Goal: Communication & Community: Answer question/provide support

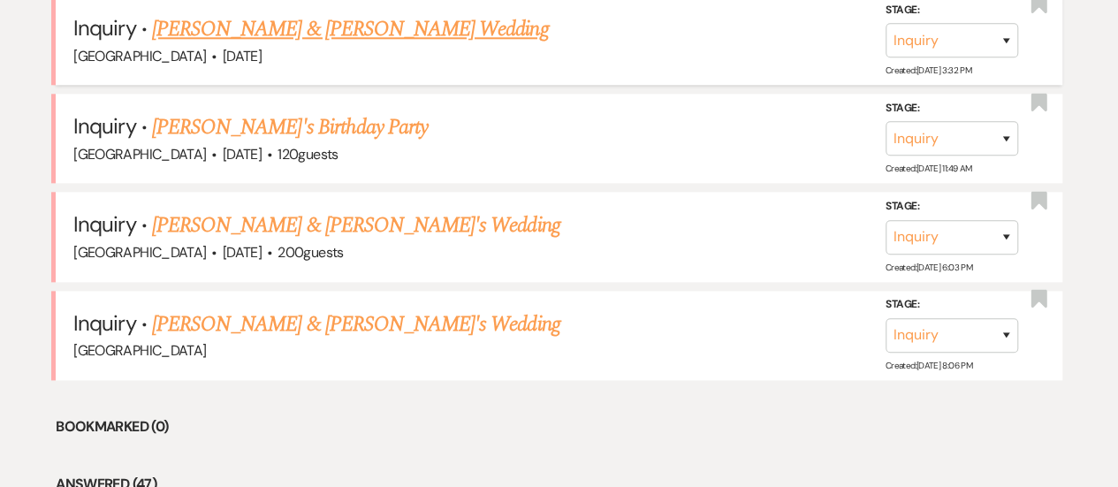
scroll to position [1060, 0]
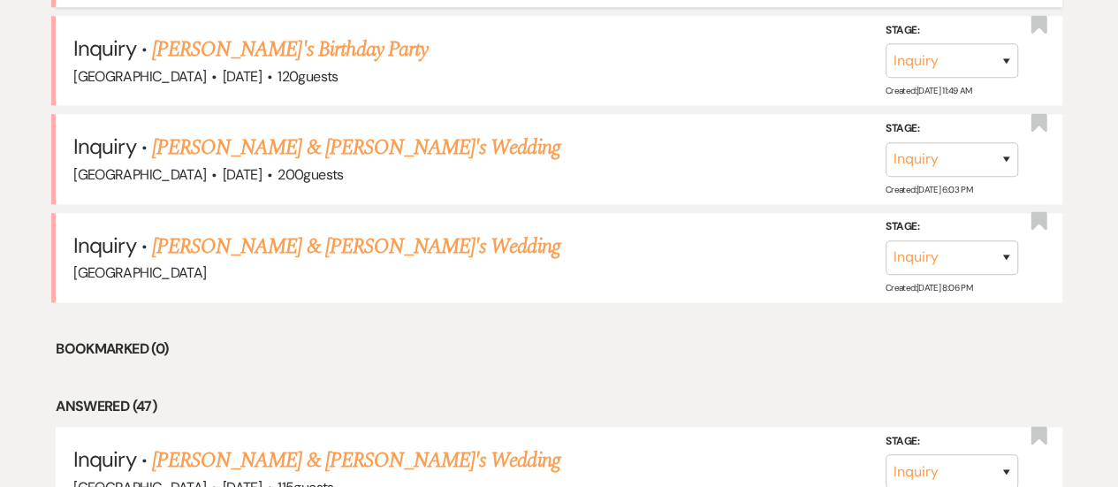
click at [400, 245] on link "[PERSON_NAME] & [PERSON_NAME]'s Wedding" at bounding box center [356, 247] width 408 height 32
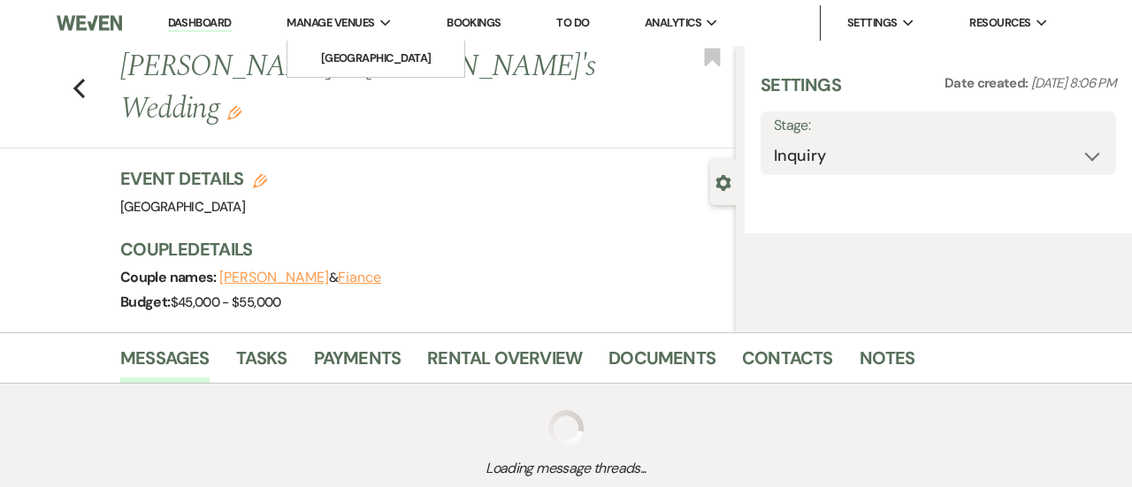
select select "5"
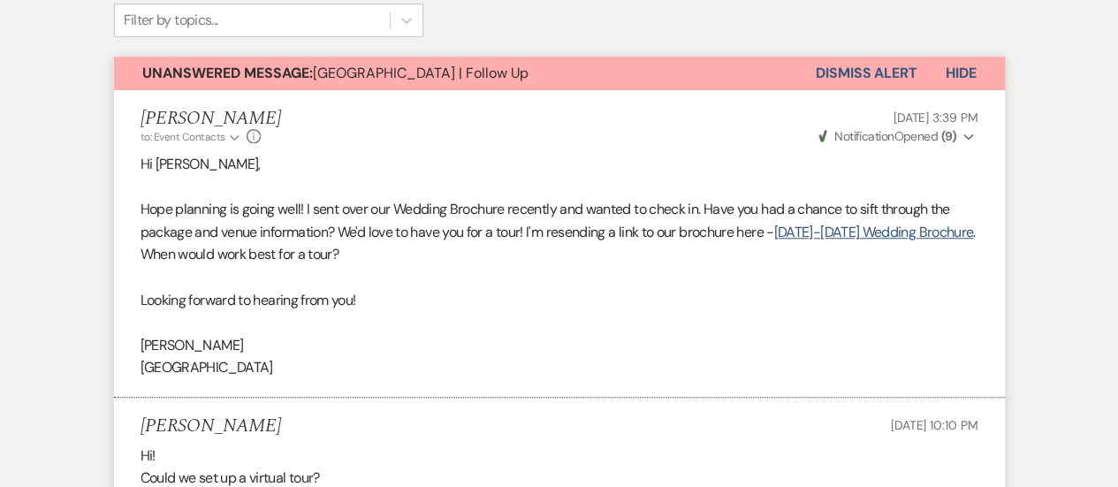
click at [493, 79] on span "Unanswered Message: [GEOGRAPHIC_DATA] | Follow Up" at bounding box center [335, 73] width 386 height 19
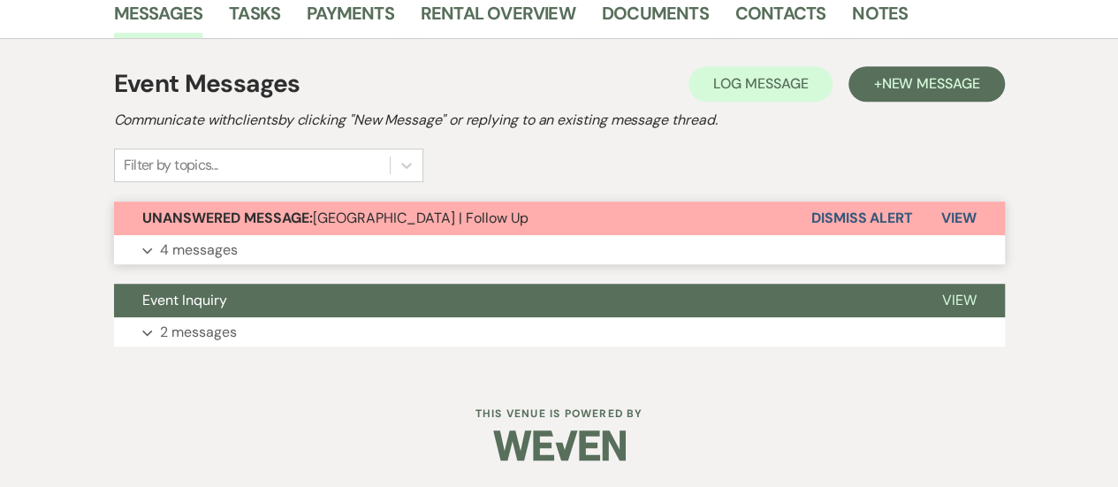
scroll to position [455, 0]
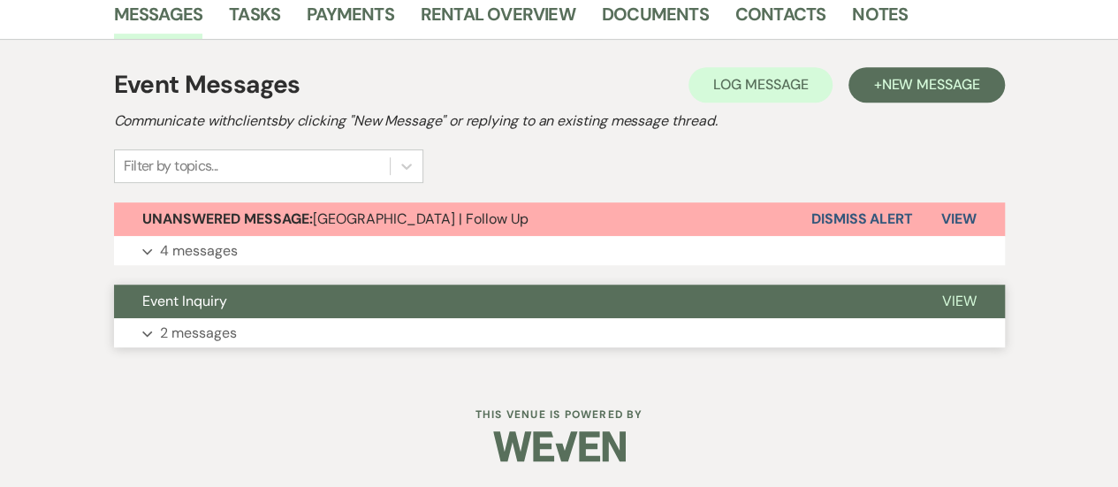
click at [411, 309] on button "Event Inquiry" at bounding box center [514, 302] width 800 height 34
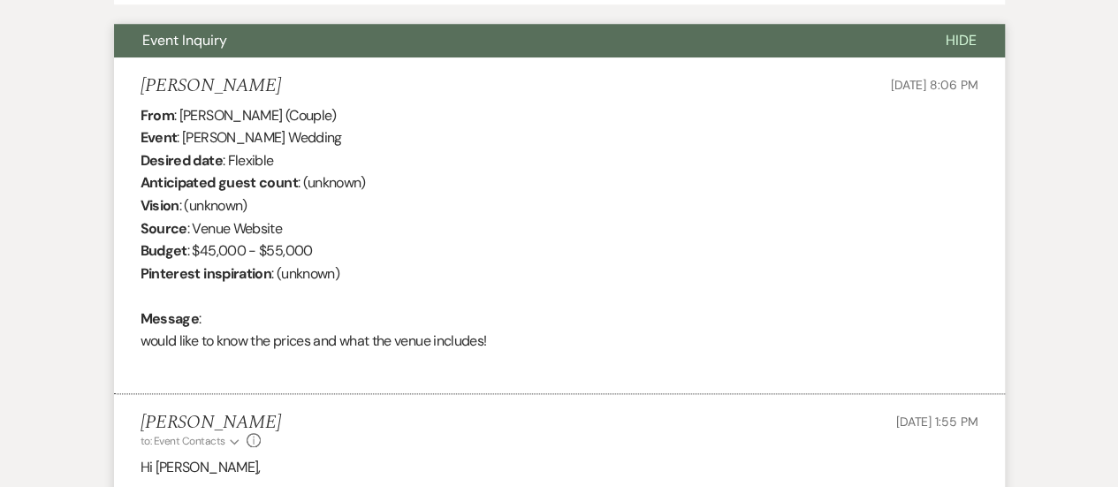
scroll to position [720, 0]
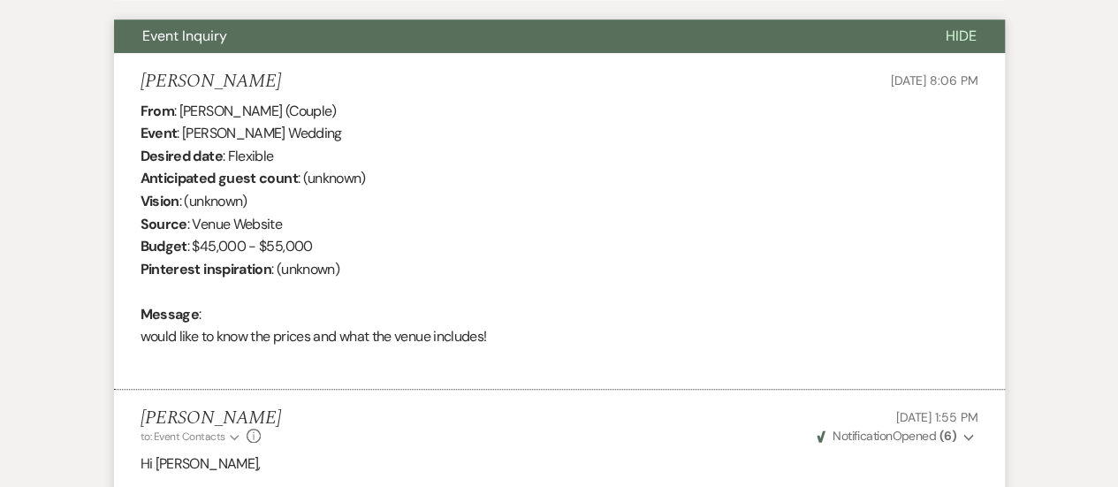
drag, startPoint x: 558, startPoint y: 341, endPoint x: 117, endPoint y: 116, distance: 495.4
click at [117, 116] on li "[PERSON_NAME] [DATE] 8:06 PM From : [PERSON_NAME] (Couple) Event : [PERSON_NAME…" at bounding box center [559, 221] width 891 height 337
copy div "From : [PERSON_NAME] (Couple) Event : [PERSON_NAME] Wedding Desired date : Flex…"
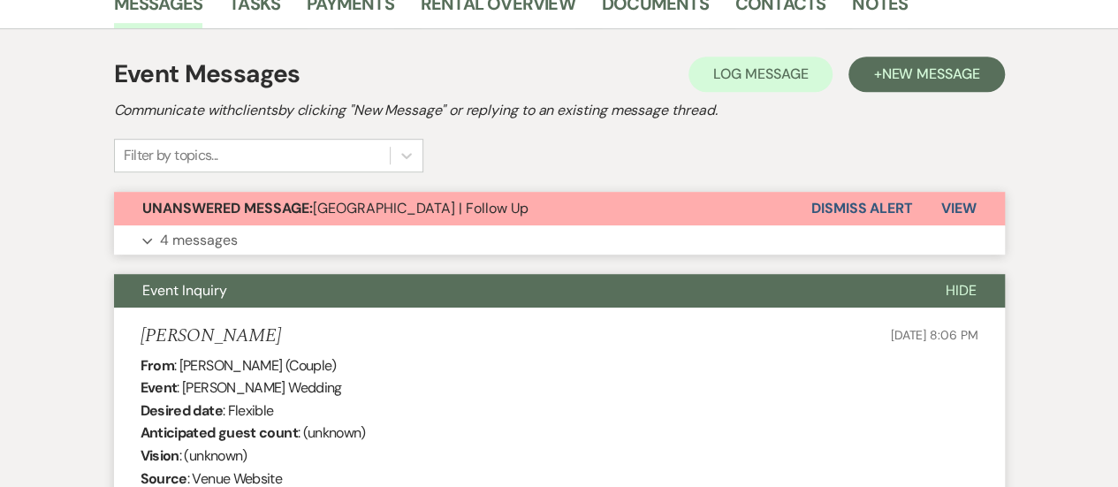
click at [338, 204] on span "Unanswered Message: [GEOGRAPHIC_DATA] | Follow Up" at bounding box center [335, 208] width 386 height 19
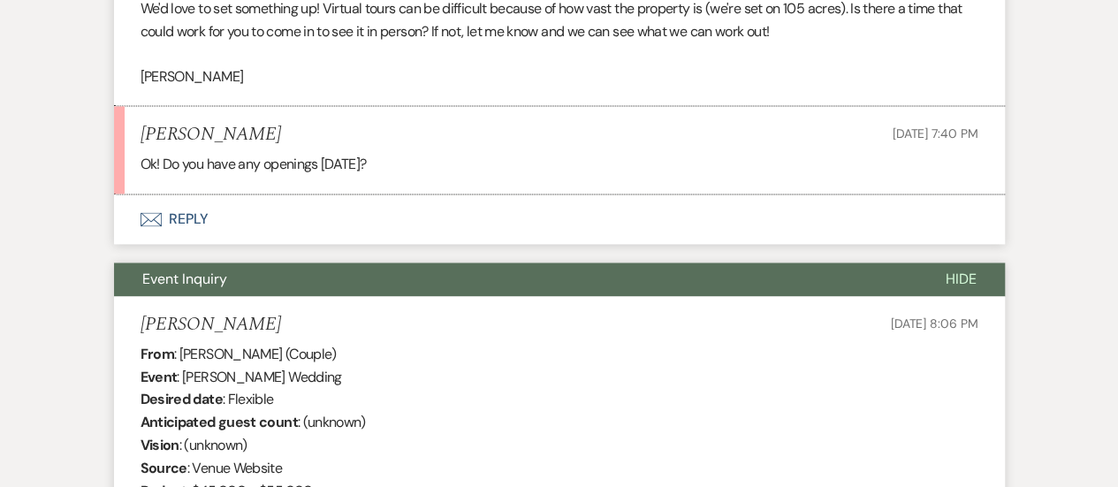
scroll to position [1262, 0]
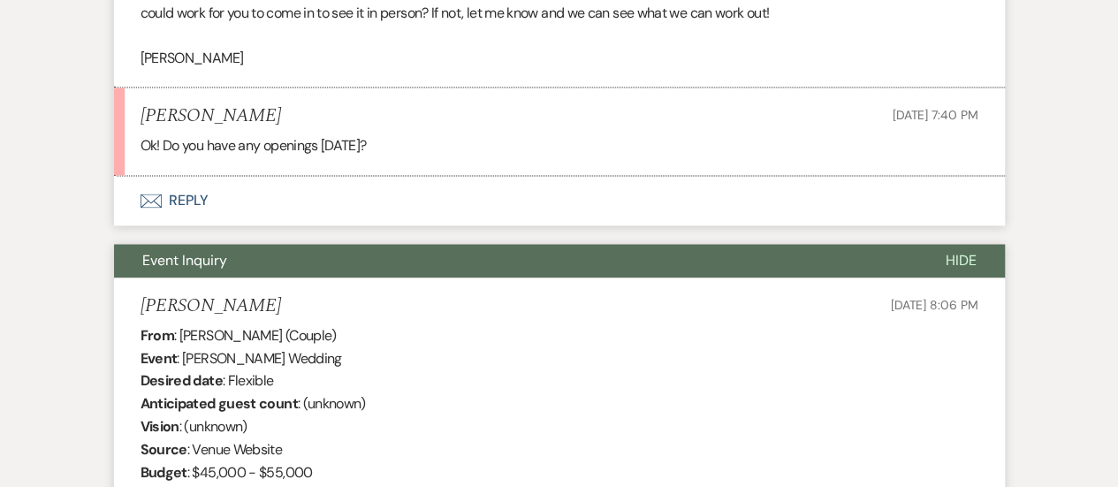
click at [371, 214] on button "Envelope Reply" at bounding box center [559, 201] width 891 height 50
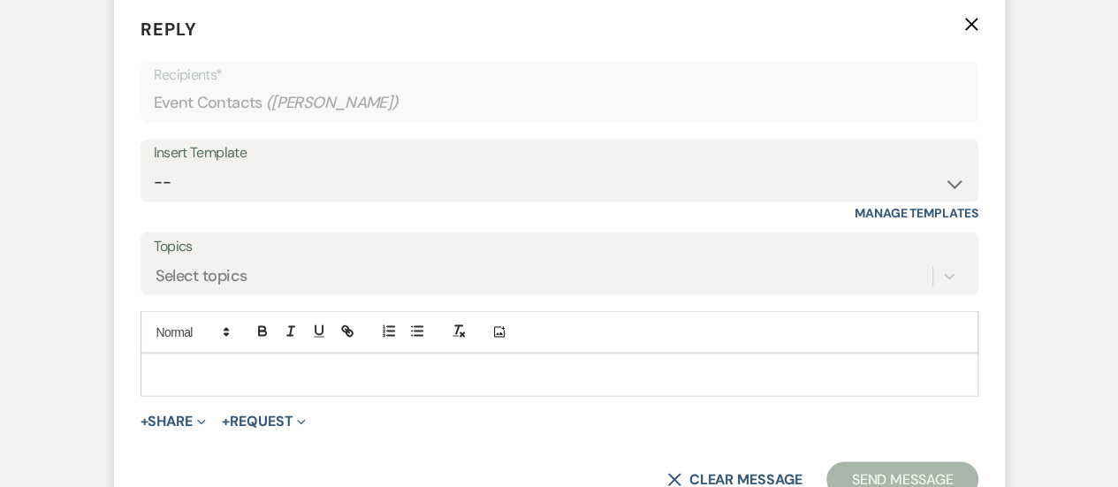
scroll to position [1462, 0]
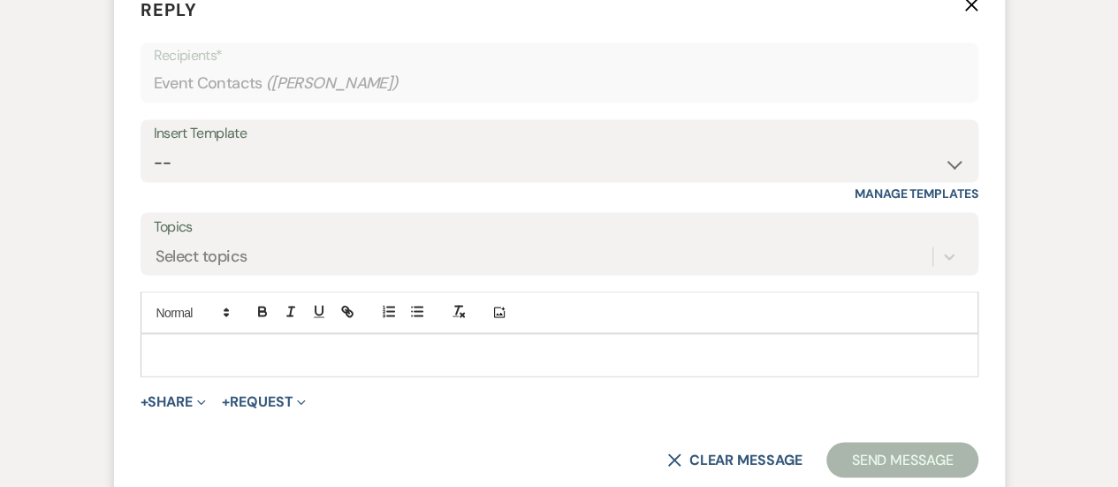
click at [379, 339] on div at bounding box center [559, 354] width 836 height 41
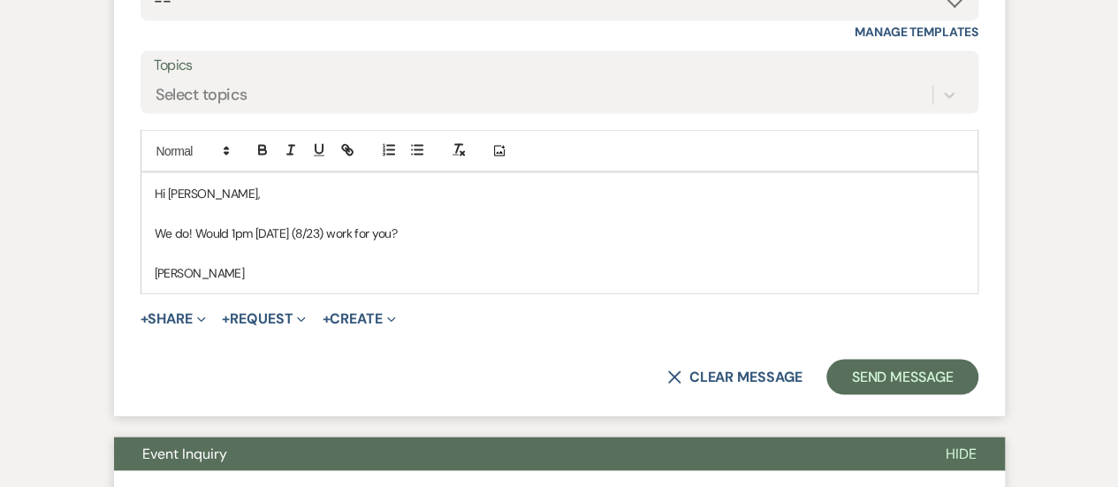
scroll to position [1639, 0]
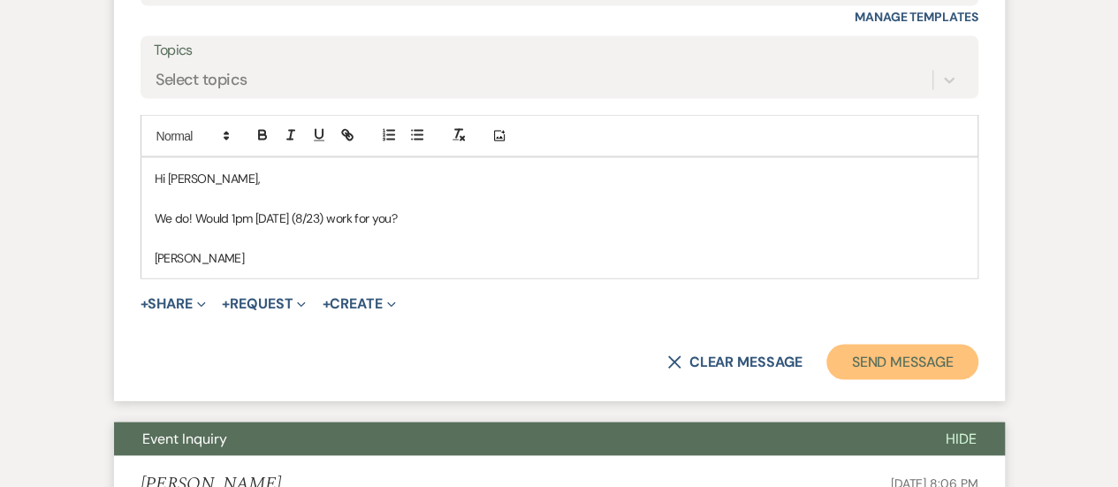
click at [938, 369] on button "Send Message" at bounding box center [902, 361] width 151 height 35
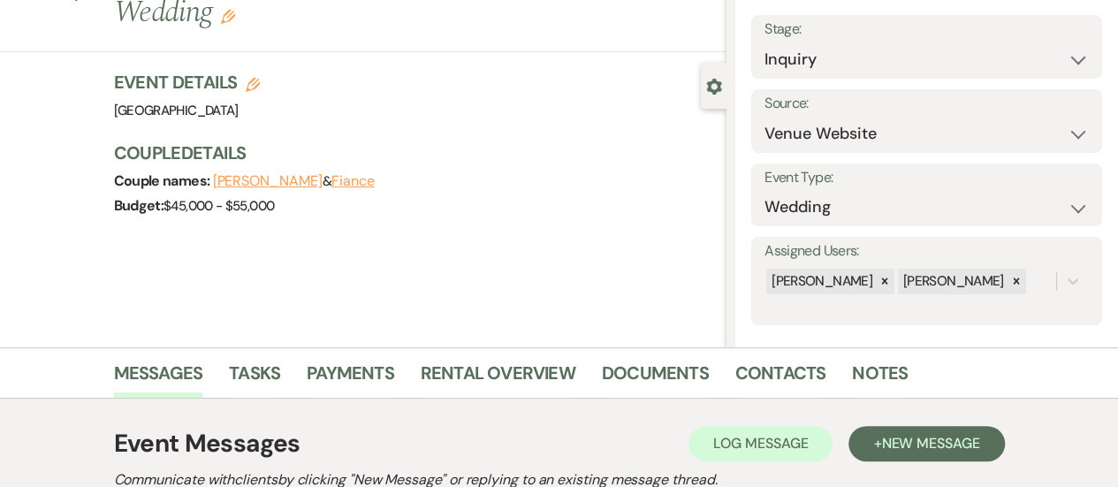
scroll to position [0, 0]
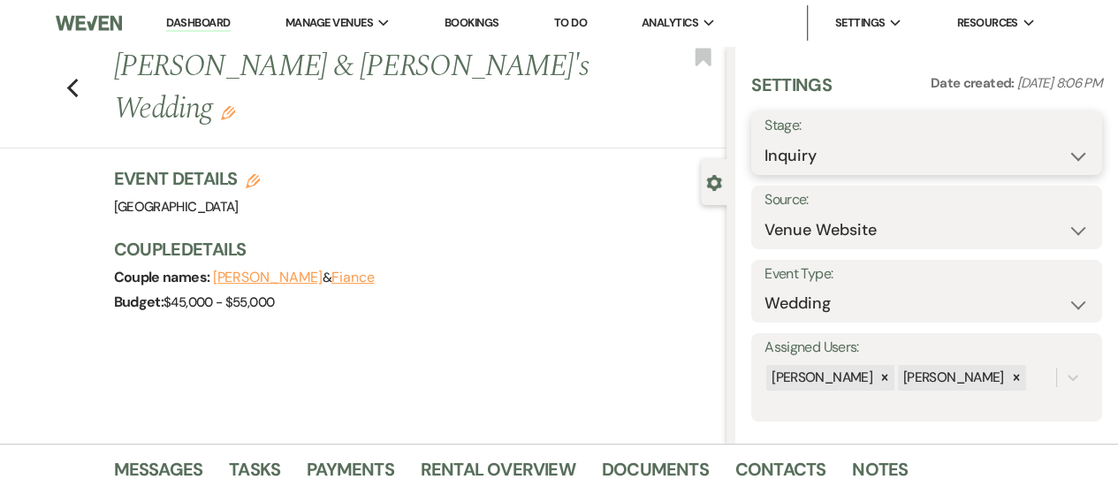
drag, startPoint x: 918, startPoint y: 145, endPoint x: 914, endPoint y: 156, distance: 12.0
click at [918, 145] on select "Inquiry Follow Up Tour Requested Tour Confirmed Toured Proposal Sent Booked Lost" at bounding box center [927, 156] width 324 height 34
click at [897, 135] on label "Stage:" at bounding box center [927, 126] width 324 height 26
click at [902, 153] on select "Inquiry Follow Up Tour Requested Tour Confirmed Toured Proposal Sent Booked Lost" at bounding box center [927, 156] width 324 height 34
select select "2"
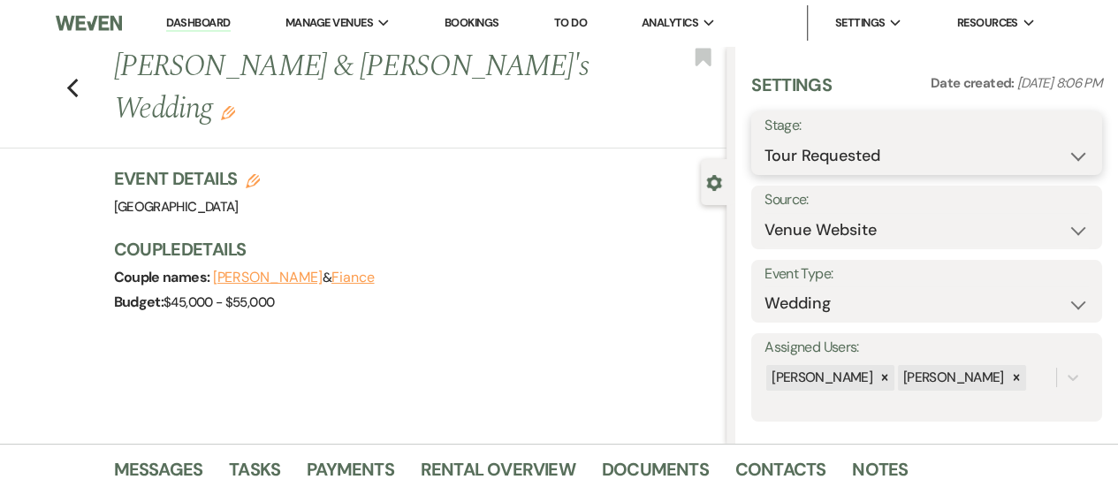
click at [765, 139] on select "Inquiry Follow Up Tour Requested Tour Confirmed Toured Proposal Sent Booked Lost" at bounding box center [927, 156] width 324 height 34
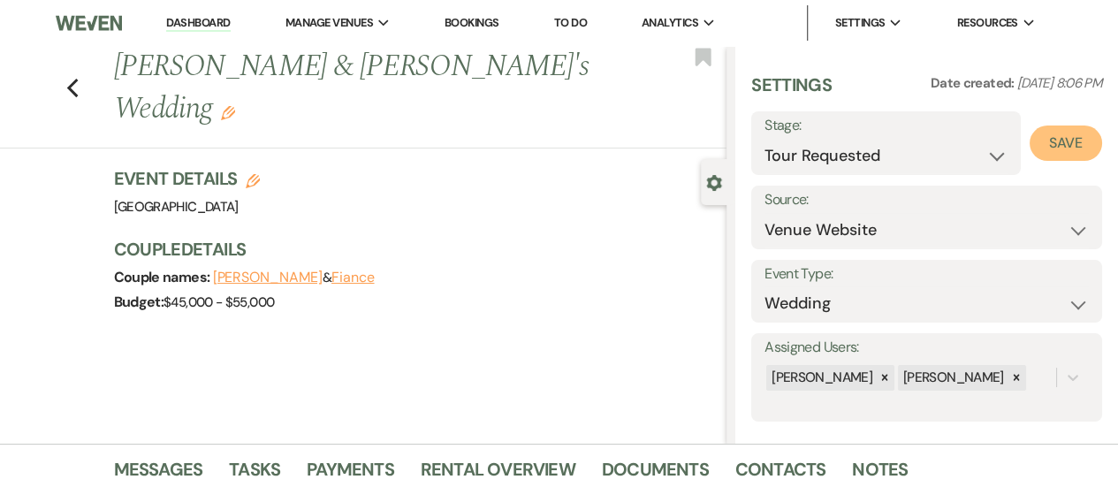
click at [1039, 158] on button "Save" at bounding box center [1066, 143] width 72 height 35
click at [80, 78] on icon "Previous" at bounding box center [72, 88] width 13 height 21
select select "2"
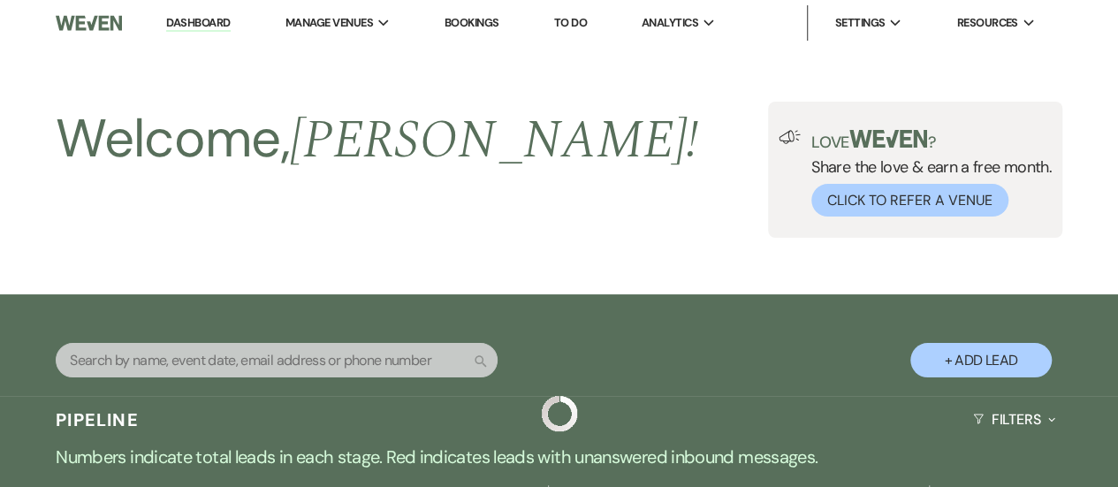
scroll to position [1060, 0]
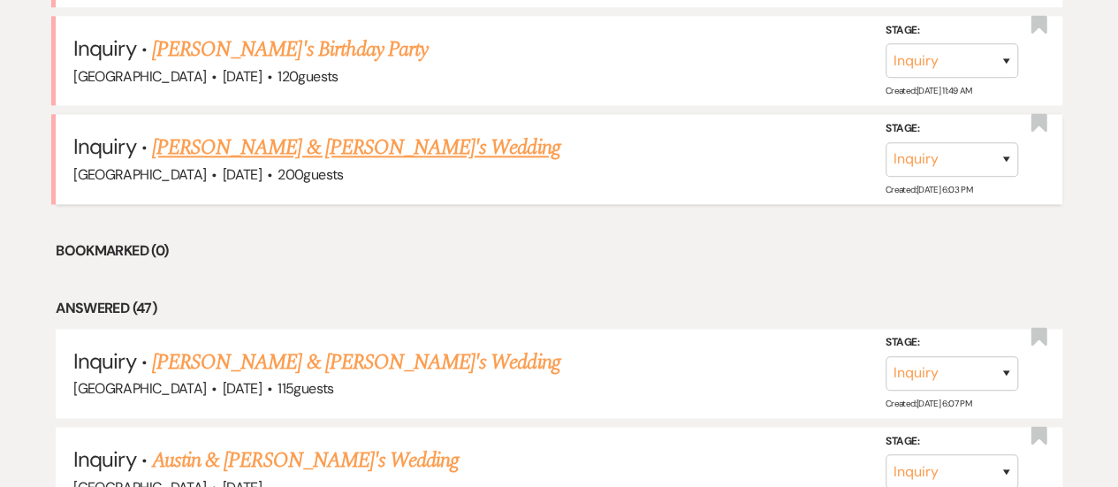
click at [293, 150] on link "[PERSON_NAME] & [PERSON_NAME]'s Wedding" at bounding box center [356, 148] width 408 height 32
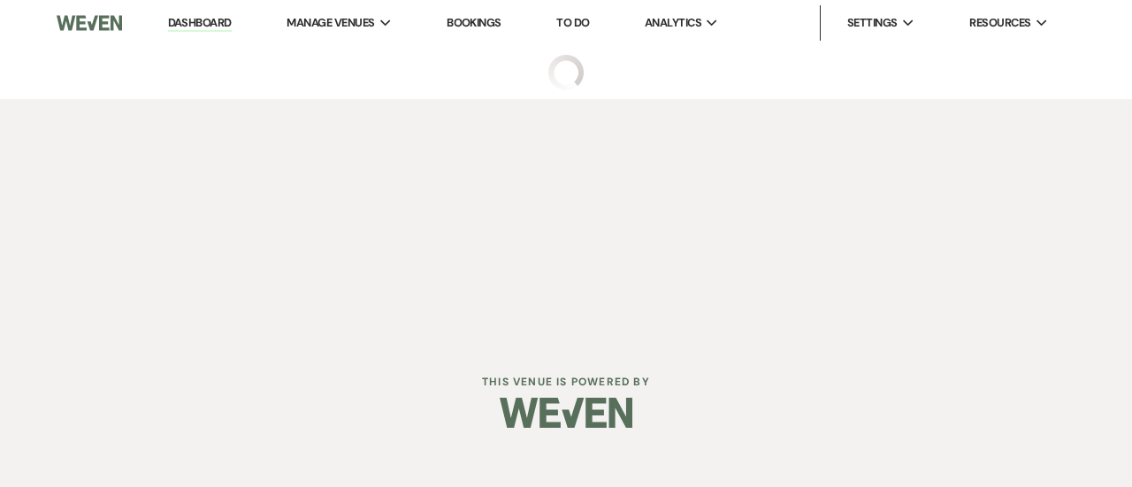
select select "5"
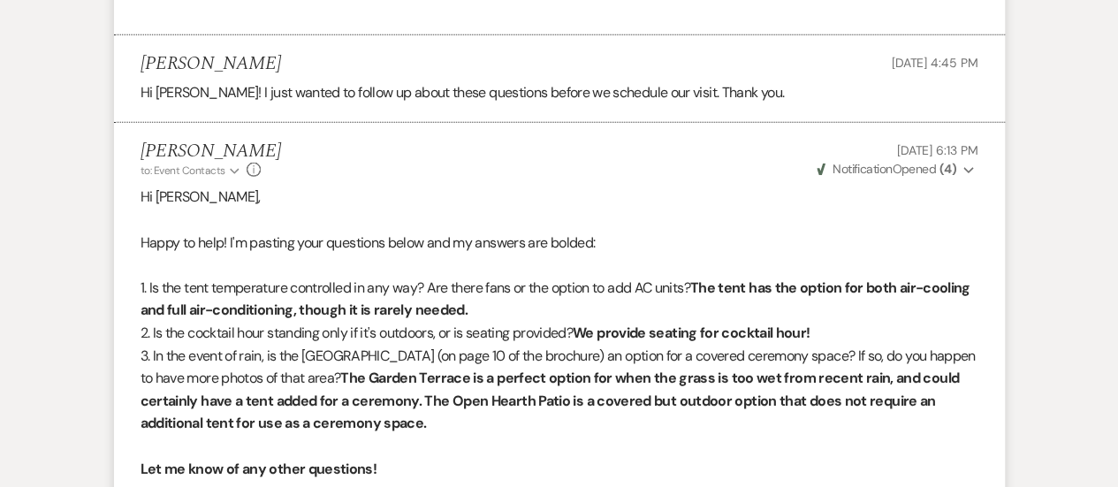
scroll to position [2806, 0]
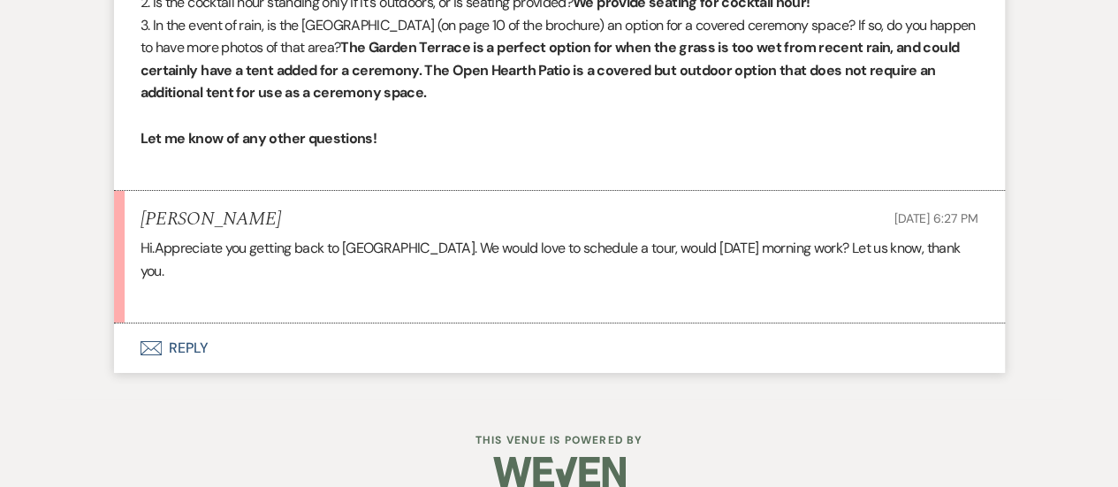
click at [471, 324] on button "Envelope Reply" at bounding box center [559, 349] width 891 height 50
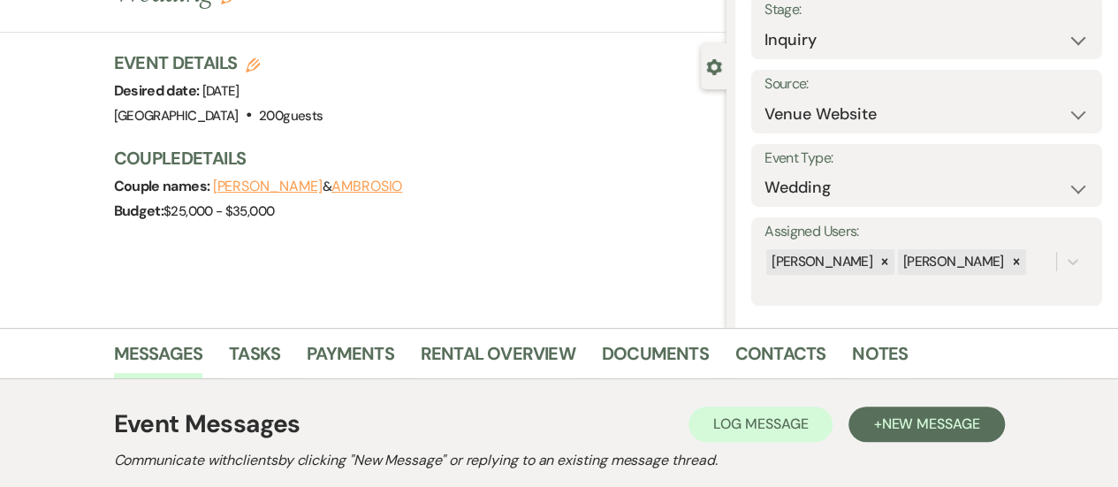
scroll to position [0, 0]
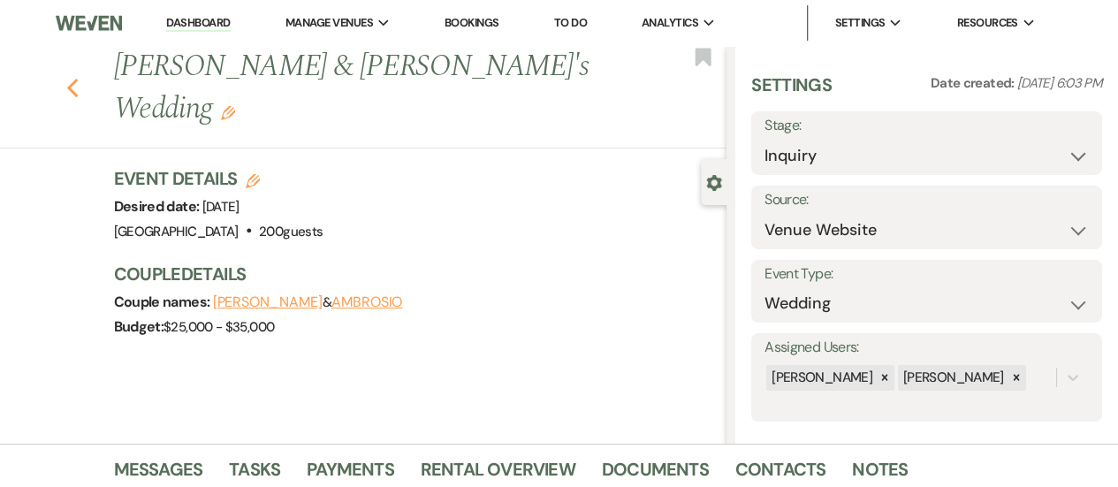
click at [76, 79] on use "button" at bounding box center [71, 88] width 11 height 19
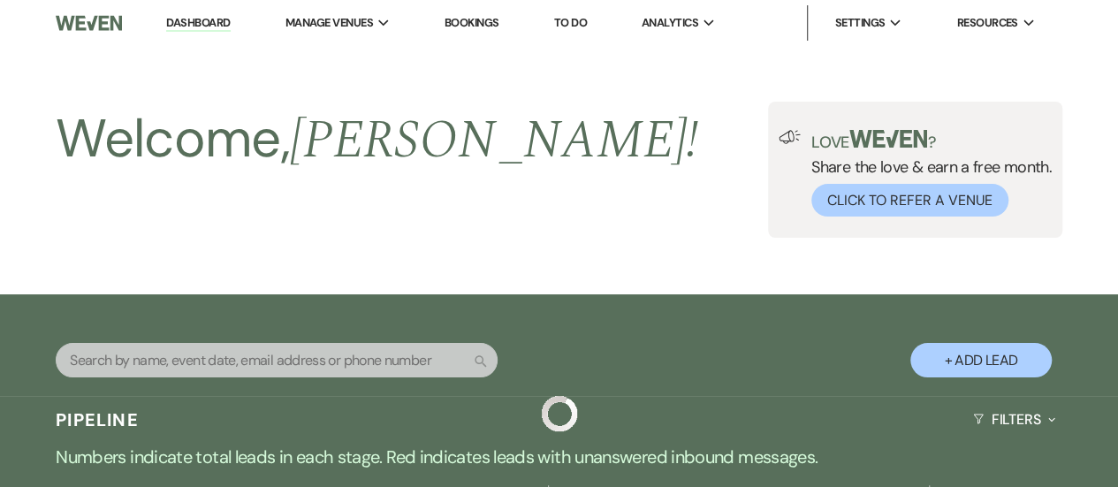
scroll to position [1060, 0]
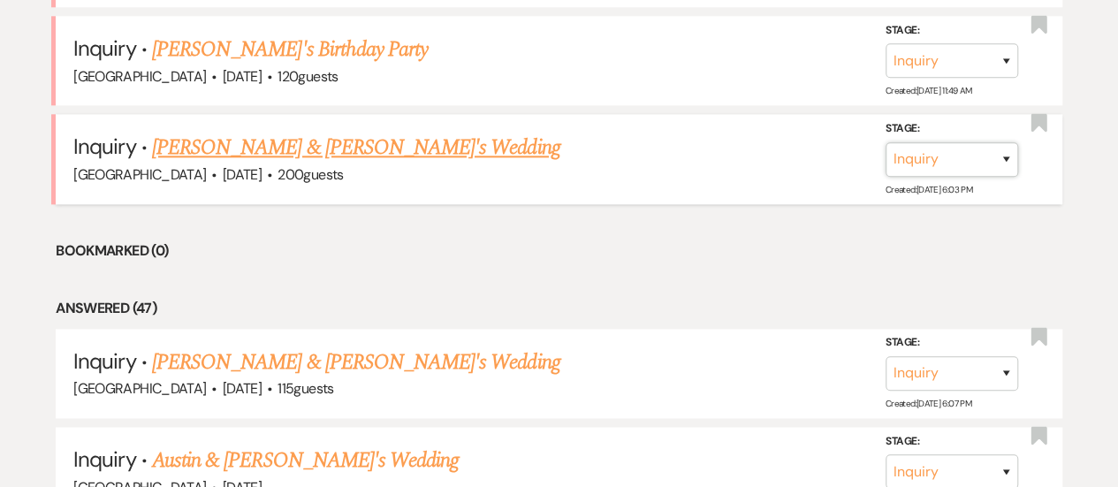
click at [926, 167] on select "Inquiry Follow Up Tour Requested Tour Confirmed Toured Proposal Sent Booked Lost" at bounding box center [952, 158] width 133 height 34
select select "2"
click at [886, 141] on select "Inquiry Follow Up Tour Requested Tour Confirmed Toured Proposal Sent Booked Lost" at bounding box center [952, 158] width 133 height 34
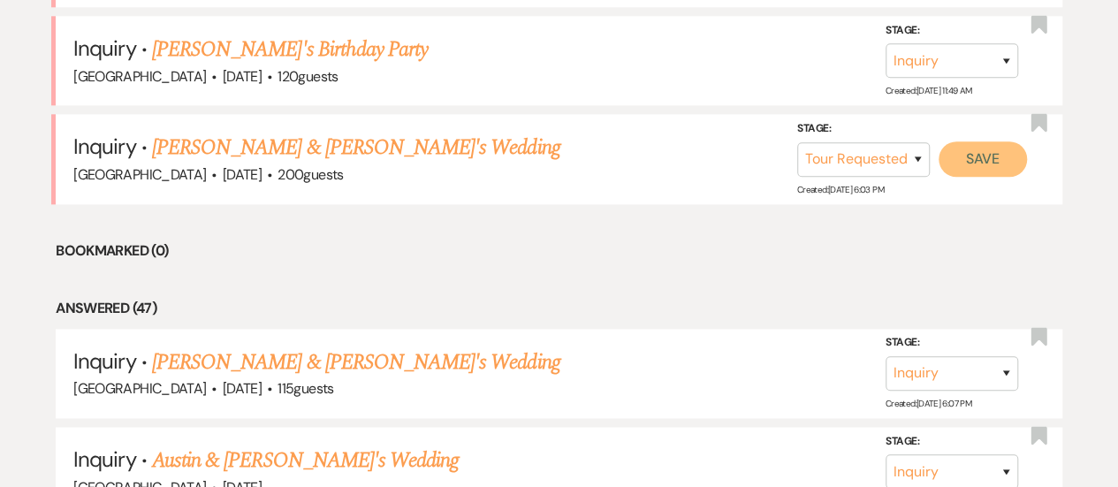
drag, startPoint x: 983, startPoint y: 156, endPoint x: 373, endPoint y: 273, distance: 621.2
click at [983, 156] on button "Save" at bounding box center [983, 158] width 88 height 35
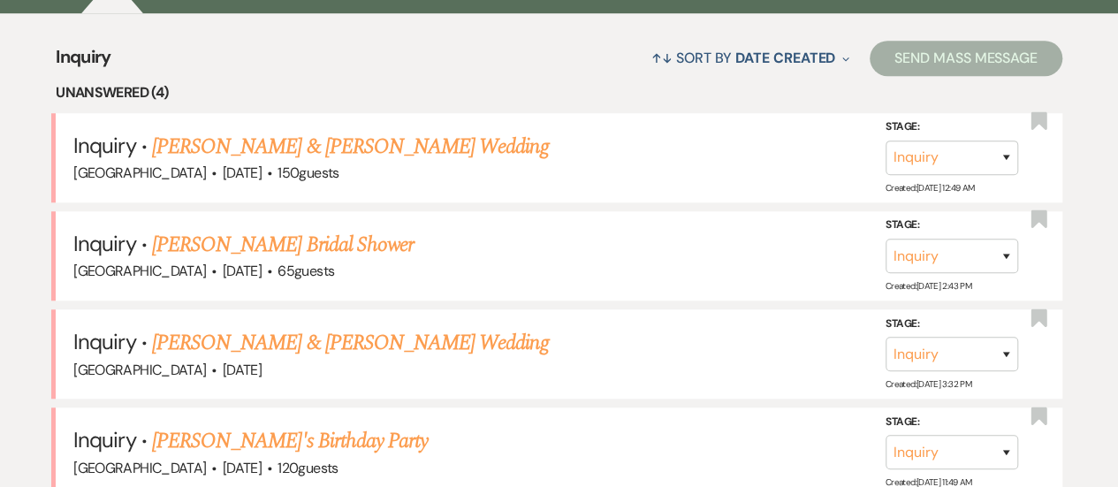
scroll to position [618, 0]
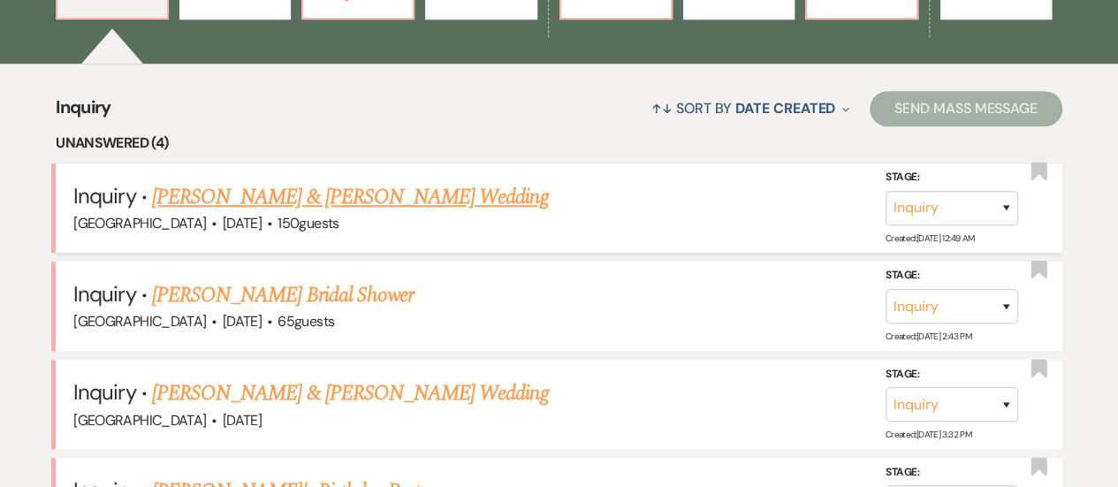
click at [399, 178] on li "Inquiry · [PERSON_NAME] & [PERSON_NAME] Wedding [GEOGRAPHIC_DATA] · [DATE] · 15…" at bounding box center [559, 208] width 1007 height 89
click at [394, 193] on link "[PERSON_NAME] & [PERSON_NAME] Wedding" at bounding box center [350, 197] width 396 height 32
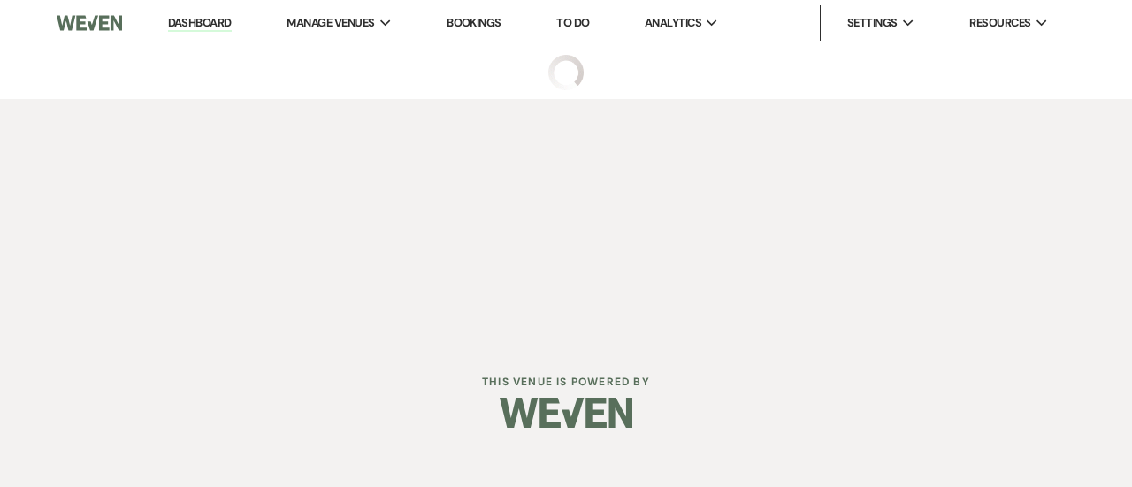
select select "5"
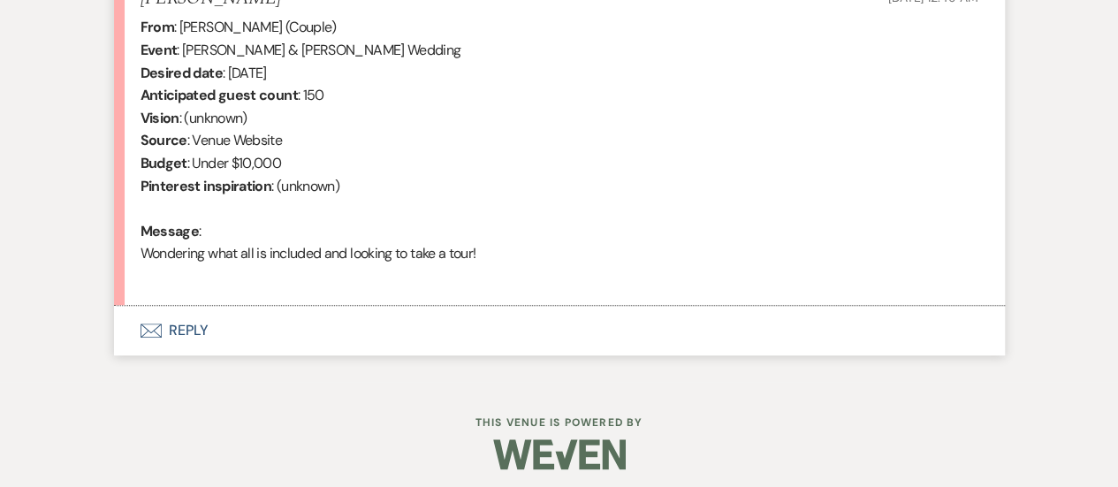
scroll to position [728, 0]
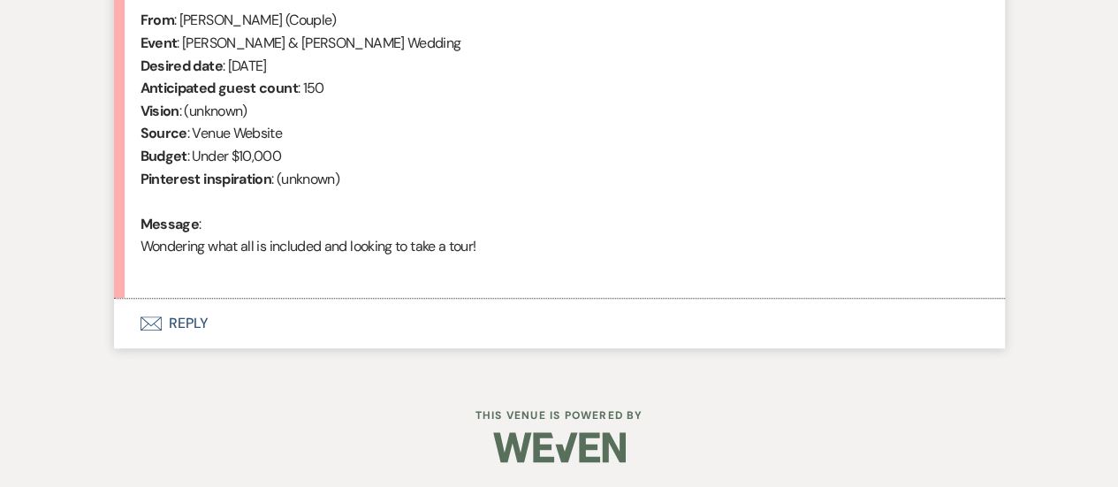
click at [497, 339] on button "Envelope Reply" at bounding box center [559, 324] width 891 height 50
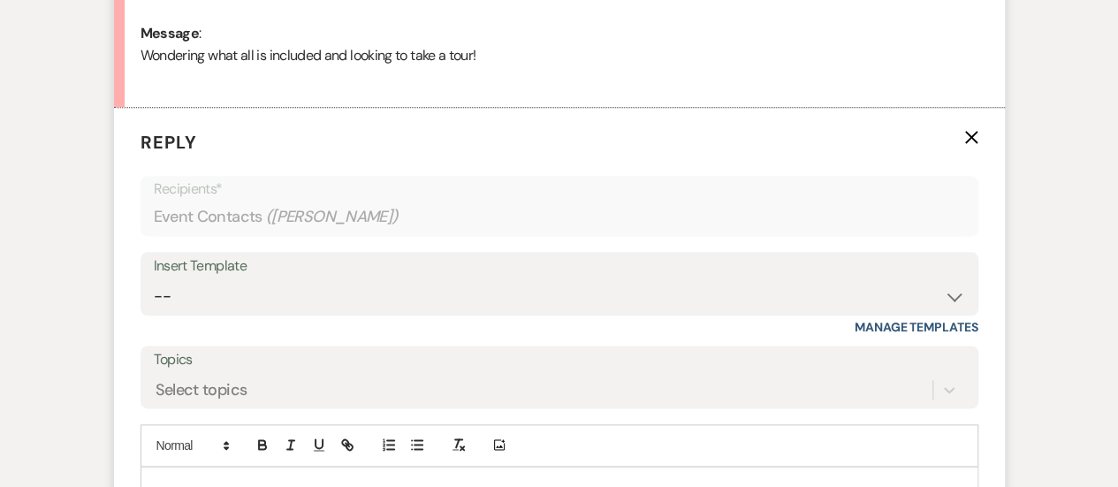
scroll to position [1045, 0]
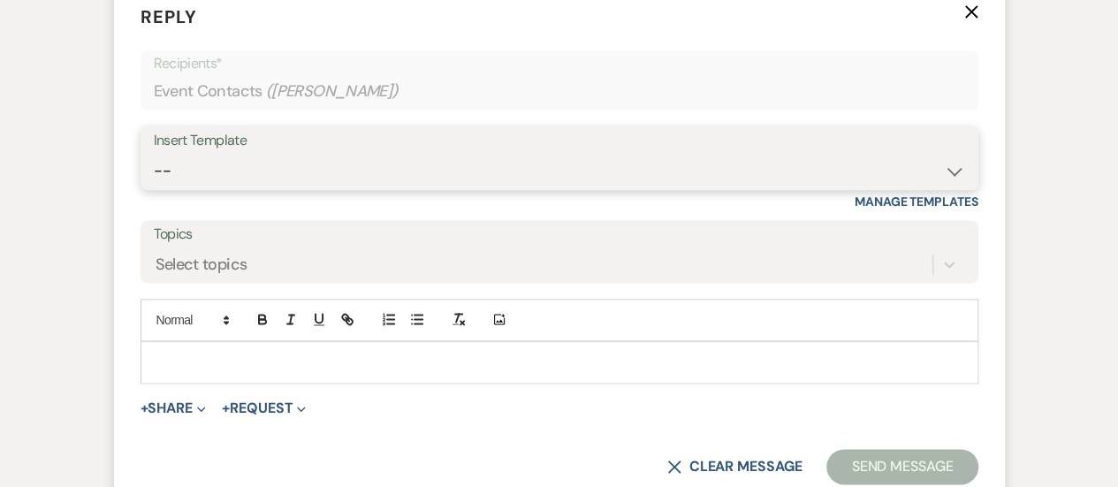
click at [472, 179] on select "-- INQUIRY: Response - WEDDING INQUIRY: Response - NON-WEDDING TOUR: Confirming…" at bounding box center [560, 171] width 812 height 34
select select "2956"
click at [154, 154] on select "-- INQUIRY: Response - WEDDING INQUIRY: Response - NON-WEDDING TOUR: Confirming…" at bounding box center [560, 171] width 812 height 34
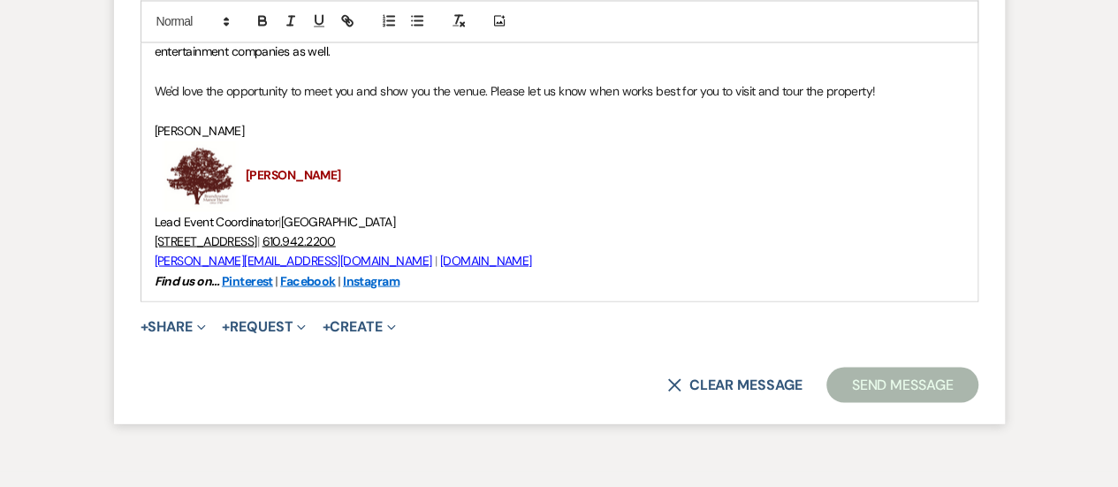
scroll to position [1690, 0]
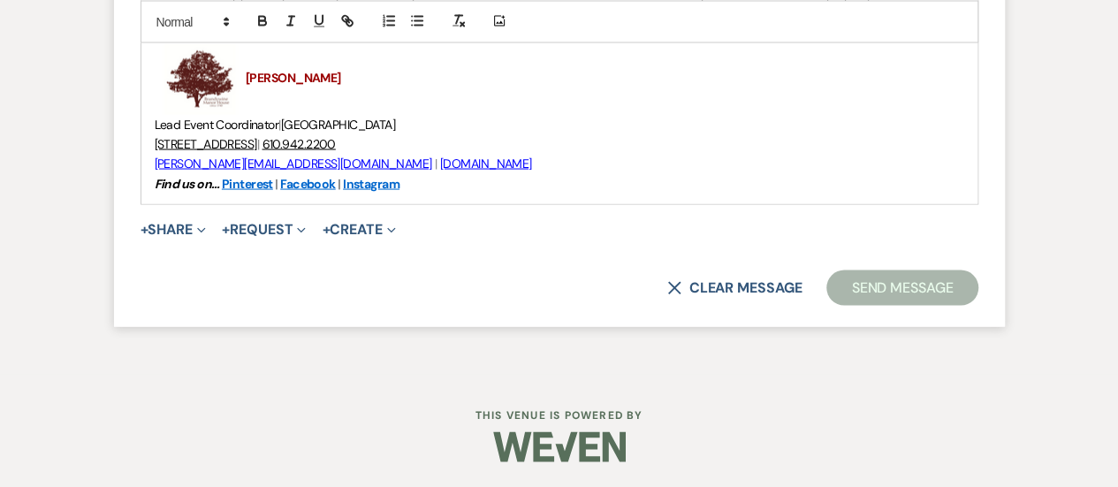
click at [861, 285] on button "Send Message" at bounding box center [902, 288] width 151 height 35
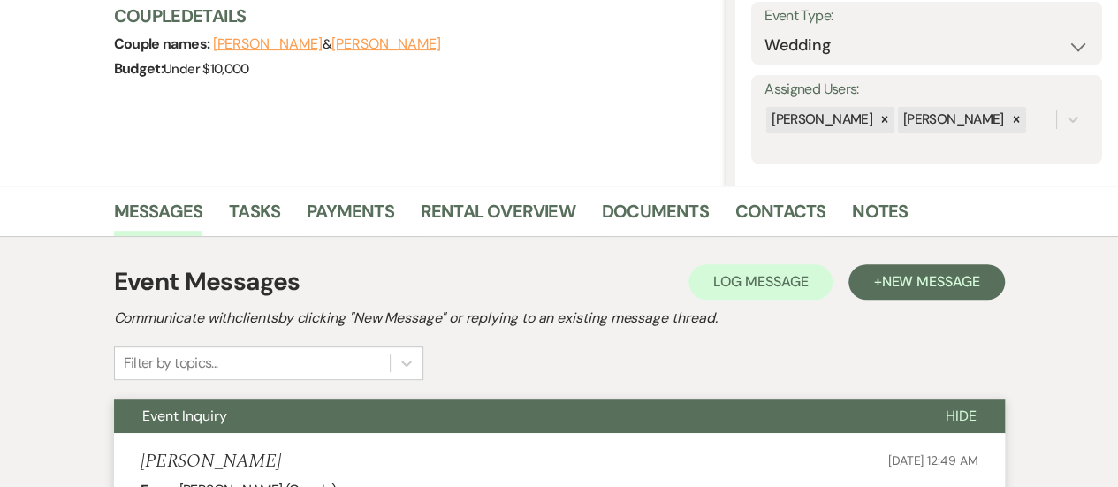
scroll to position [0, 0]
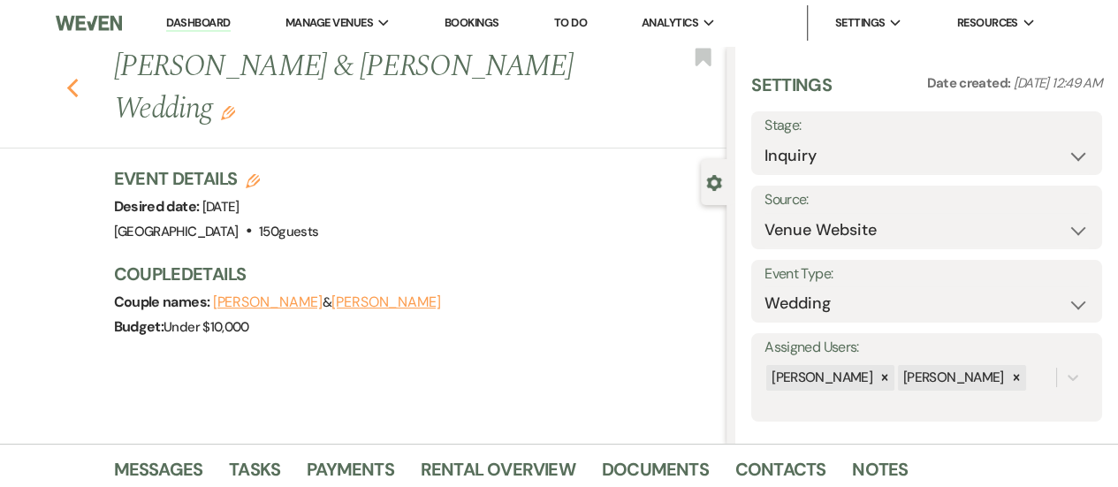
click at [78, 79] on use "button" at bounding box center [71, 88] width 11 height 19
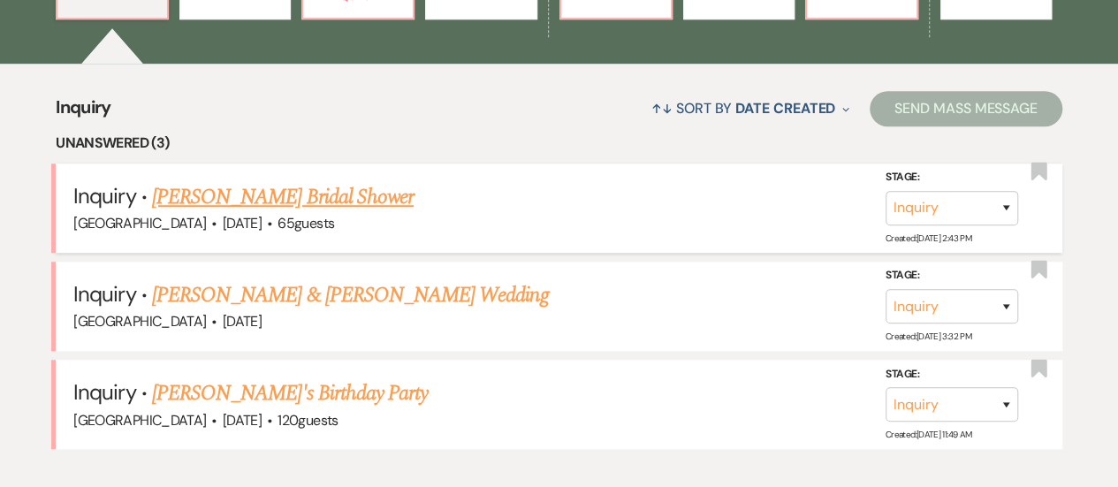
scroll to position [441, 0]
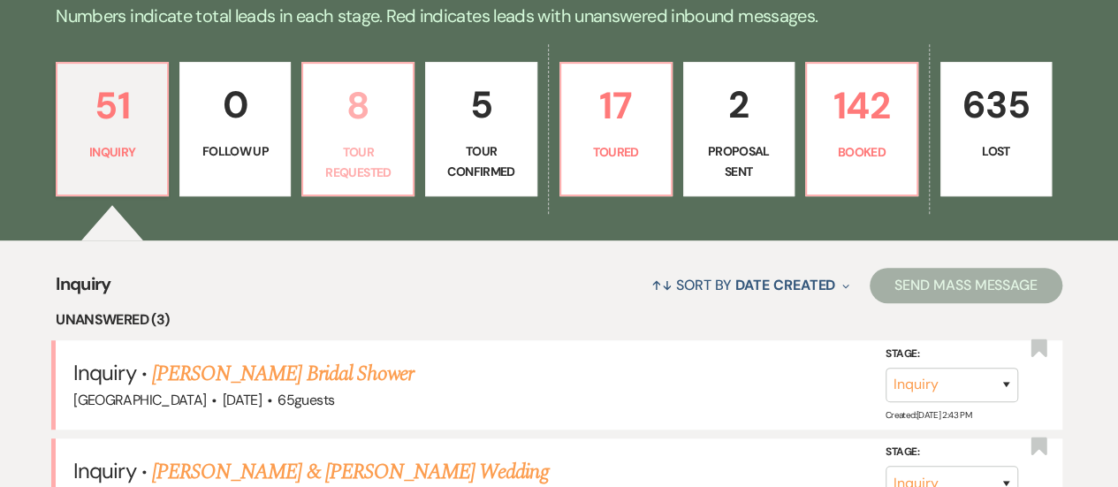
click at [327, 132] on p "8" at bounding box center [358, 105] width 88 height 59
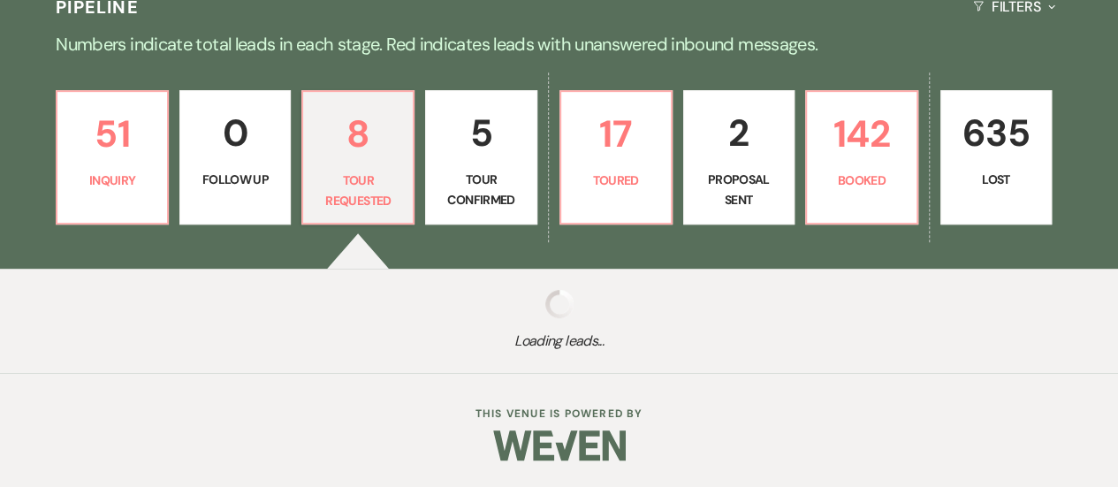
select select "2"
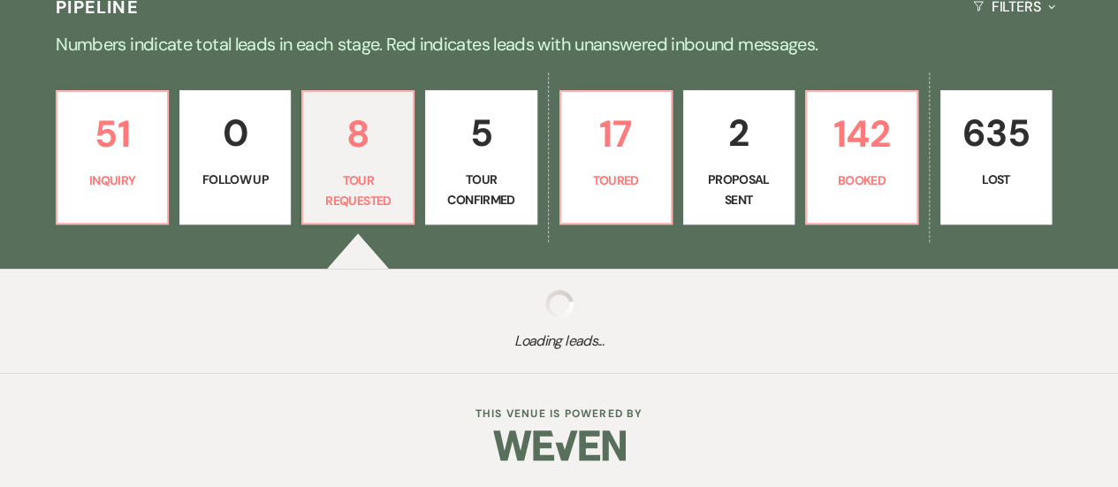
select select "2"
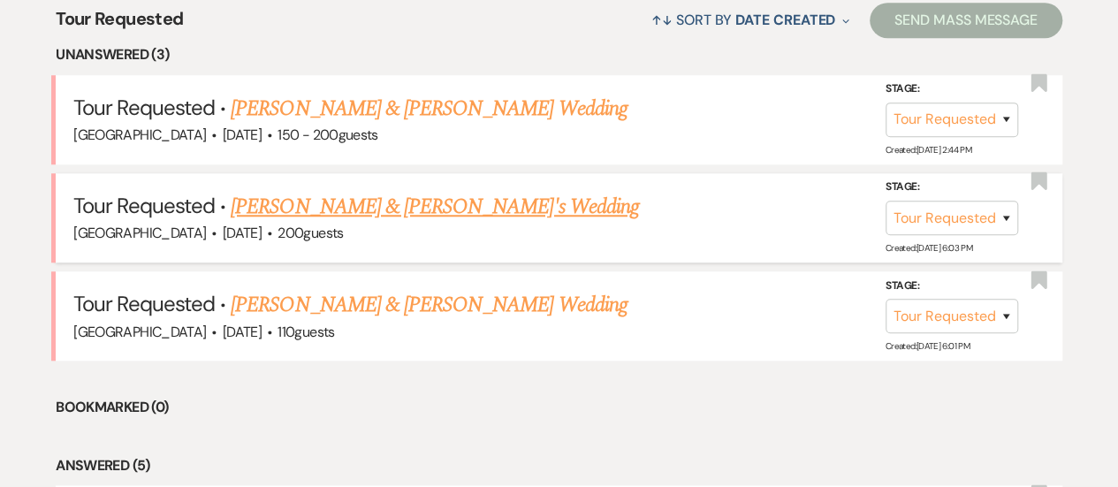
scroll to position [1060, 0]
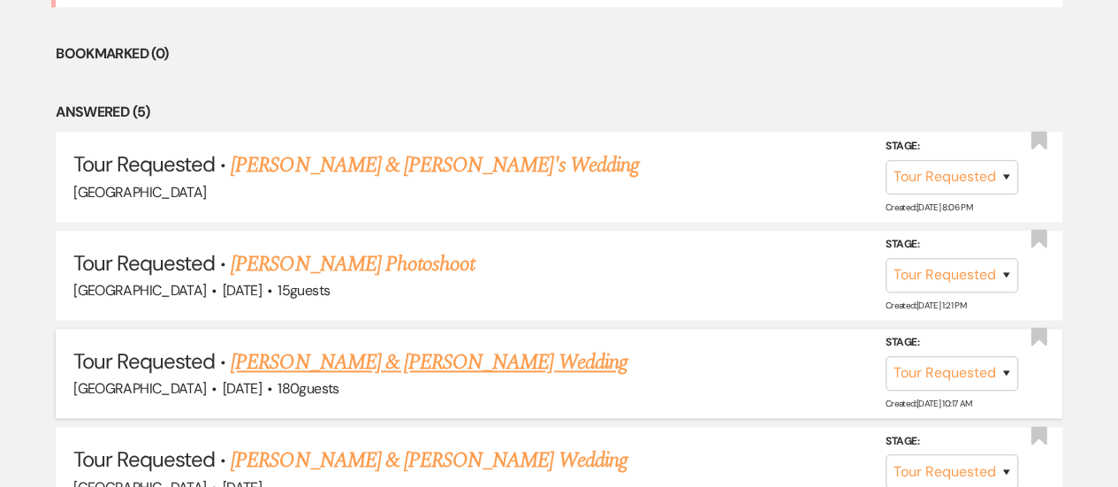
click at [483, 358] on link "[PERSON_NAME] & [PERSON_NAME] Wedding" at bounding box center [429, 363] width 396 height 32
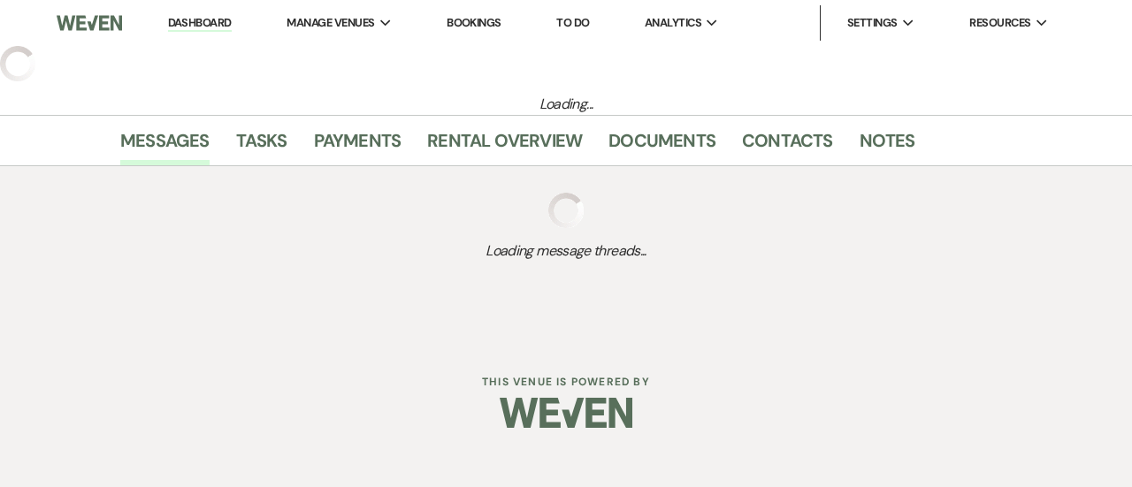
select select "2"
select select "5"
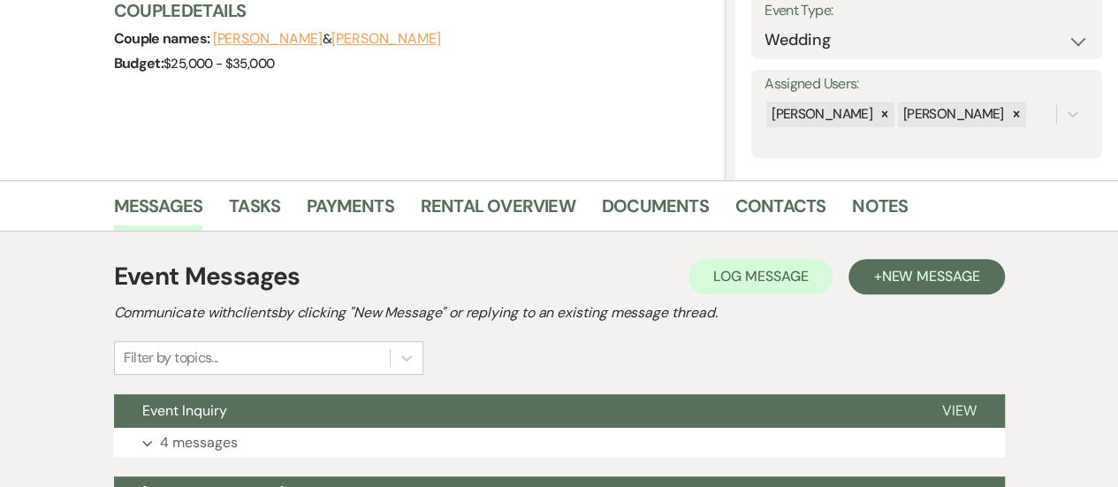
scroll to position [455, 0]
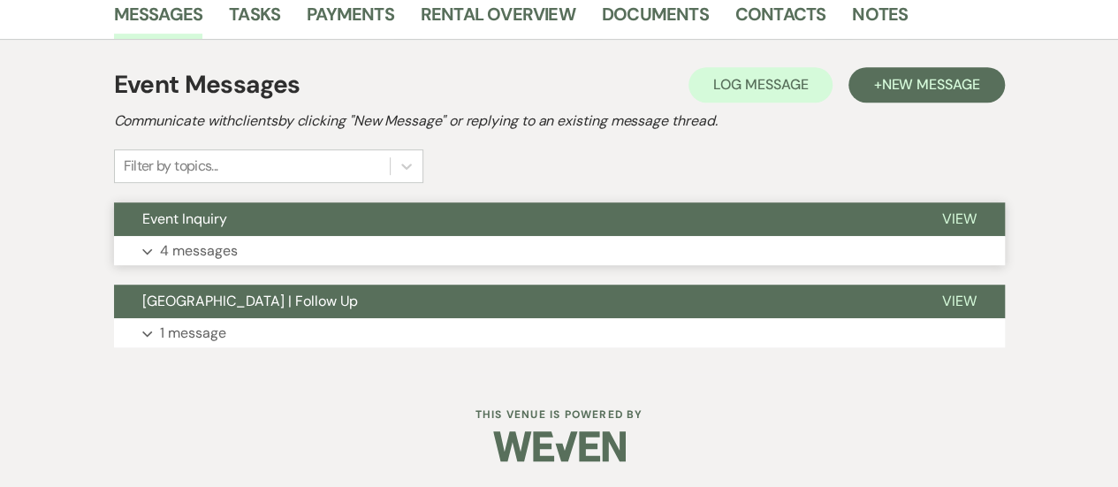
click at [501, 249] on button "Expand 4 messages" at bounding box center [559, 251] width 891 height 30
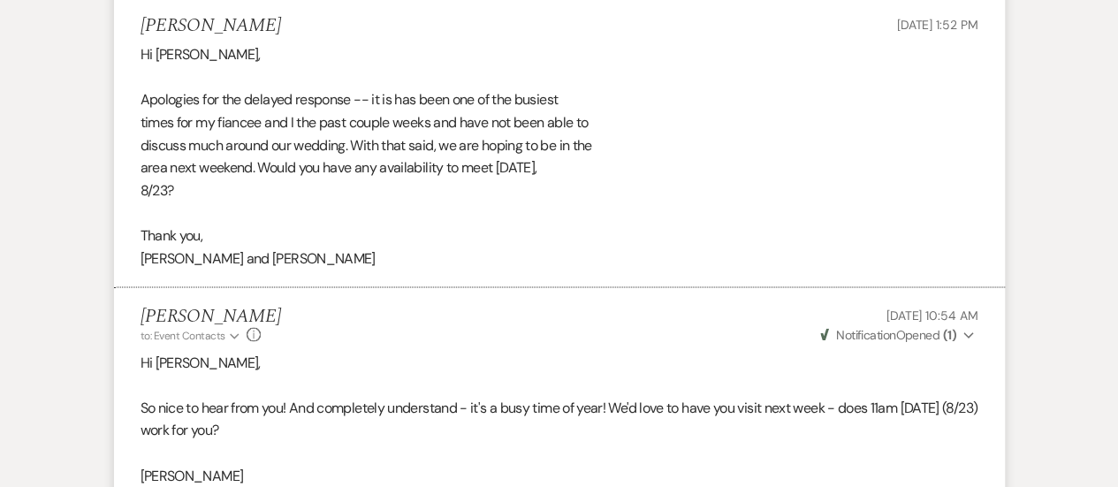
scroll to position [1969, 0]
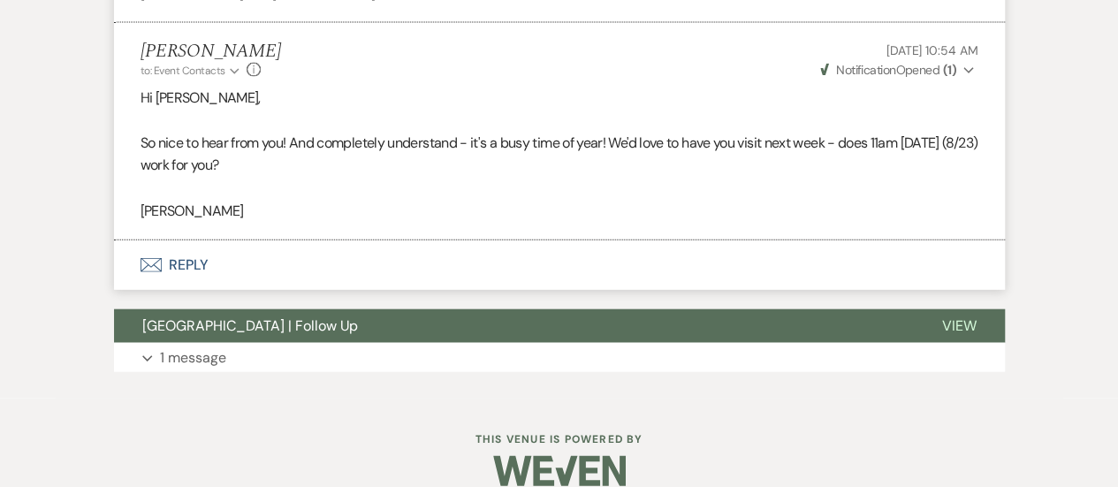
click at [497, 250] on button "Envelope Reply" at bounding box center [559, 265] width 891 height 50
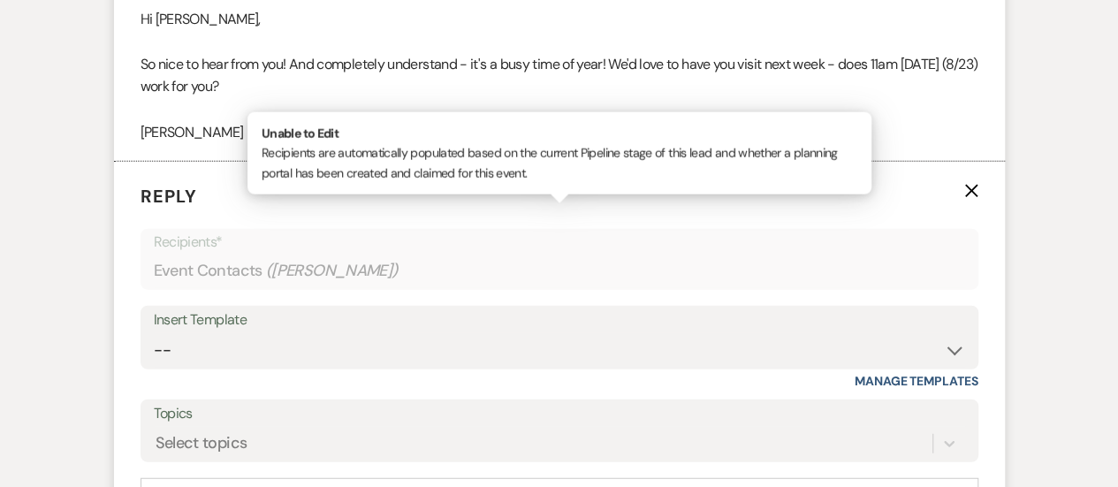
scroll to position [2203, 0]
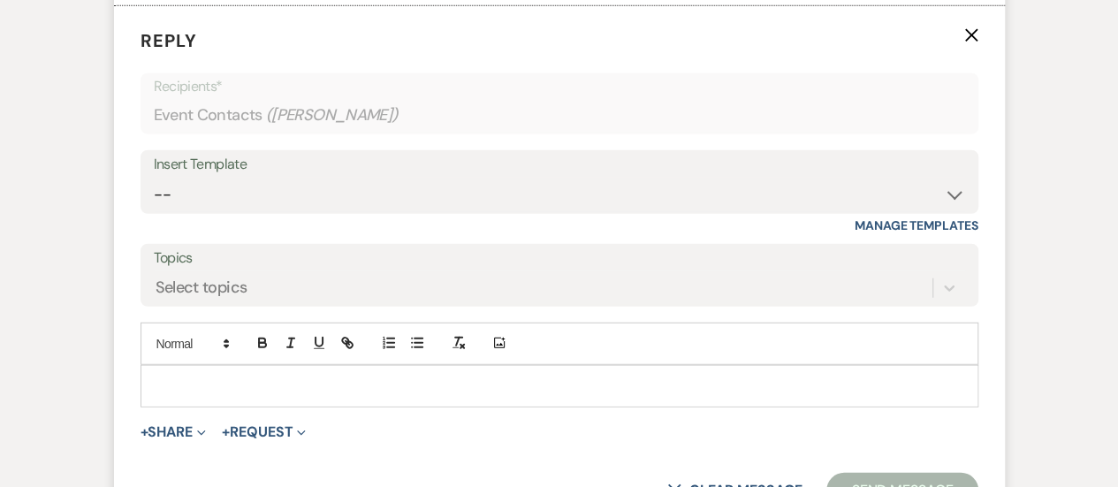
click at [413, 377] on p at bounding box center [560, 386] width 810 height 19
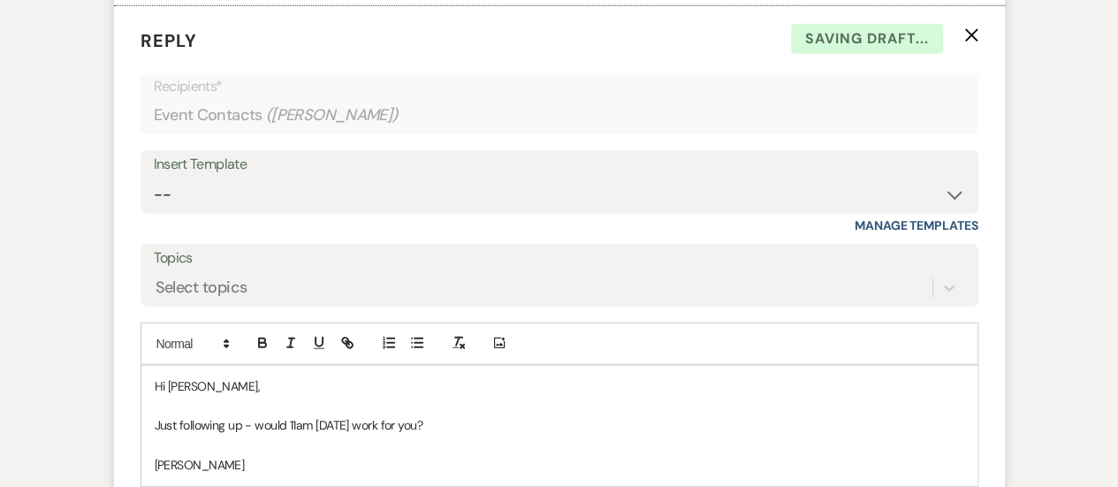
scroll to position [2468, 0]
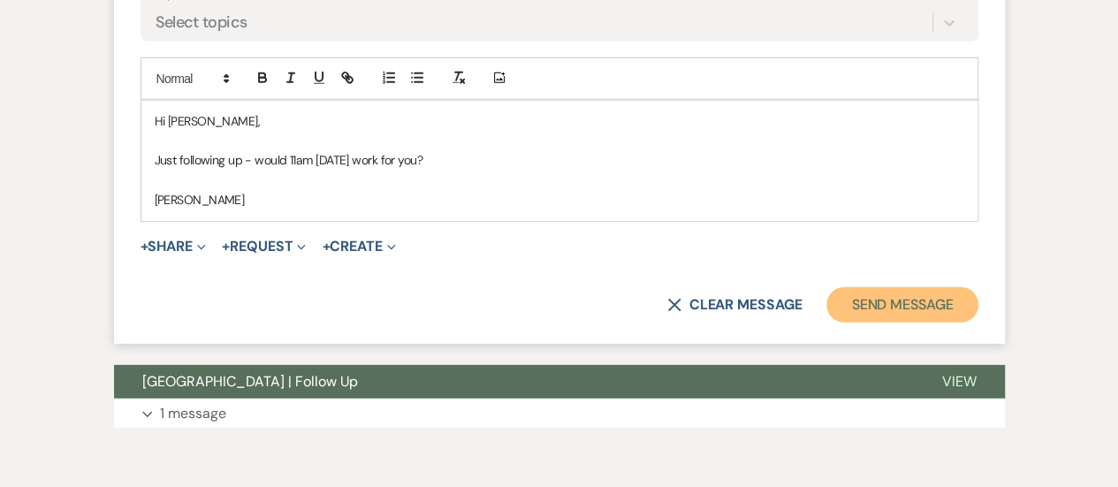
click at [892, 287] on button "Send Message" at bounding box center [902, 304] width 151 height 35
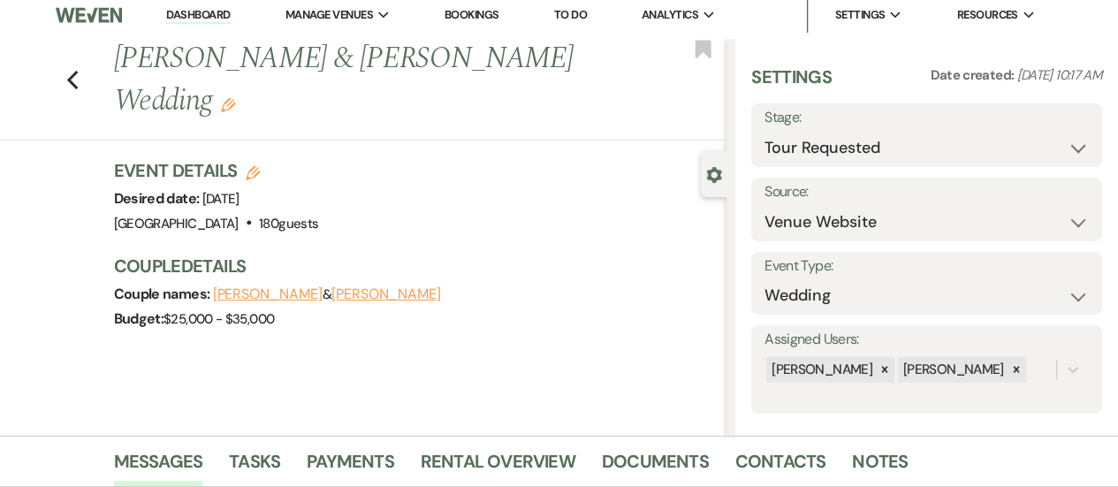
scroll to position [0, 0]
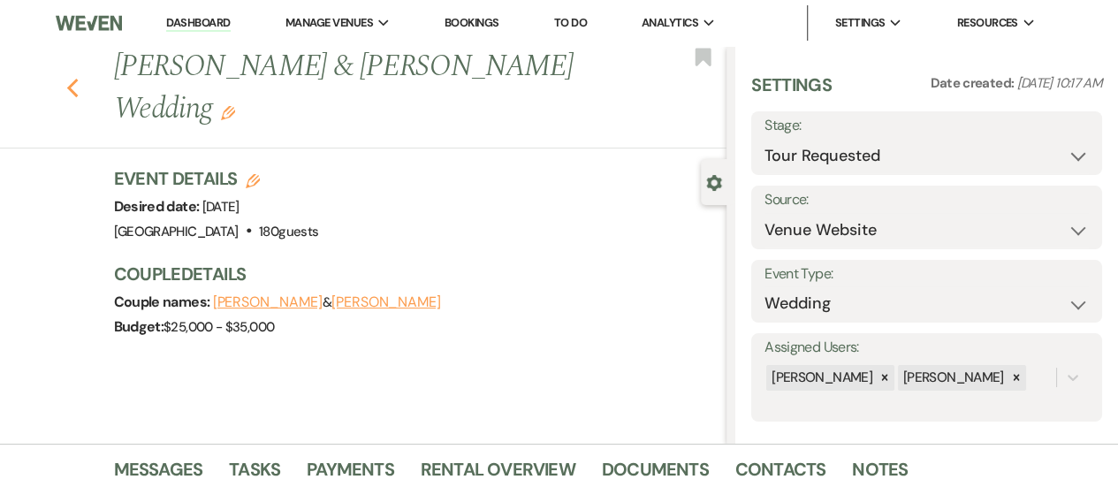
click at [80, 88] on icon "Previous" at bounding box center [72, 88] width 13 height 21
select select "2"
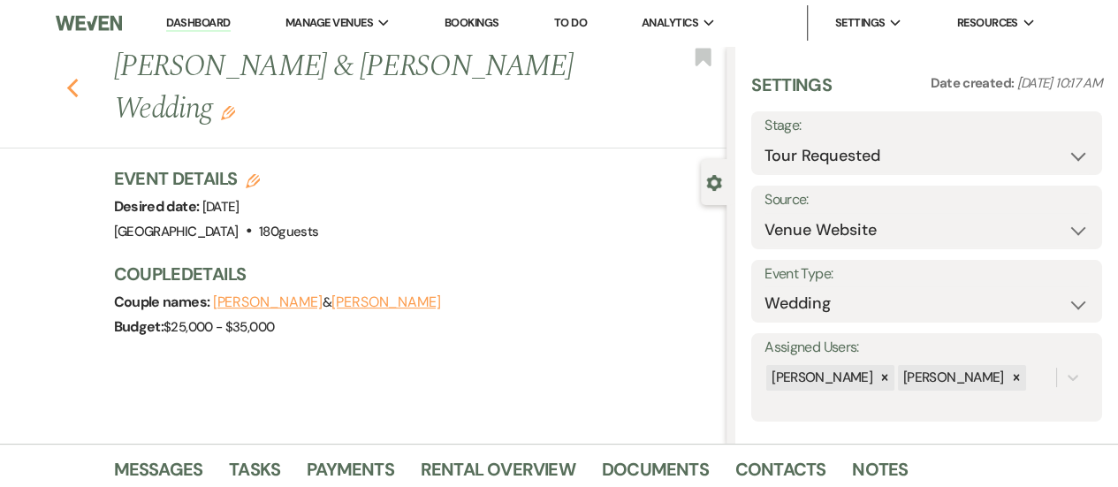
select select "2"
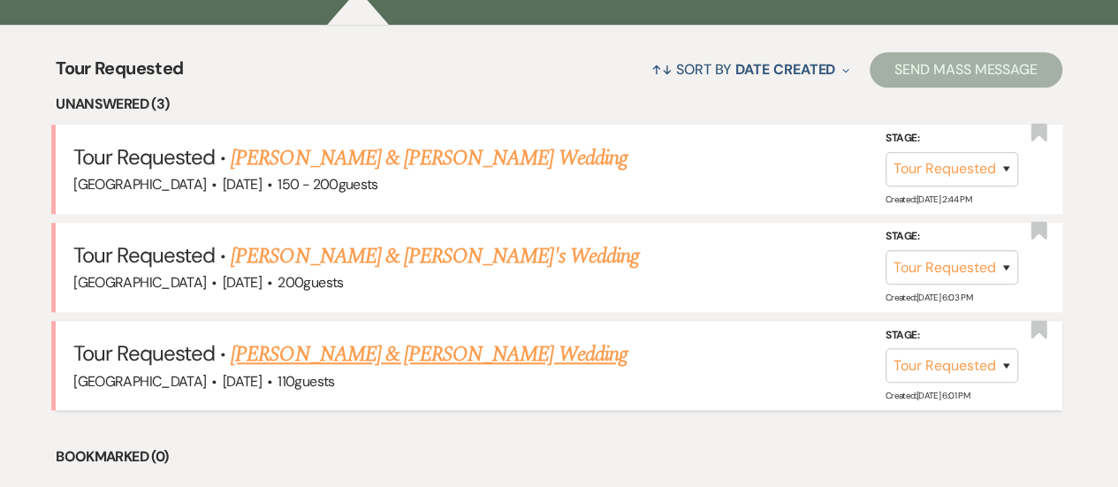
scroll to position [618, 0]
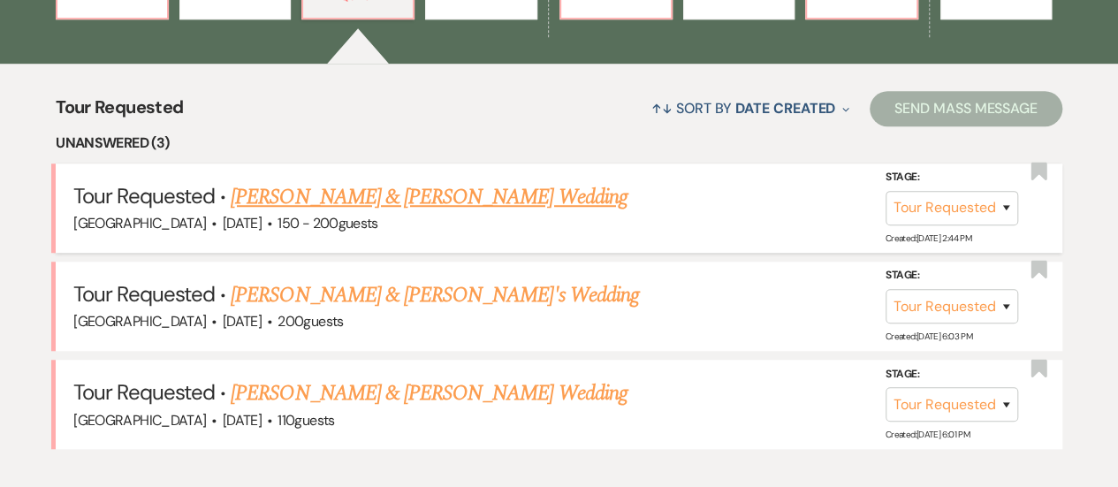
click at [380, 193] on link "[PERSON_NAME] & [PERSON_NAME] Wedding" at bounding box center [429, 197] width 396 height 32
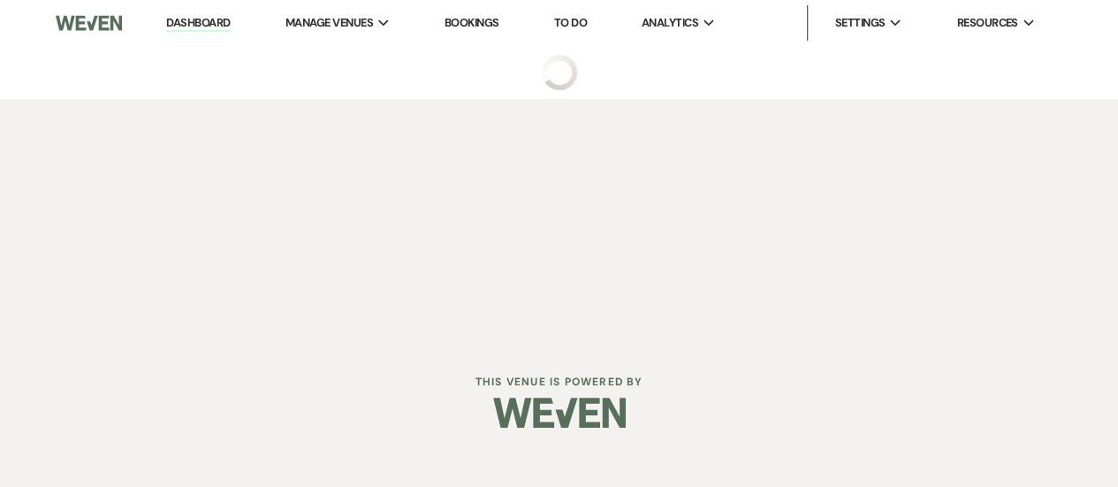
select select "2"
select select "5"
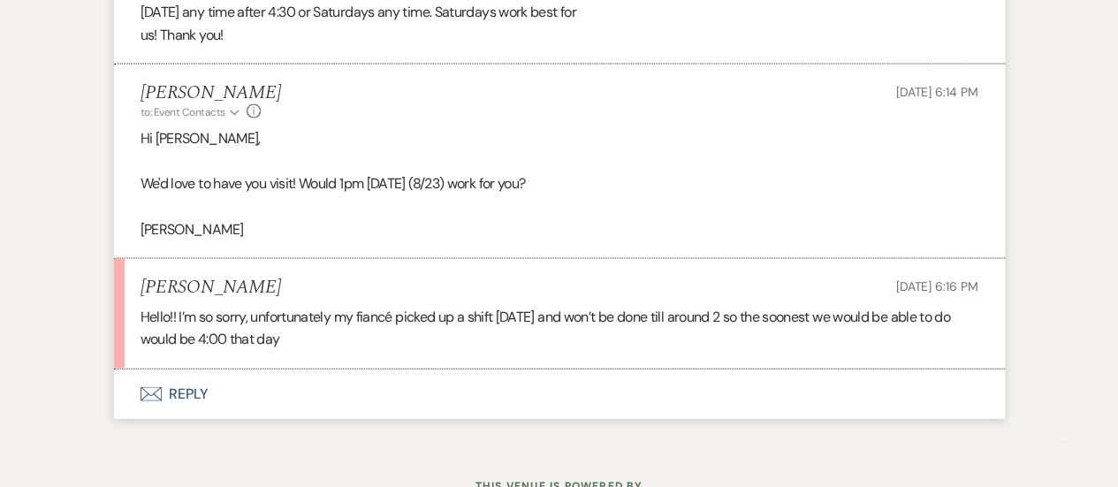
scroll to position [1768, 0]
click at [629, 393] on button "Envelope Reply" at bounding box center [559, 395] width 891 height 50
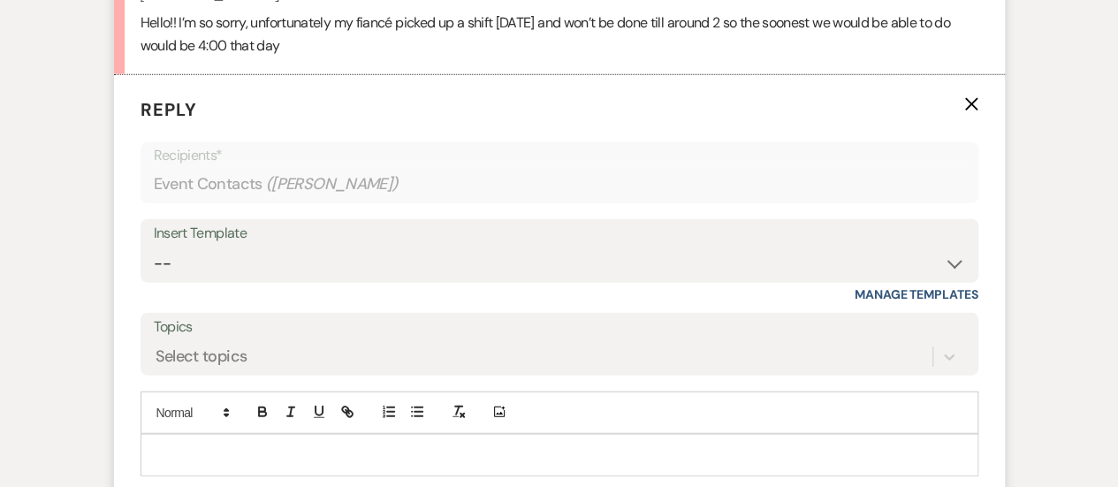
scroll to position [2154, 0]
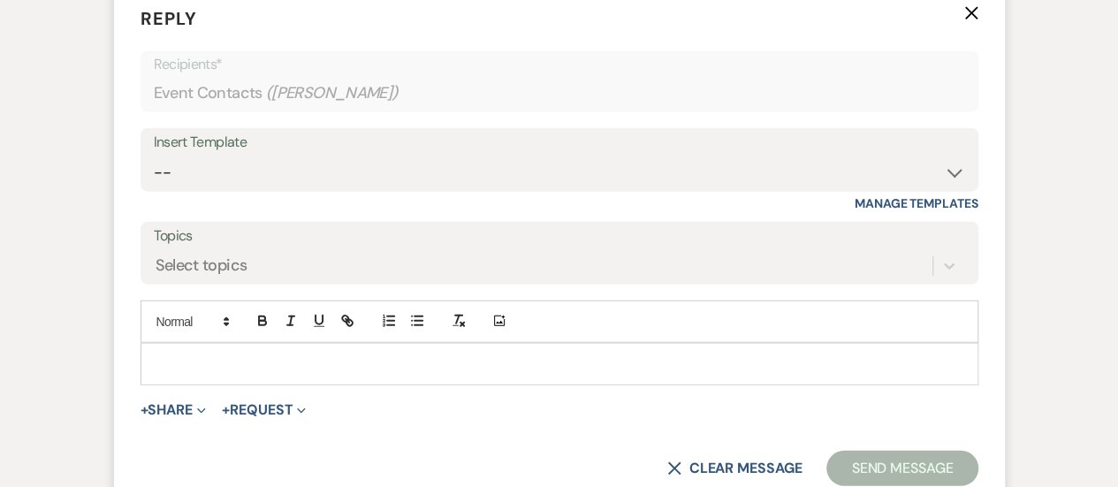
click at [628, 370] on p at bounding box center [560, 363] width 810 height 19
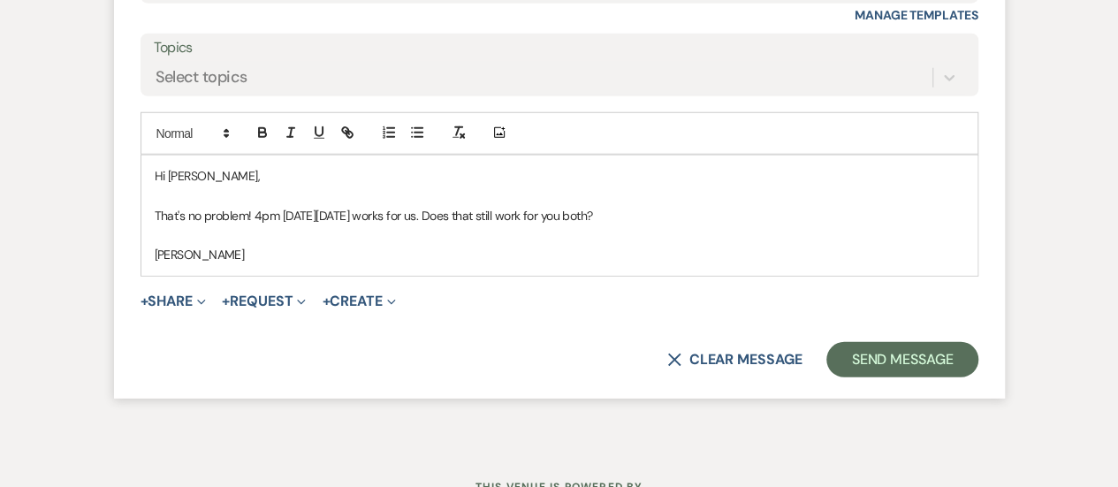
scroll to position [2412, 0]
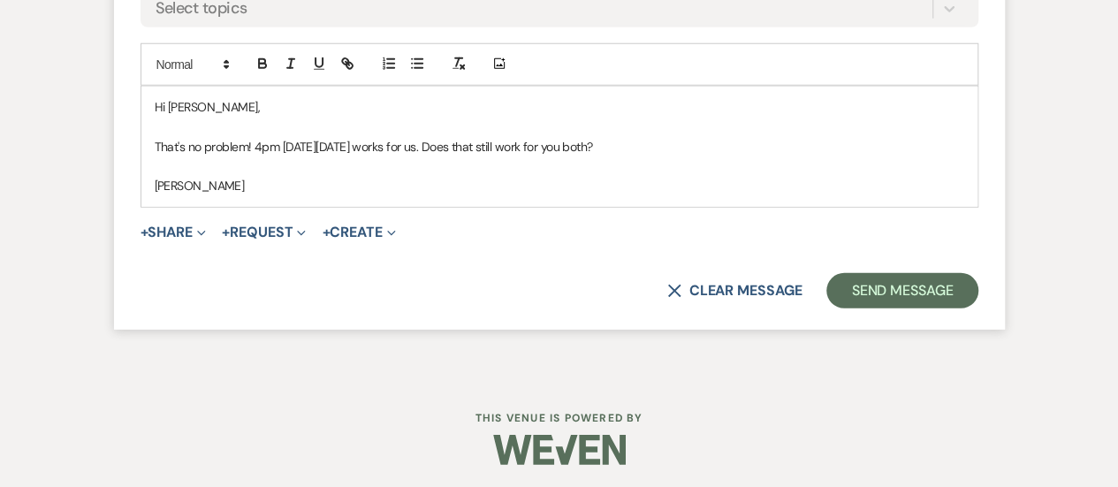
click at [926, 309] on form "Reply X Draft saved! Recipients* Event Contacts ( [PERSON_NAME] ) Insert Templa…" at bounding box center [559, 28] width 891 height 602
click at [921, 294] on button "Send Message" at bounding box center [902, 290] width 151 height 35
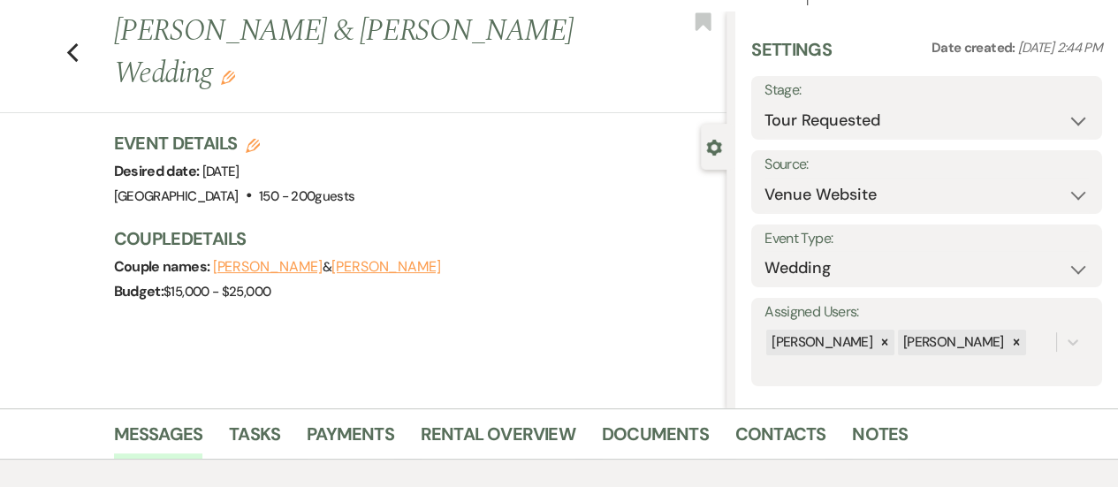
scroll to position [0, 0]
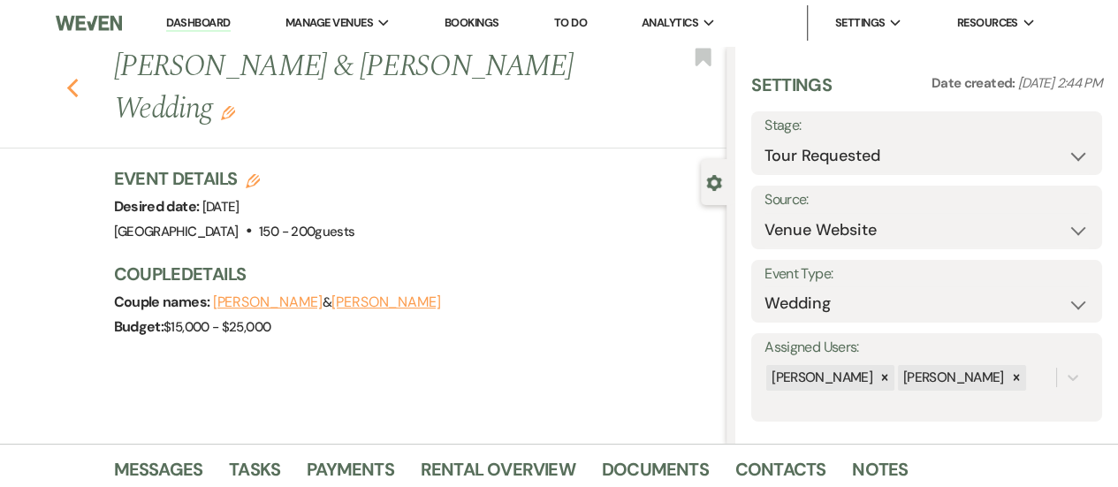
click at [79, 80] on icon "Previous" at bounding box center [72, 88] width 13 height 21
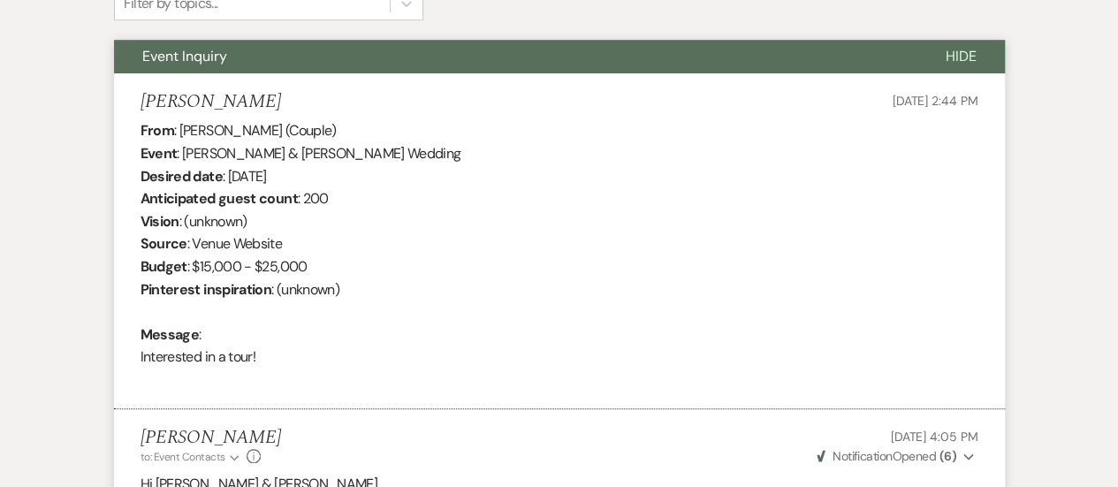
select select "2"
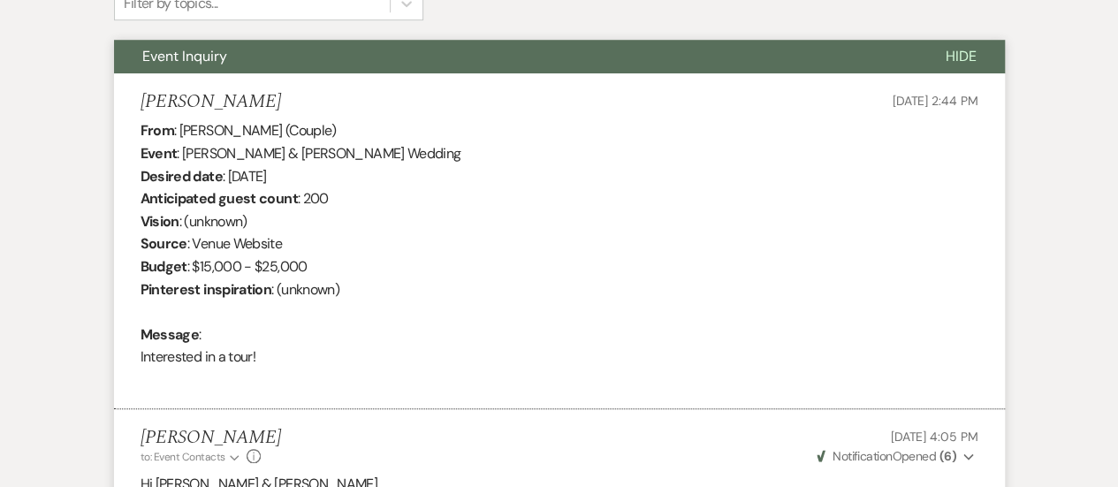
select select "2"
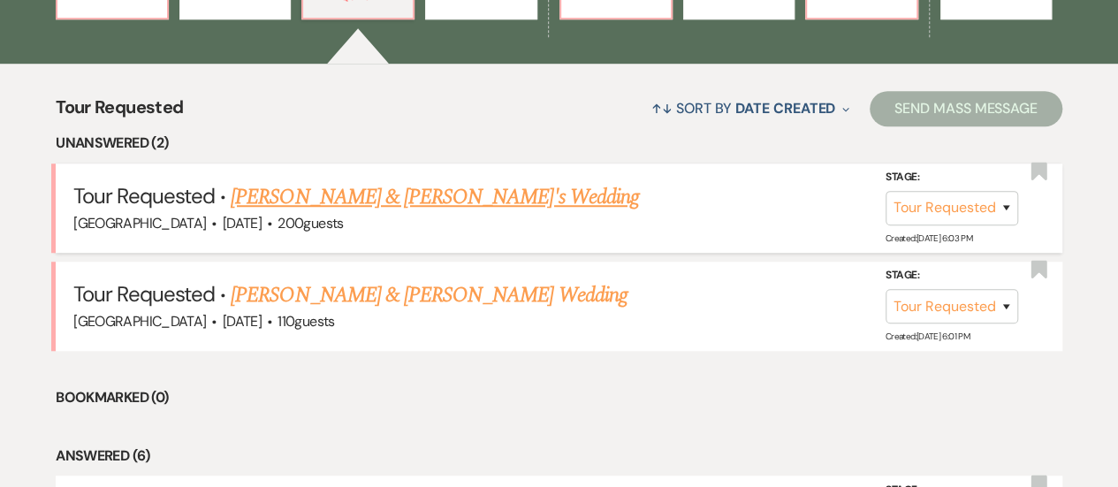
click at [393, 186] on link "[PERSON_NAME] & [PERSON_NAME]'s Wedding" at bounding box center [435, 197] width 408 height 32
select select "2"
select select "5"
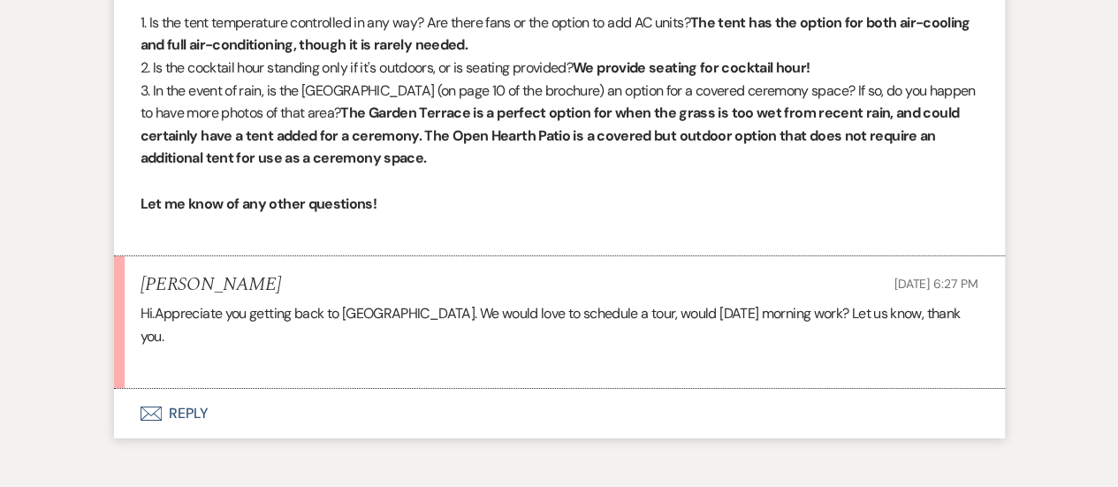
click at [412, 408] on button "Envelope Reply" at bounding box center [559, 414] width 891 height 50
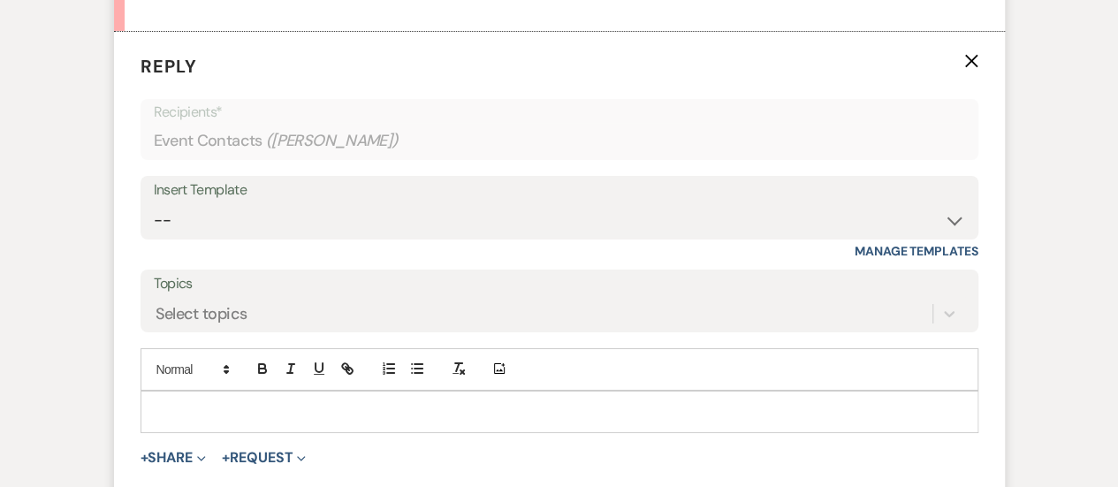
scroll to position [3121, 0]
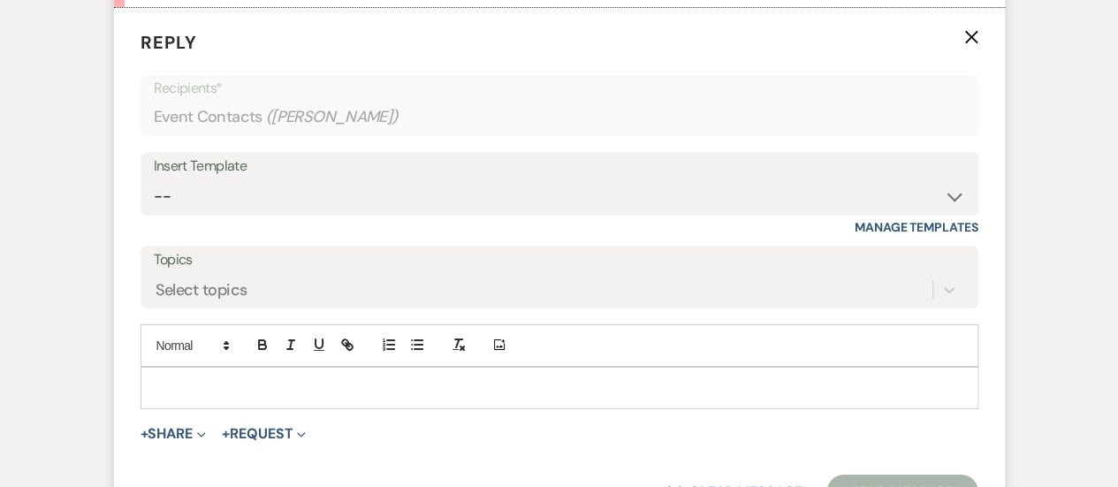
click at [418, 377] on div at bounding box center [559, 388] width 836 height 41
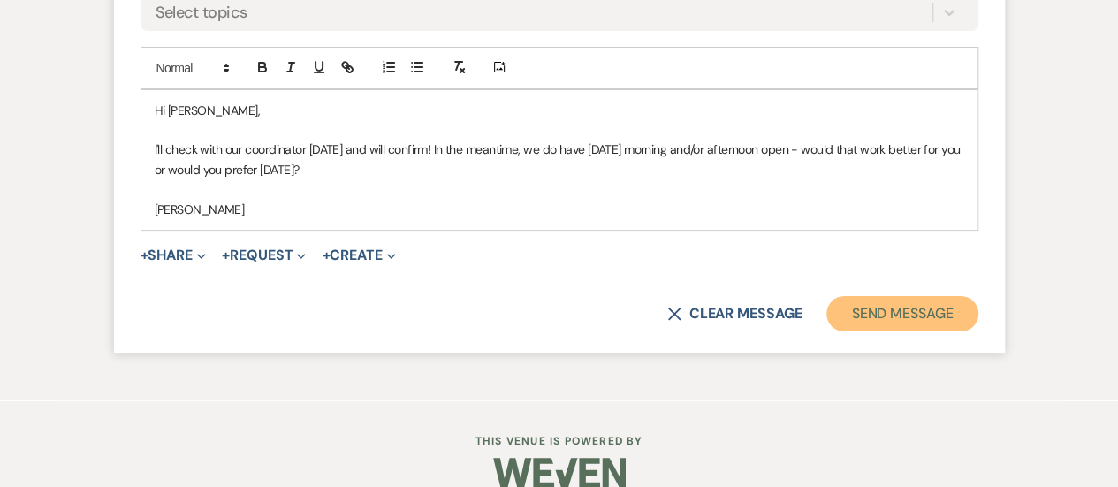
click at [955, 296] on button "Send Message" at bounding box center [902, 313] width 151 height 35
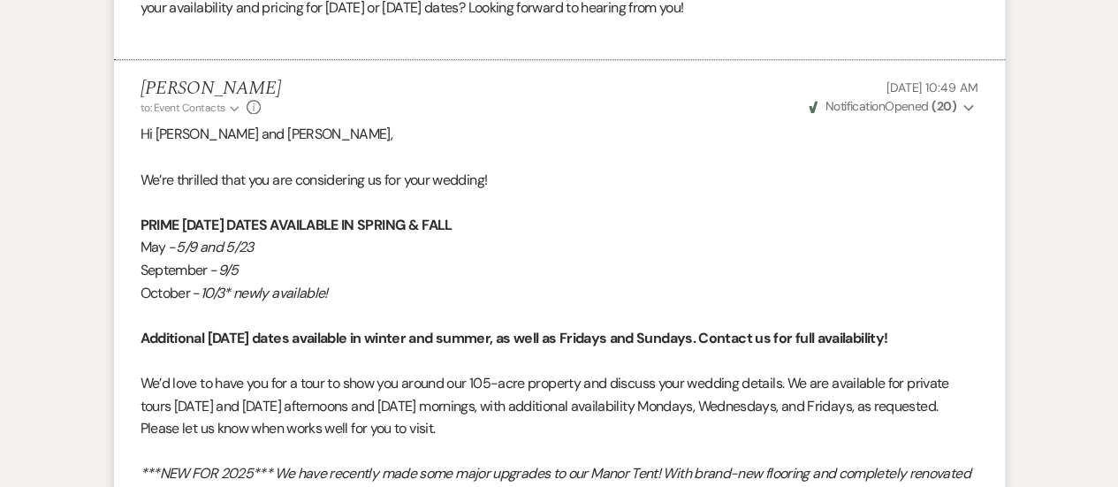
scroll to position [0, 0]
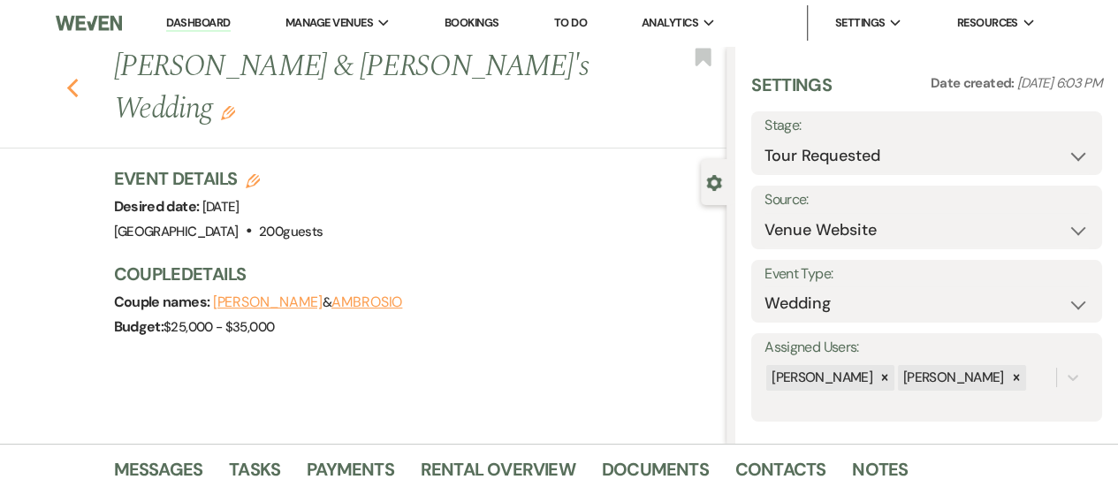
click at [78, 79] on use "button" at bounding box center [71, 88] width 11 height 19
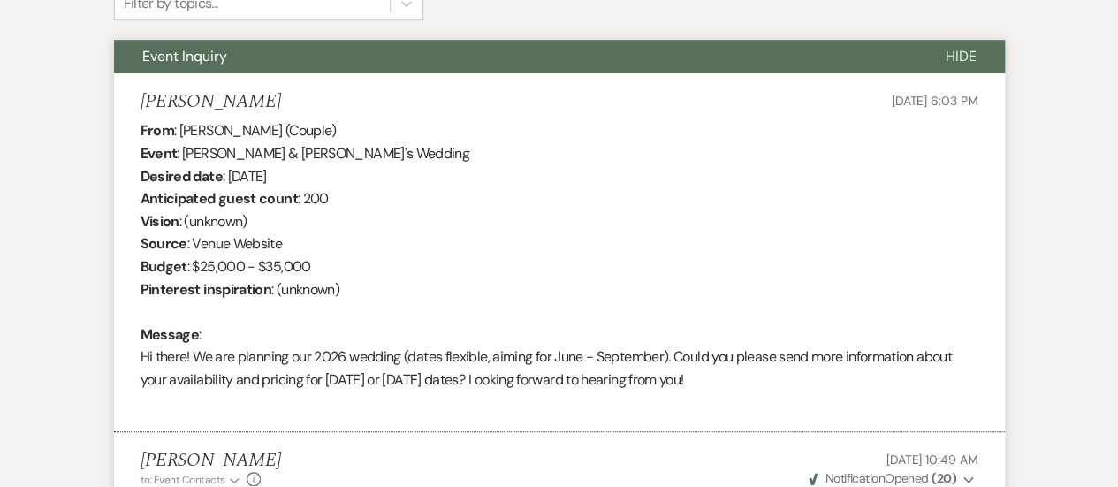
select select "2"
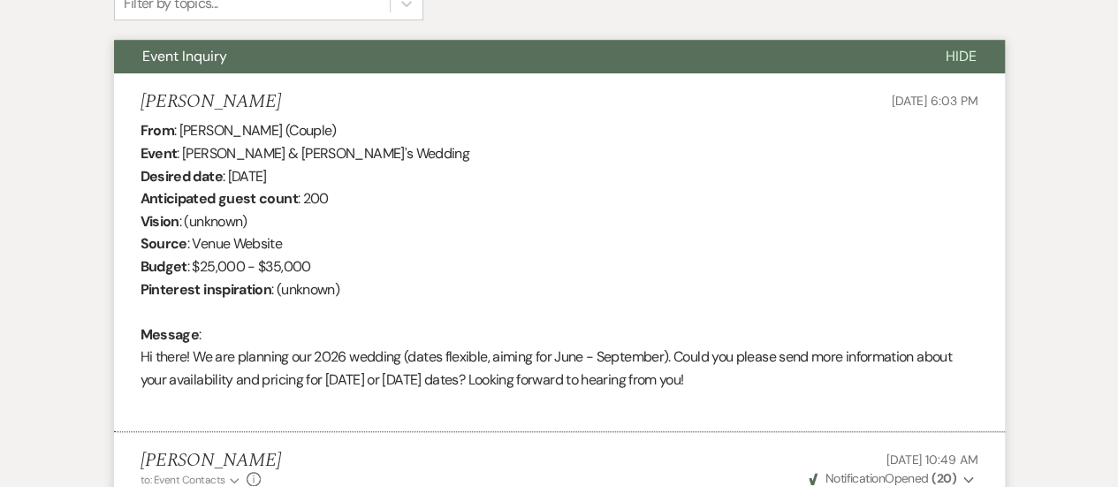
select select "2"
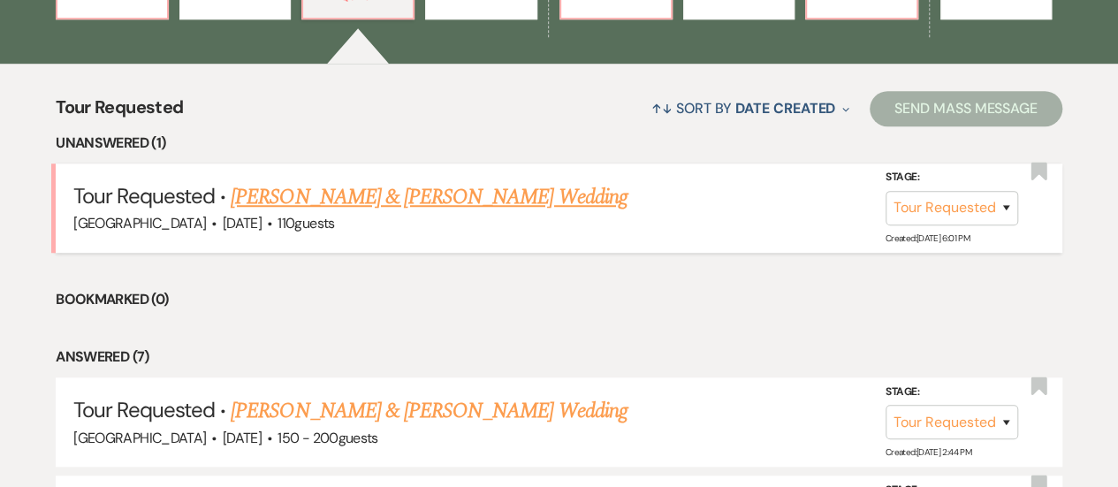
click at [375, 197] on link "[PERSON_NAME] & [PERSON_NAME] Wedding" at bounding box center [429, 197] width 396 height 32
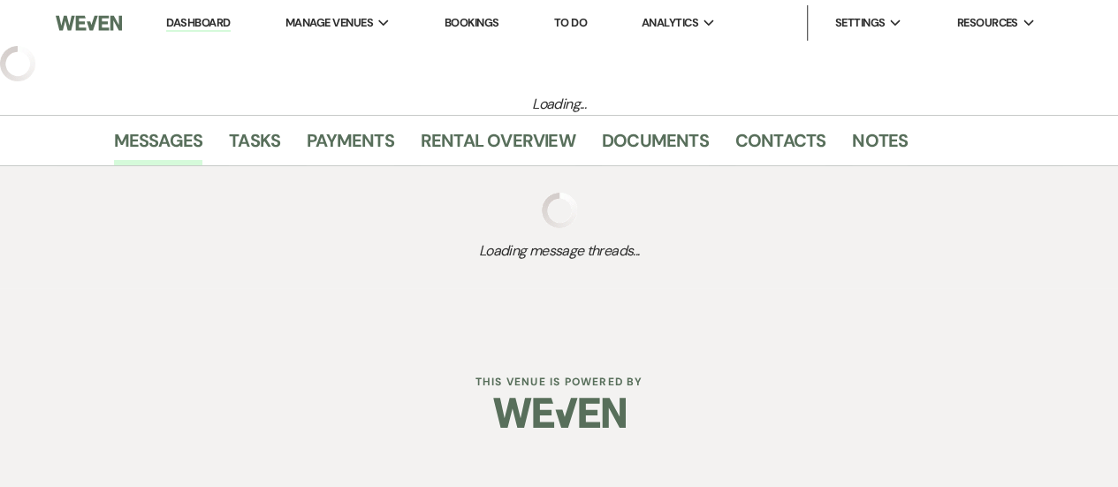
select select "2"
select select "5"
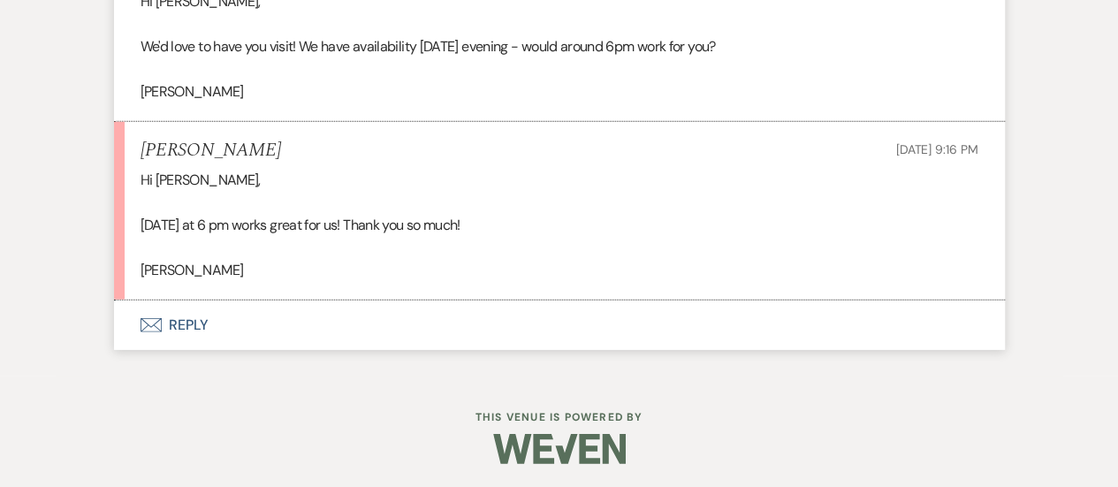
click at [585, 319] on button "Envelope Reply" at bounding box center [559, 326] width 891 height 50
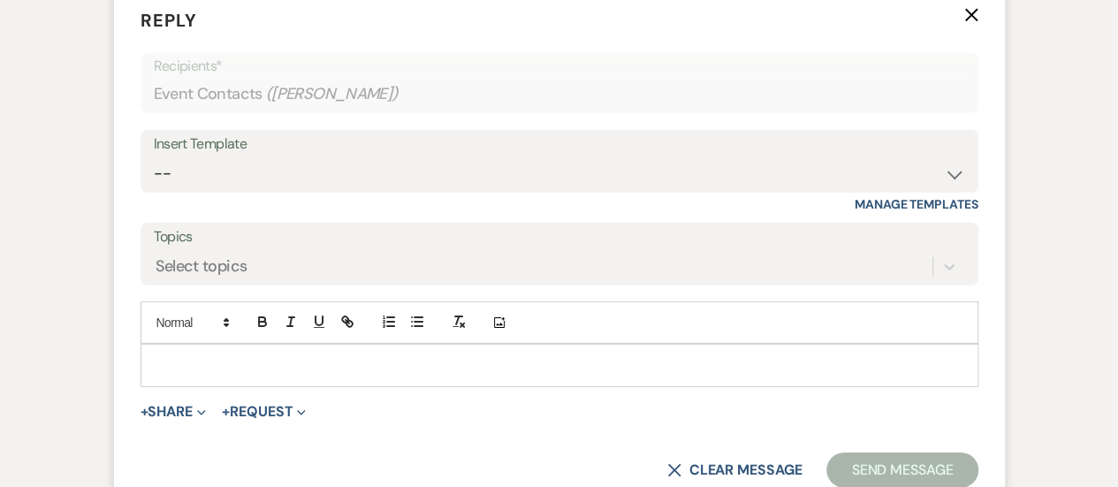
scroll to position [2626, 0]
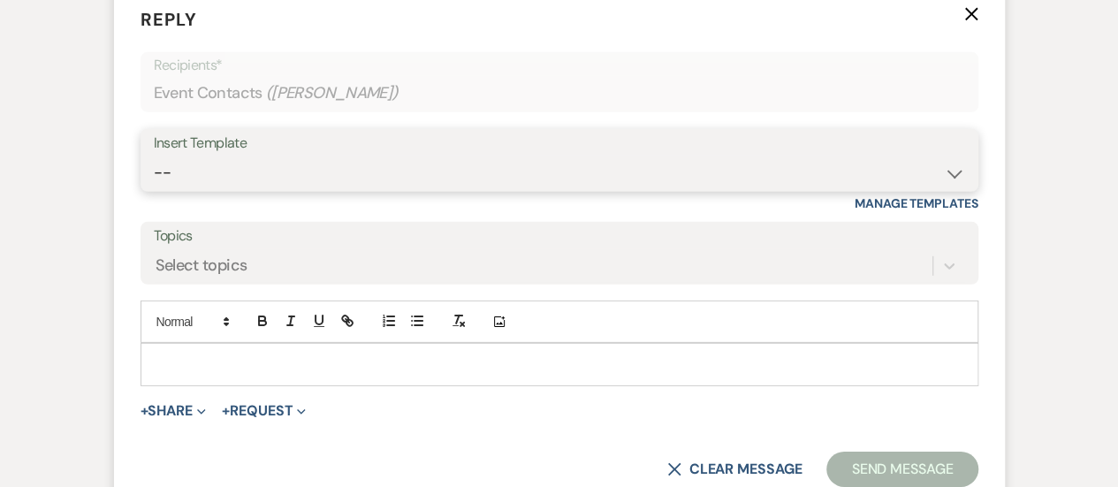
click at [450, 165] on select "-- INQUIRY: Response - WEDDING INQUIRY: Response - NON-WEDDING TOUR: Confirming…" at bounding box center [560, 173] width 812 height 34
select select "2958"
click at [154, 156] on select "-- INQUIRY: Response - WEDDING INQUIRY: Response - NON-WEDDING TOUR: Confirming…" at bounding box center [560, 173] width 812 height 34
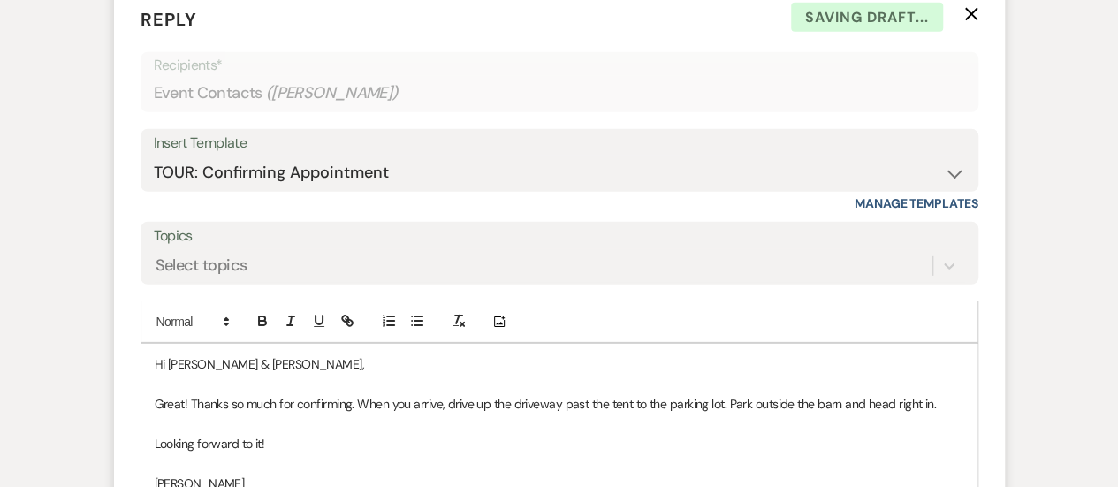
click at [226, 445] on p "Looking forward to it!" at bounding box center [560, 443] width 810 height 19
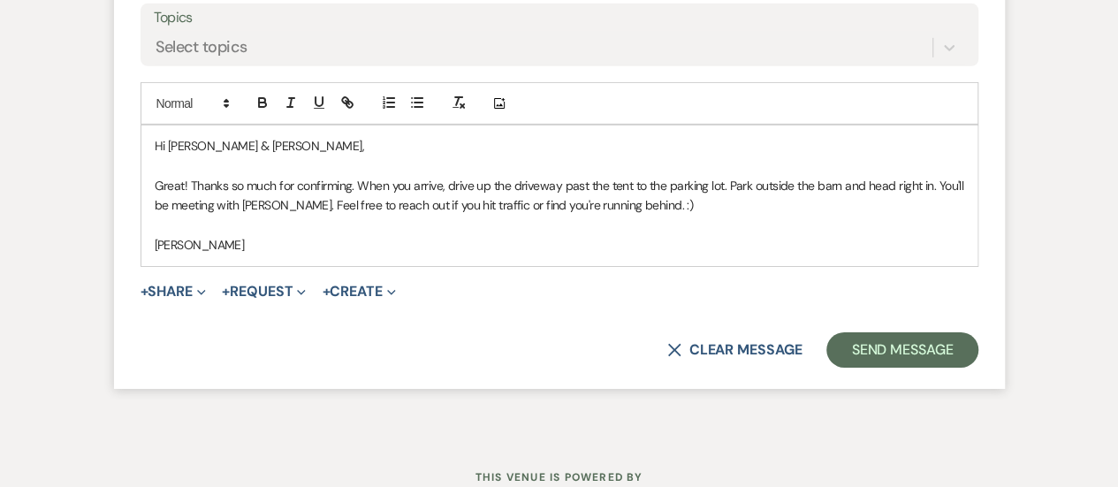
scroll to position [2892, 0]
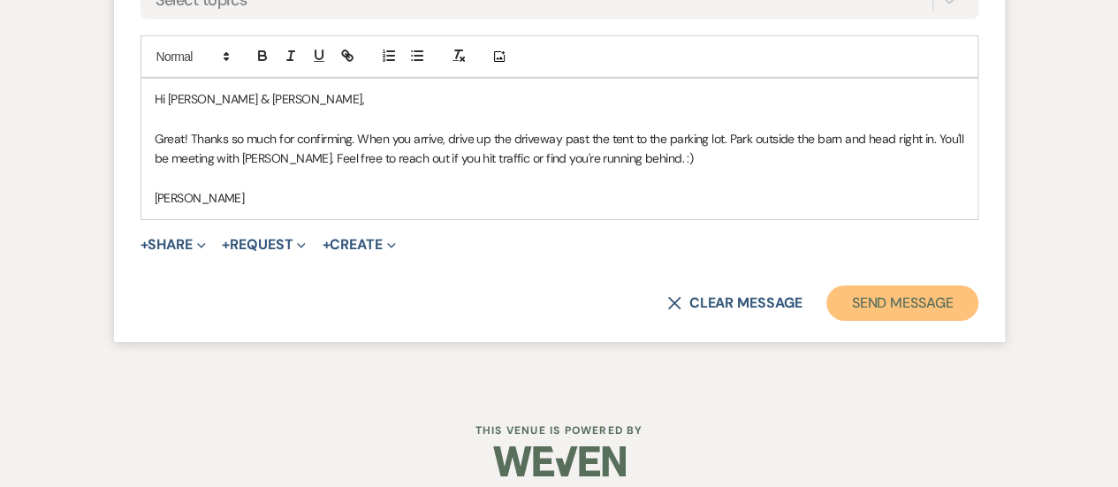
click at [946, 296] on button "Send Message" at bounding box center [902, 303] width 151 height 35
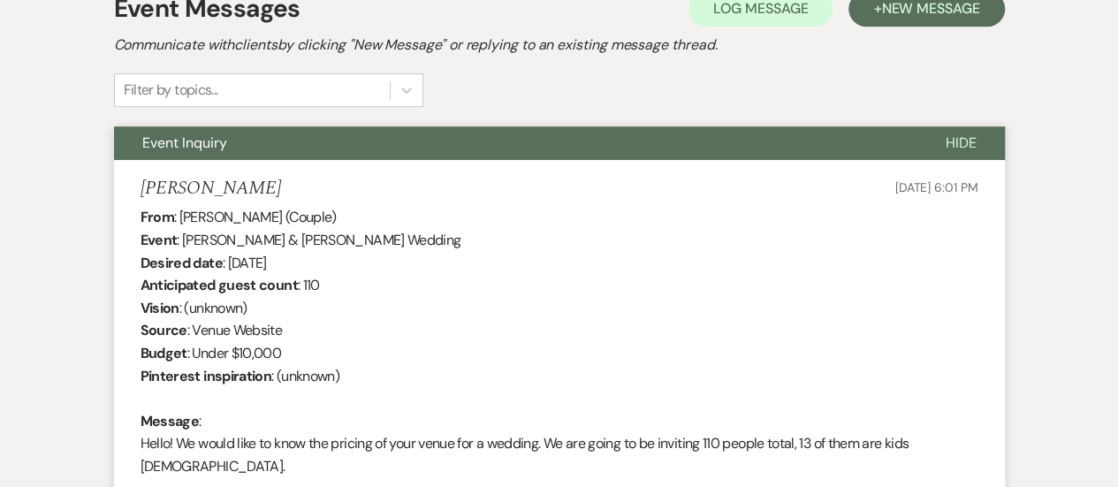
scroll to position [0, 0]
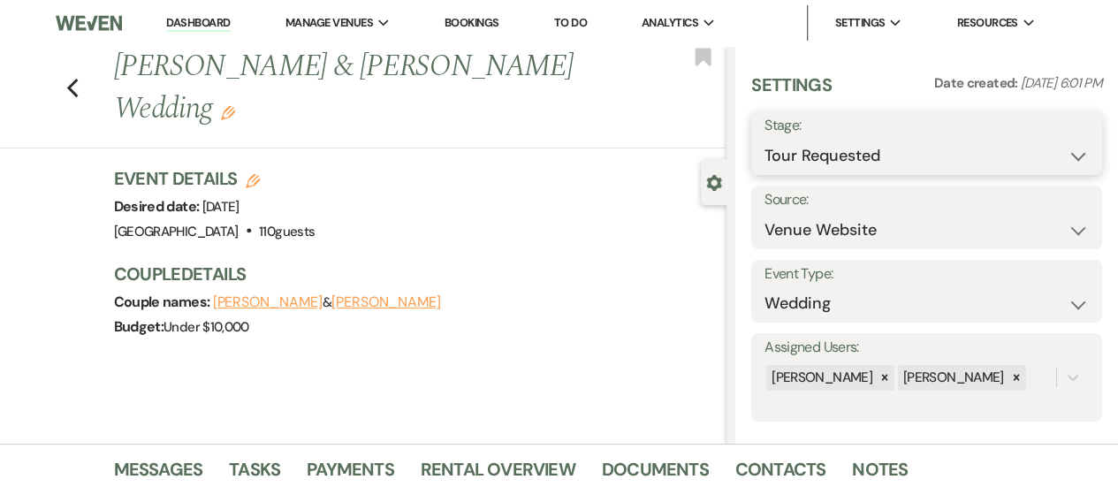
click at [890, 151] on select "Inquiry Follow Up Tour Requested Tour Confirmed Toured Proposal Sent Booked Lost" at bounding box center [927, 156] width 324 height 34
select select "4"
click at [765, 139] on select "Inquiry Follow Up Tour Requested Tour Confirmed Toured Proposal Sent Booked Lost" at bounding box center [927, 156] width 324 height 34
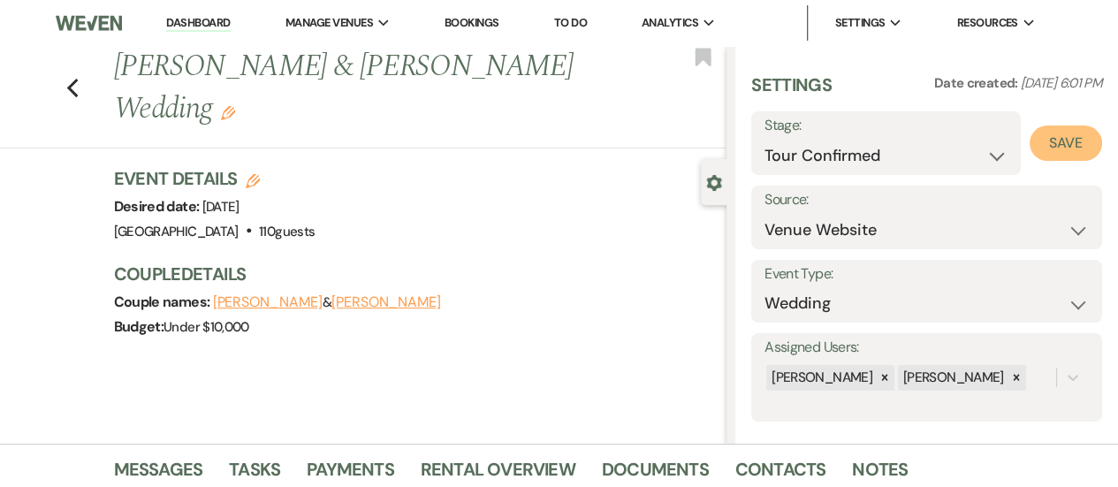
click at [1069, 144] on button "Save" at bounding box center [1066, 143] width 72 height 35
click at [80, 82] on icon "Previous" at bounding box center [72, 88] width 13 height 21
select select "2"
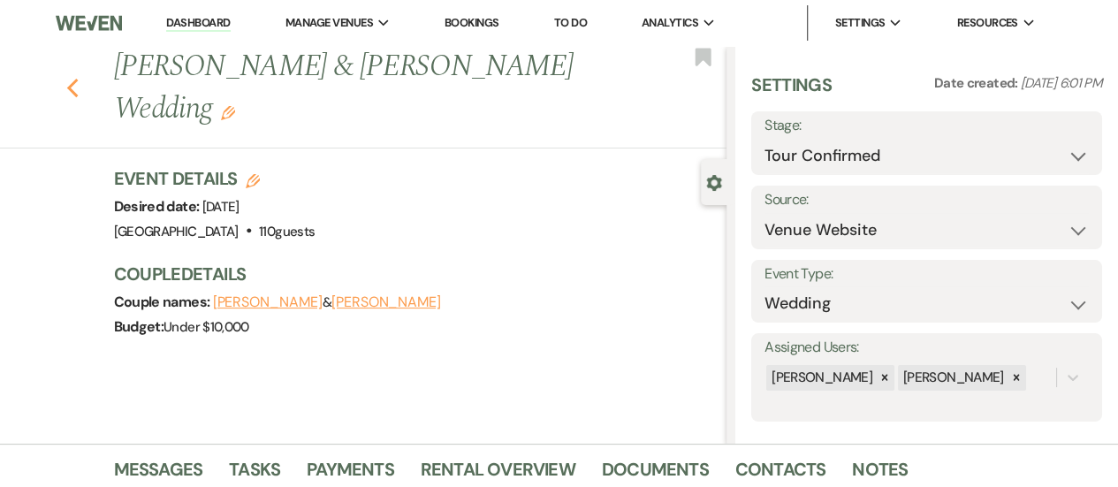
select select "2"
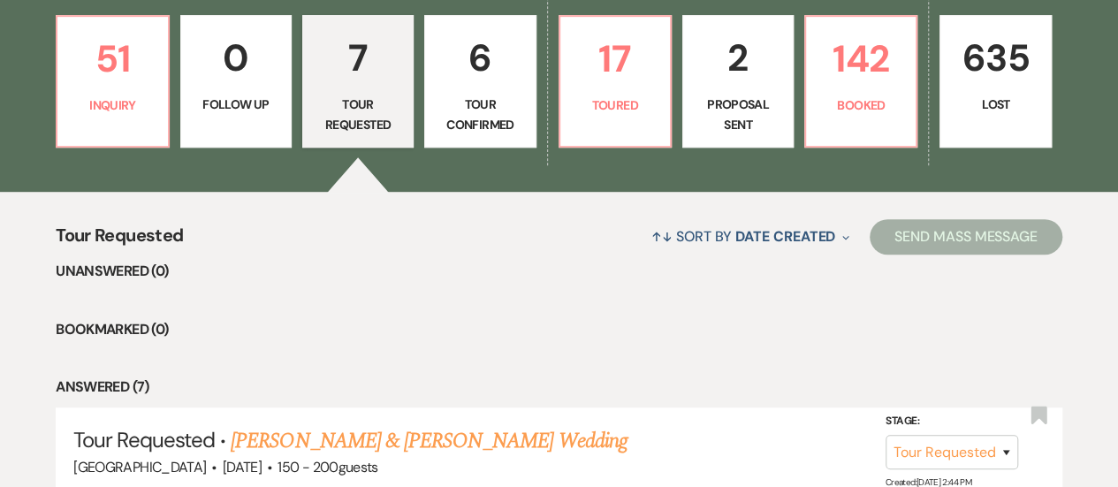
scroll to position [441, 0]
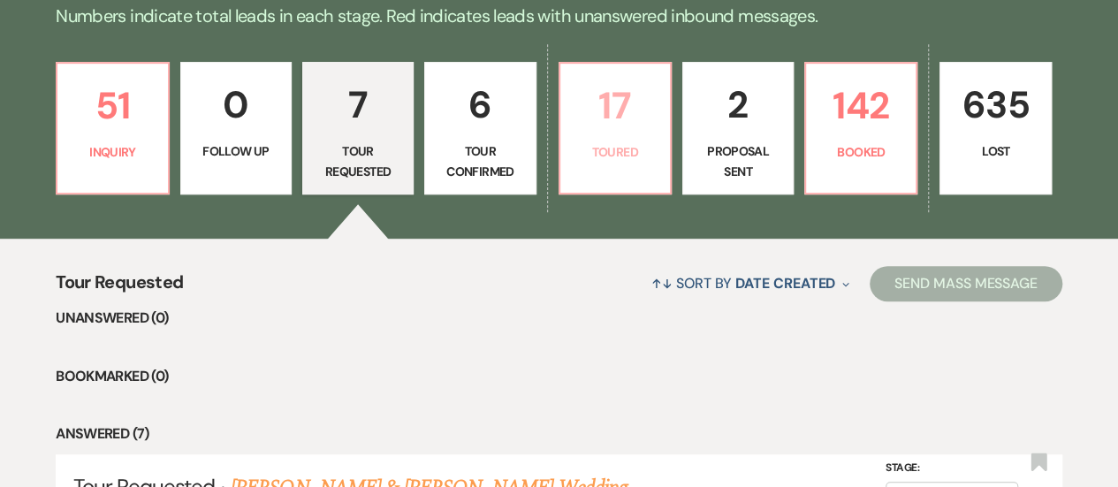
click at [605, 113] on p "17" at bounding box center [615, 105] width 88 height 59
select select "5"
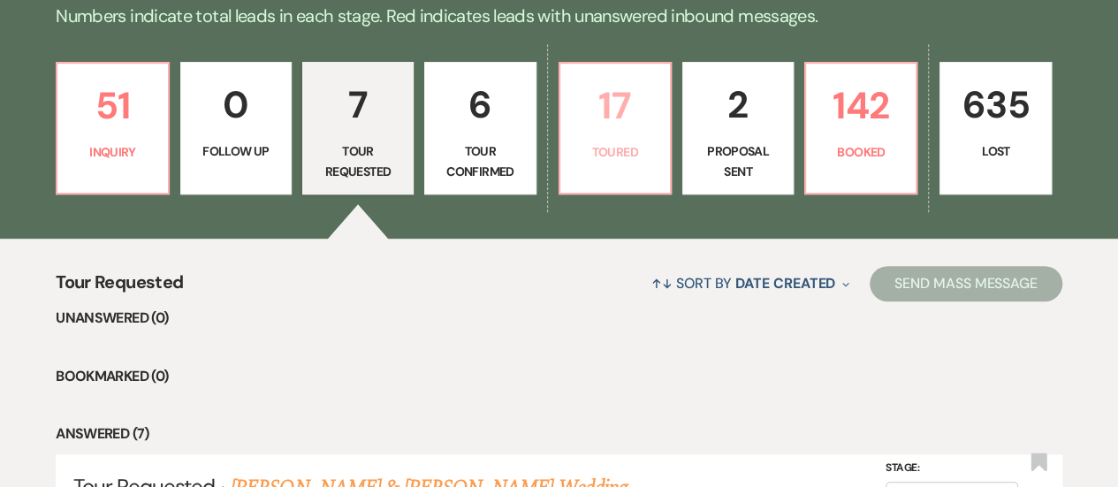
select select "5"
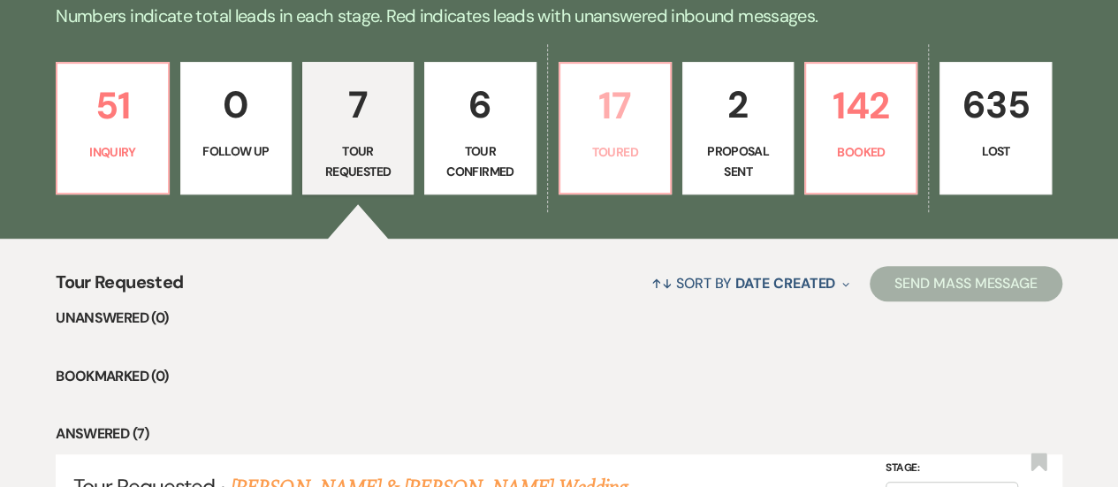
select select "5"
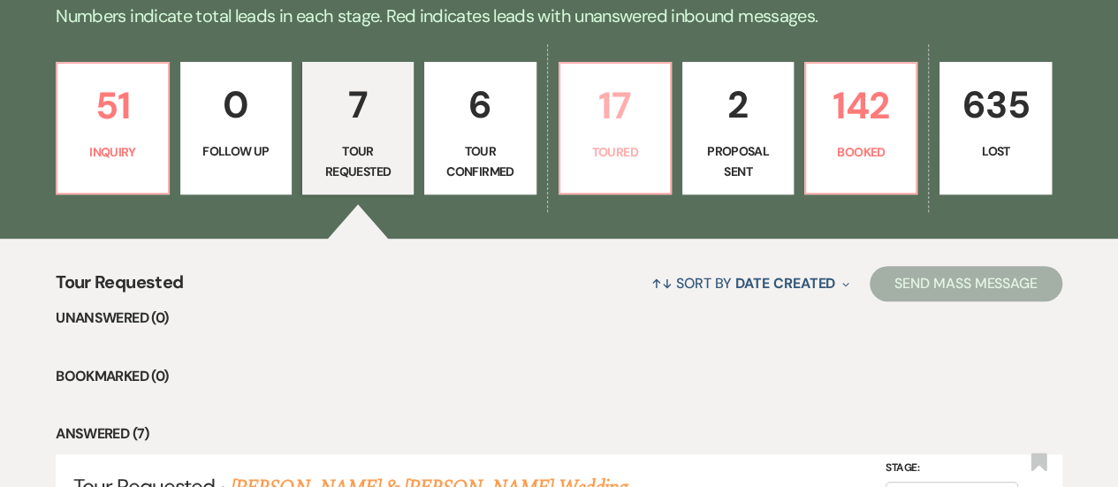
select select "5"
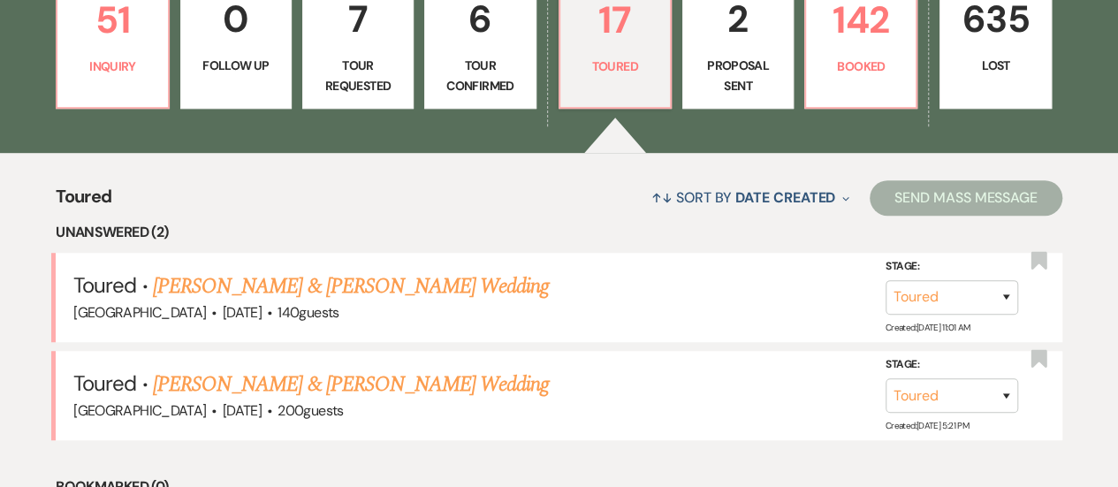
scroll to position [618, 0]
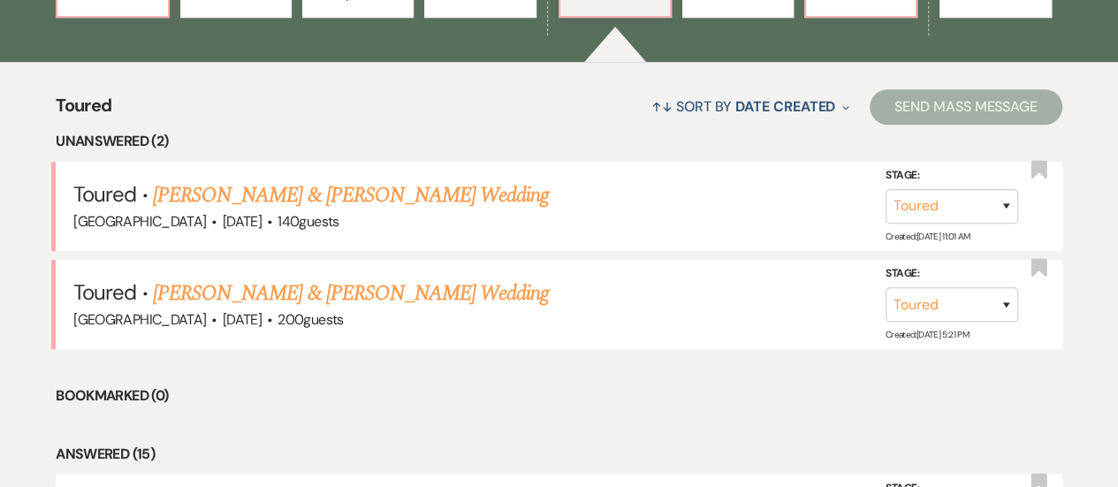
click at [235, 290] on link "[PERSON_NAME] & [PERSON_NAME] Wedding" at bounding box center [351, 294] width 396 height 32
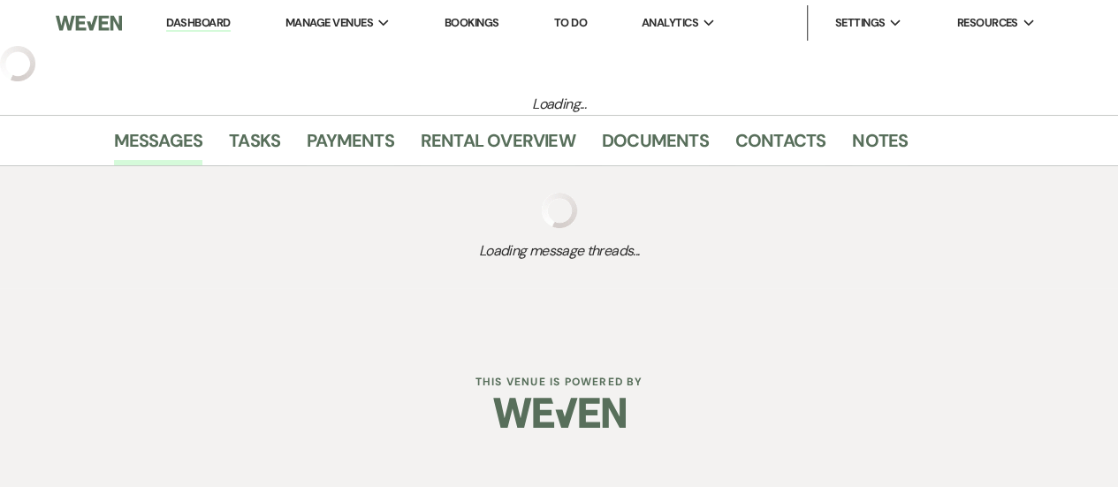
select select "5"
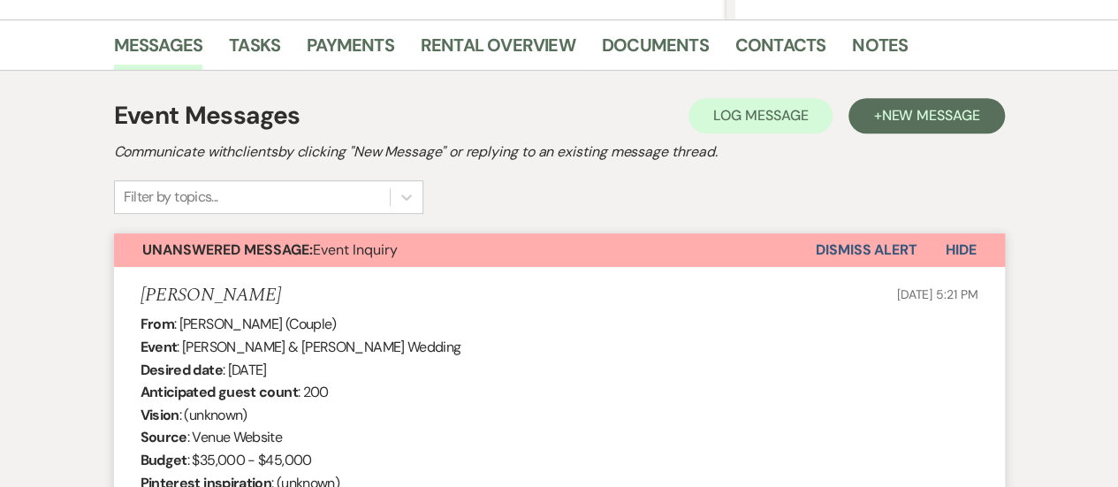
scroll to position [246, 0]
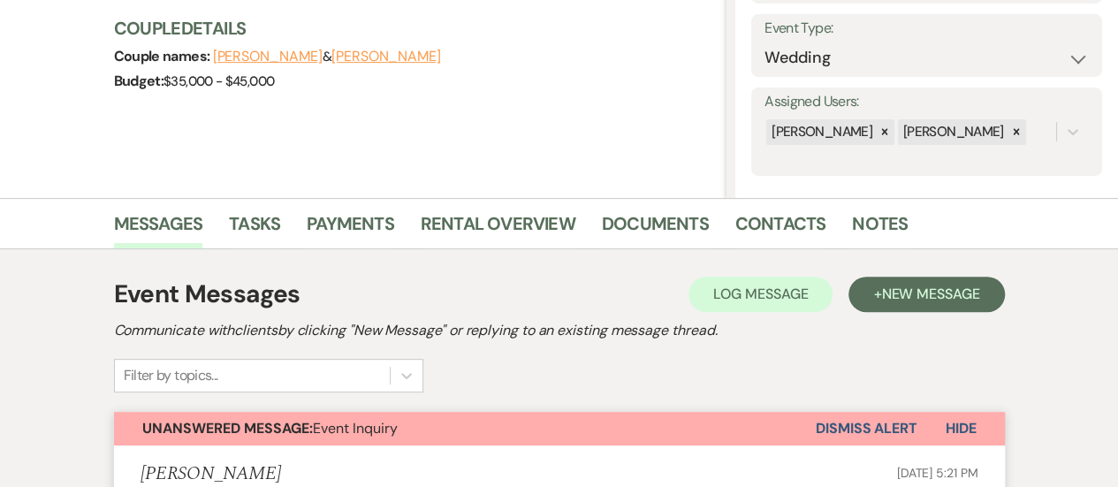
click at [896, 427] on button "Dismiss Alert" at bounding box center [867, 429] width 102 height 34
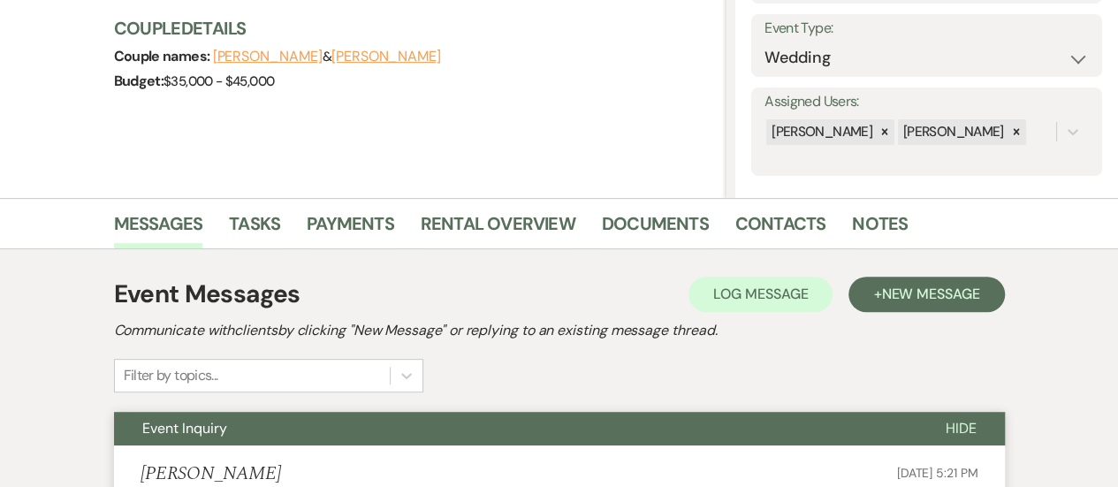
scroll to position [0, 0]
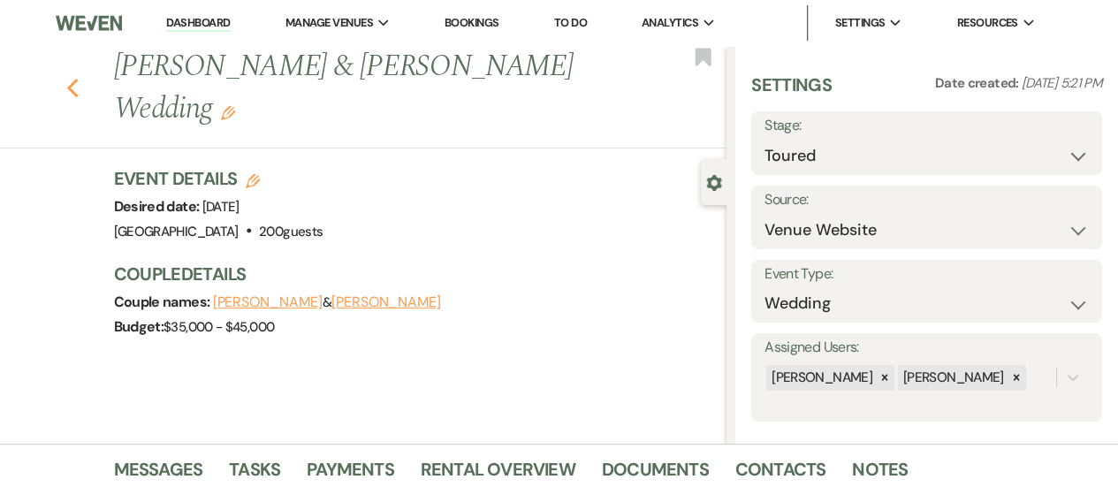
click at [75, 78] on icon "Previous" at bounding box center [72, 88] width 13 height 21
select select "5"
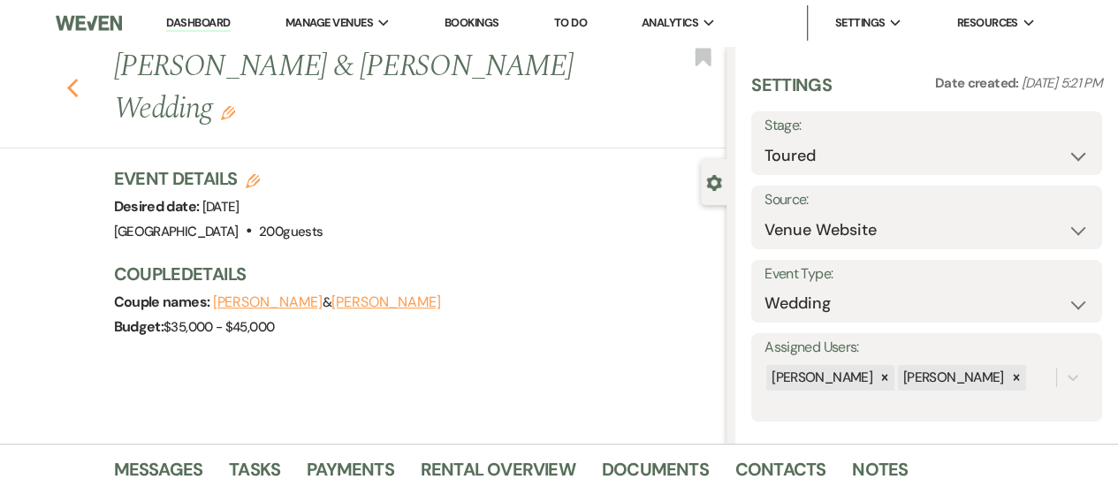
select select "5"
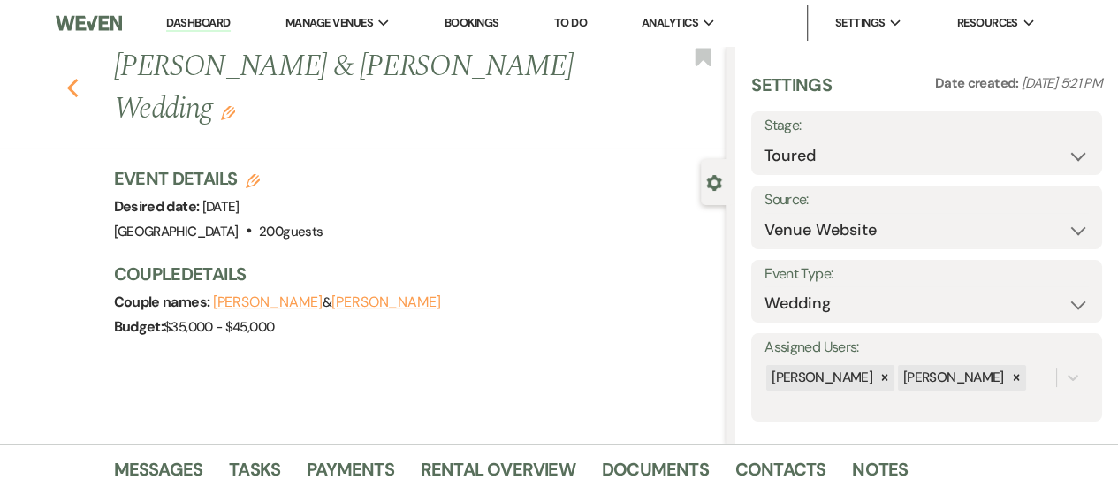
select select "5"
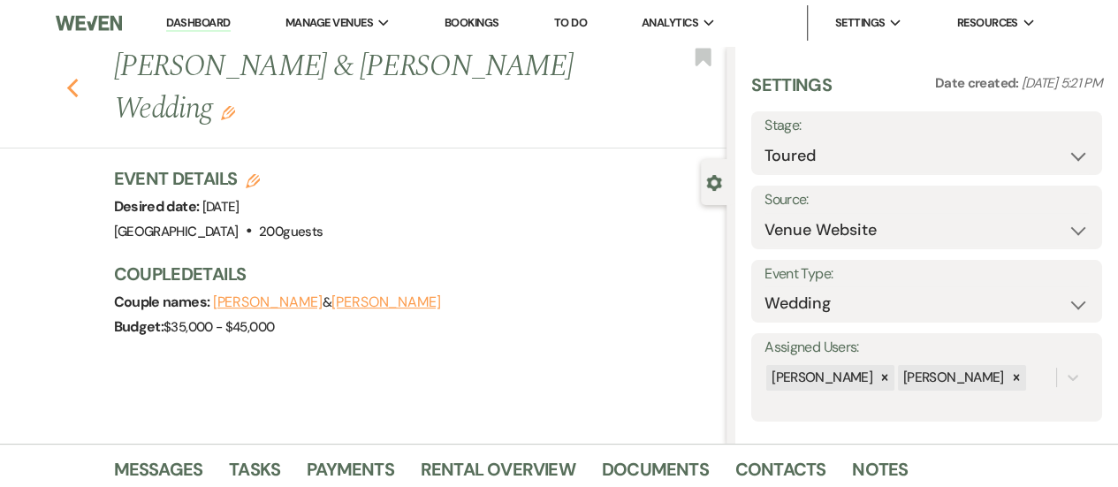
select select "5"
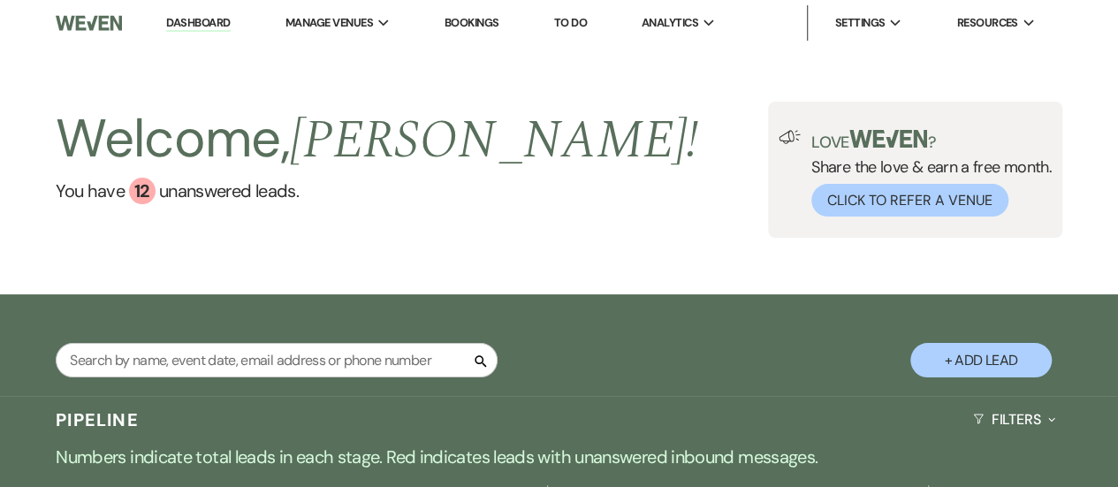
scroll to position [530, 0]
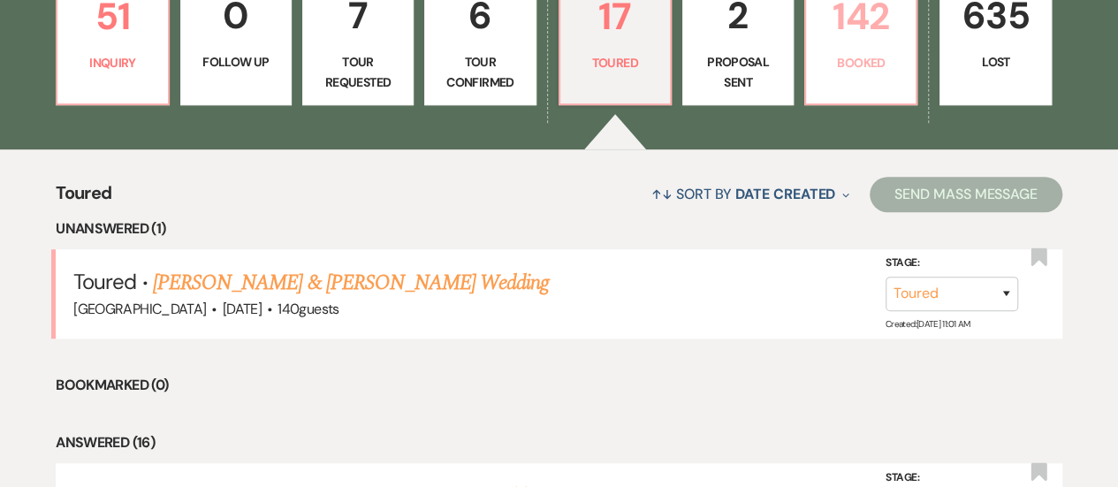
click at [812, 75] on link "142 Booked" at bounding box center [860, 39] width 113 height 133
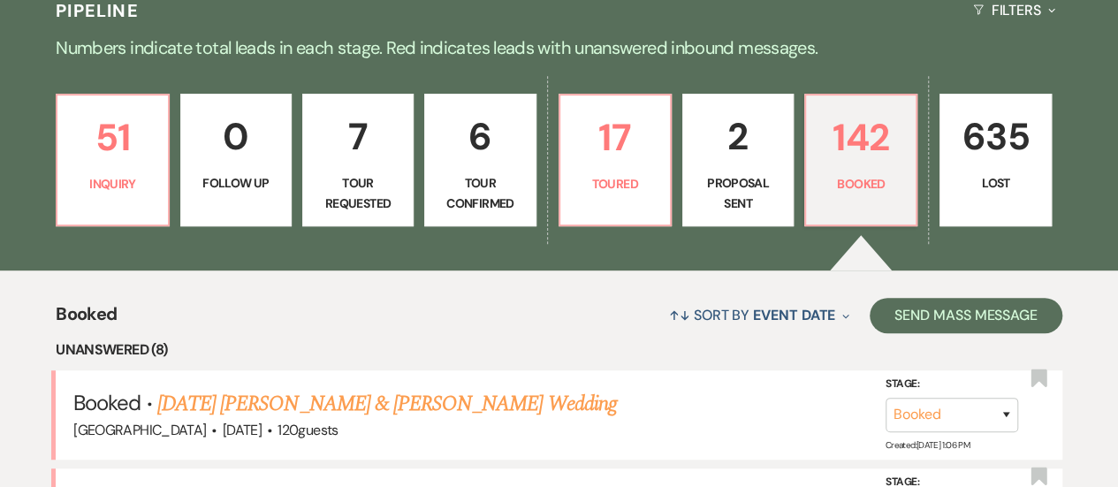
scroll to position [530, 0]
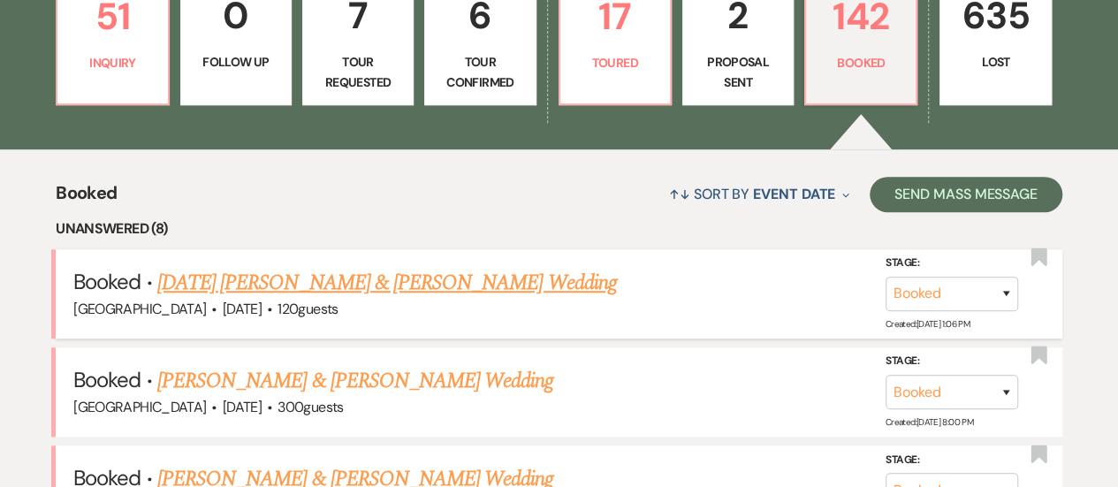
click at [310, 277] on link "[DATE] [PERSON_NAME] & [PERSON_NAME] Wedding" at bounding box center [387, 283] width 460 height 32
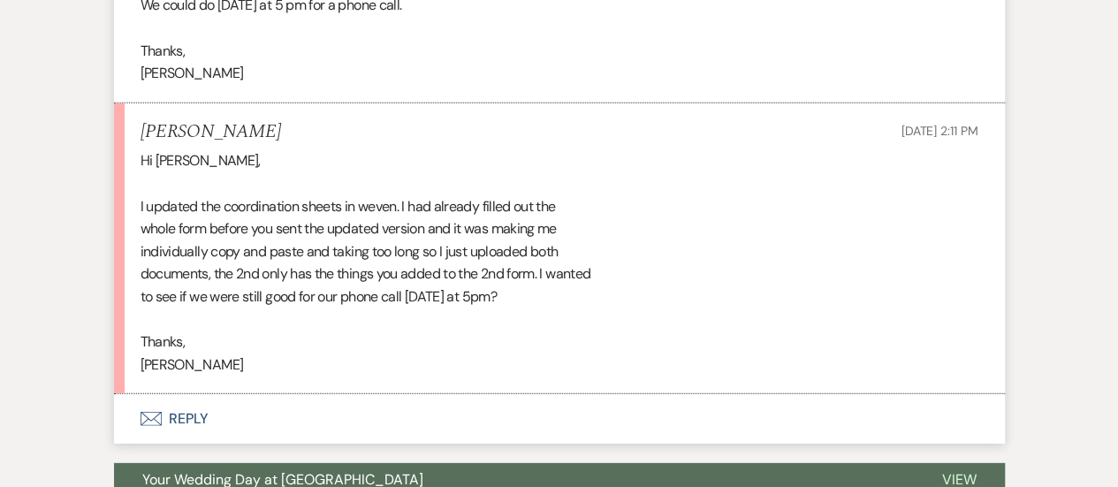
scroll to position [2405, 0]
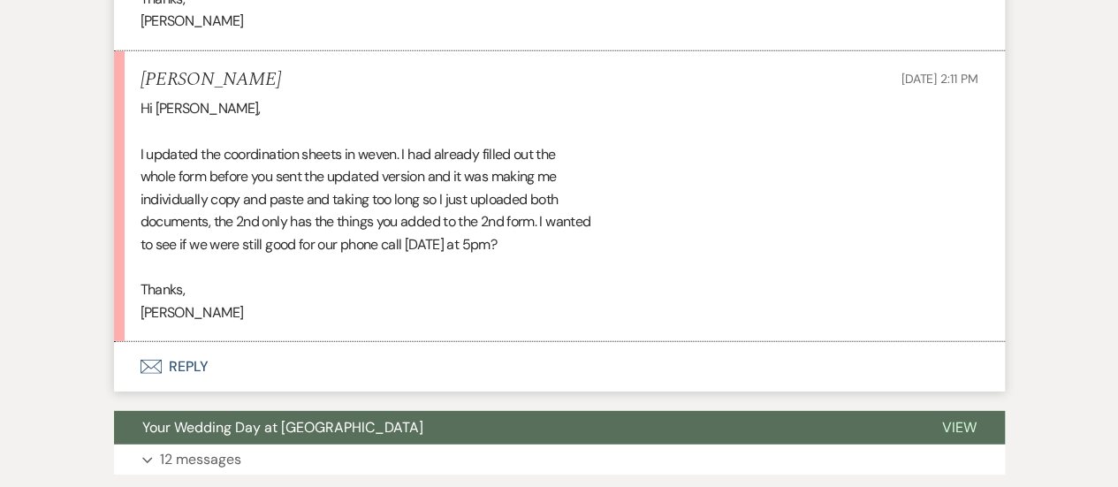
click at [604, 367] on button "Envelope Reply" at bounding box center [559, 367] width 891 height 50
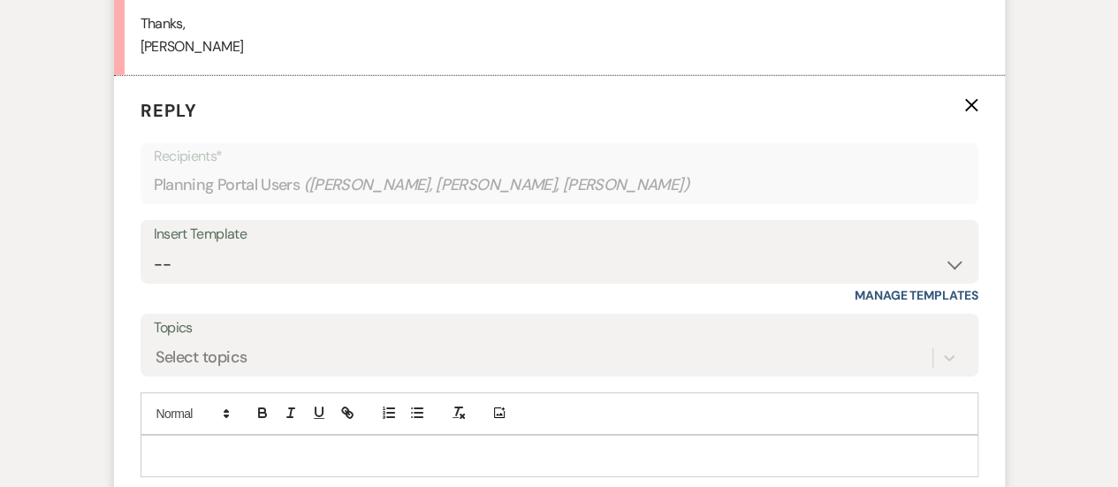
scroll to position [2763, 0]
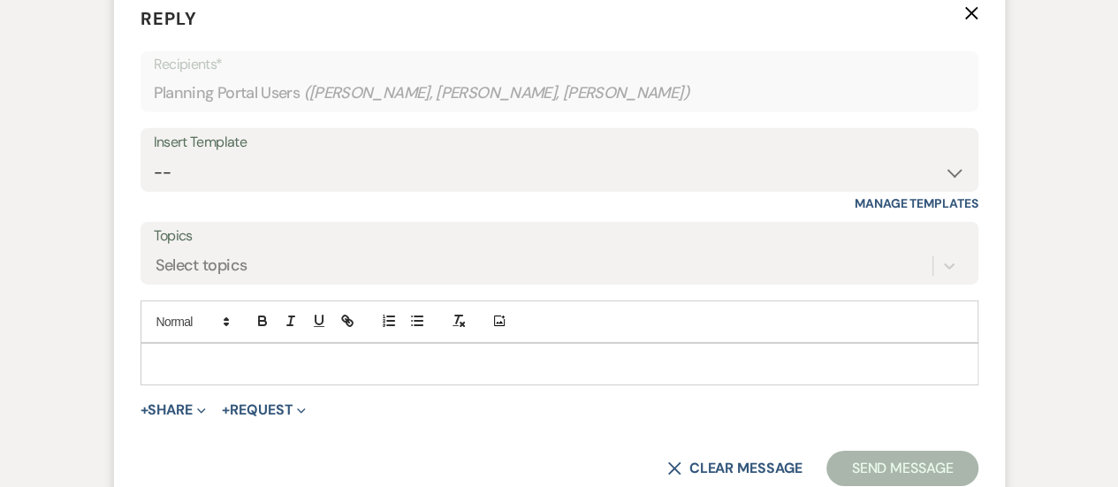
click at [591, 377] on div at bounding box center [559, 364] width 836 height 41
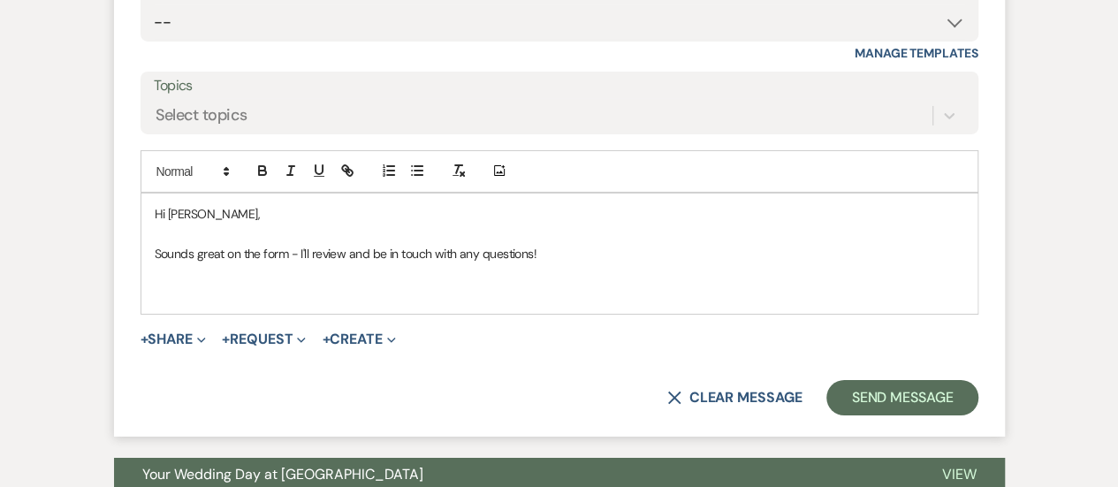
scroll to position [2940, 0]
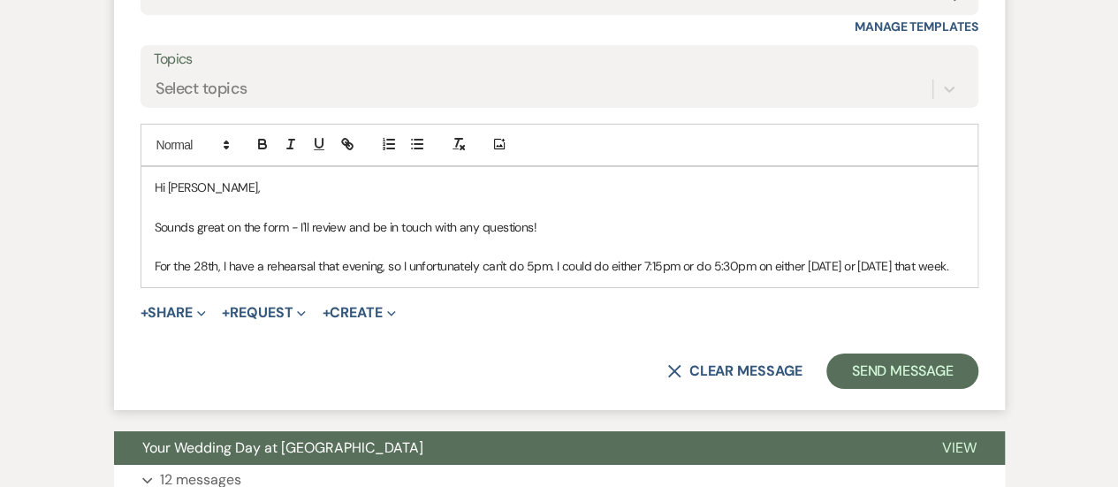
click at [605, 263] on p "For the 28th, I have a rehearsal that evening, so I unfortunately can't do 5pm.…" at bounding box center [560, 265] width 810 height 19
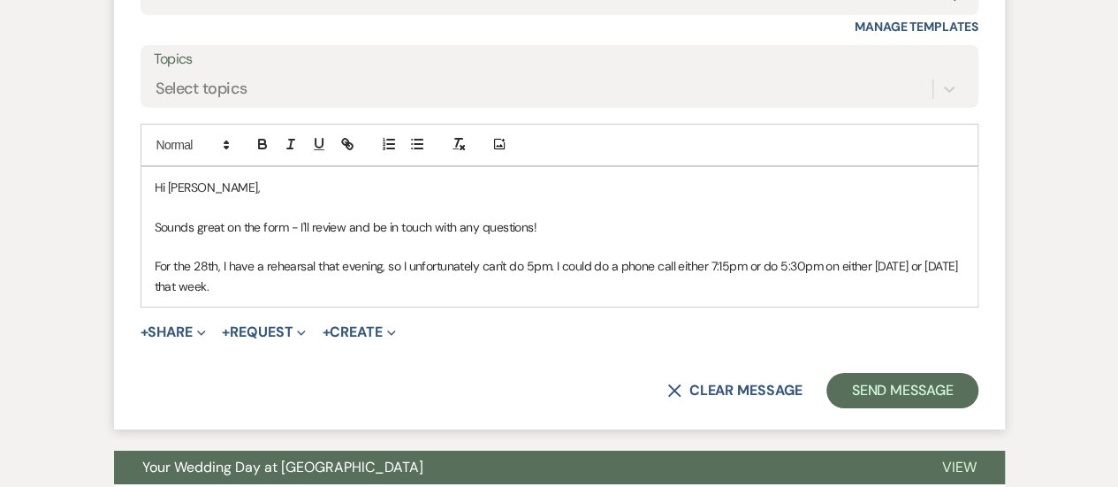
click at [781, 257] on p "For the 28th, I have a rehearsal that evening, so I unfortunately can't do 5pm.…" at bounding box center [560, 276] width 810 height 40
click at [781, 265] on p "For the 28th, I have a rehearsal that evening, so I unfortunately can't do 5pm.…" at bounding box center [560, 276] width 810 height 40
click at [341, 285] on p "For the 28th, I have a rehearsal that evening, so I unfortunately can't do 5pm.…" at bounding box center [560, 276] width 810 height 40
click at [152, 223] on div "Hi [PERSON_NAME], Sounds great on the form - I'll review and be in touch with a…" at bounding box center [559, 237] width 836 height 140
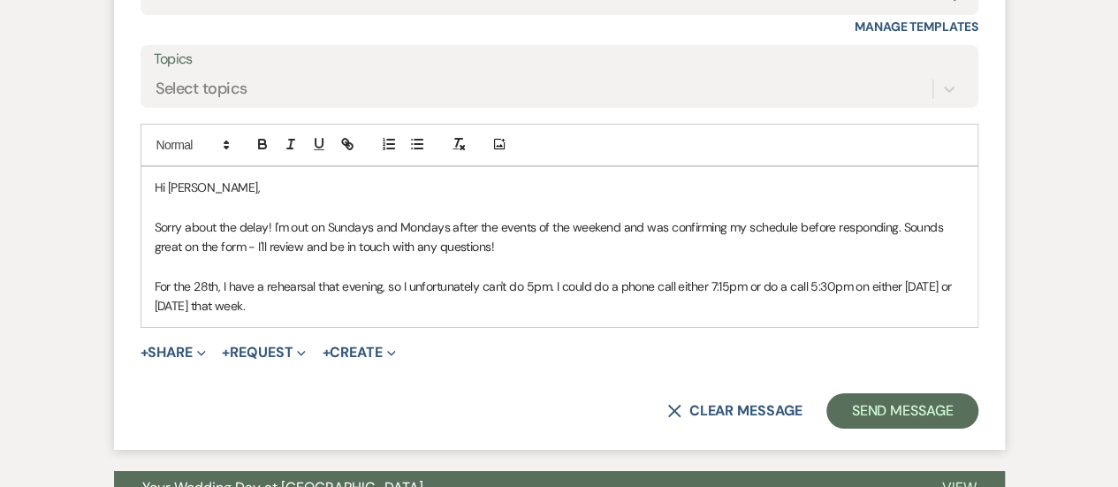
click at [337, 294] on p "For the 28th, I have a rehearsal that evening, so I unfortunately can't do 5pm.…" at bounding box center [560, 297] width 810 height 40
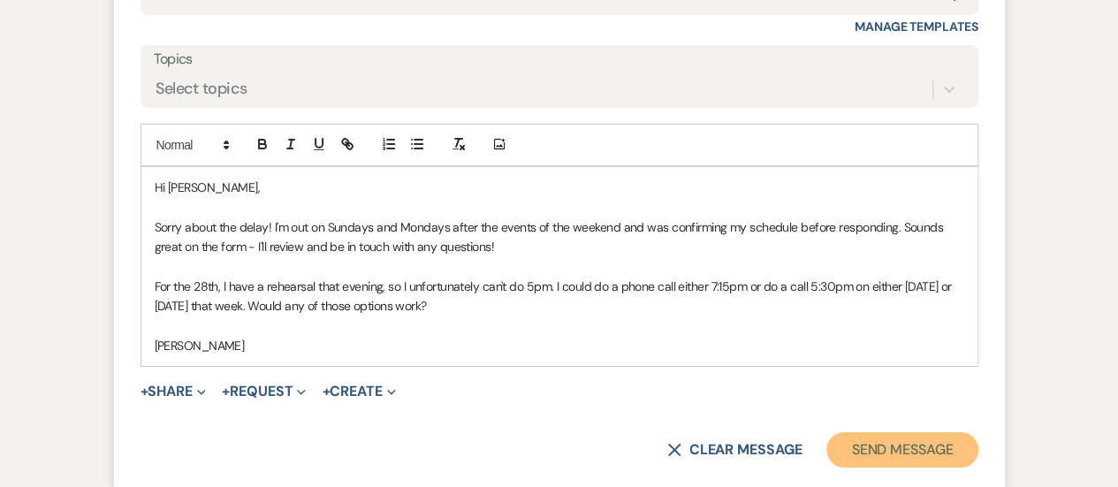
click at [923, 439] on button "Send Message" at bounding box center [902, 449] width 151 height 35
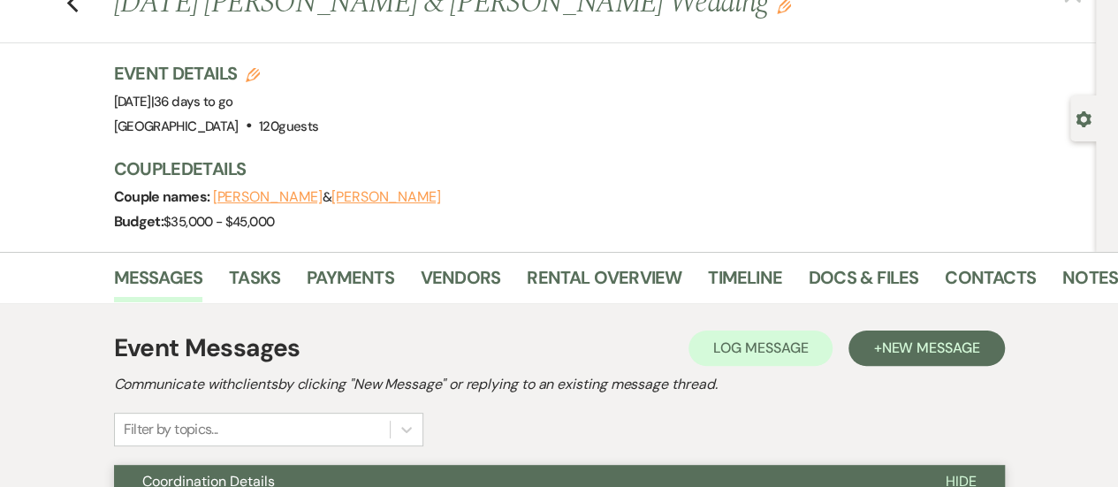
scroll to position [0, 0]
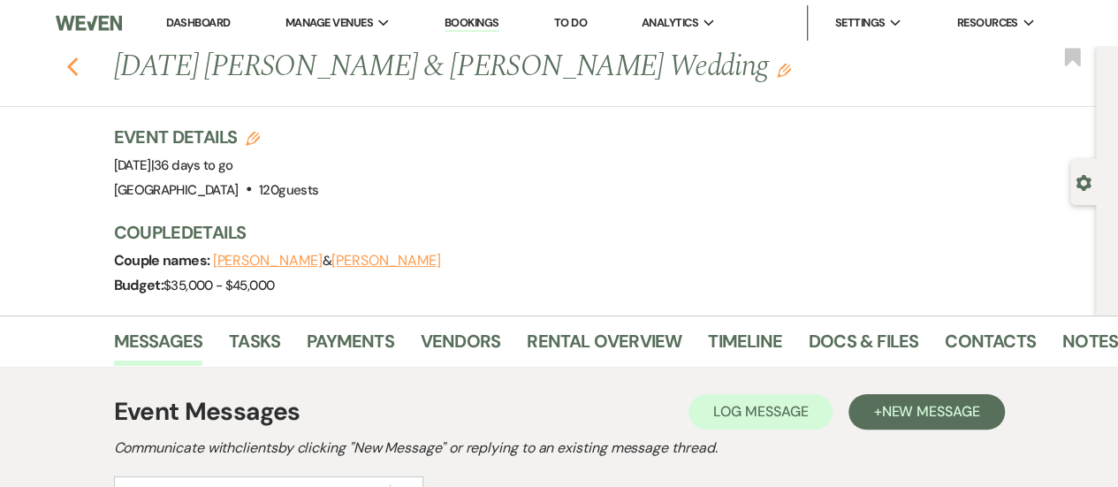
click at [76, 72] on icon "Previous" at bounding box center [72, 67] width 13 height 21
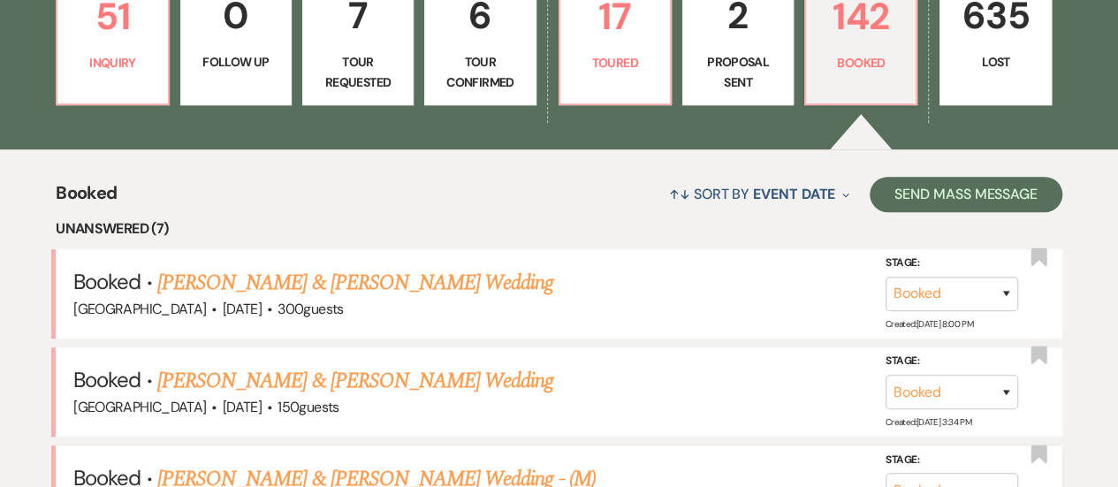
scroll to position [354, 0]
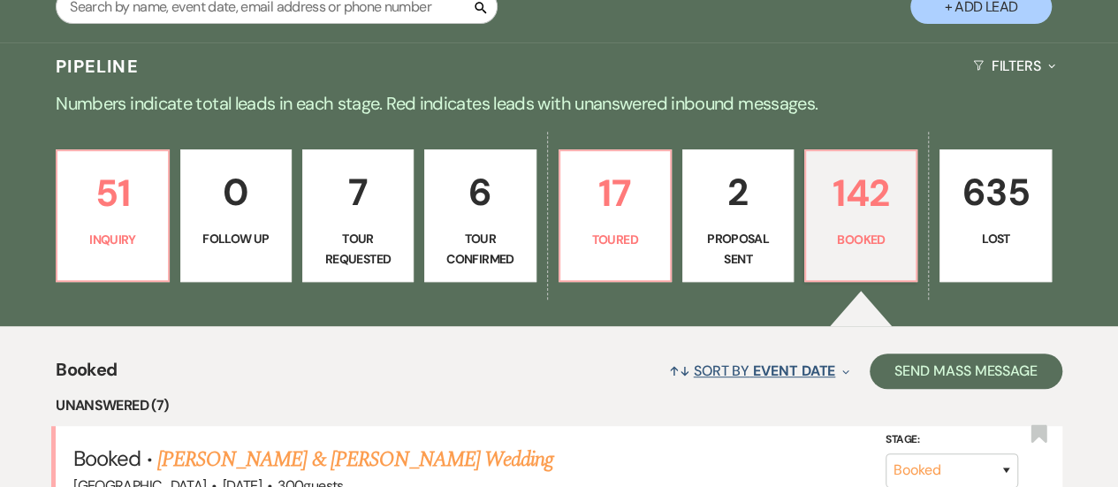
click at [774, 372] on span "Event Date" at bounding box center [794, 371] width 82 height 19
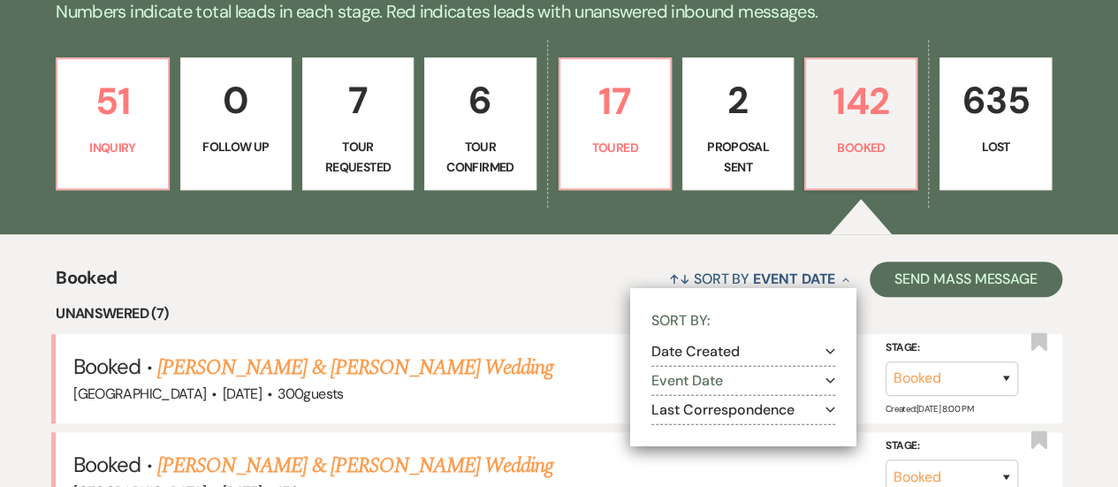
scroll to position [530, 0]
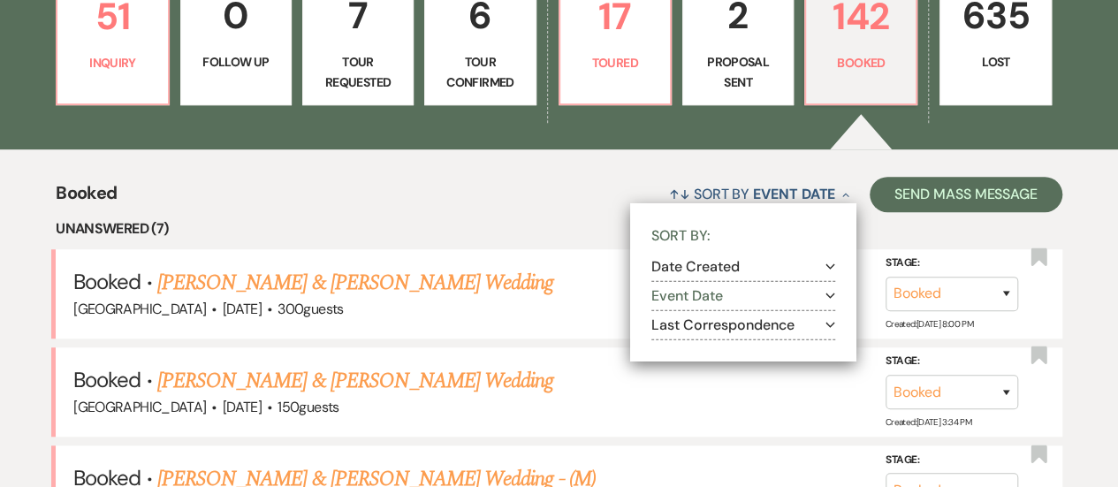
click at [745, 326] on button "Last Correspondence Expand" at bounding box center [744, 325] width 184 height 14
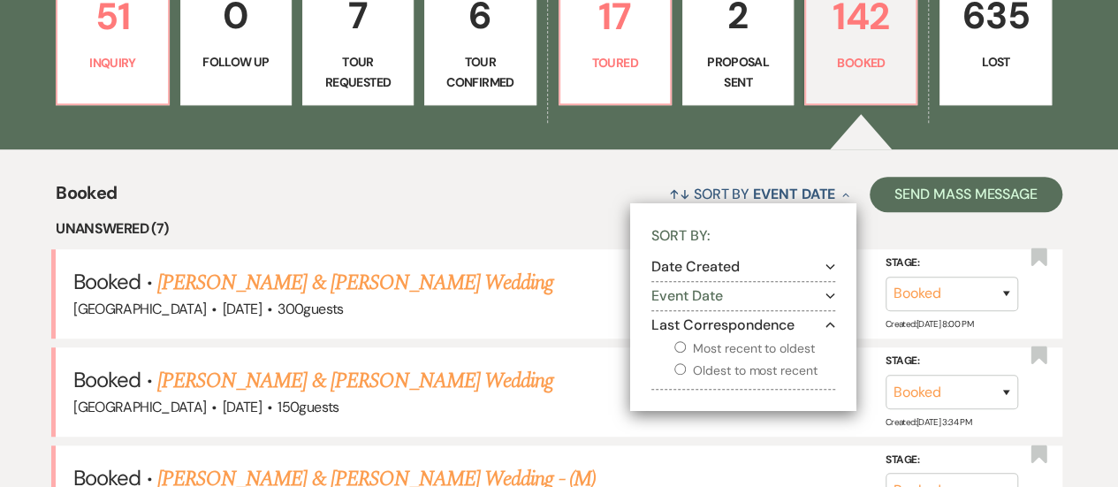
click at [742, 347] on label "Most recent to oldest" at bounding box center [755, 349] width 161 height 22
click at [686, 347] on input "Most recent to oldest" at bounding box center [680, 346] width 11 height 11
radio input "true"
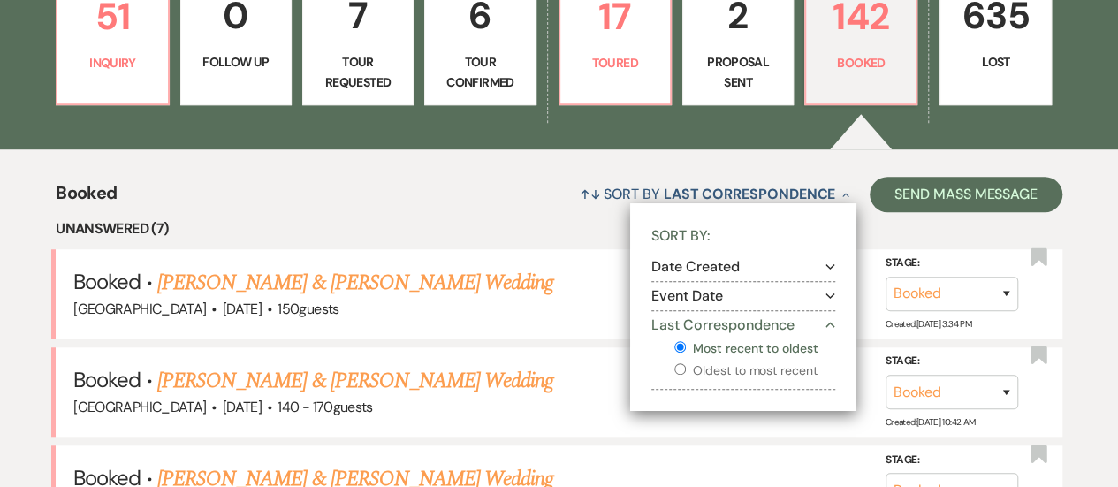
click at [391, 206] on div "↑↓ Sort By Last Correspondence Collapse Sort By: Date Created Expand Event Date…" at bounding box center [589, 194] width 945 height 47
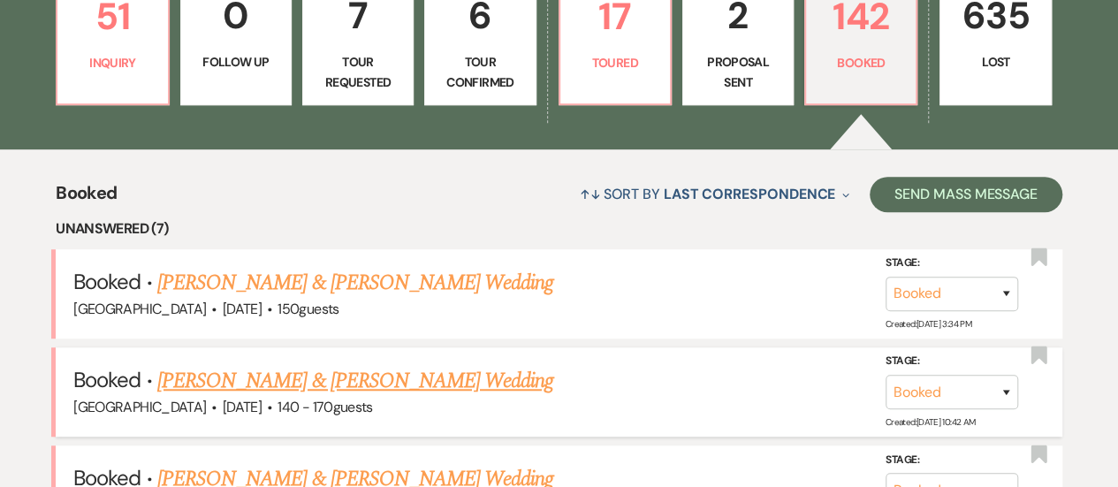
click at [407, 375] on link "[PERSON_NAME] & [PERSON_NAME] Wedding" at bounding box center [355, 381] width 396 height 32
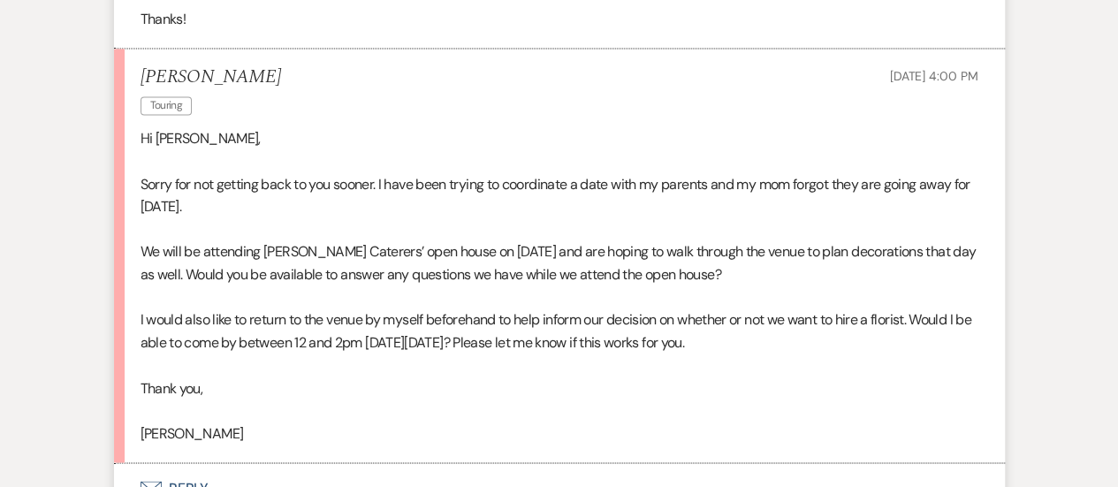
scroll to position [1414, 0]
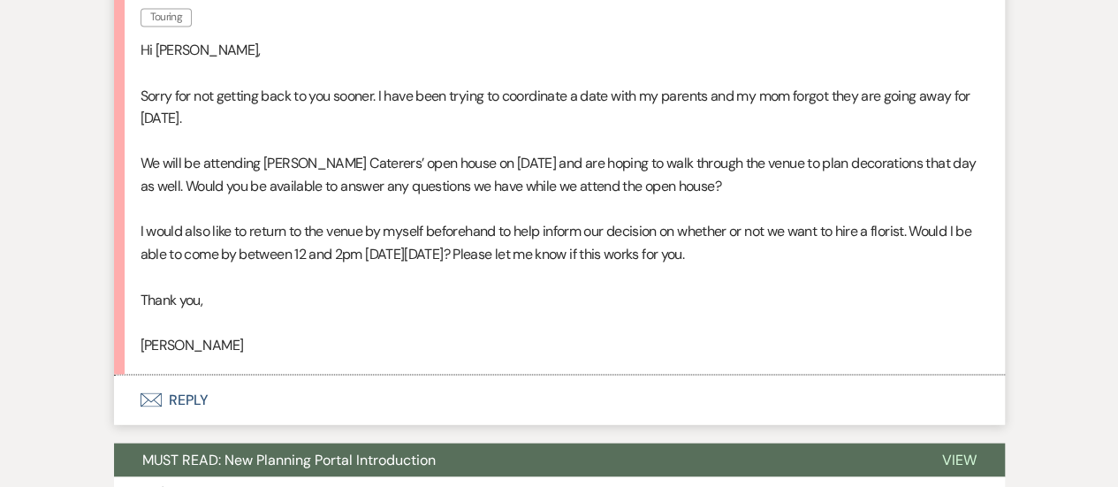
click at [525, 409] on button "Envelope Reply" at bounding box center [559, 400] width 891 height 50
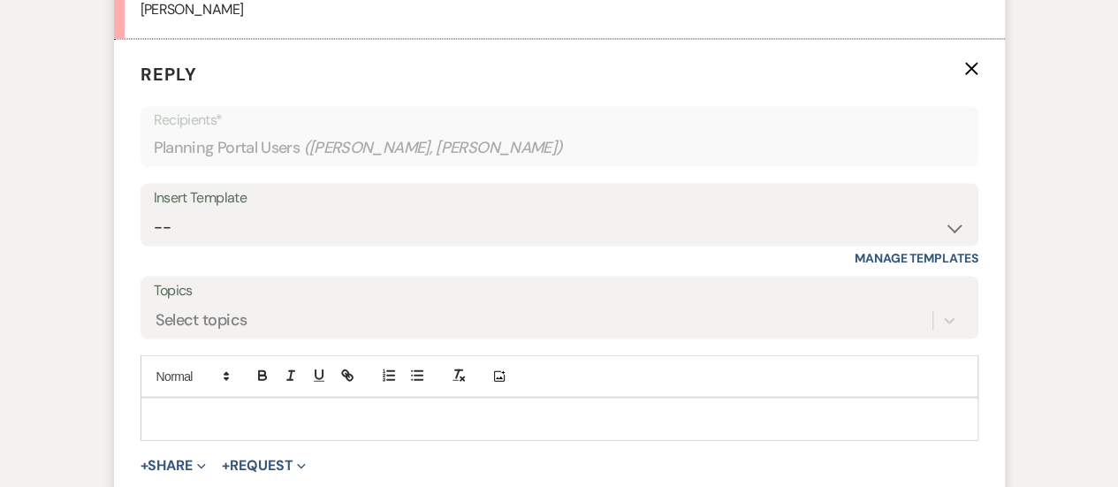
scroll to position [1805, 0]
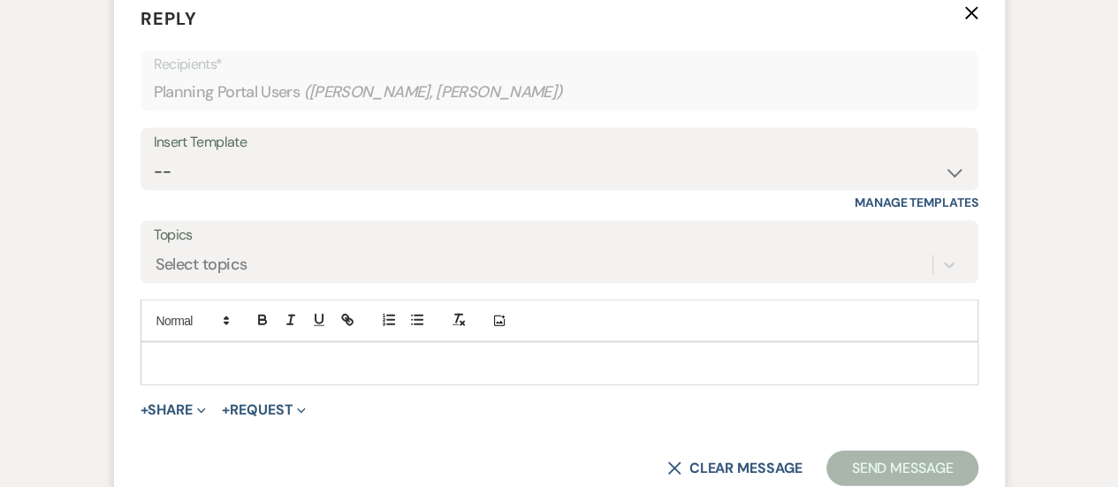
click at [551, 366] on p at bounding box center [560, 363] width 810 height 19
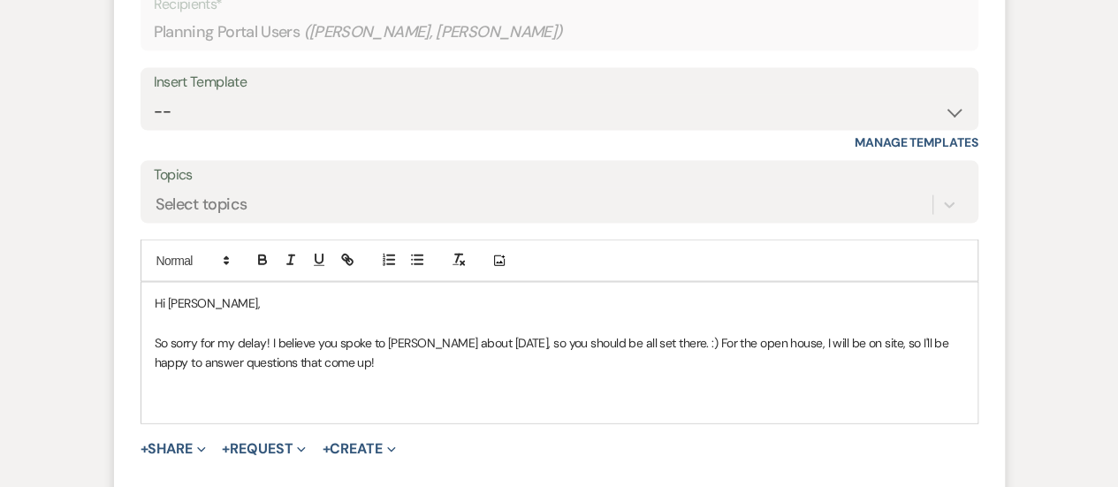
scroll to position [1894, 0]
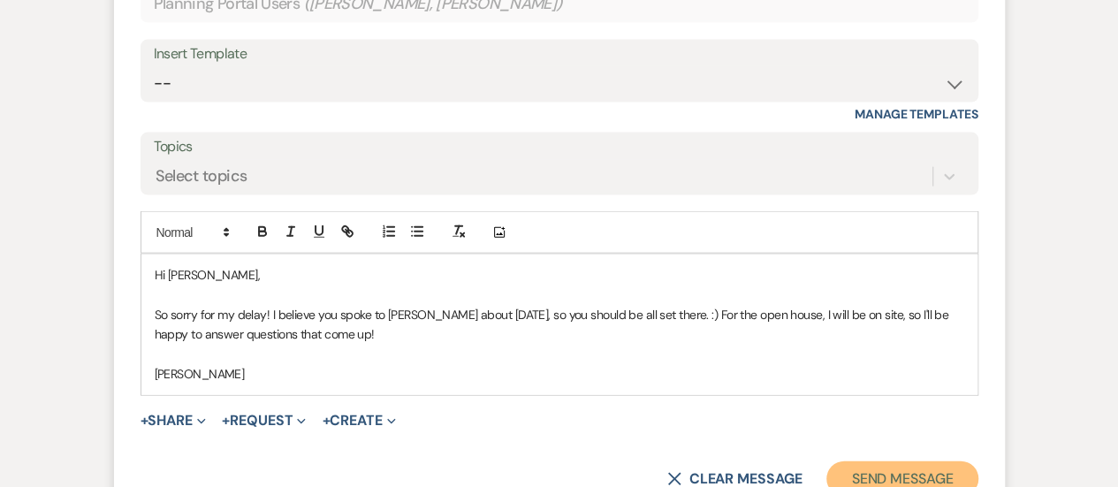
click at [897, 471] on button "Send Message" at bounding box center [902, 478] width 151 height 35
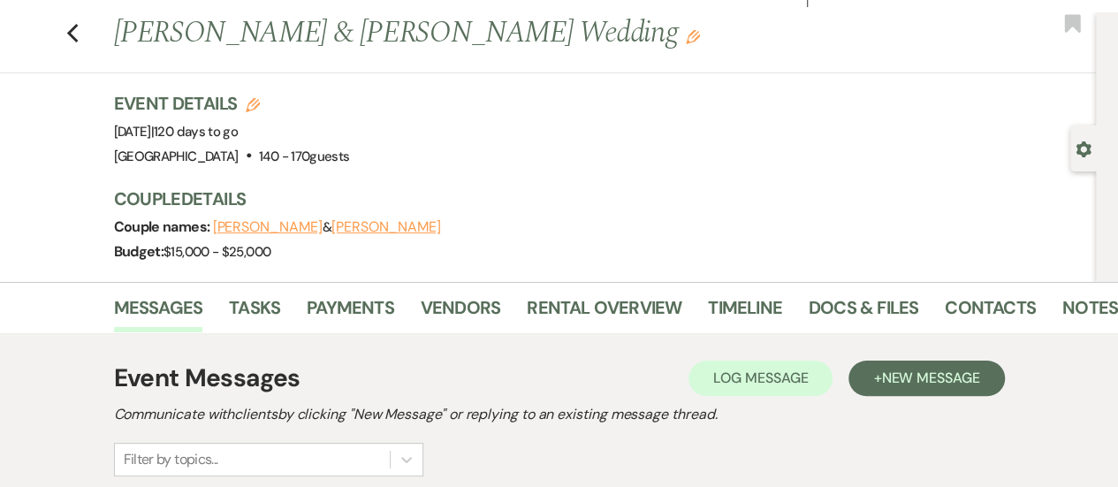
scroll to position [0, 0]
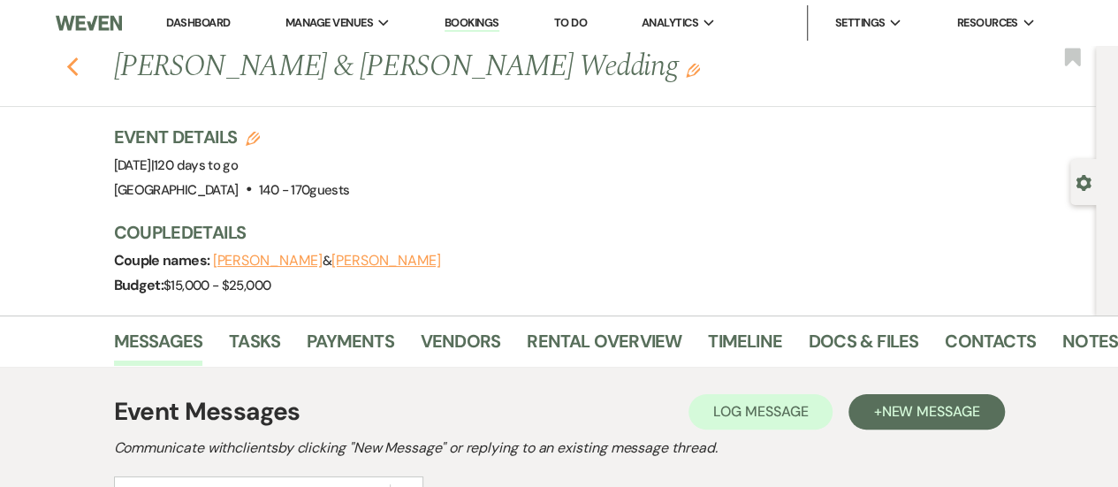
click at [78, 72] on use "button" at bounding box center [71, 66] width 11 height 19
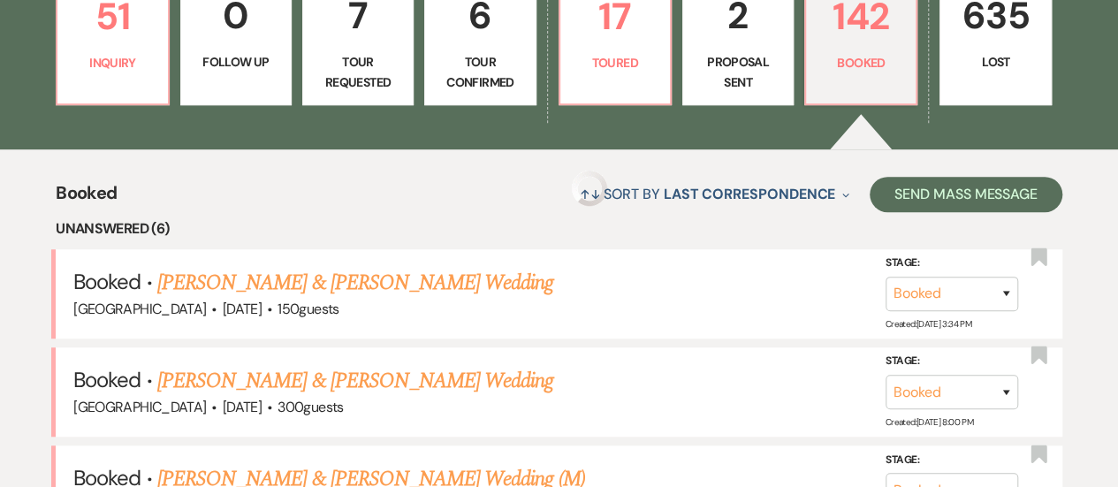
scroll to position [972, 0]
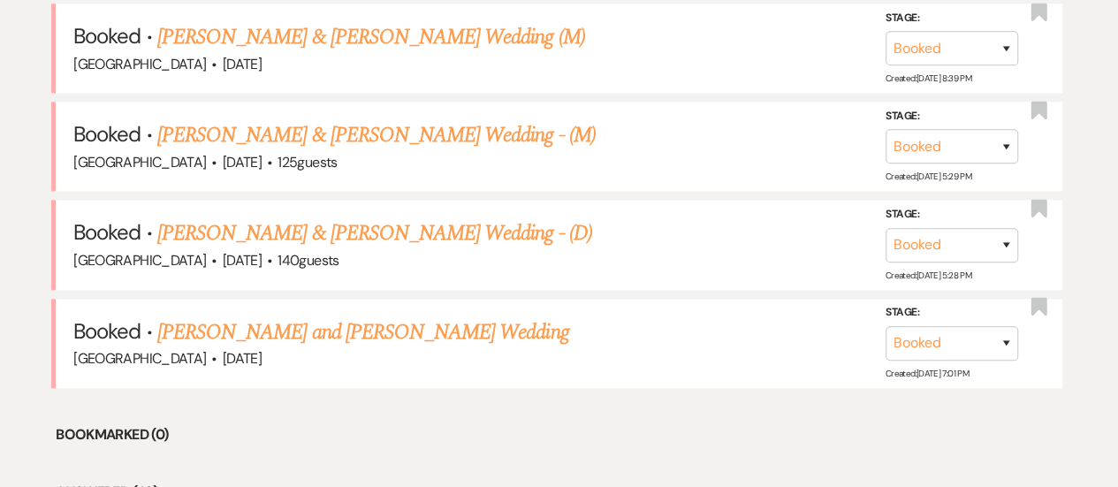
click at [378, 332] on link "[PERSON_NAME] and [PERSON_NAME] Wedding" at bounding box center [363, 332] width 412 height 32
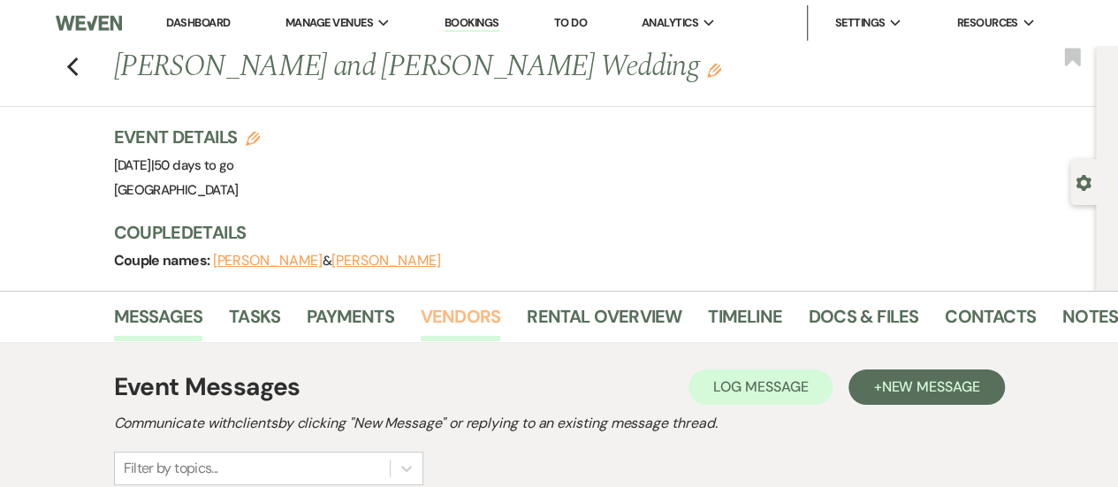
click at [481, 310] on link "Vendors" at bounding box center [461, 321] width 80 height 39
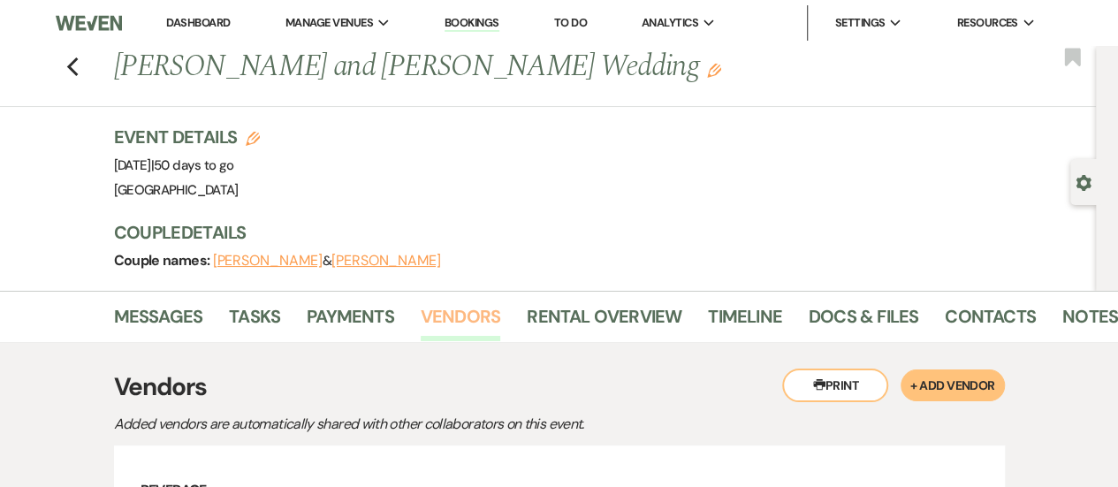
scroll to position [177, 0]
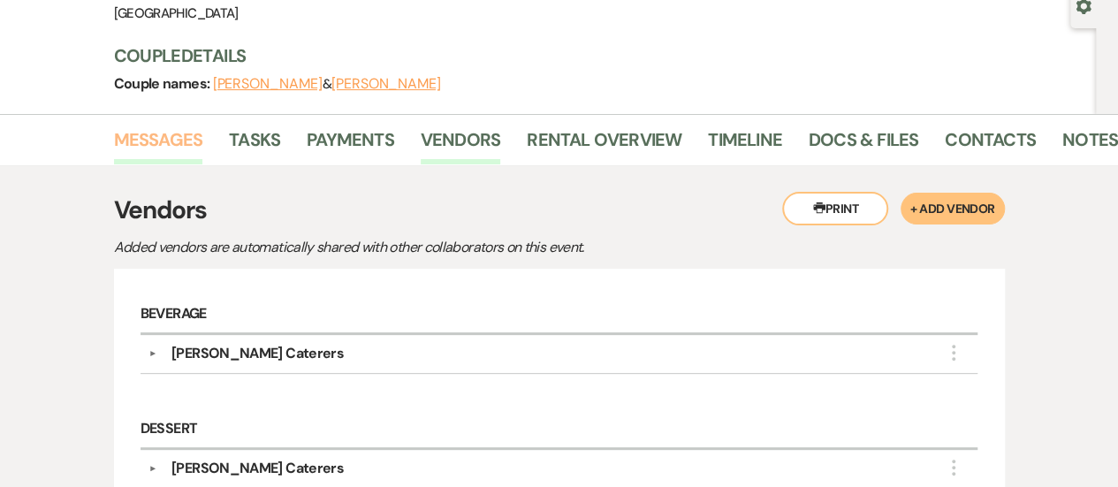
click at [126, 137] on link "Messages" at bounding box center [158, 145] width 89 height 39
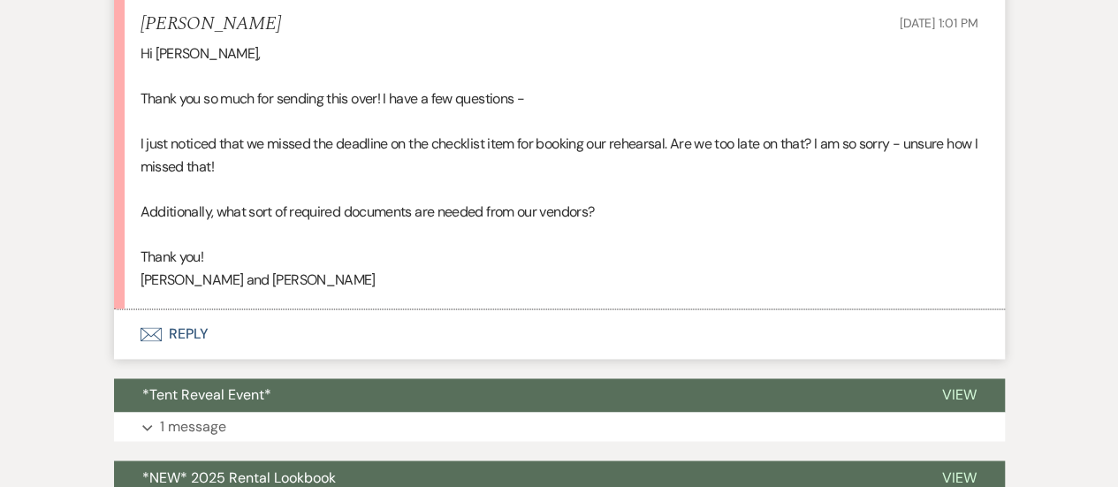
click at [591, 338] on button "Envelope Reply" at bounding box center [559, 334] width 891 height 50
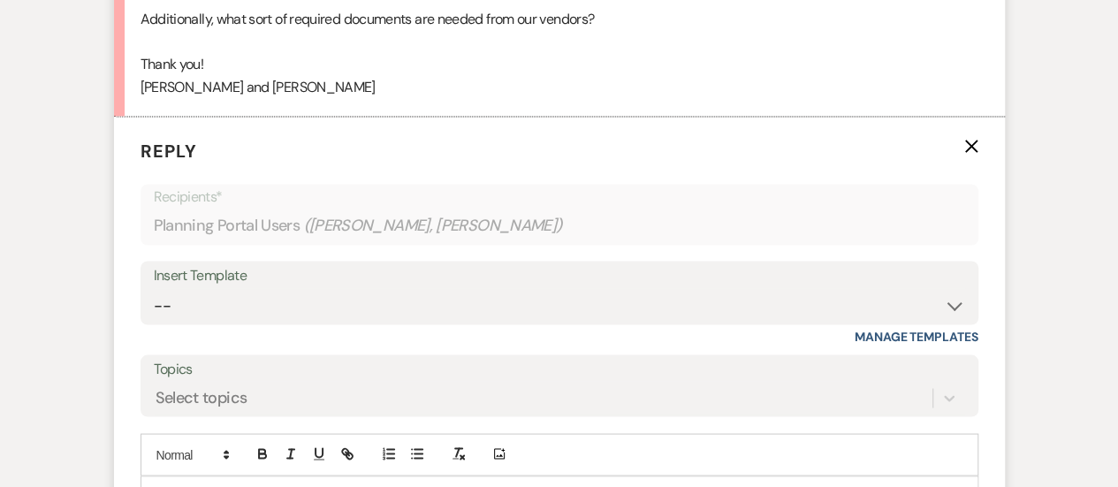
scroll to position [1563, 0]
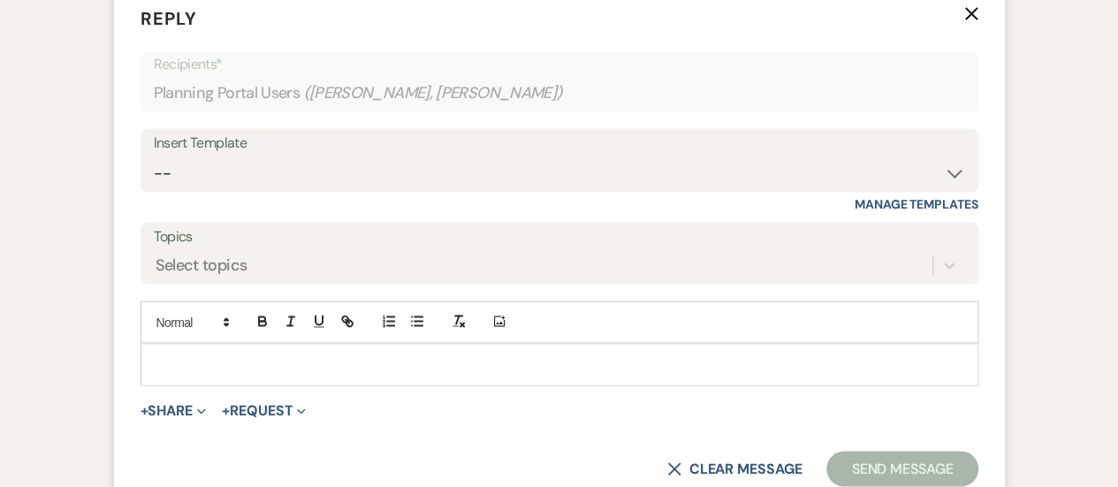
click at [567, 364] on p at bounding box center [560, 363] width 810 height 19
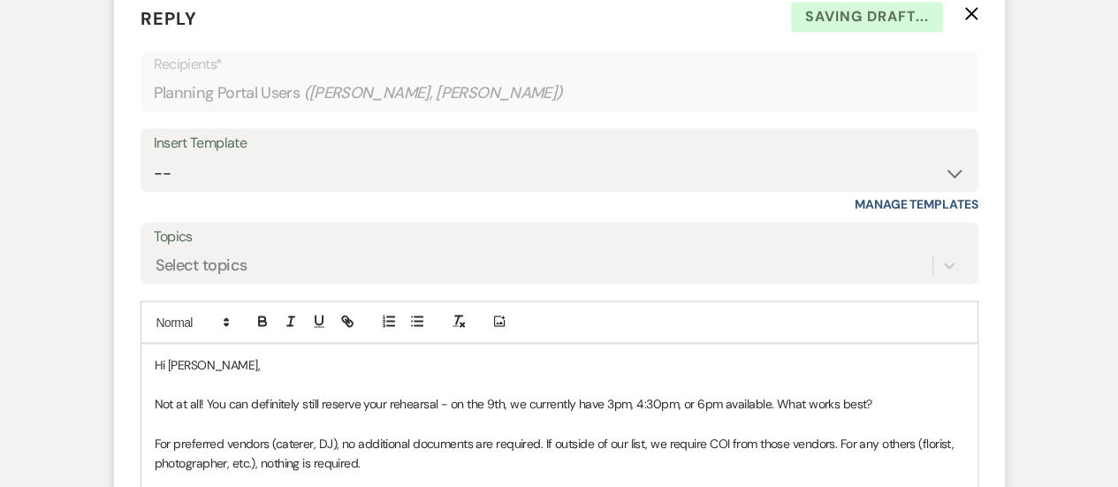
scroll to position [1584, 0]
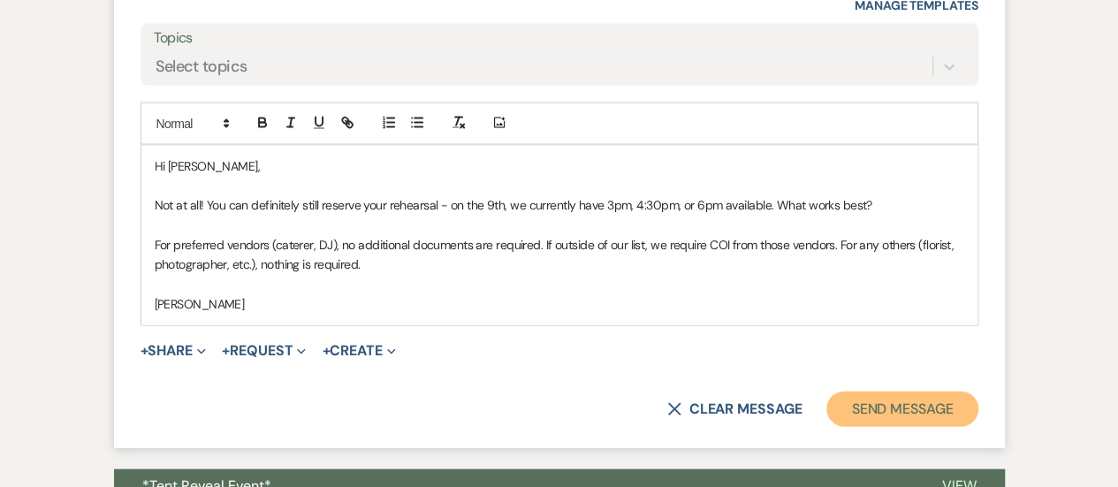
click at [857, 401] on button "Send Message" at bounding box center [902, 409] width 151 height 35
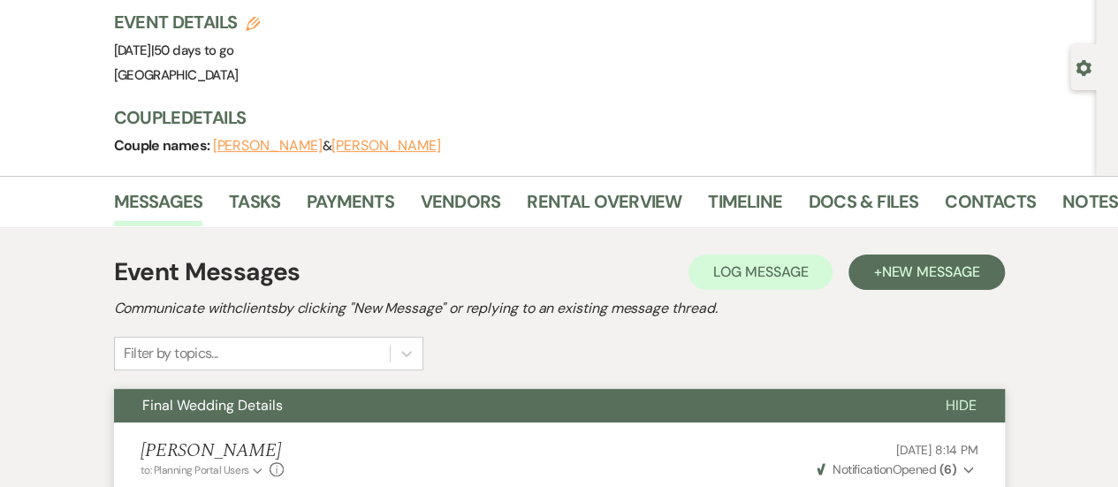
scroll to position [0, 0]
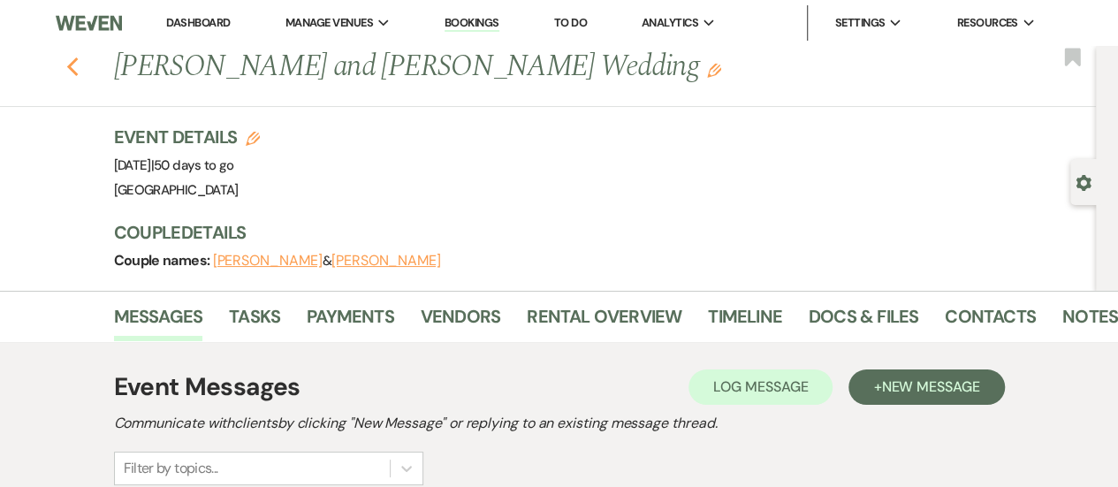
click at [79, 67] on icon "Previous" at bounding box center [72, 67] width 13 height 21
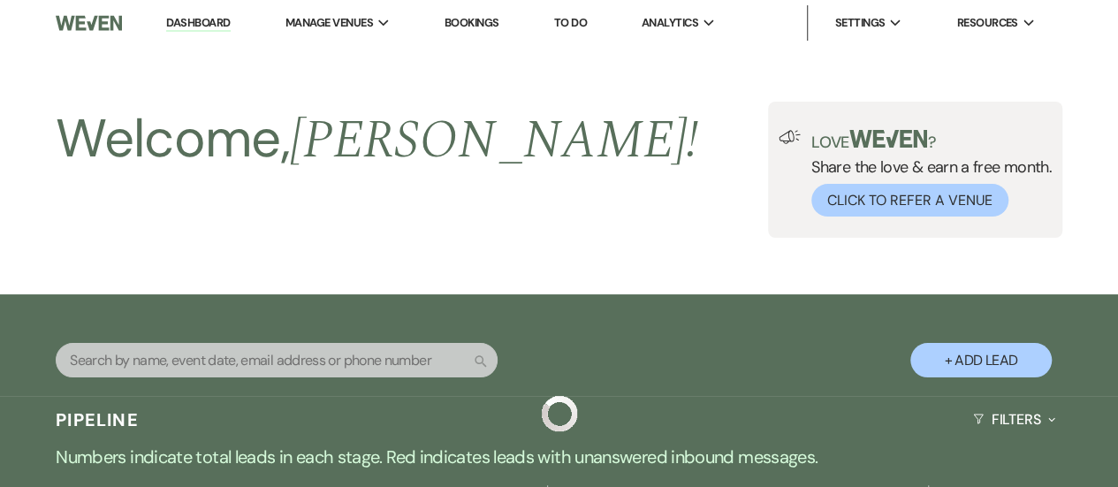
scroll to position [972, 0]
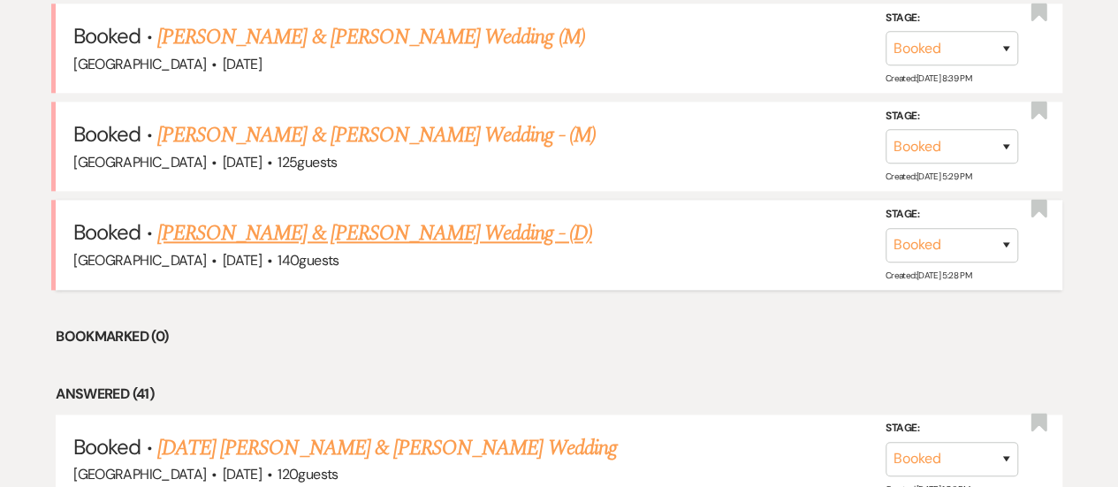
click at [354, 217] on link "[PERSON_NAME] & [PERSON_NAME] Wedding - (D)" at bounding box center [374, 233] width 435 height 32
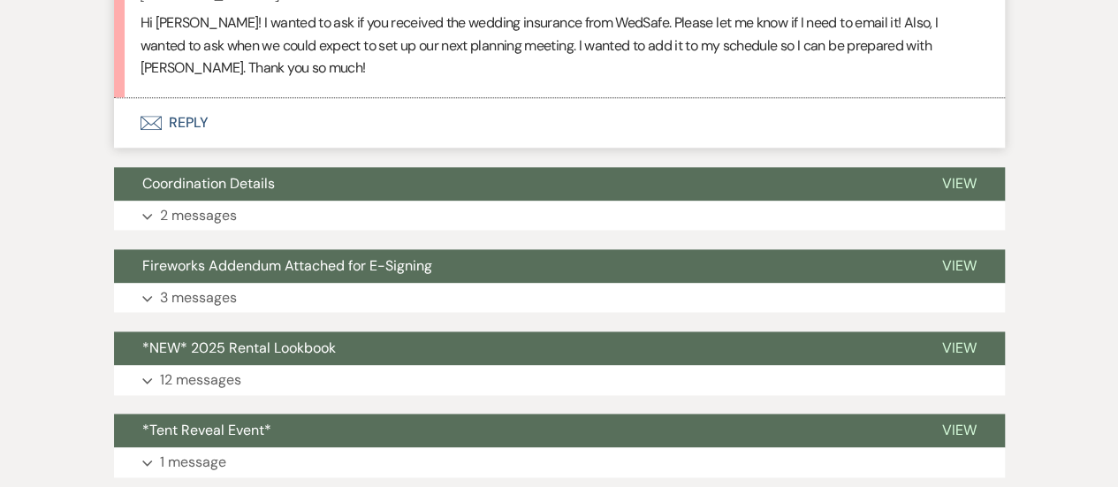
scroll to position [808, 0]
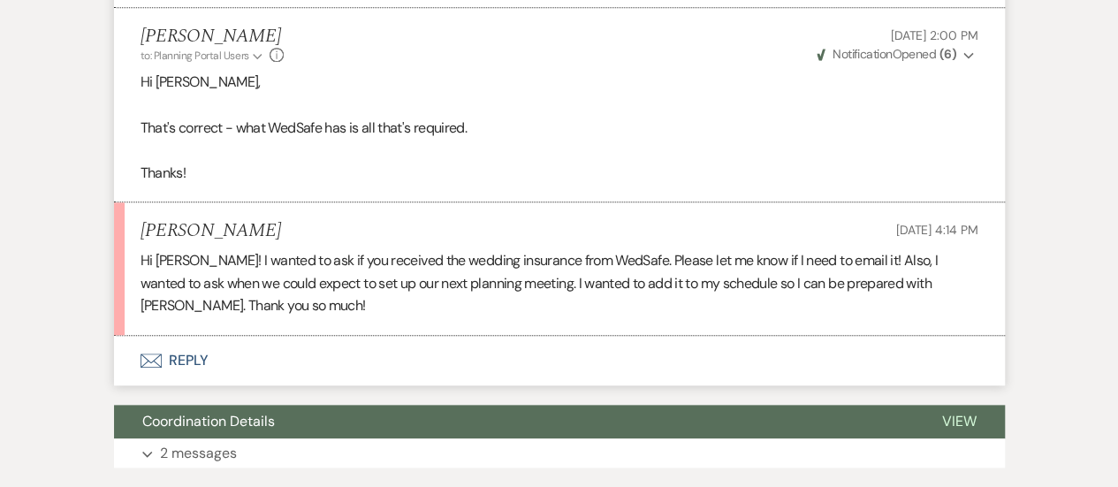
click at [539, 356] on button "Envelope Reply" at bounding box center [559, 361] width 891 height 50
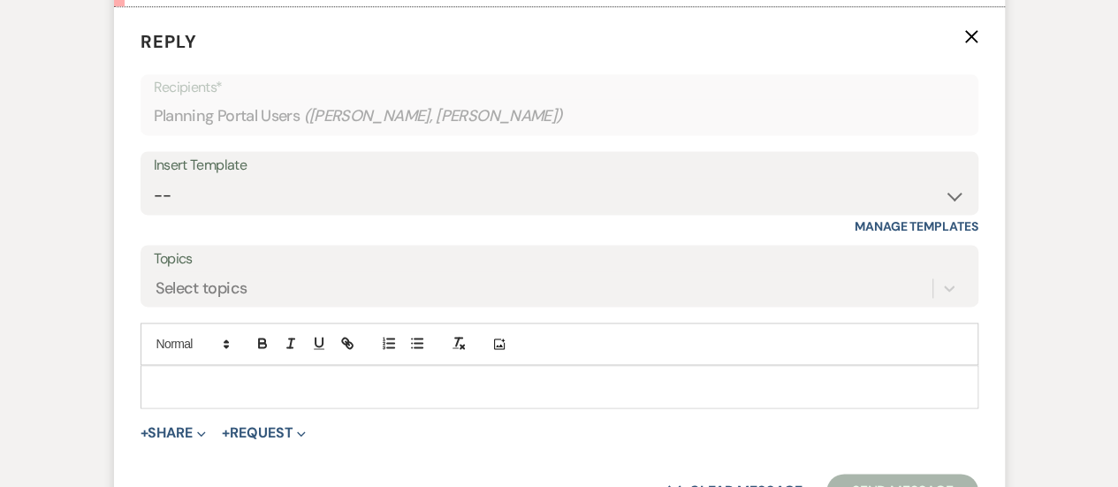
scroll to position [1160, 0]
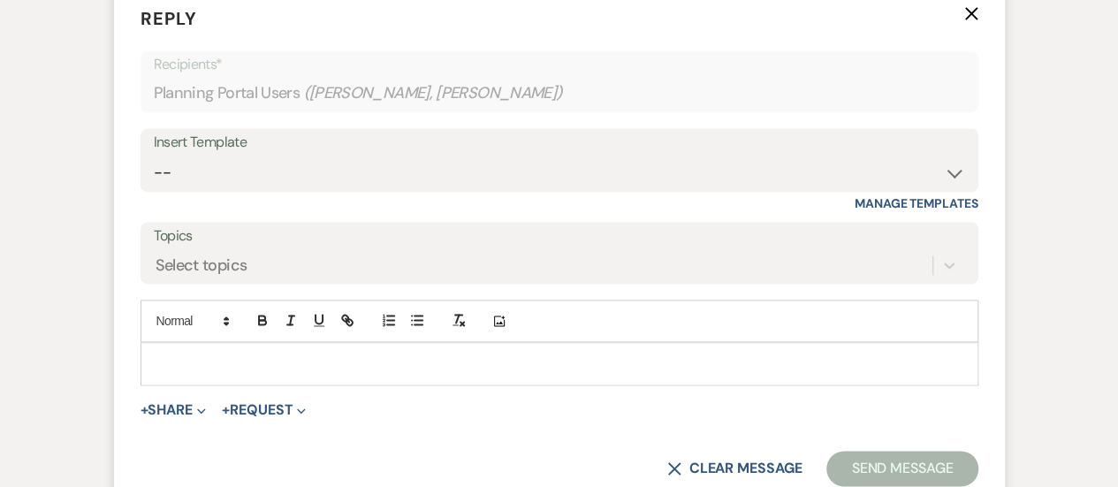
click at [539, 356] on p at bounding box center [560, 363] width 810 height 19
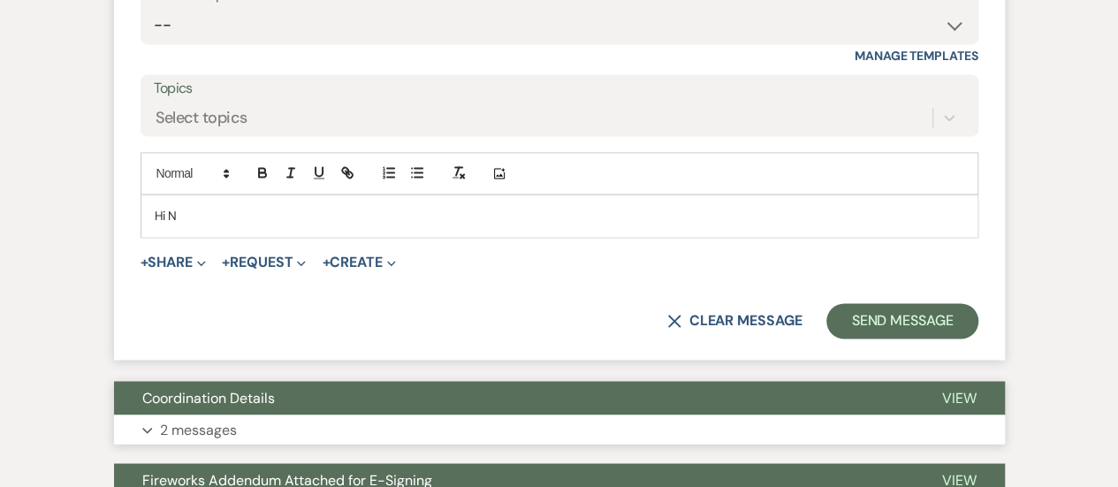
scroll to position [1337, 0]
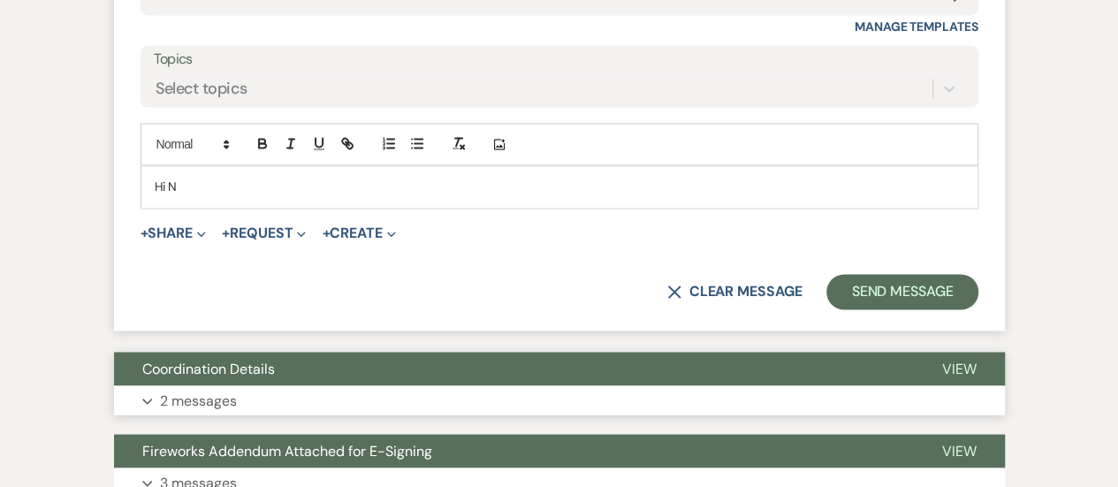
click at [540, 352] on button "Coordination Details" at bounding box center [514, 369] width 800 height 34
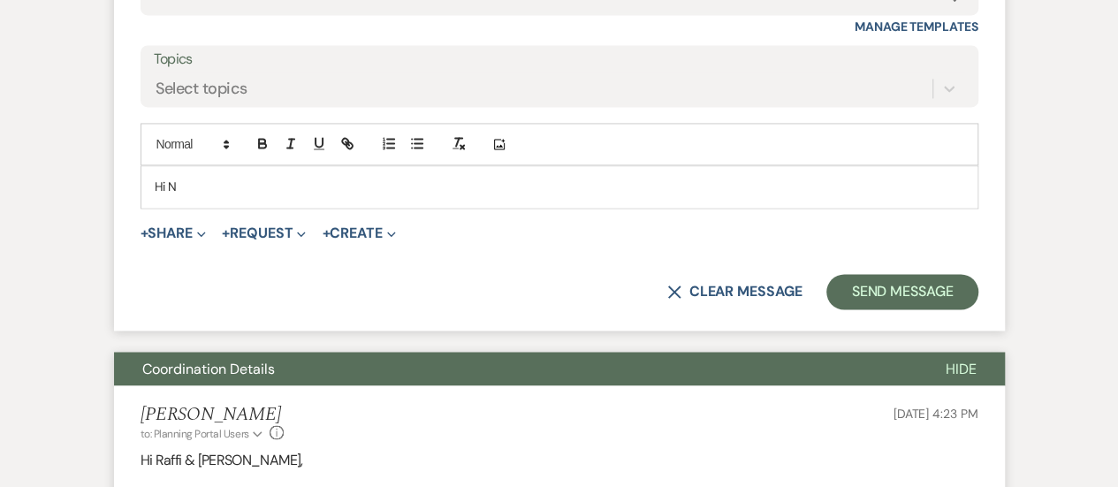
click at [540, 352] on button "Coordination Details" at bounding box center [516, 369] width 804 height 34
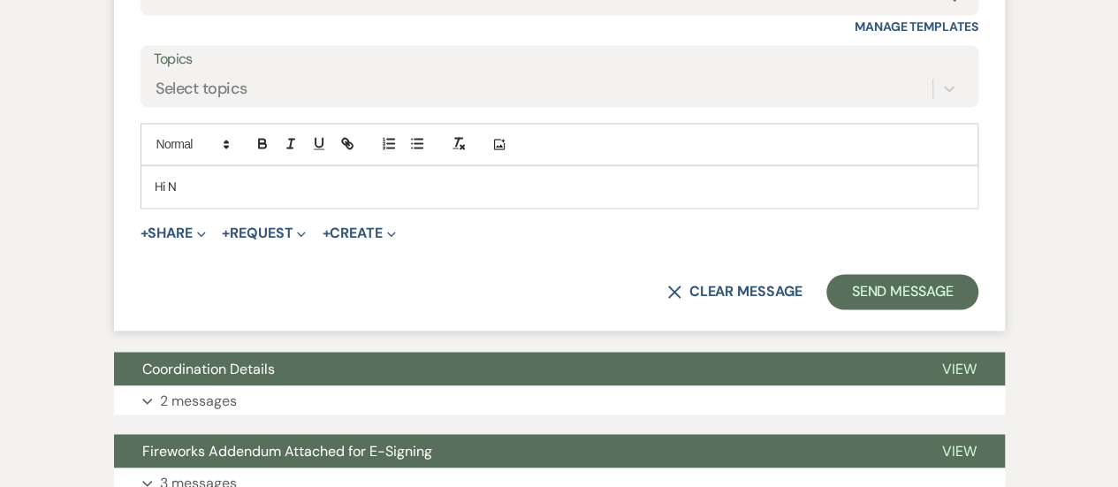
click at [279, 167] on div "Hi N" at bounding box center [559, 186] width 836 height 41
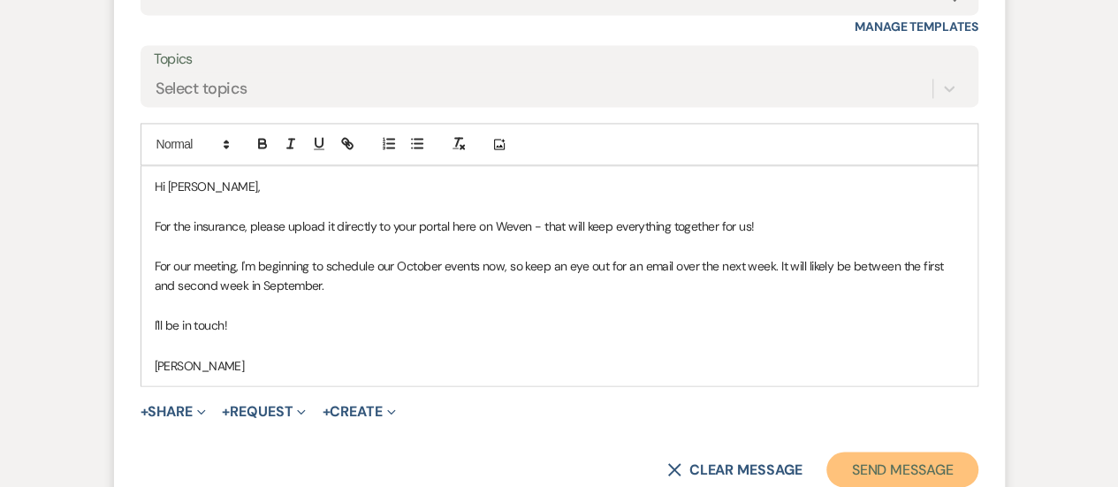
click at [870, 456] on button "Send Message" at bounding box center [902, 469] width 151 height 35
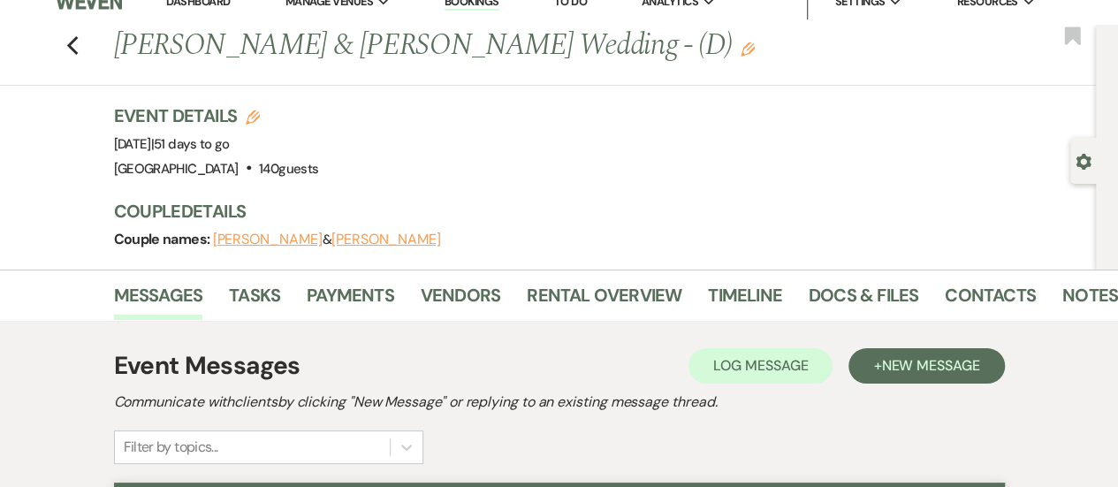
scroll to position [0, 0]
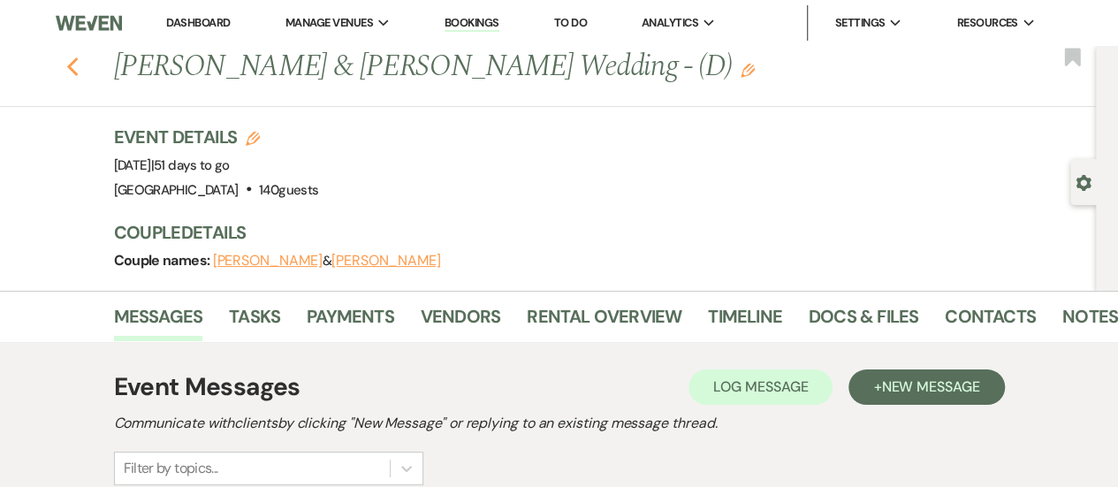
click at [80, 65] on icon "Previous" at bounding box center [72, 67] width 13 height 21
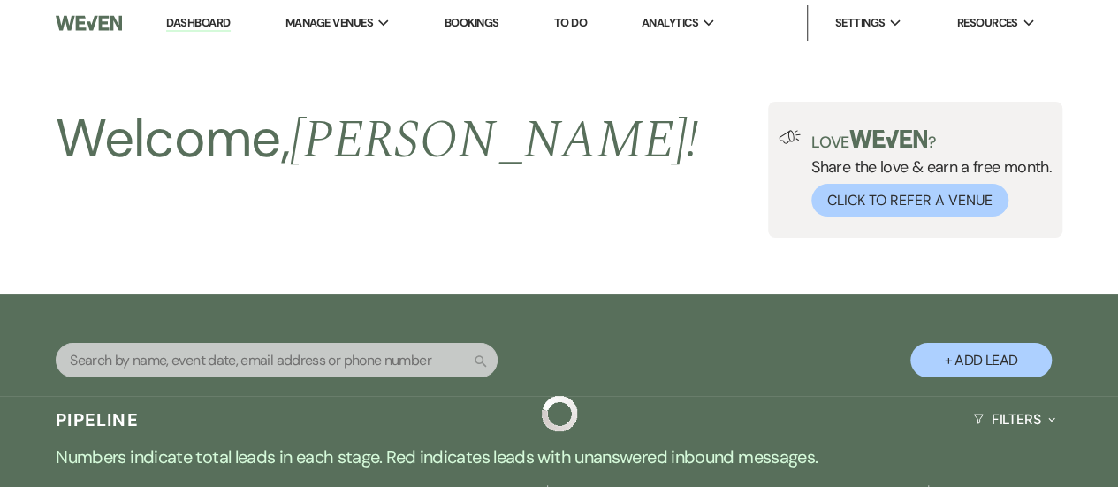
scroll to position [972, 0]
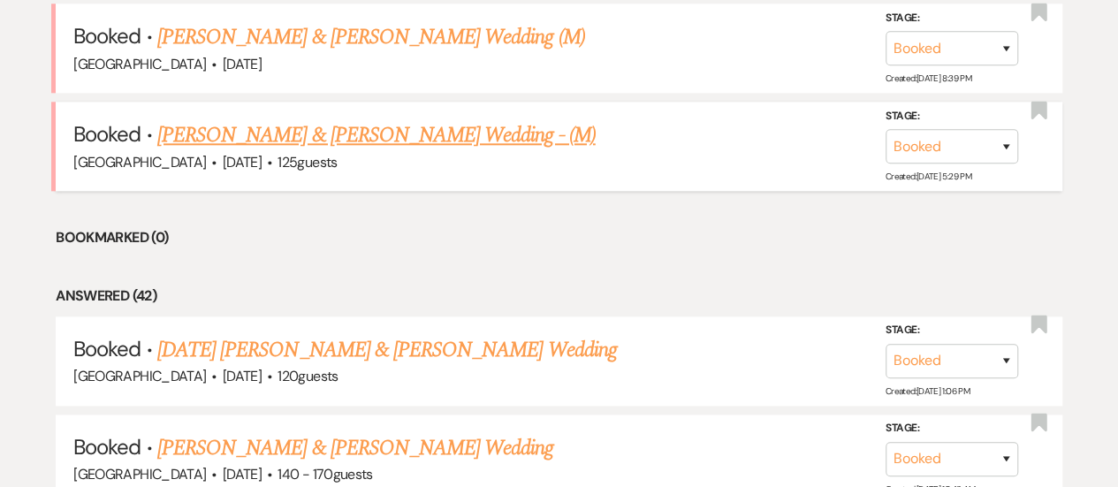
click at [353, 134] on link "[PERSON_NAME] & [PERSON_NAME] Wedding - (M)" at bounding box center [376, 135] width 438 height 32
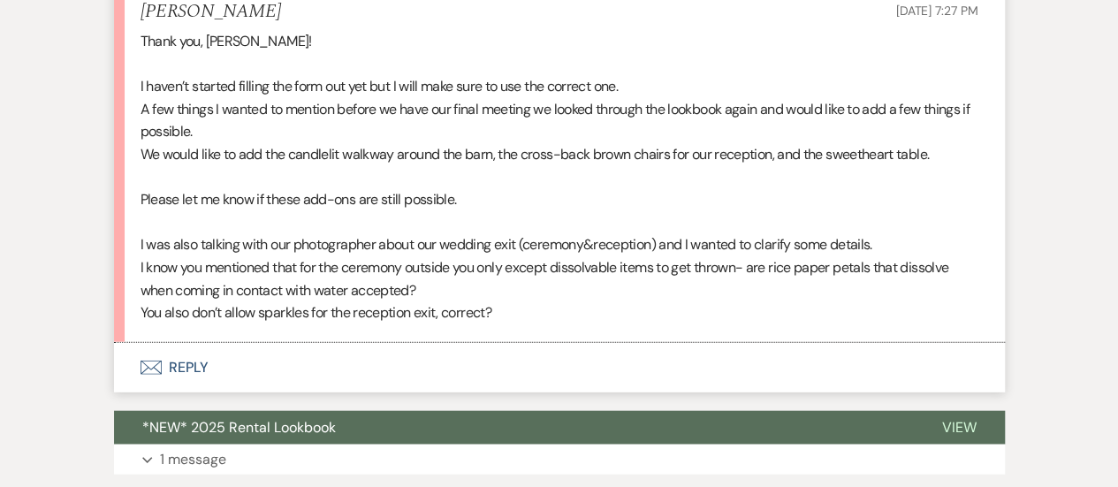
scroll to position [1856, 0]
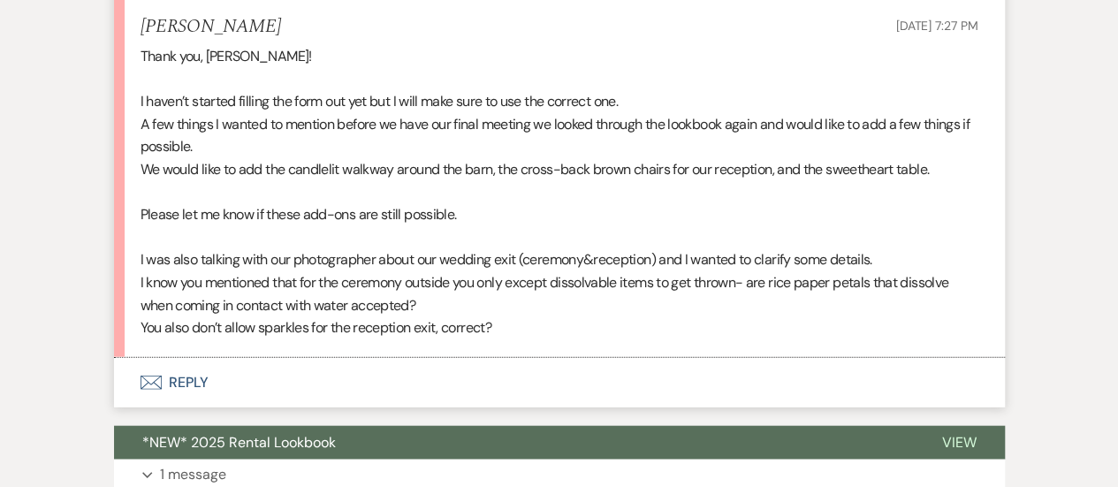
click at [355, 375] on button "Envelope Reply" at bounding box center [559, 383] width 891 height 50
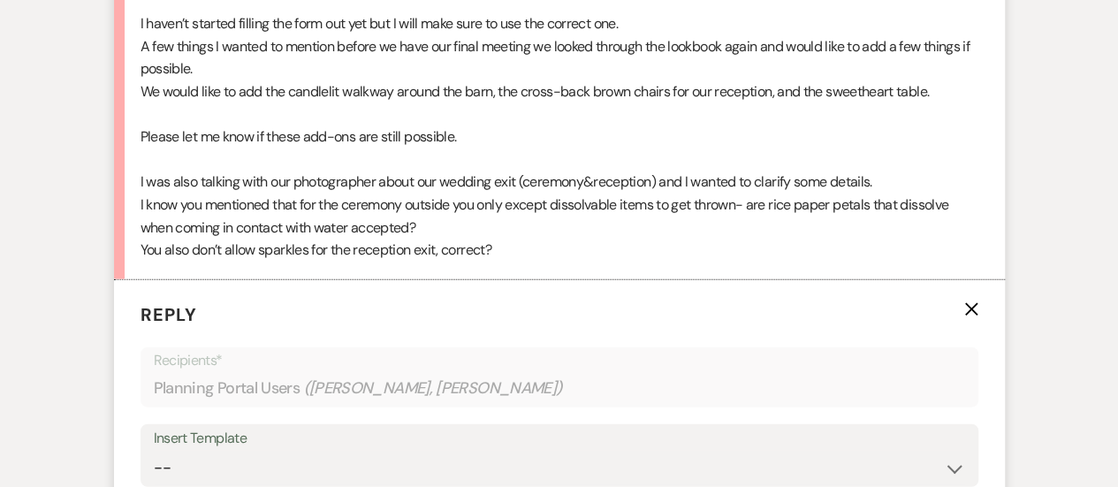
scroll to position [2230, 0]
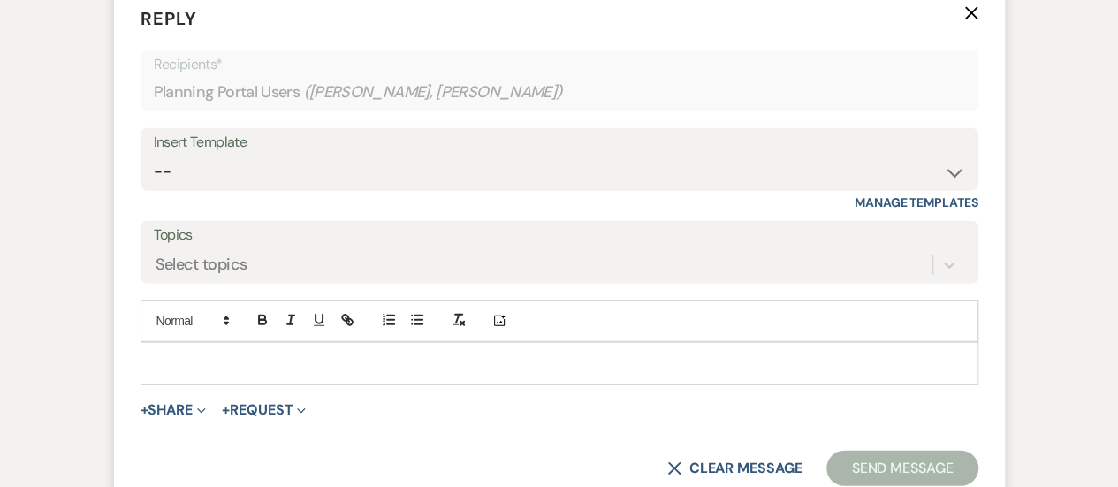
click at [355, 375] on div at bounding box center [559, 363] width 836 height 41
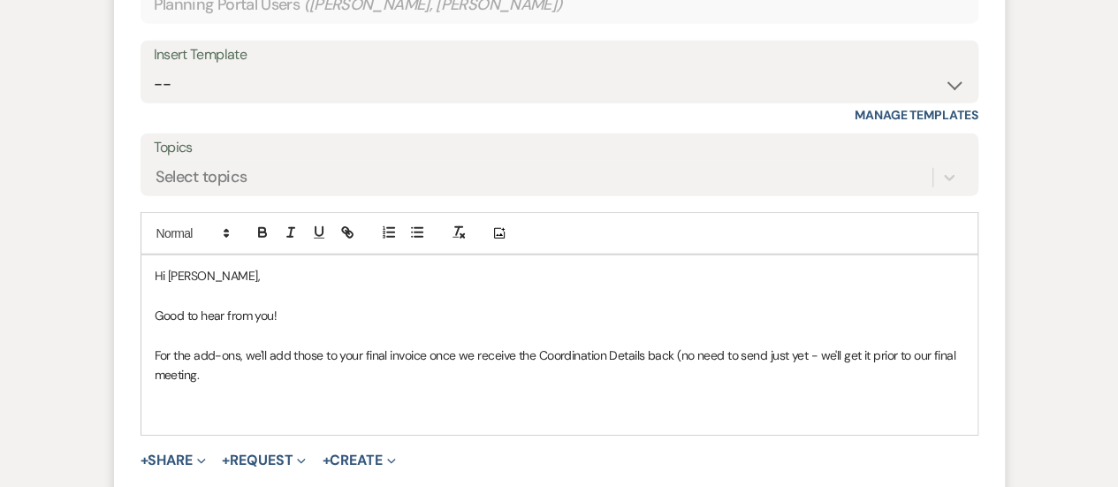
scroll to position [2319, 0]
click at [228, 367] on p "For the add-ons, we'll add those to your final invoice once we receive the Coor…" at bounding box center [560, 365] width 810 height 40
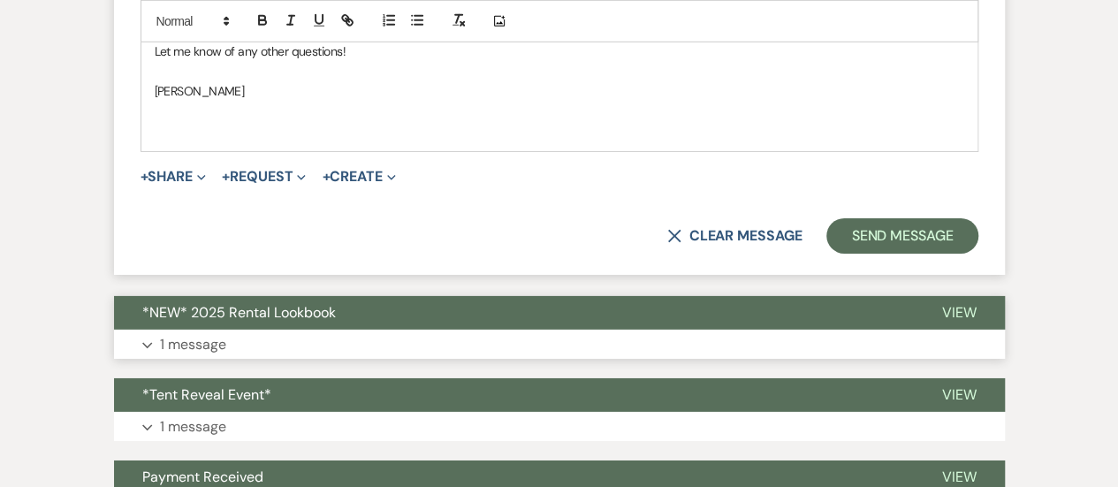
scroll to position [2761, 0]
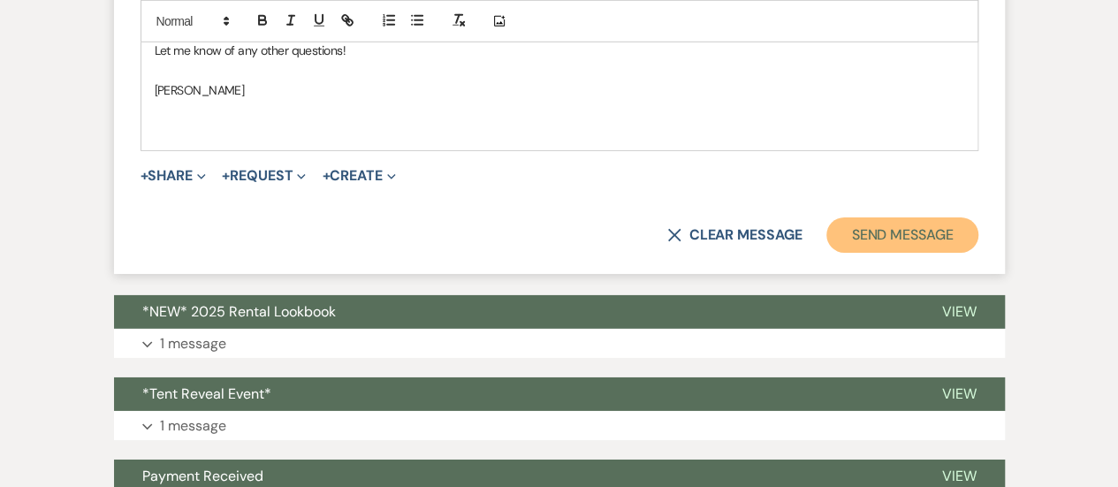
click at [901, 226] on button "Send Message" at bounding box center [902, 234] width 151 height 35
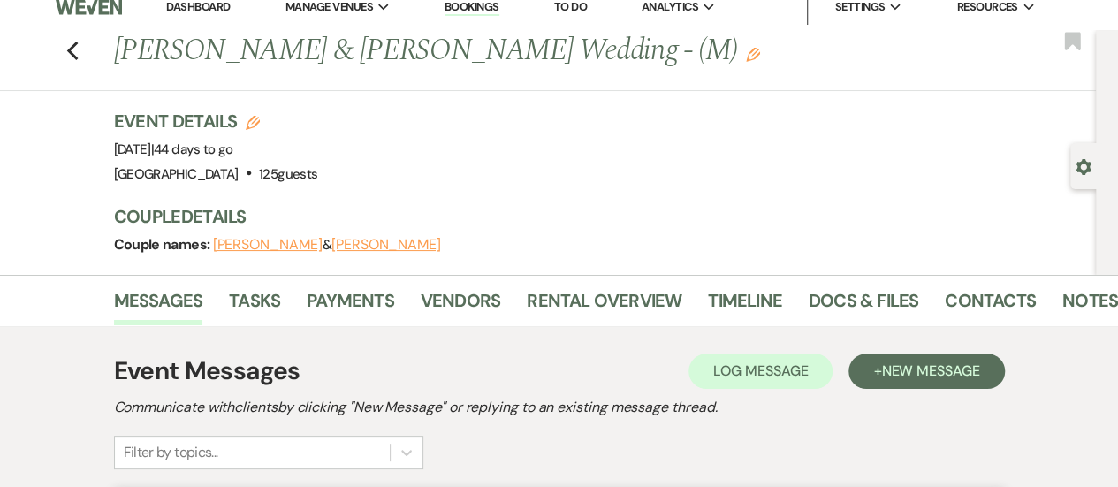
scroll to position [0, 0]
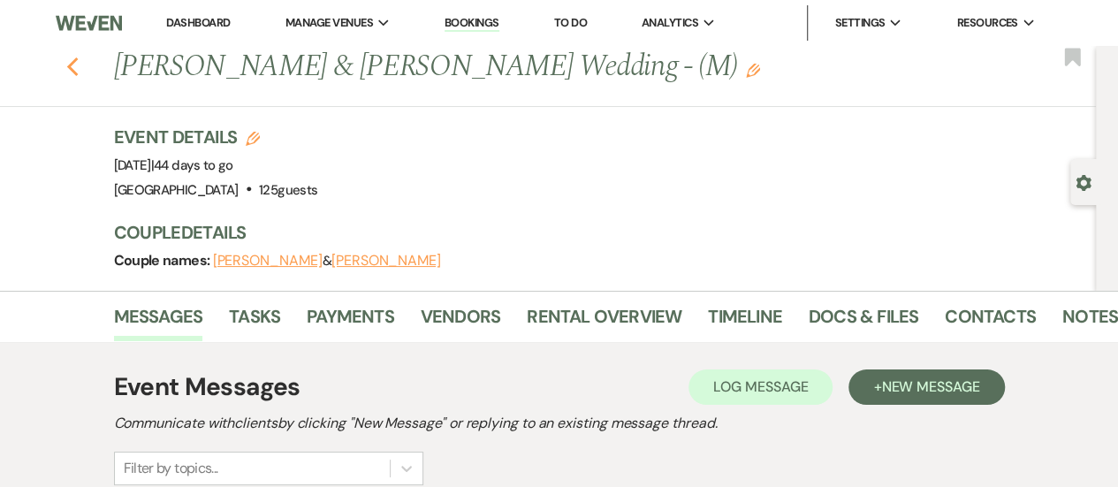
click at [80, 75] on icon "Previous" at bounding box center [72, 67] width 13 height 21
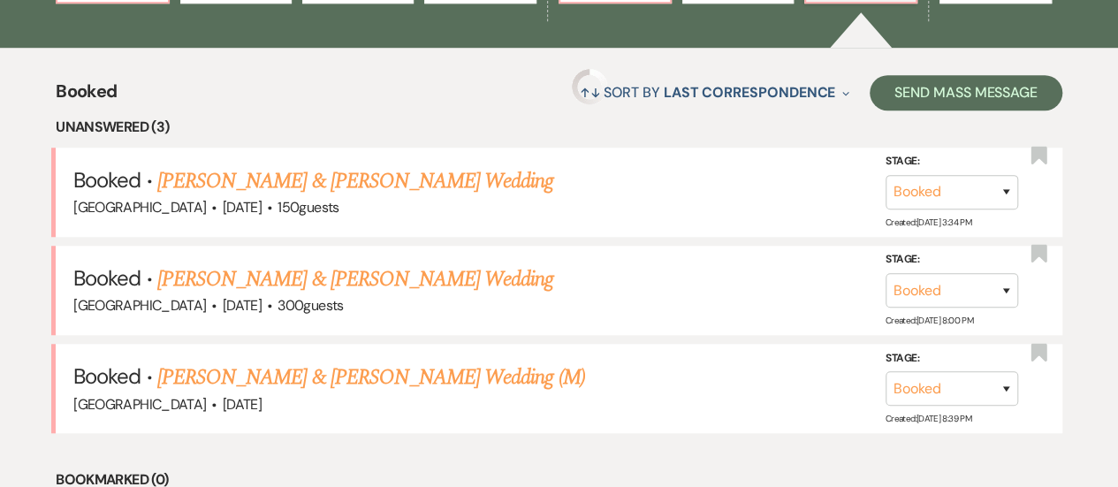
scroll to position [619, 0]
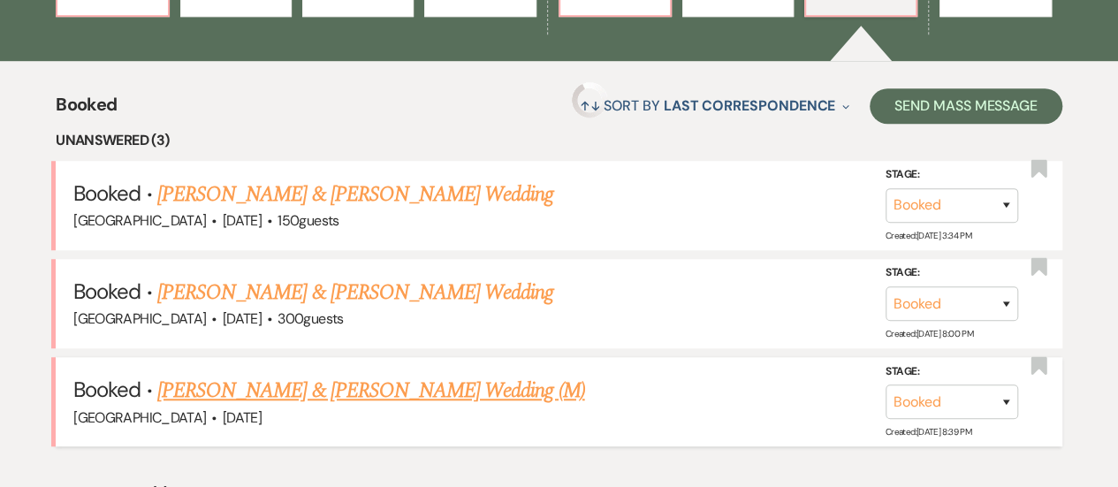
click at [432, 391] on link "[PERSON_NAME] & [PERSON_NAME] Wedding (M)" at bounding box center [371, 391] width 428 height 32
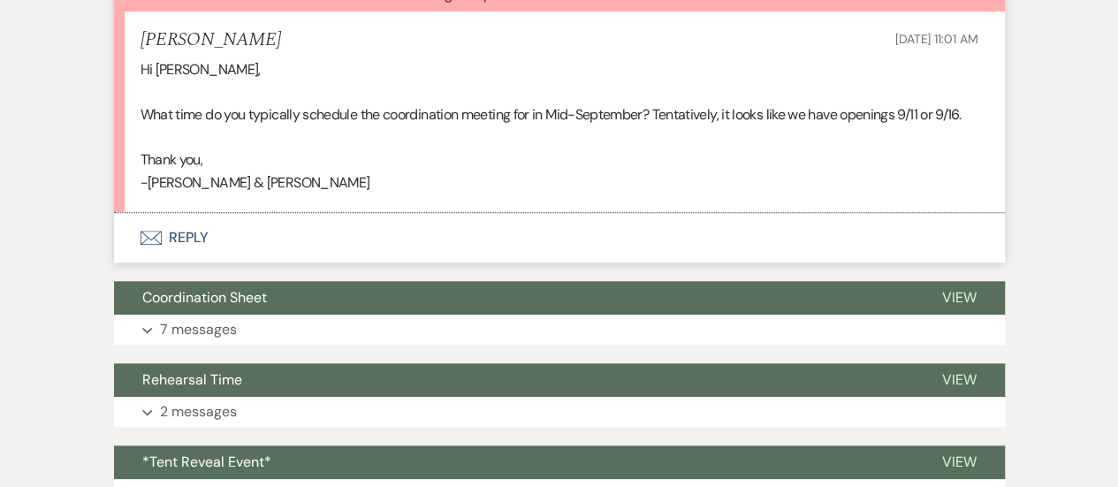
scroll to position [530, 0]
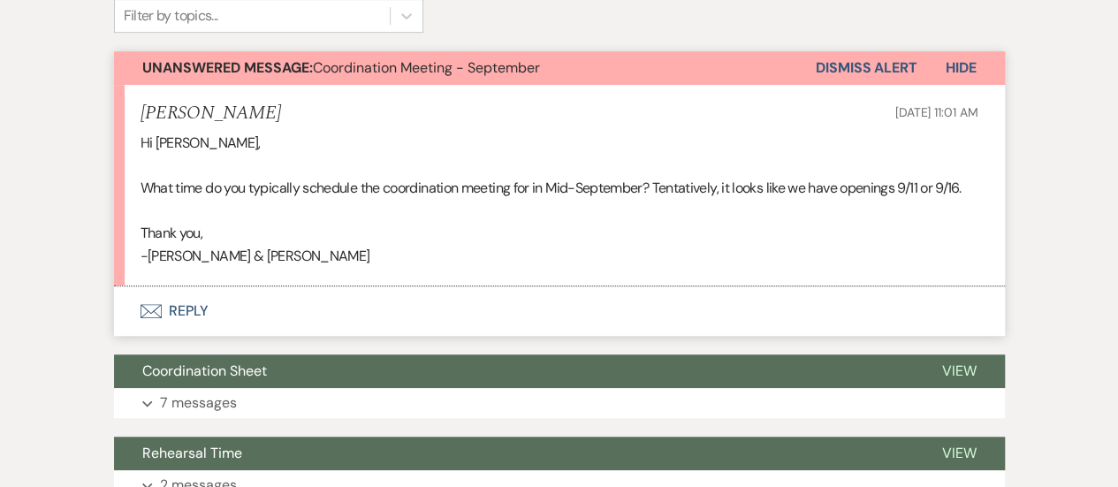
click at [603, 309] on button "Envelope Reply" at bounding box center [559, 311] width 891 height 50
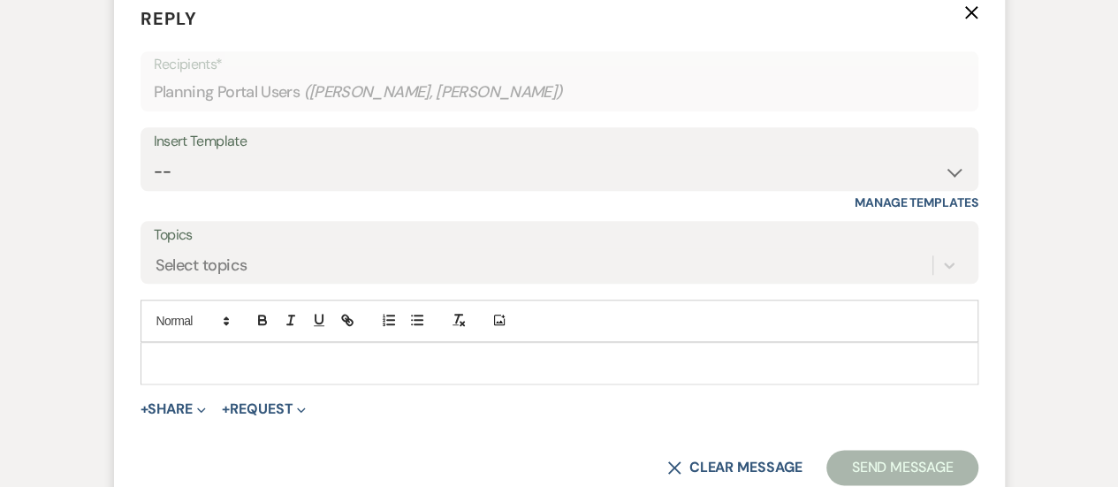
scroll to position [833, 0]
click at [576, 379] on div at bounding box center [559, 363] width 836 height 41
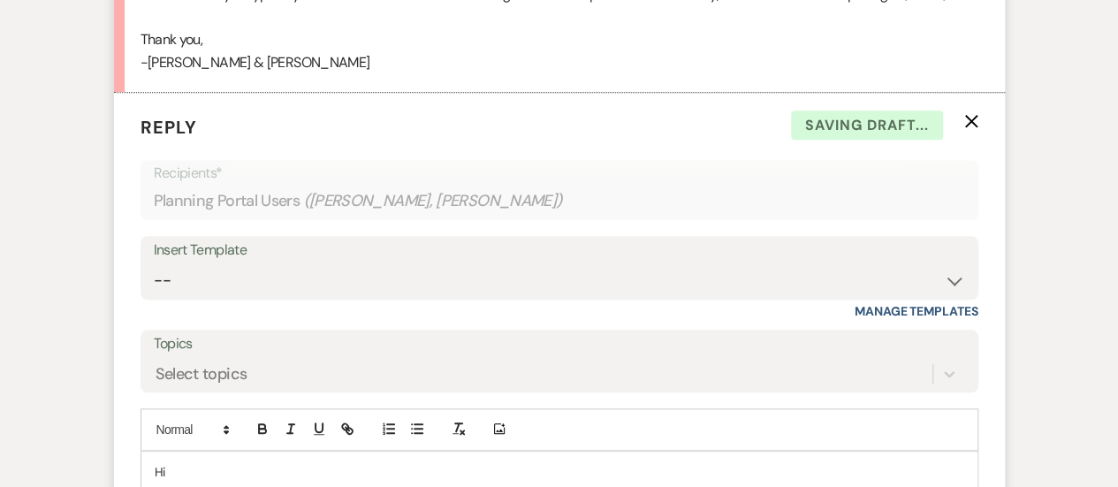
scroll to position [921, 0]
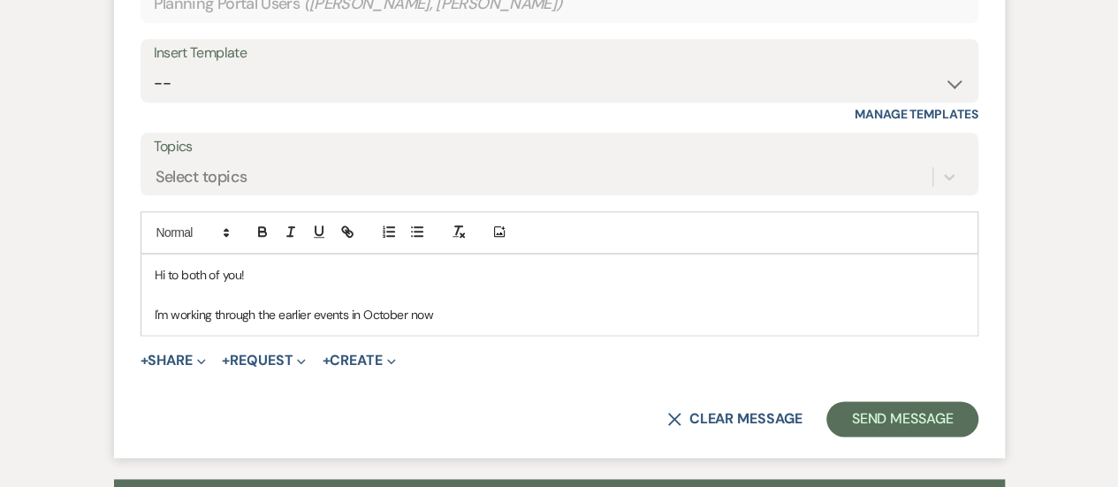
click at [325, 308] on p "I'm working through the earlier events in October now" at bounding box center [560, 314] width 810 height 19
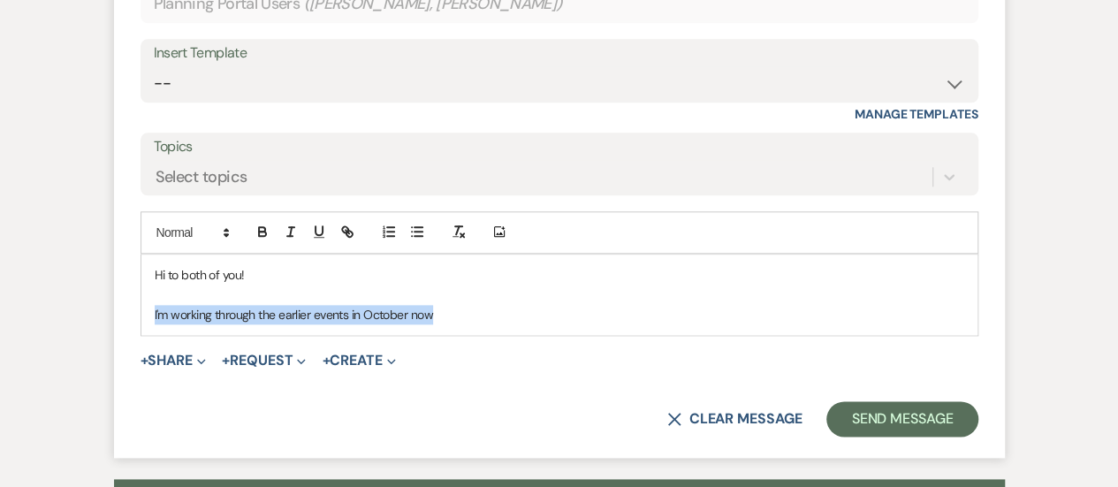
click at [325, 308] on p "I'm working through the earlier events in October now" at bounding box center [560, 314] width 810 height 19
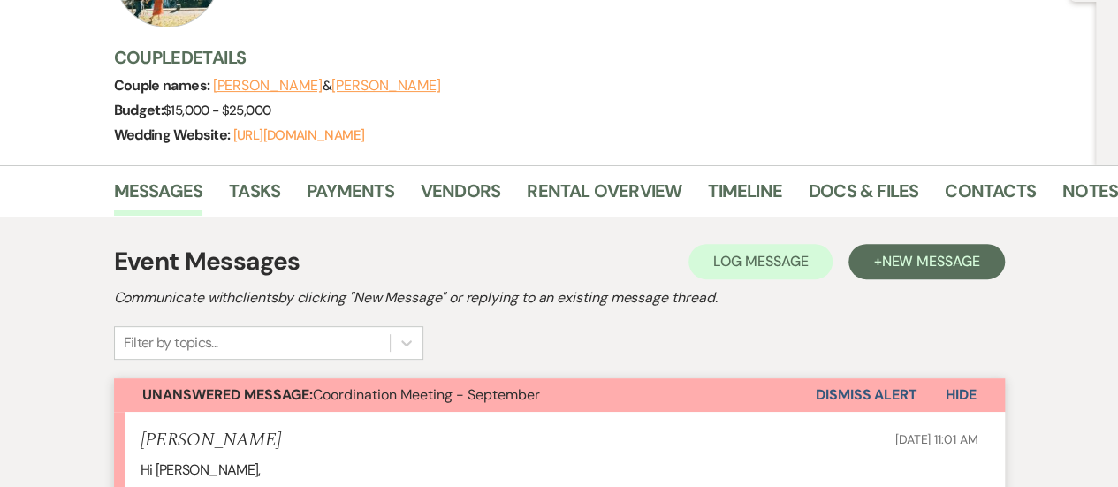
scroll to position [884, 0]
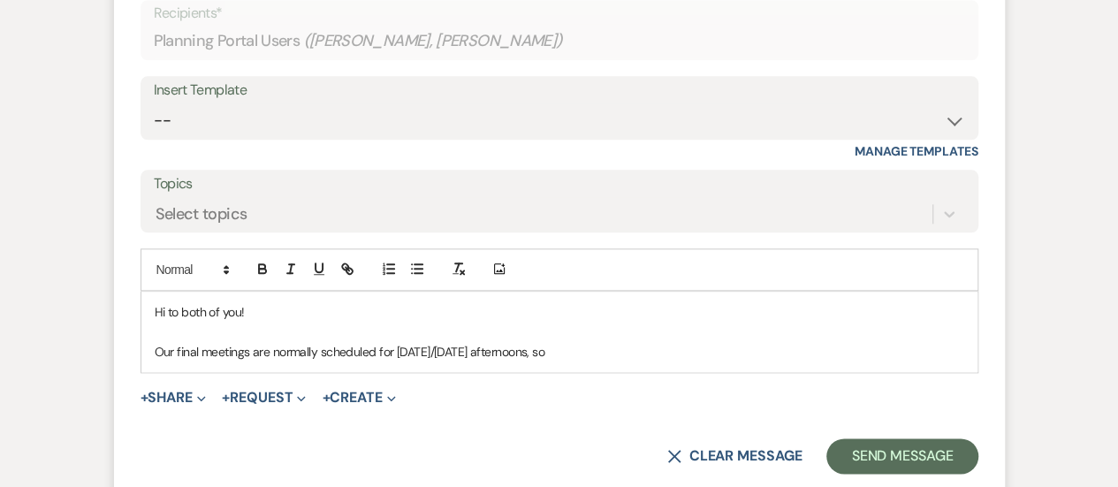
click at [612, 347] on p "Our final meetings are normally scheduled for [DATE]/[DATE] afternoons, so" at bounding box center [560, 351] width 810 height 19
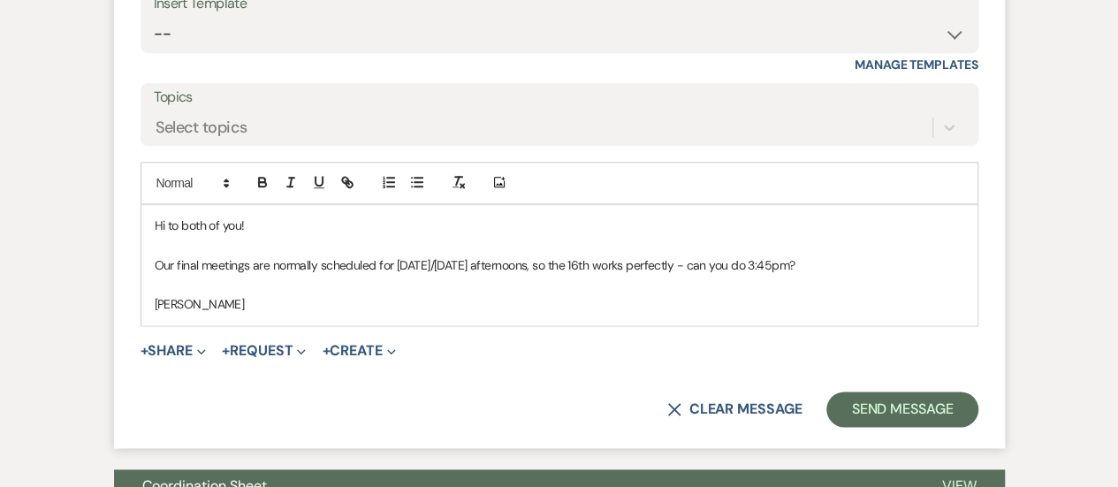
scroll to position [972, 0]
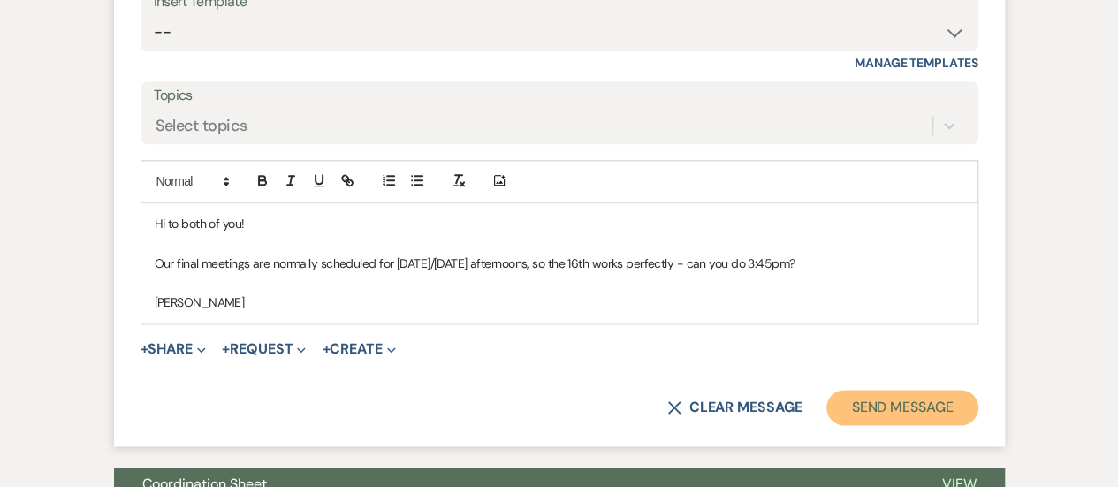
click at [941, 397] on button "Send Message" at bounding box center [902, 407] width 151 height 35
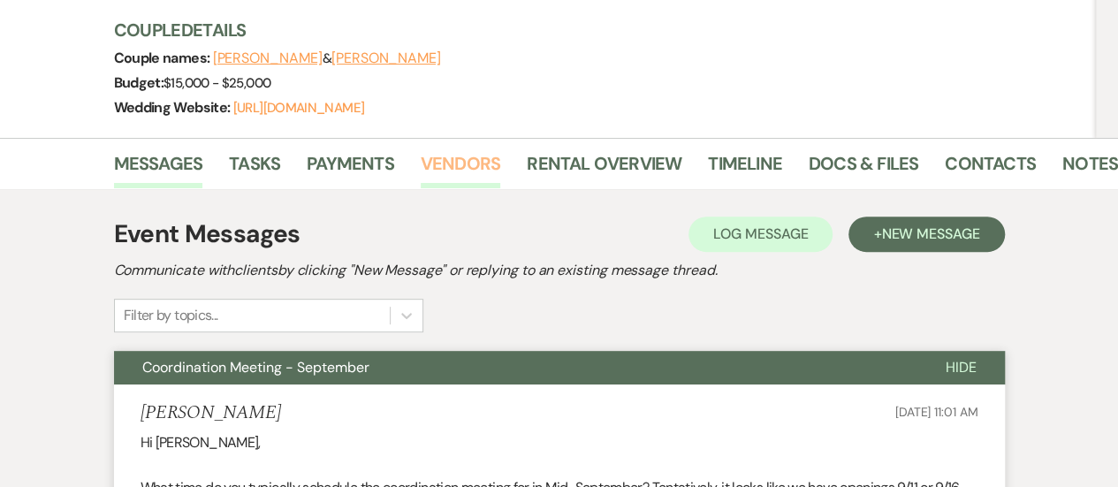
scroll to position [0, 0]
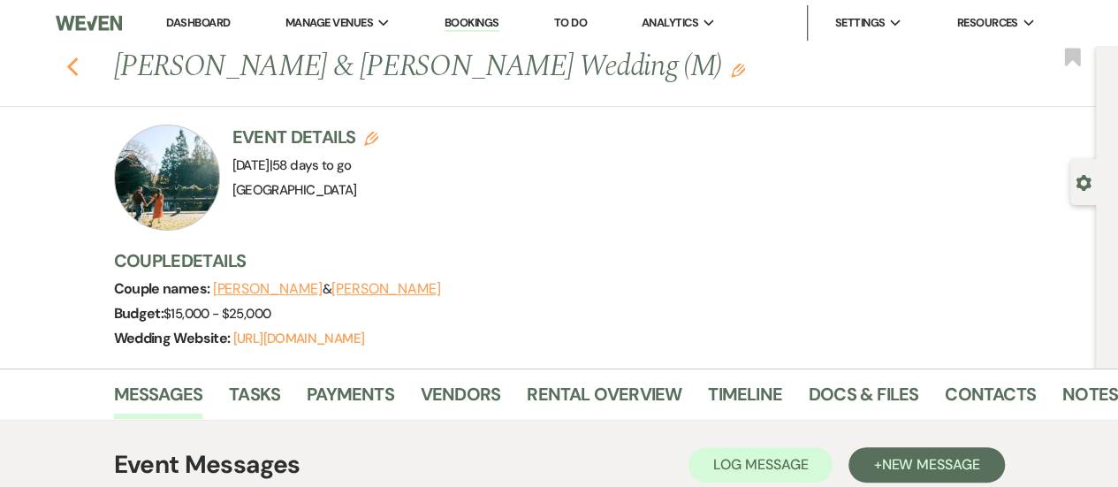
click at [76, 67] on use "button" at bounding box center [71, 66] width 11 height 19
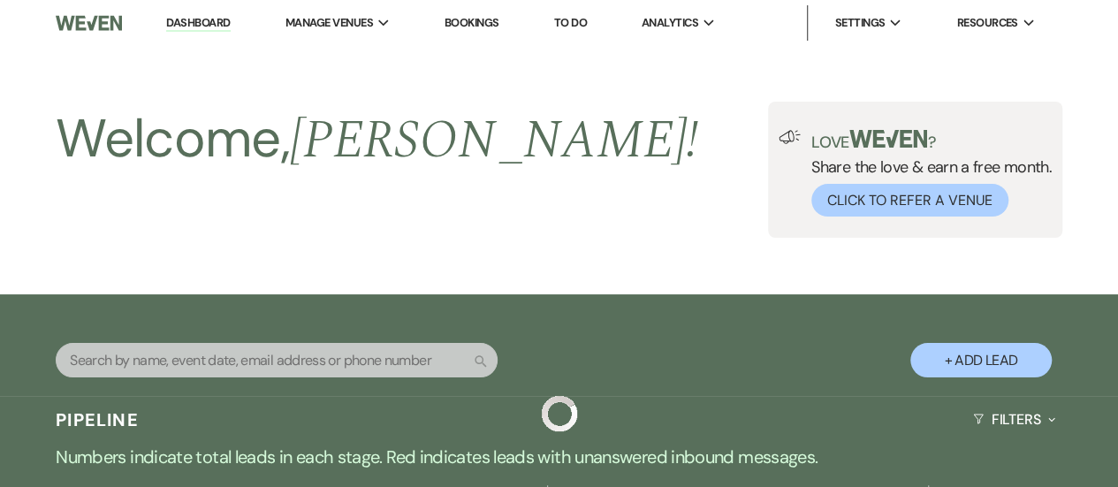
scroll to position [619, 0]
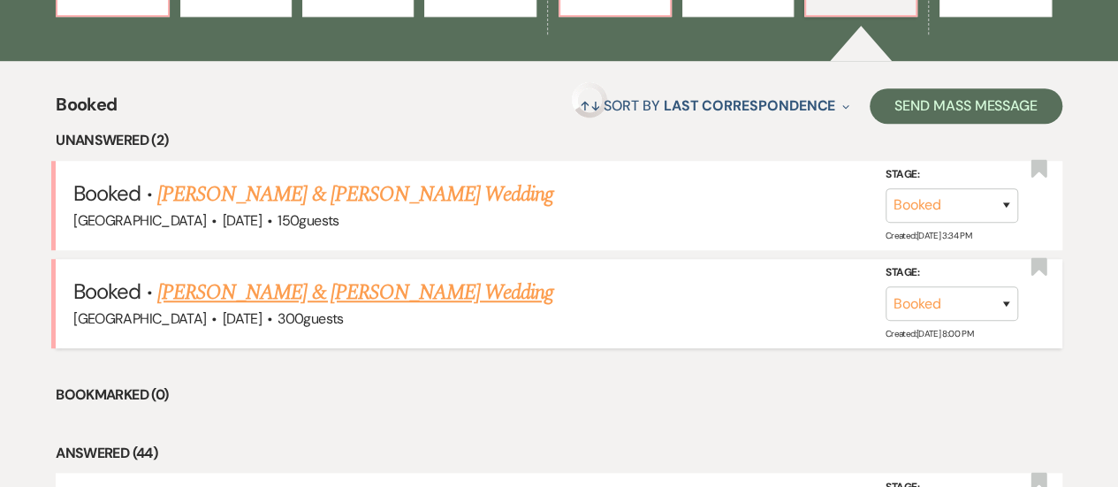
click at [309, 291] on link "[PERSON_NAME] & [PERSON_NAME] Wedding" at bounding box center [355, 293] width 396 height 32
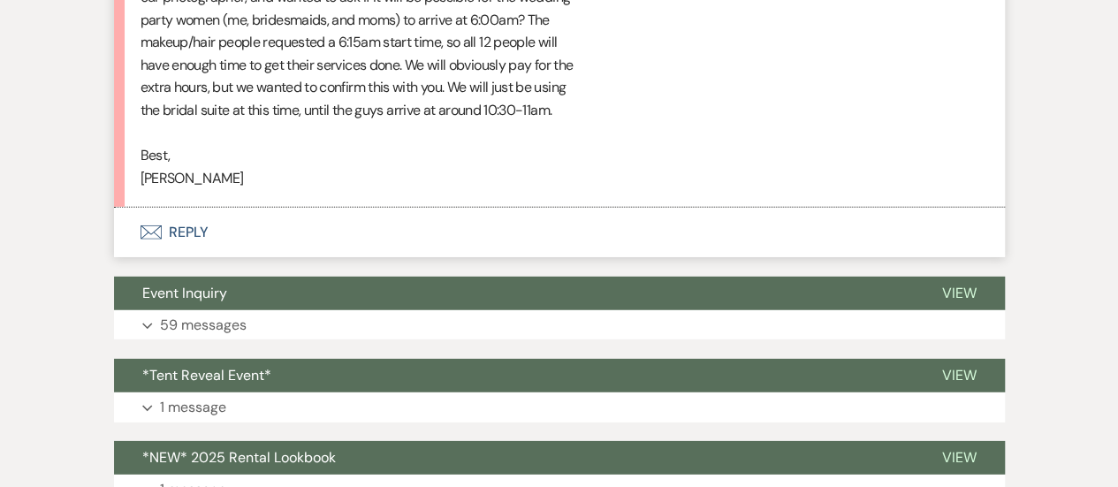
scroll to position [2477, 0]
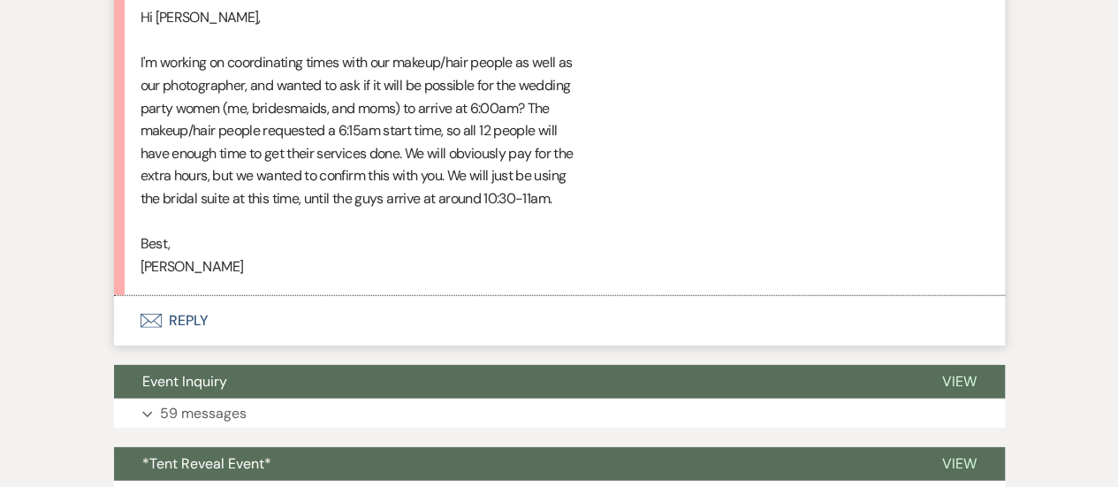
click at [580, 313] on button "Envelope Reply" at bounding box center [559, 321] width 891 height 50
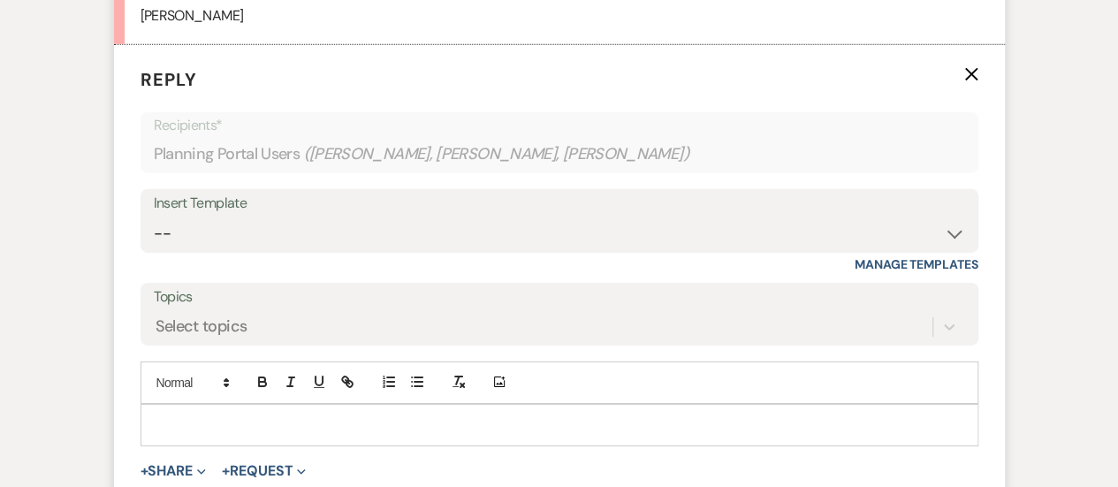
scroll to position [2787, 0]
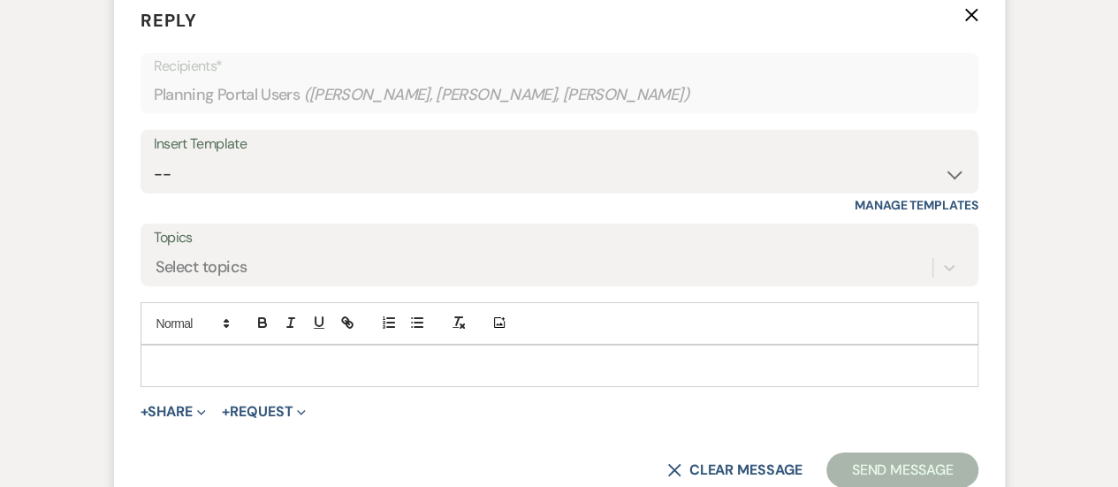
click at [530, 368] on p at bounding box center [560, 365] width 810 height 19
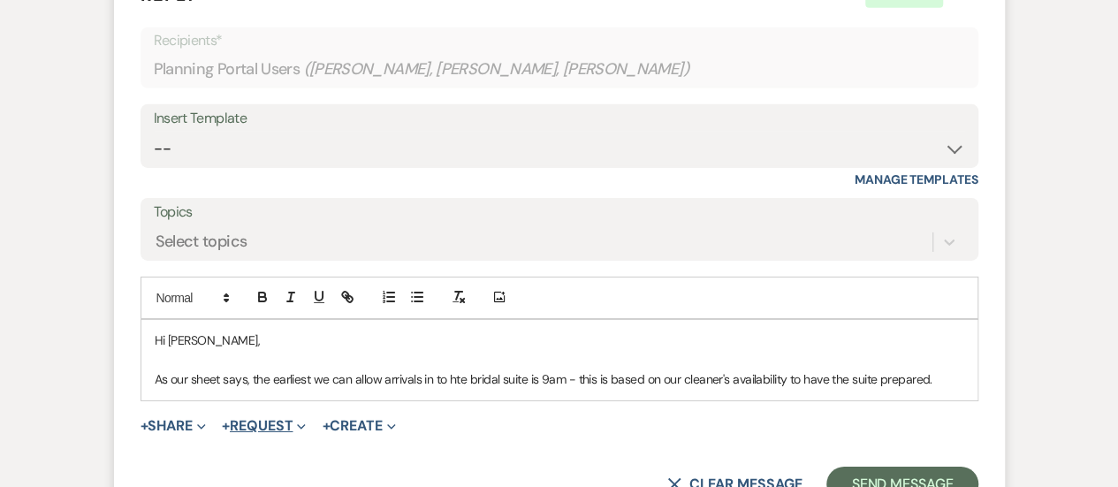
scroll to position [2876, 0]
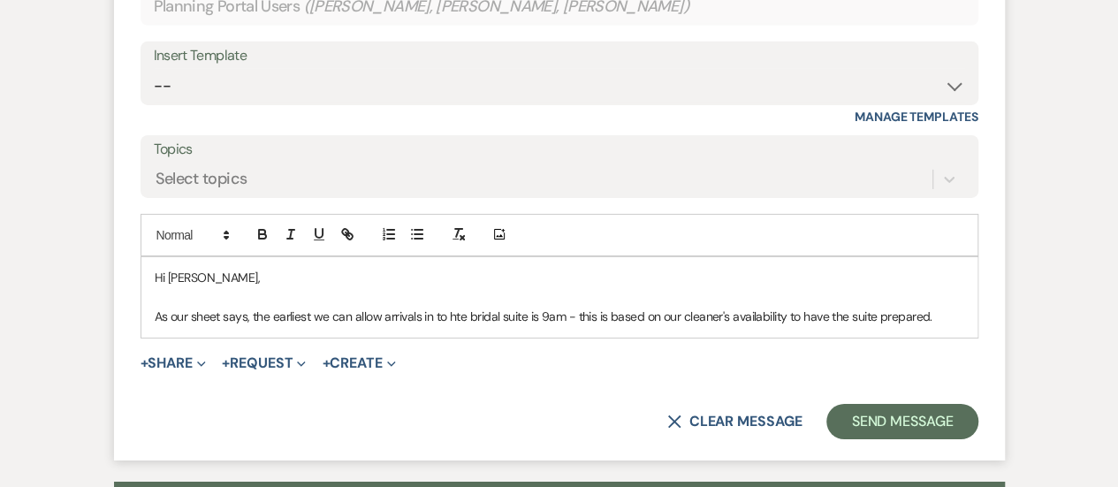
click at [457, 312] on p "As our sheet says, the earliest we can allow arrivals in to hte bridal suite is…" at bounding box center [560, 316] width 810 height 19
click at [951, 309] on p "As our sheet says, the earliest we can allow arrivals in to the bridal suite is…" at bounding box center [560, 316] width 810 height 19
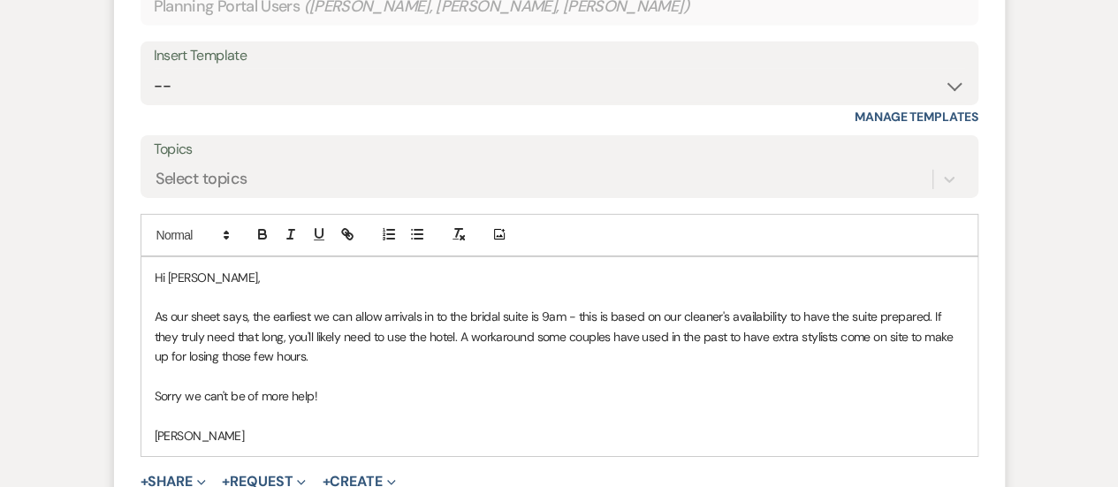
scroll to position [3053, 0]
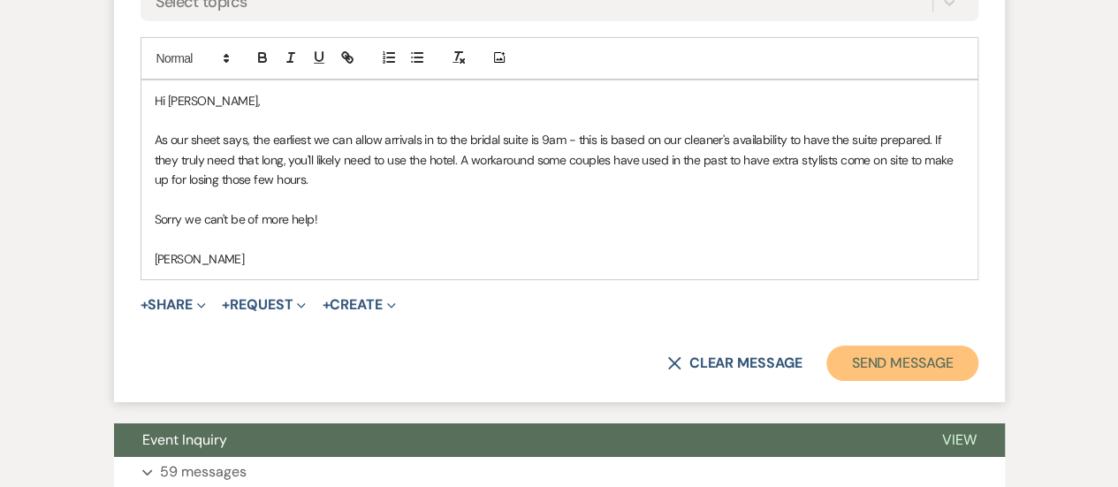
click at [921, 362] on button "Send Message" at bounding box center [902, 363] width 151 height 35
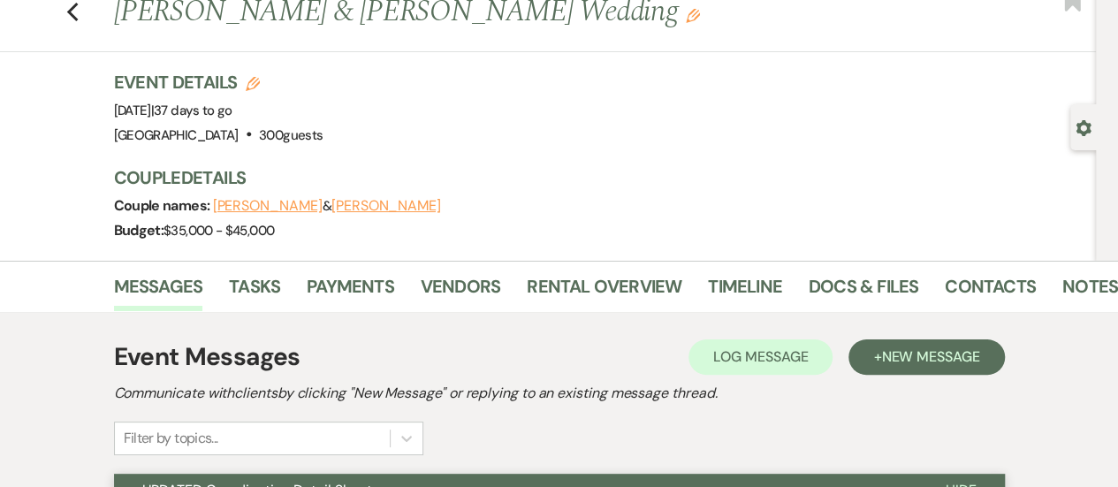
scroll to position [0, 0]
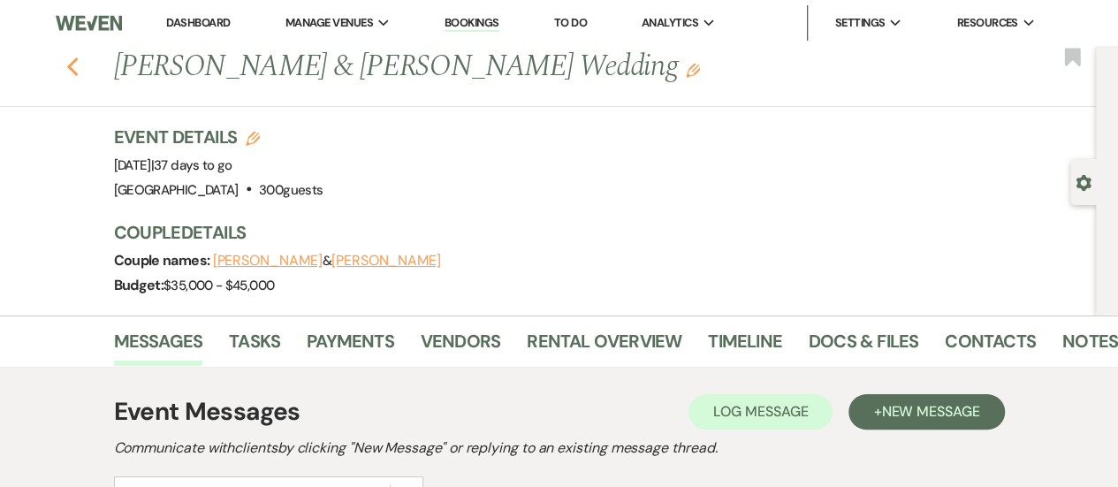
click at [80, 66] on icon "Previous" at bounding box center [72, 67] width 13 height 21
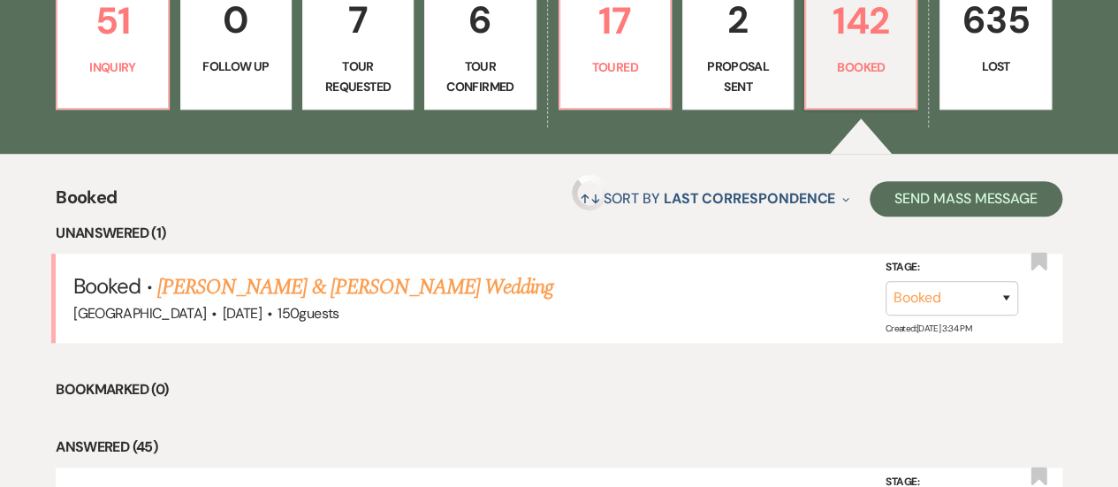
scroll to position [442, 0]
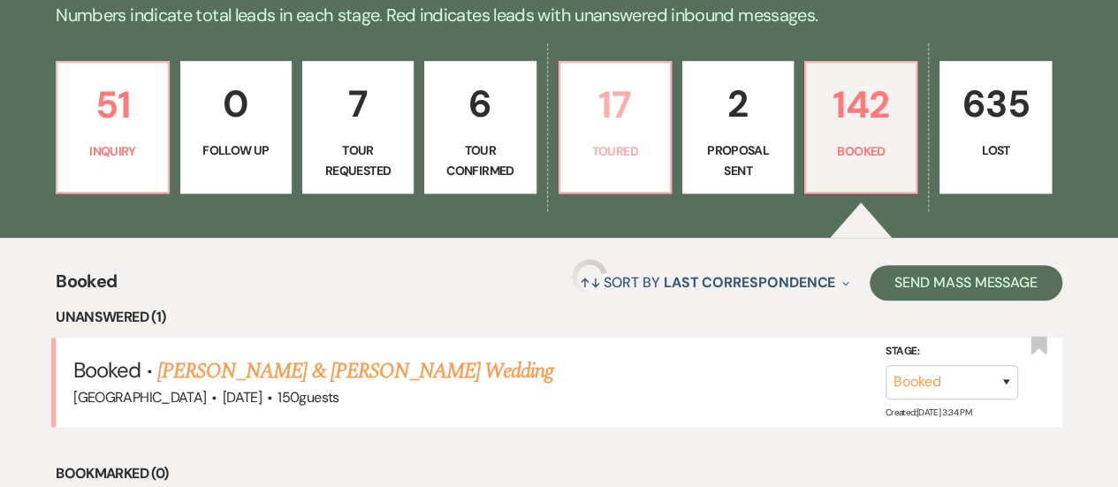
click at [614, 153] on p "Toured" at bounding box center [615, 150] width 88 height 19
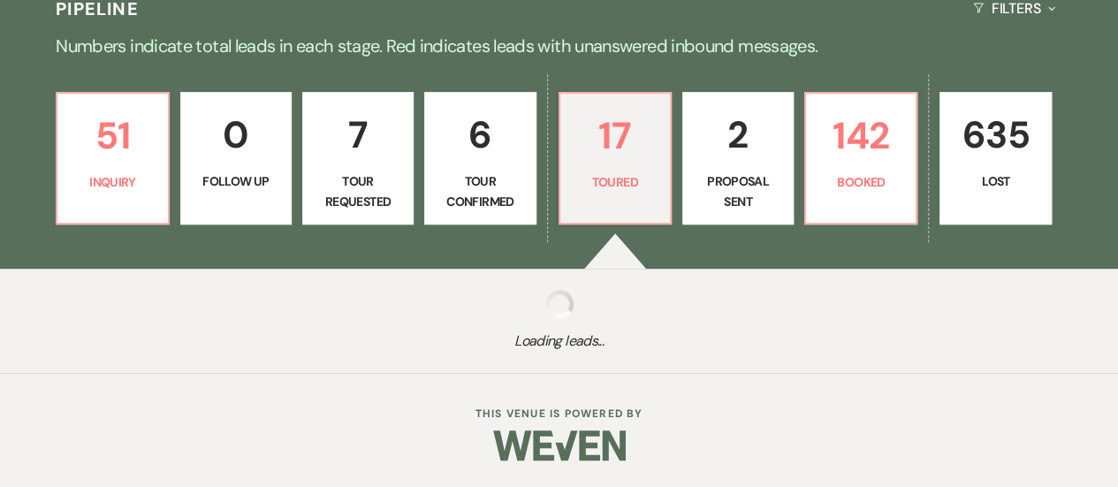
scroll to position [409, 0]
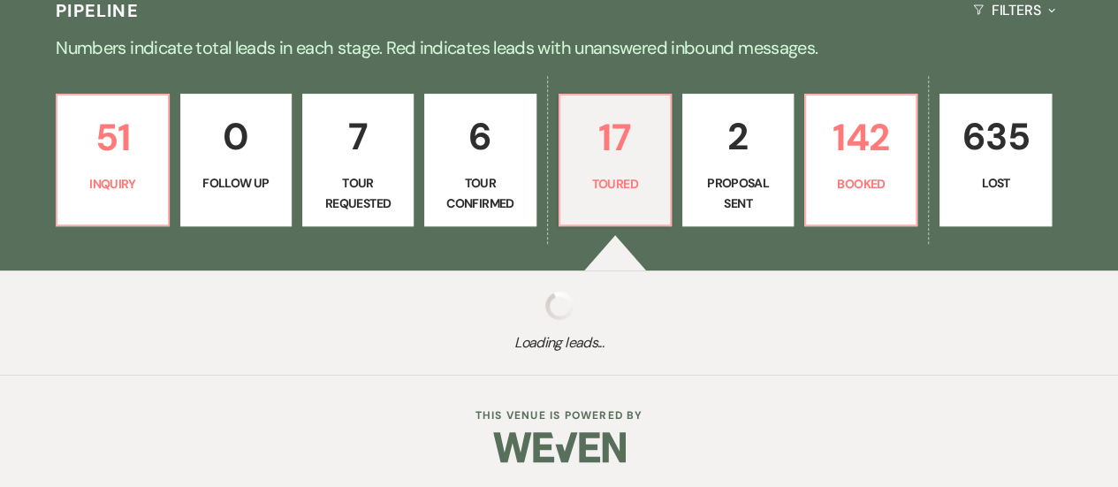
select select "5"
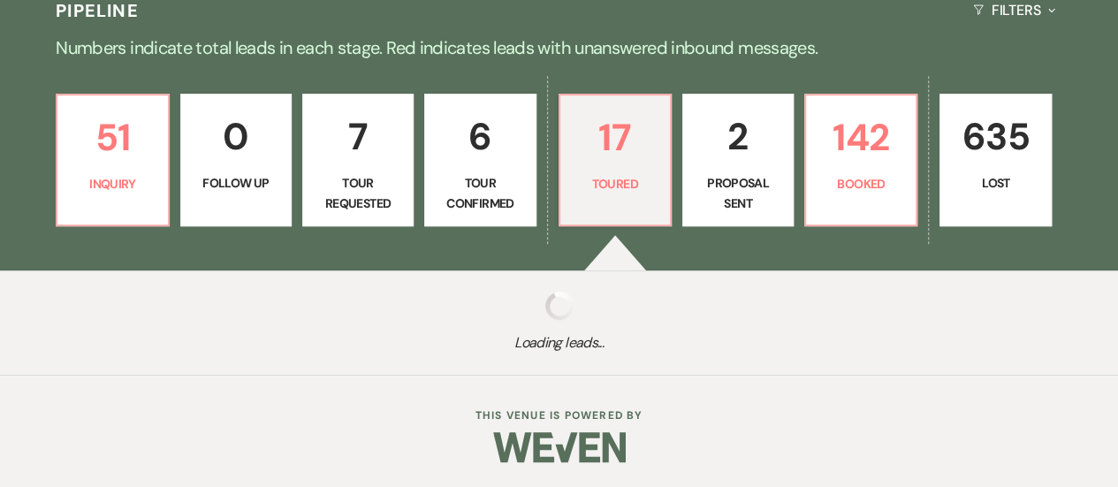
select select "5"
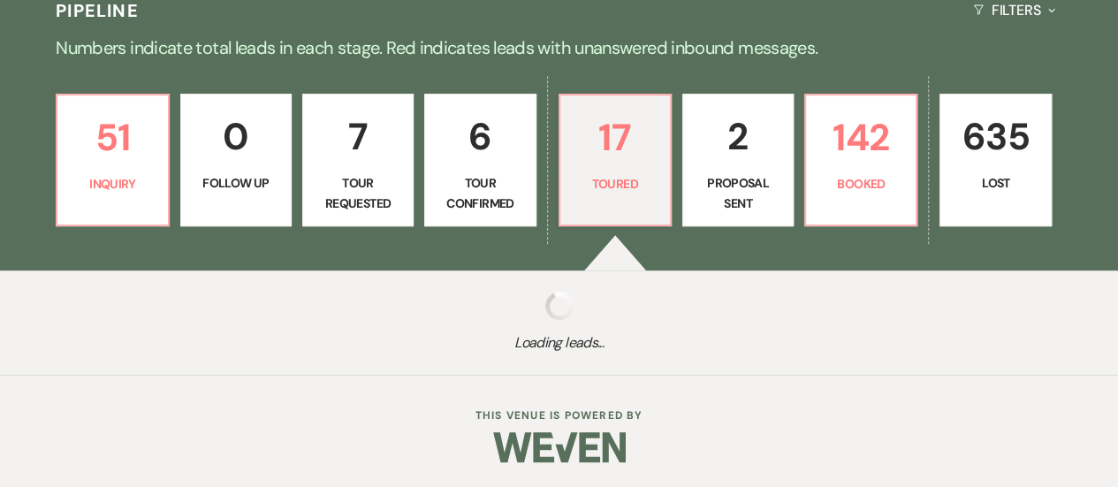
select select "5"
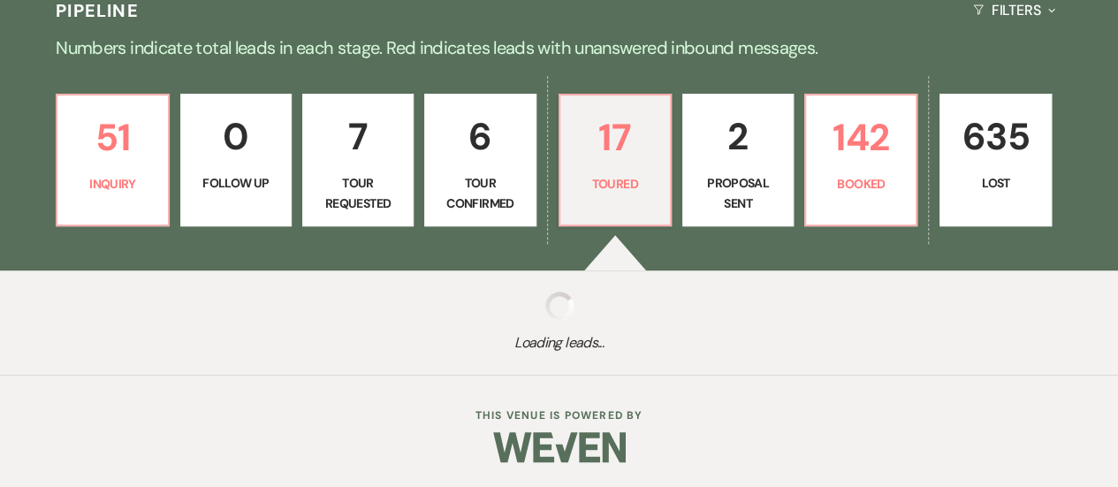
select select "5"
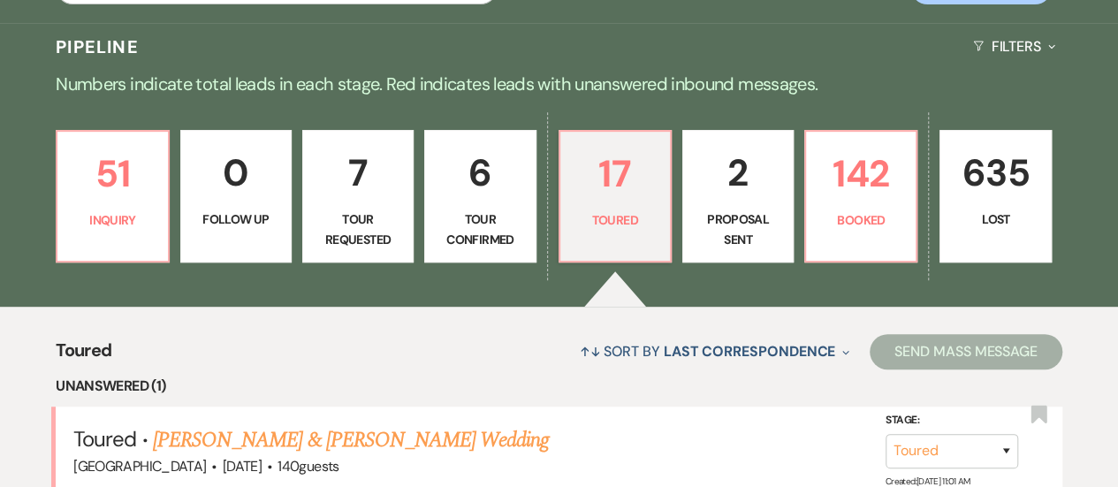
scroll to position [354, 0]
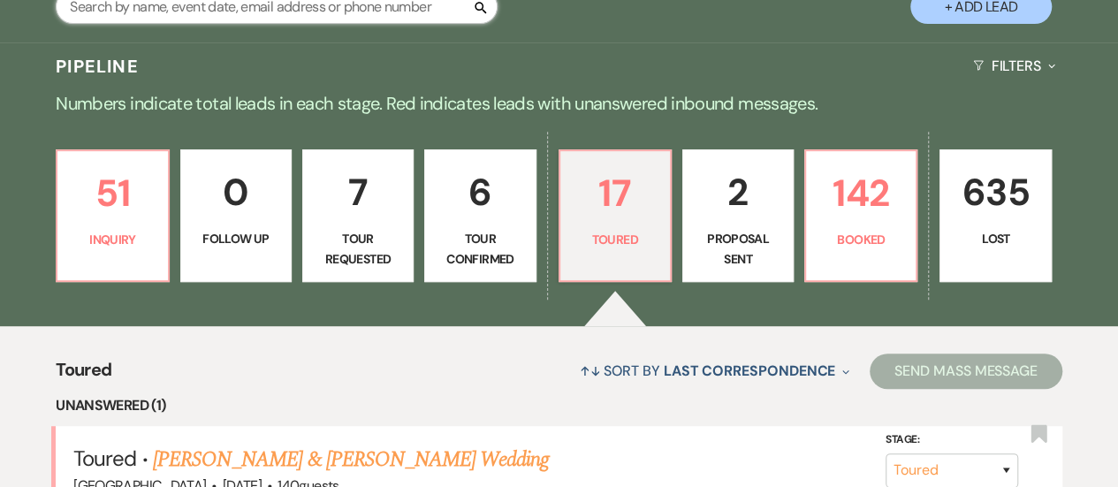
click at [251, 18] on input "text" at bounding box center [277, 6] width 442 height 34
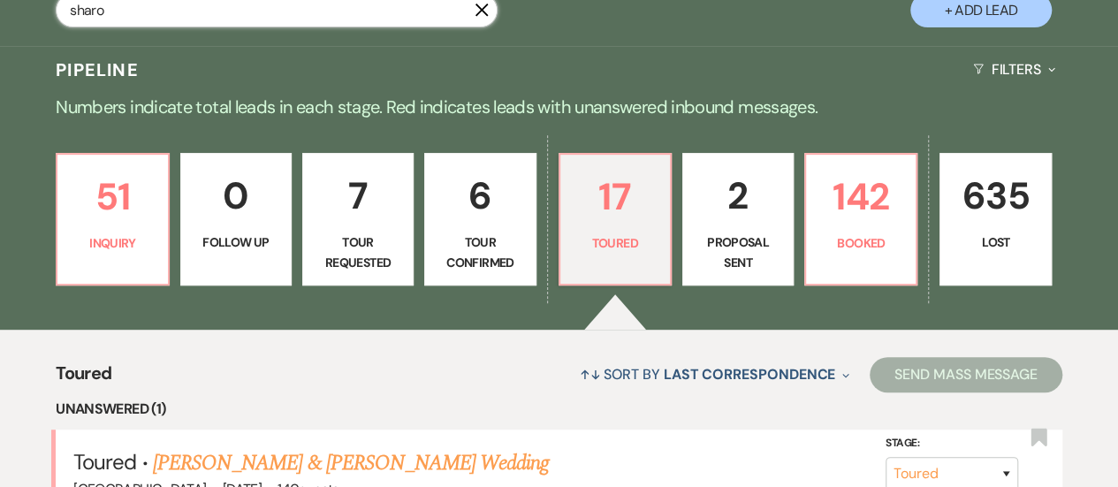
type input "[PERSON_NAME]"
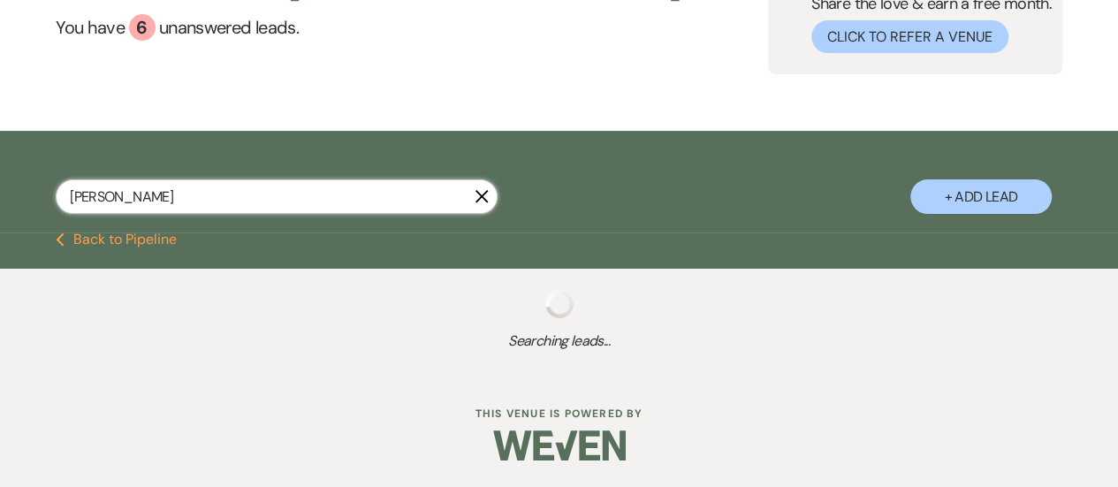
select select "8"
select select "1"
select select "8"
select select "5"
select select "8"
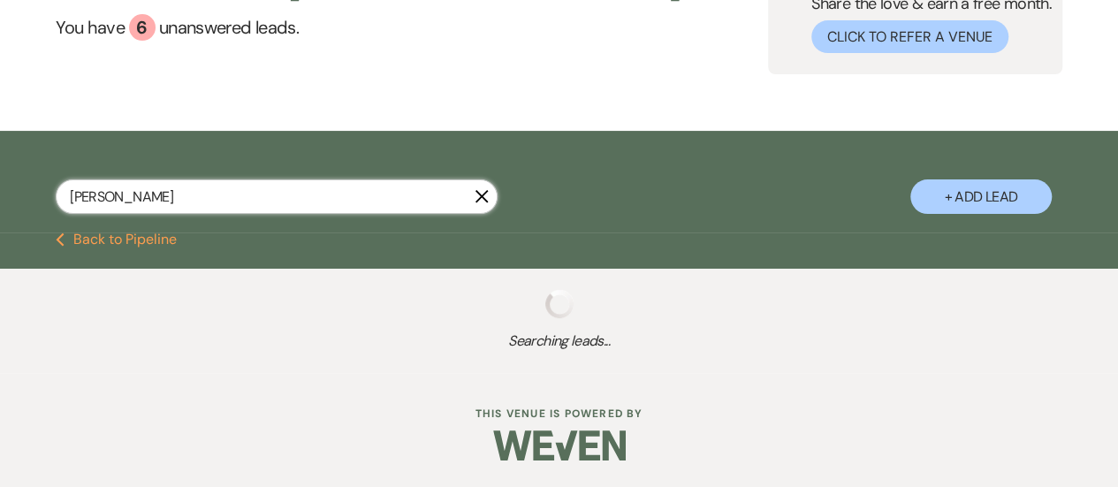
select select "5"
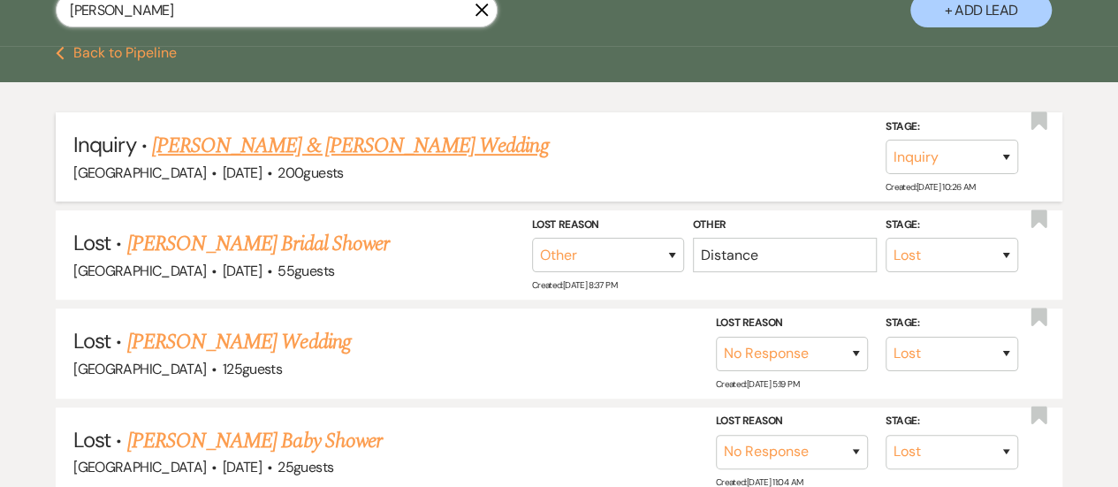
type input "[PERSON_NAME]"
click at [357, 141] on link "[PERSON_NAME] & [PERSON_NAME] Wedding" at bounding box center [350, 146] width 396 height 32
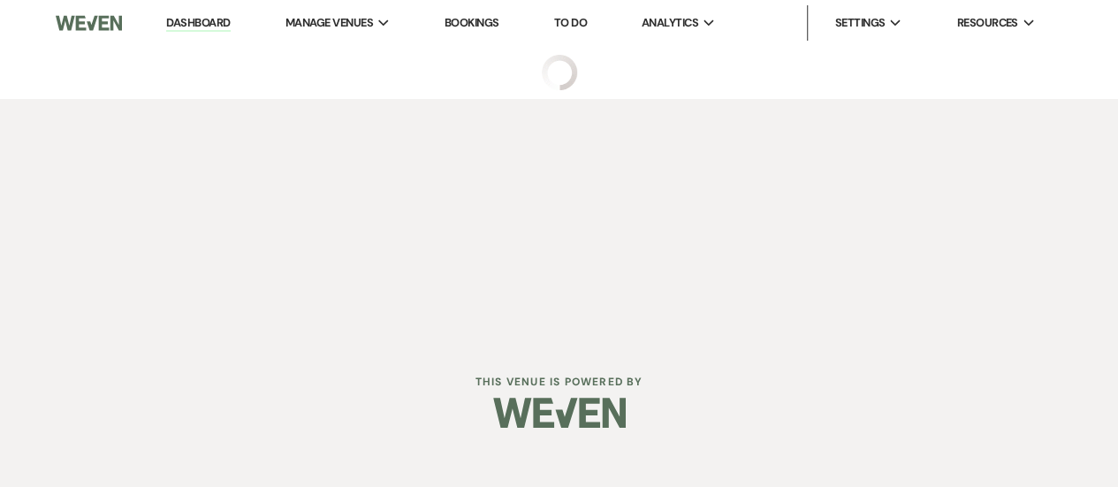
select select "5"
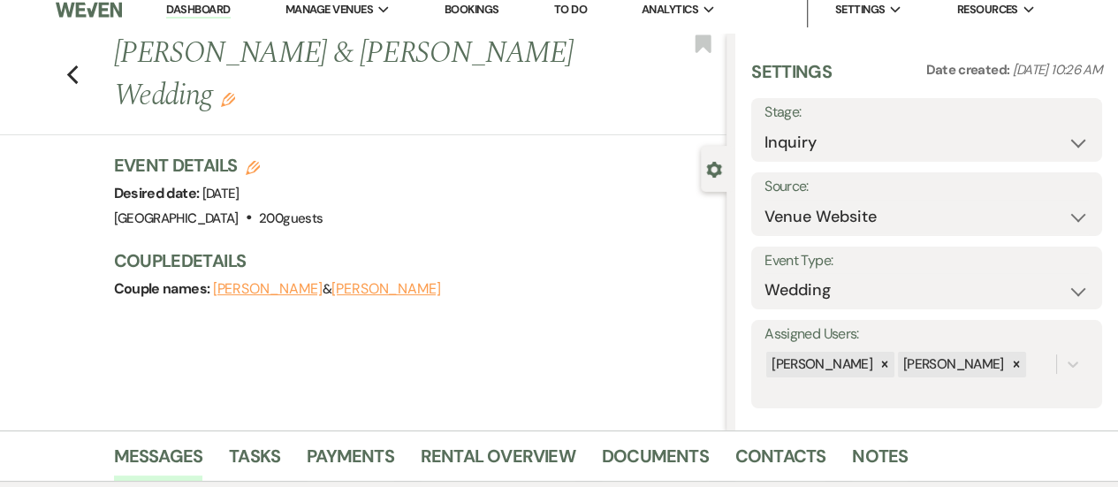
scroll to position [373, 0]
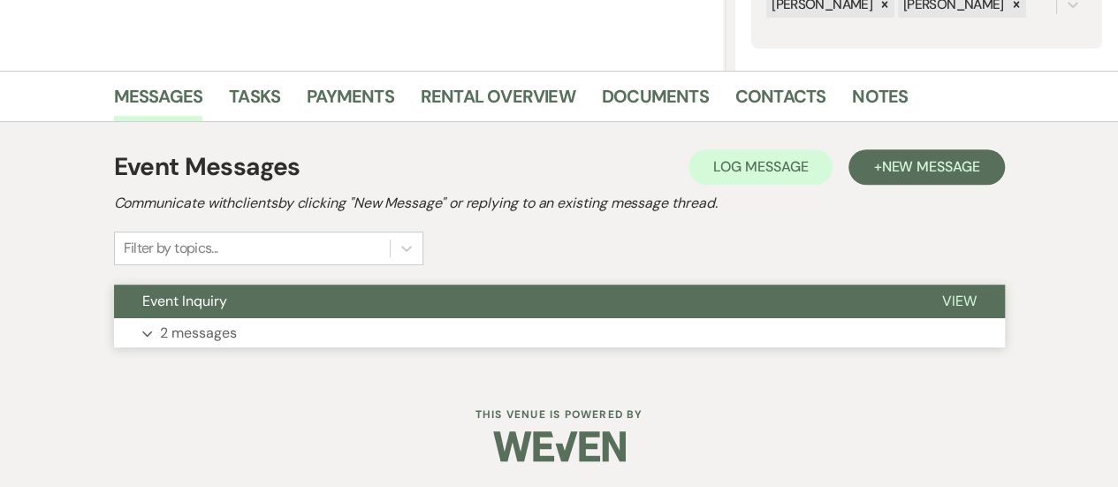
click at [400, 305] on button "Event Inquiry" at bounding box center [514, 302] width 800 height 34
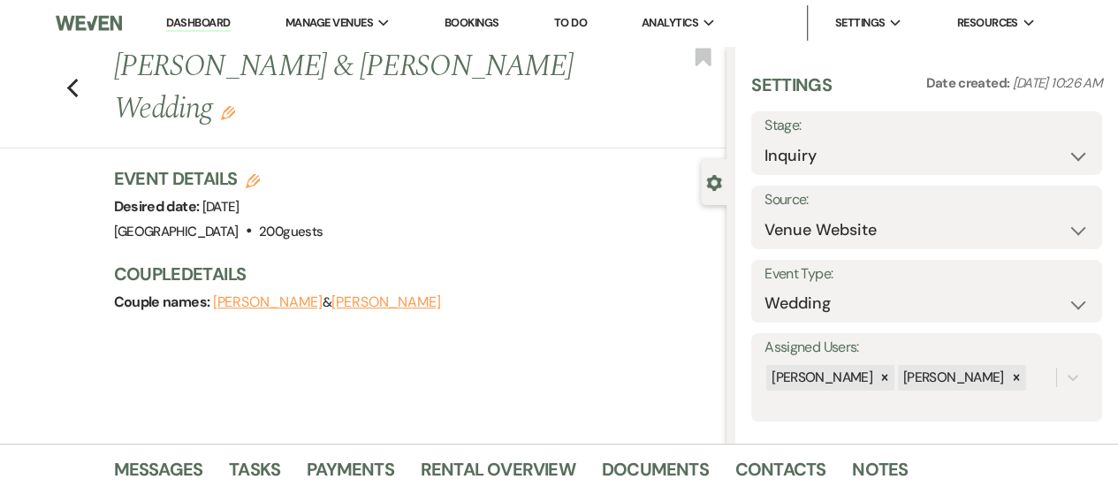
scroll to position [619, 0]
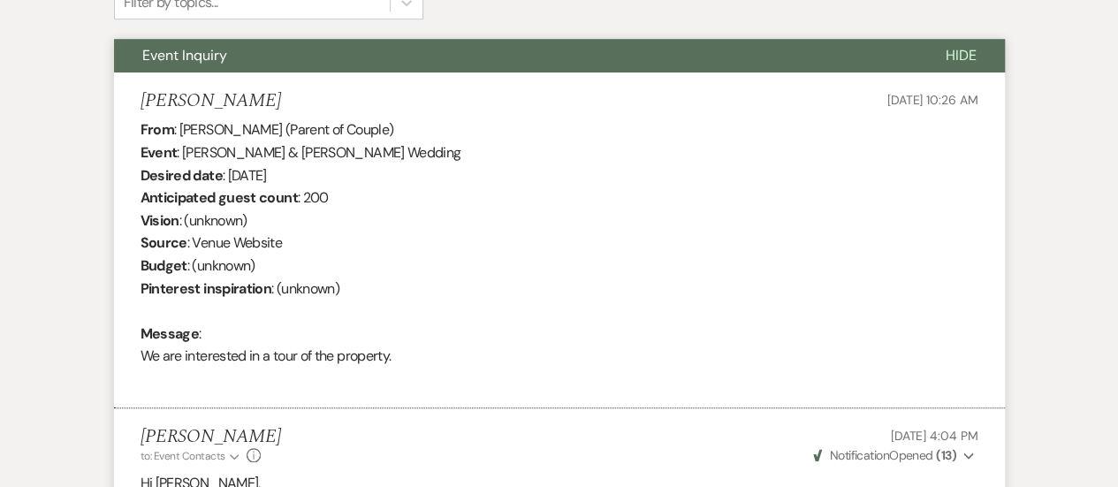
drag, startPoint x: 410, startPoint y: 356, endPoint x: 117, endPoint y: 132, distance: 369.5
click at [117, 132] on li "[PERSON_NAME] [DATE] 10:26 AM From : [PERSON_NAME] (Parent of Couple) Event : […" at bounding box center [559, 240] width 891 height 337
copy div "From : [PERSON_NAME] (Parent of Couple) Event : [PERSON_NAME] & [PERSON_NAME] W…"
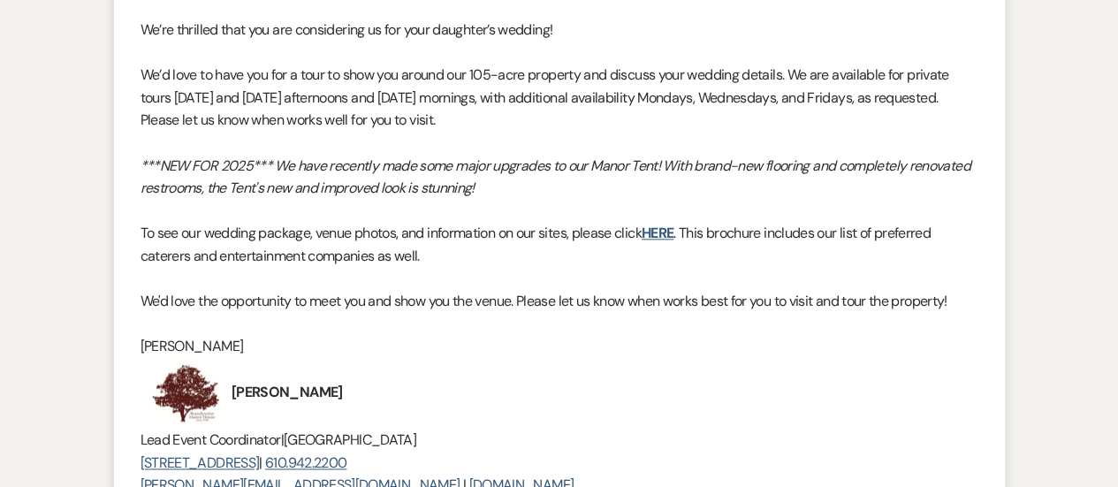
scroll to position [1356, 0]
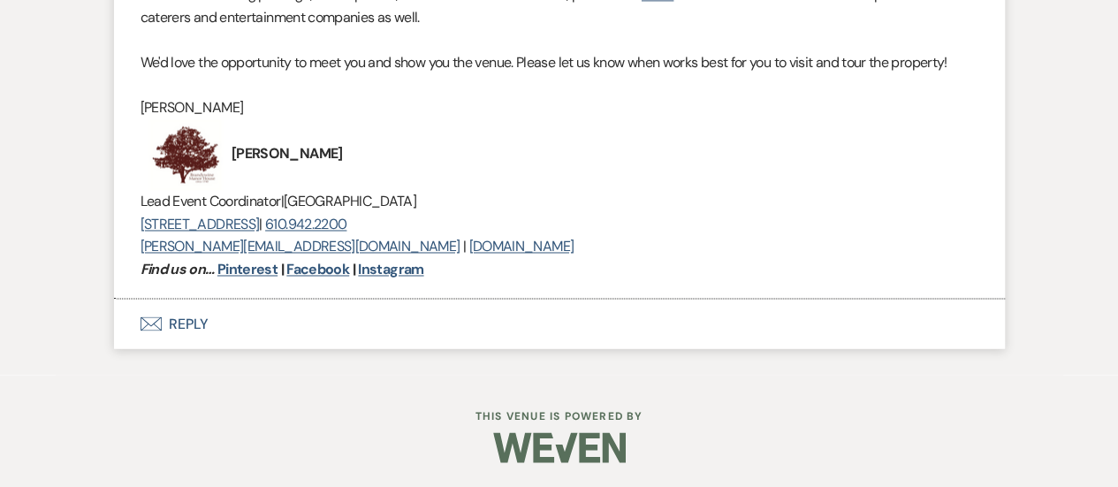
click at [435, 338] on button "Envelope Reply" at bounding box center [559, 324] width 891 height 50
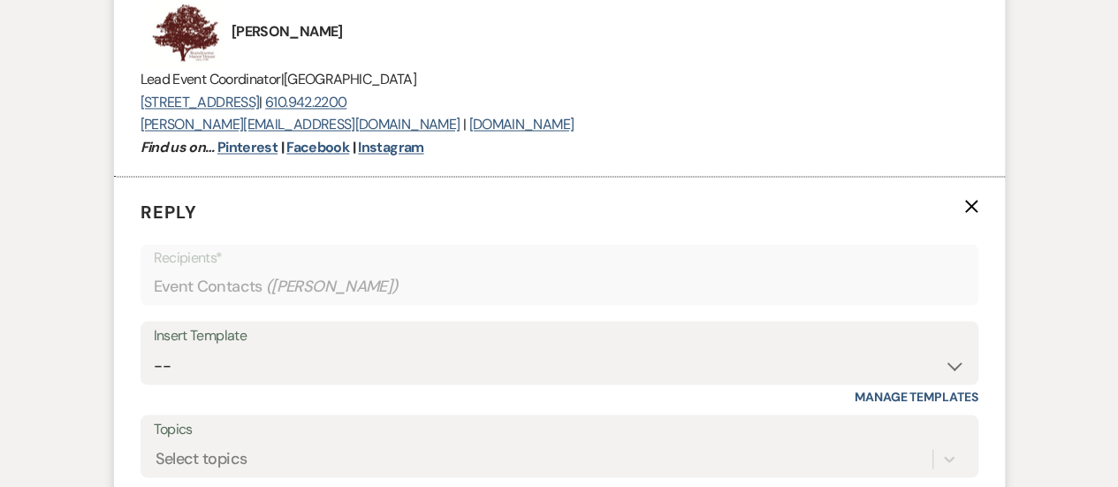
scroll to position [1672, 0]
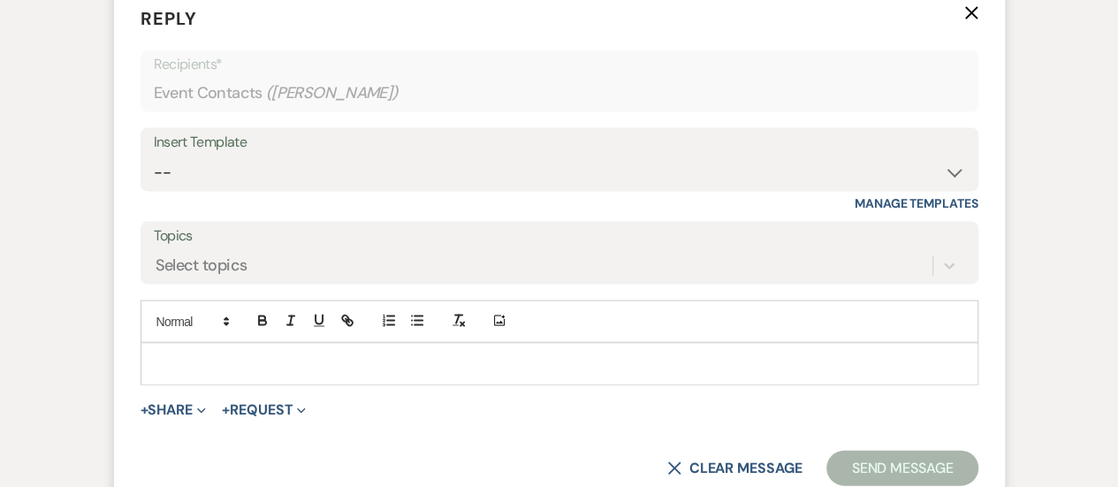
click at [365, 393] on form "Reply X Recipients* Event Contacts ( [PERSON_NAME] ) Insert Template -- INQUIRY…" at bounding box center [559, 244] width 891 height 523
click at [359, 347] on div at bounding box center [559, 363] width 836 height 41
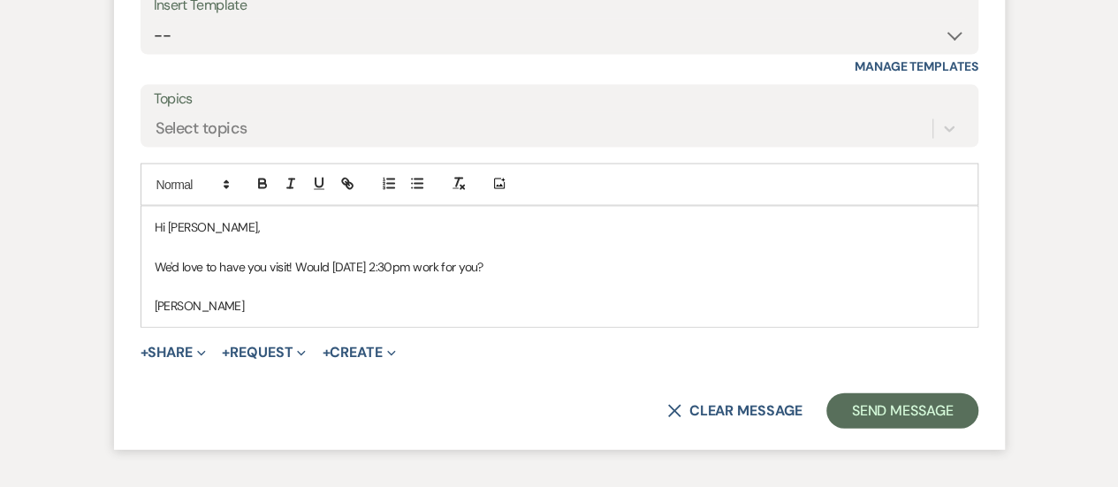
scroll to position [1848, 0]
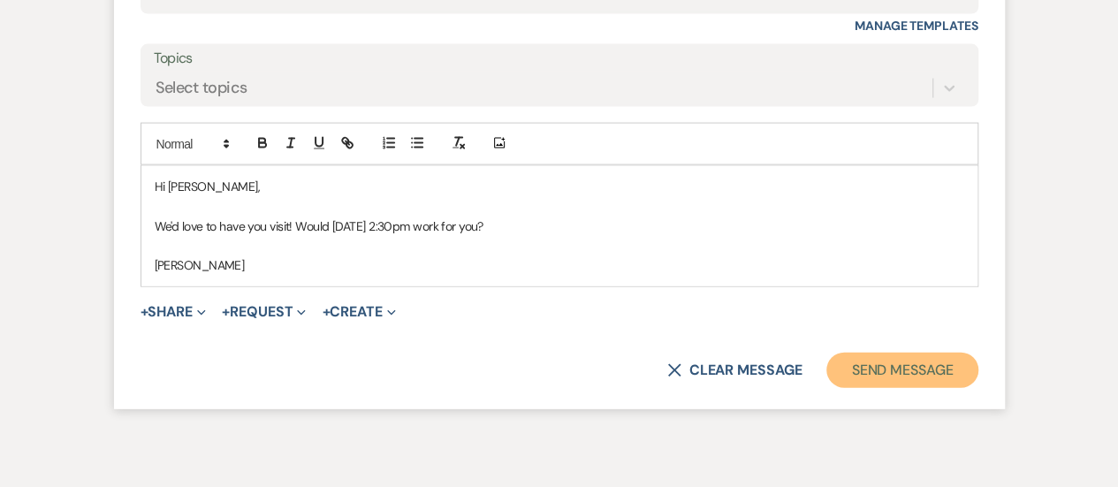
click at [930, 359] on button "Send Message" at bounding box center [902, 370] width 151 height 35
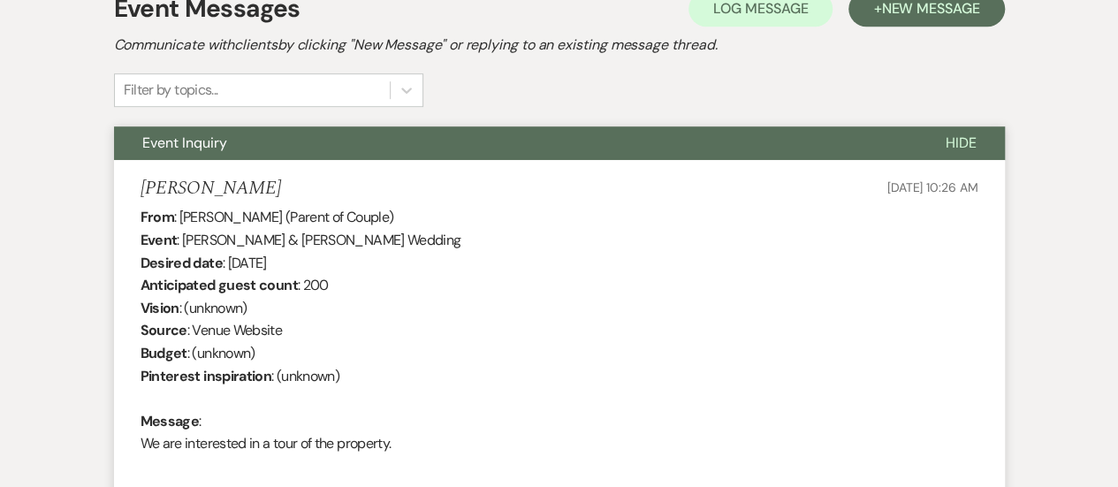
scroll to position [84, 0]
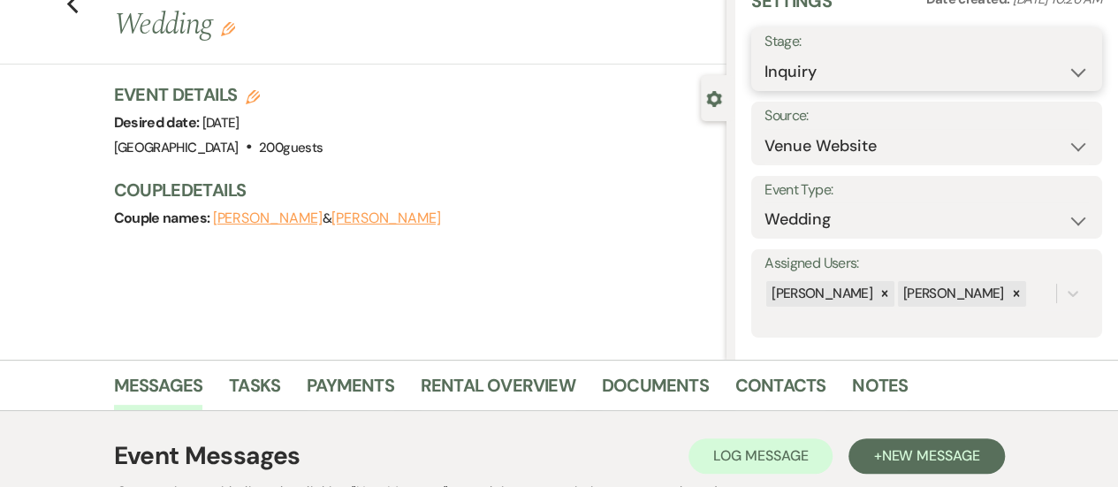
click at [858, 75] on select "Inquiry Follow Up Tour Requested Tour Confirmed Toured Proposal Sent Booked Lost" at bounding box center [927, 72] width 324 height 34
select select "2"
click at [765, 55] on select "Inquiry Follow Up Tour Requested Tour Confirmed Toured Proposal Sent Booked Lost" at bounding box center [927, 72] width 324 height 34
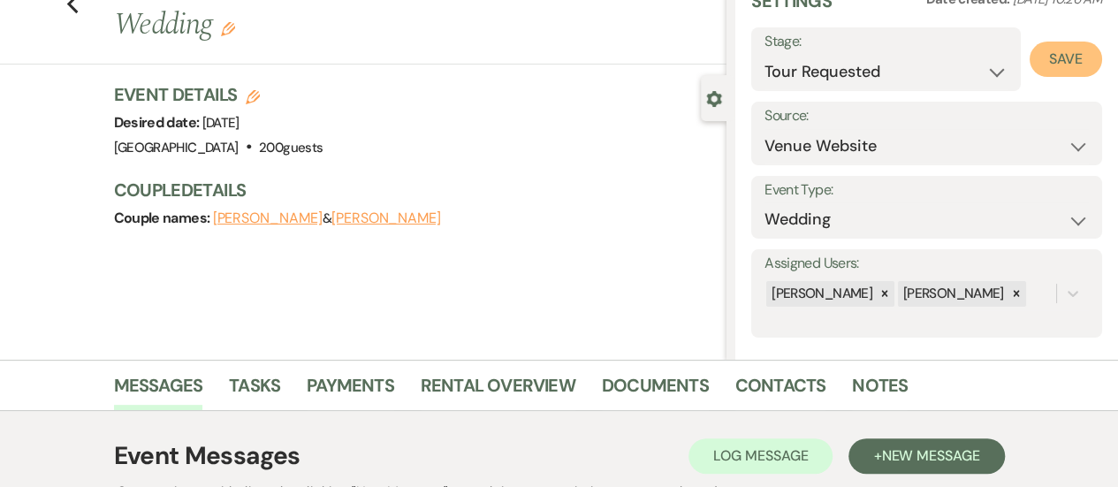
click at [1056, 57] on button "Save" at bounding box center [1066, 59] width 72 height 35
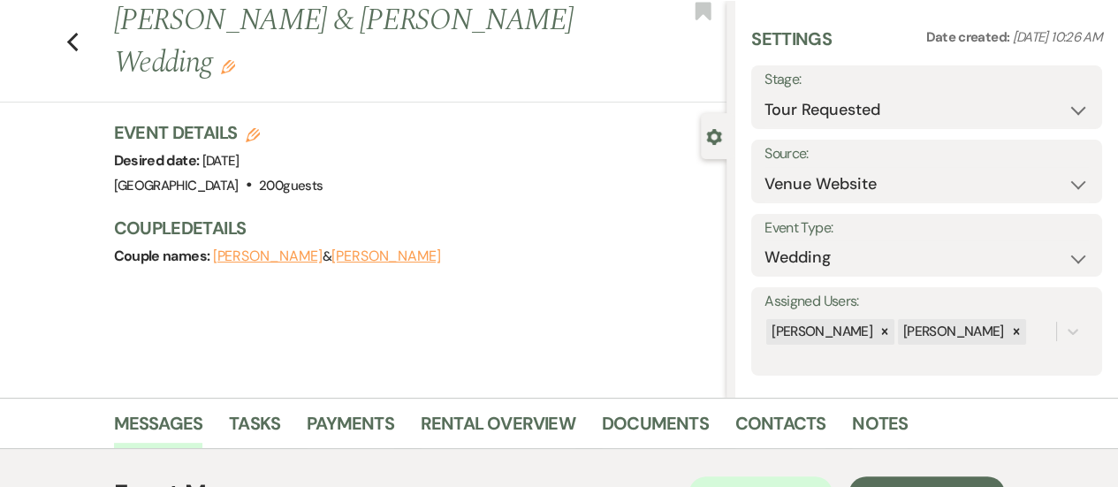
scroll to position [0, 0]
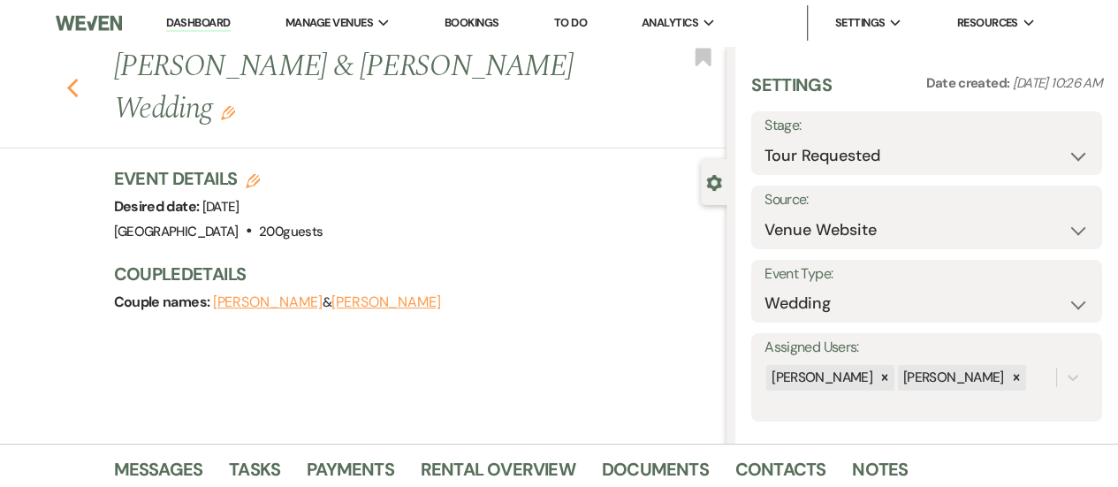
click at [80, 96] on icon "Previous" at bounding box center [72, 88] width 13 height 21
select select "2"
select select "8"
select select "1"
select select "8"
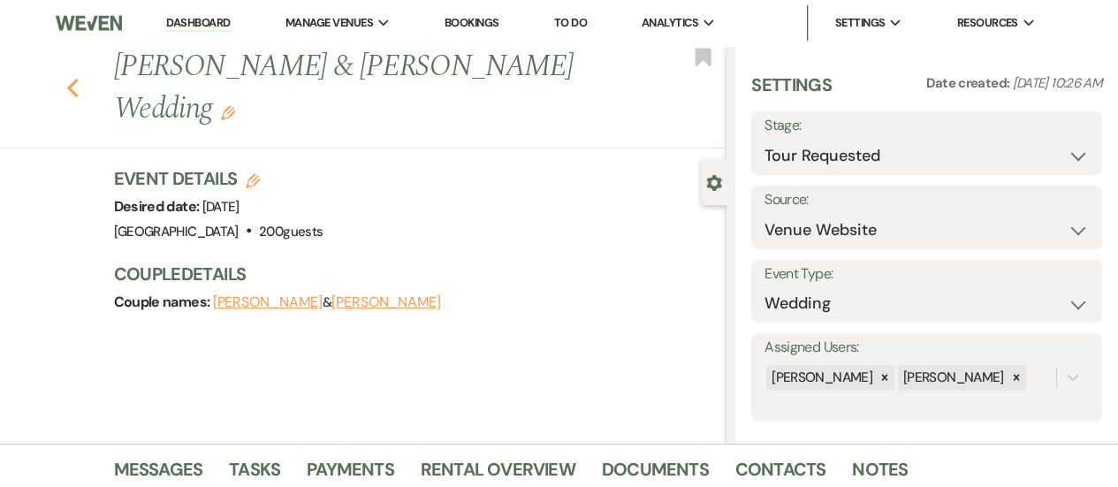
select select "5"
select select "8"
select select "5"
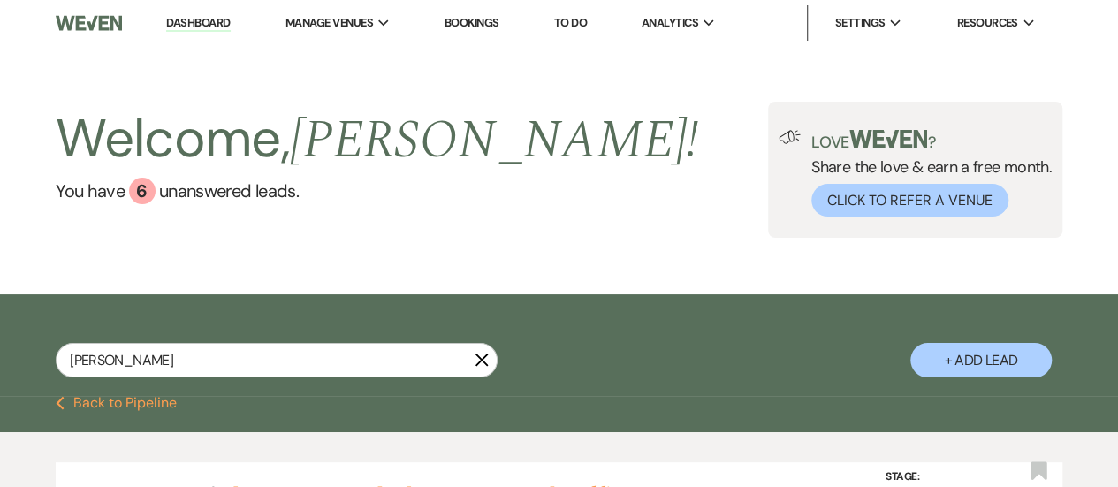
click at [483, 363] on icon "X" at bounding box center [482, 360] width 14 height 14
select select "5"
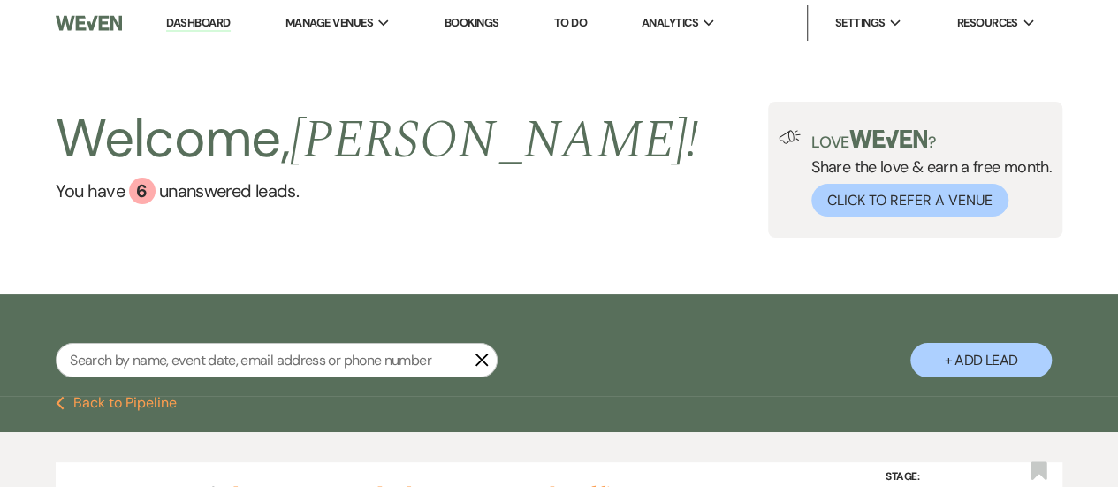
select select "5"
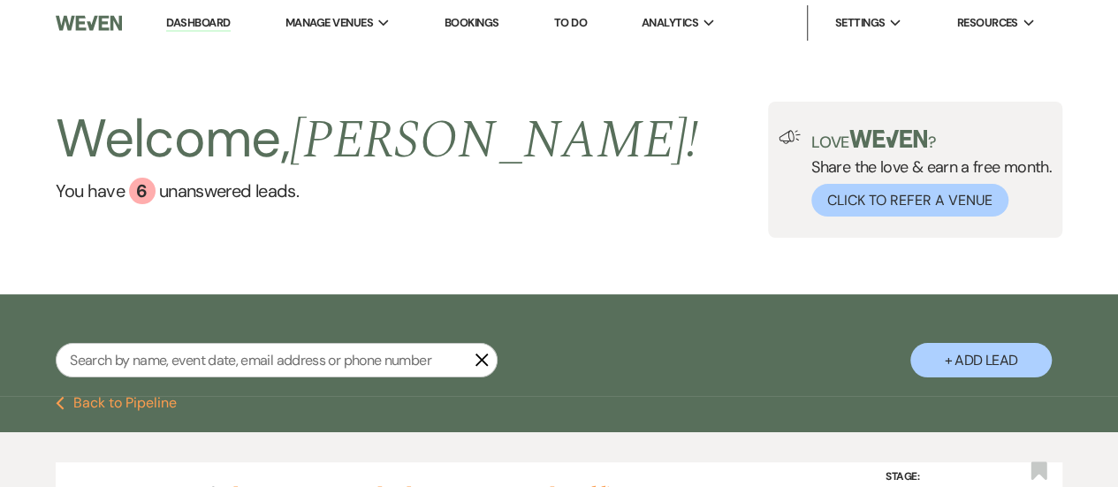
select select "5"
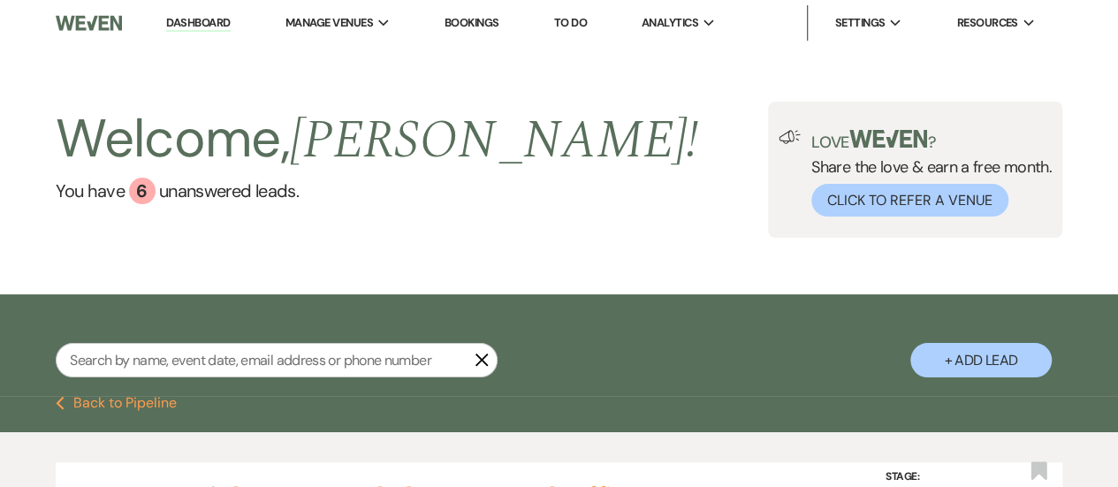
select select "5"
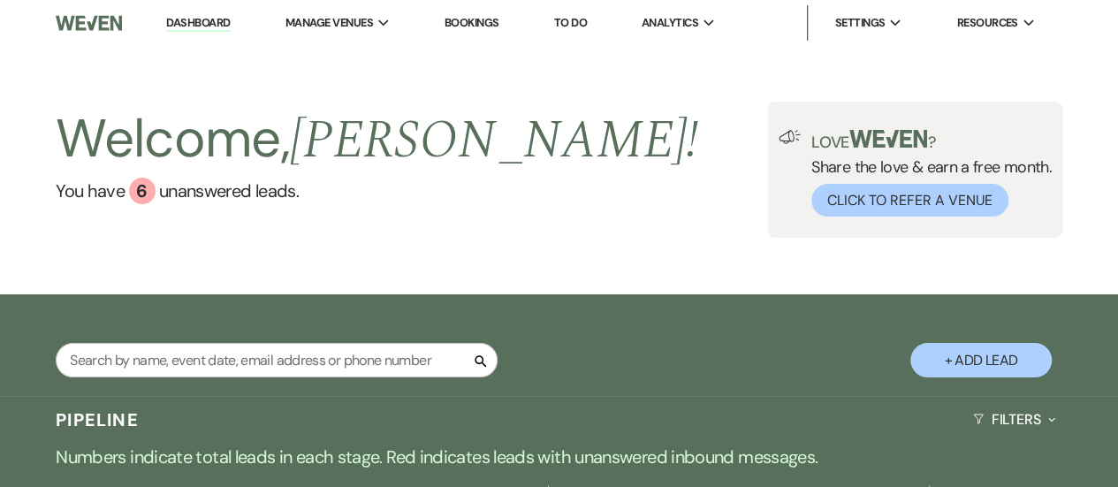
scroll to position [350, 0]
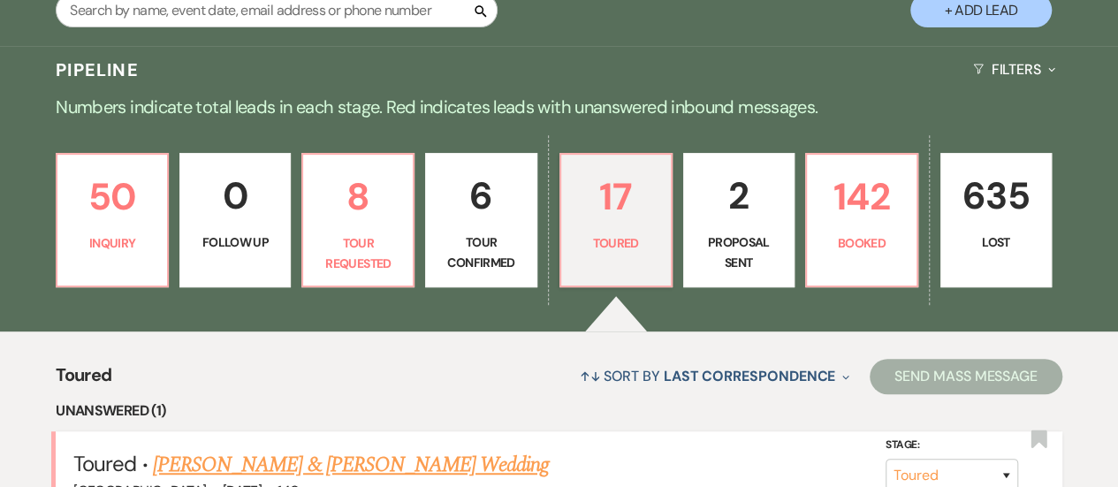
click at [321, 476] on link "[PERSON_NAME] & [PERSON_NAME] Wedding" at bounding box center [351, 465] width 396 height 32
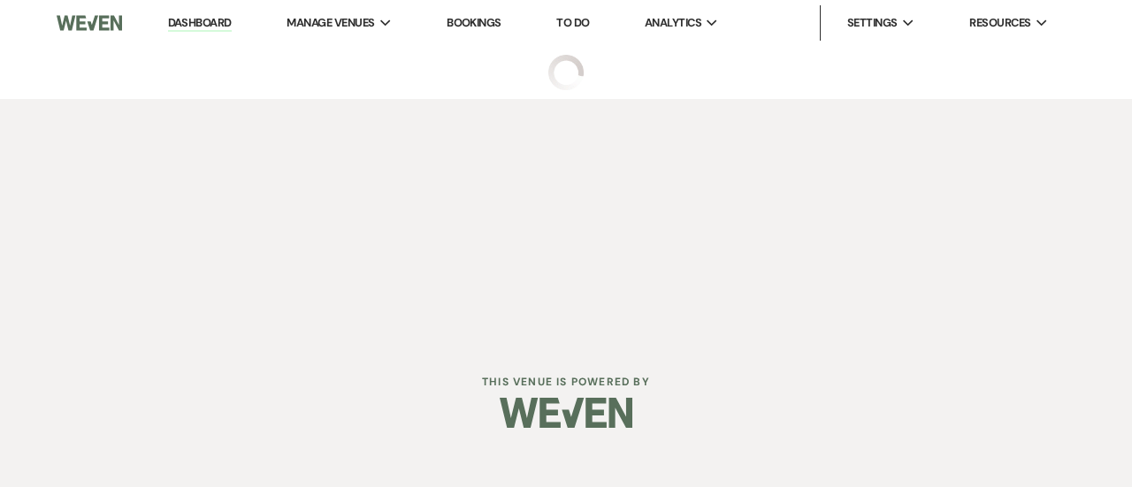
select select "5"
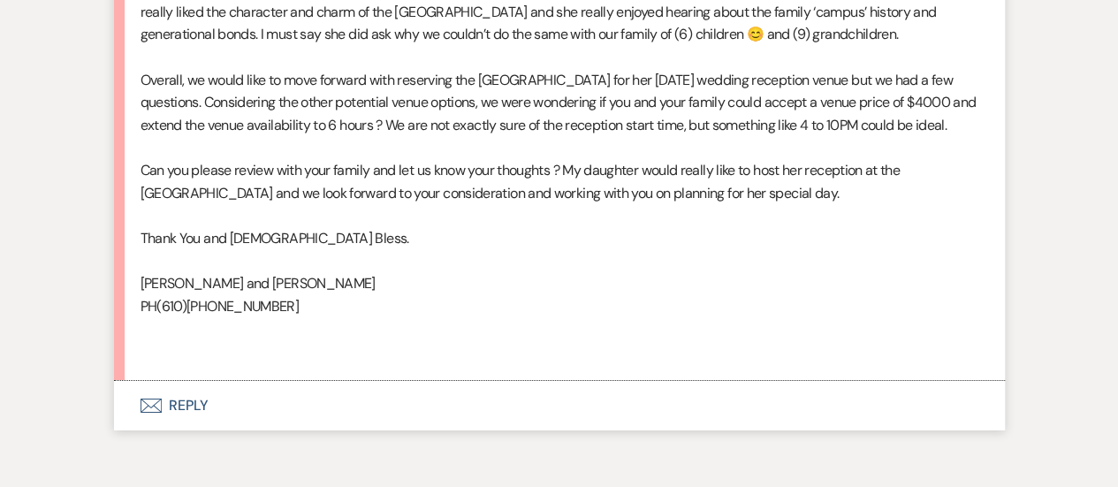
scroll to position [2878, 0]
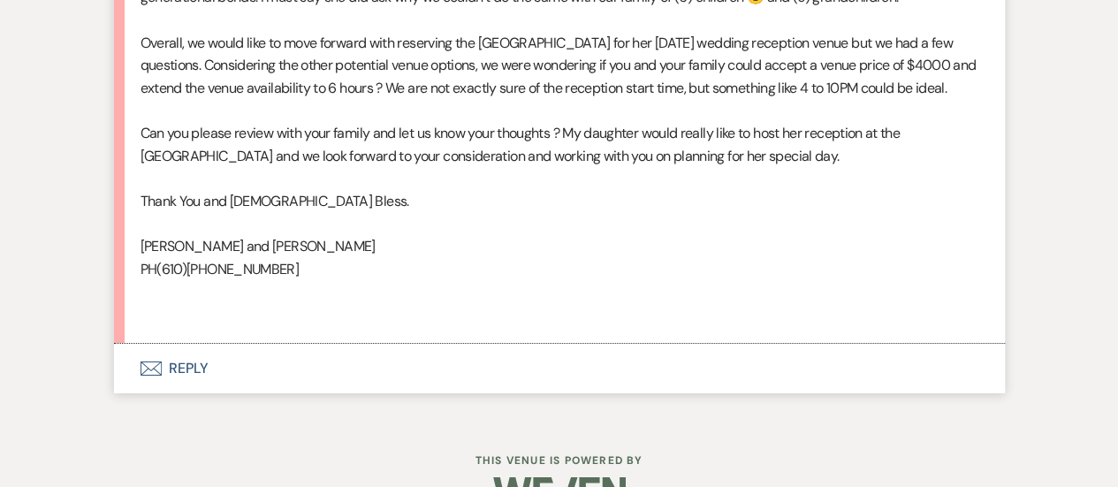
click at [401, 393] on button "Envelope Reply" at bounding box center [559, 369] width 891 height 50
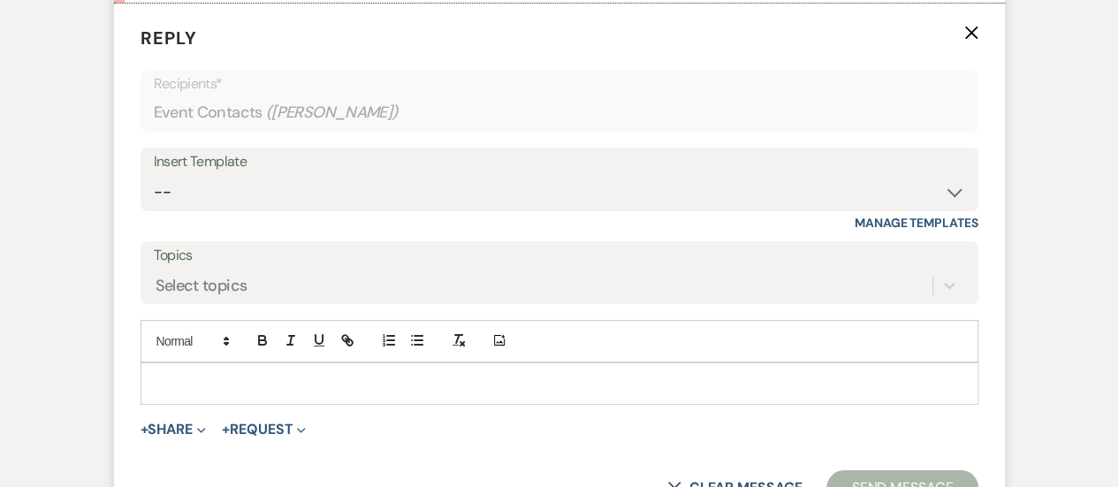
scroll to position [3282, 0]
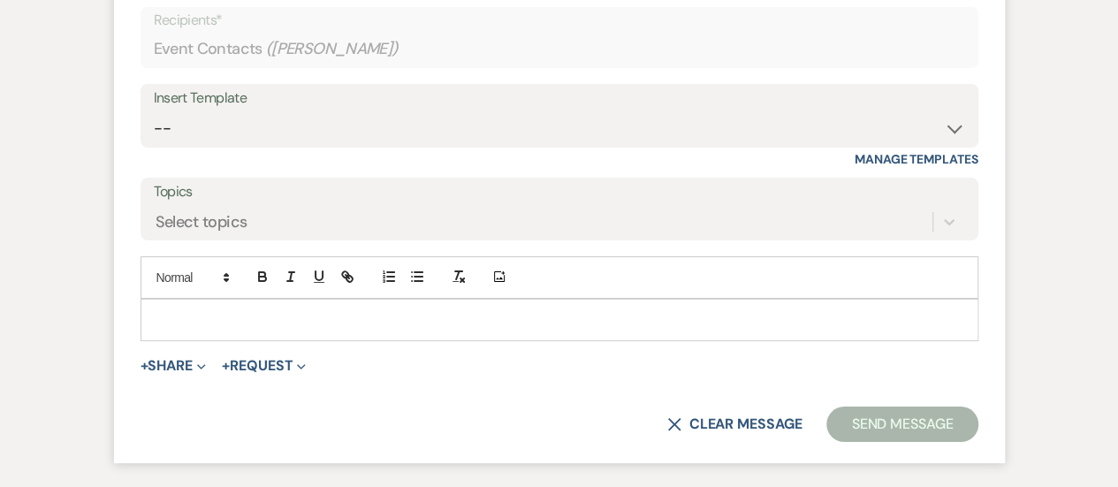
click at [401, 330] on p at bounding box center [560, 319] width 810 height 19
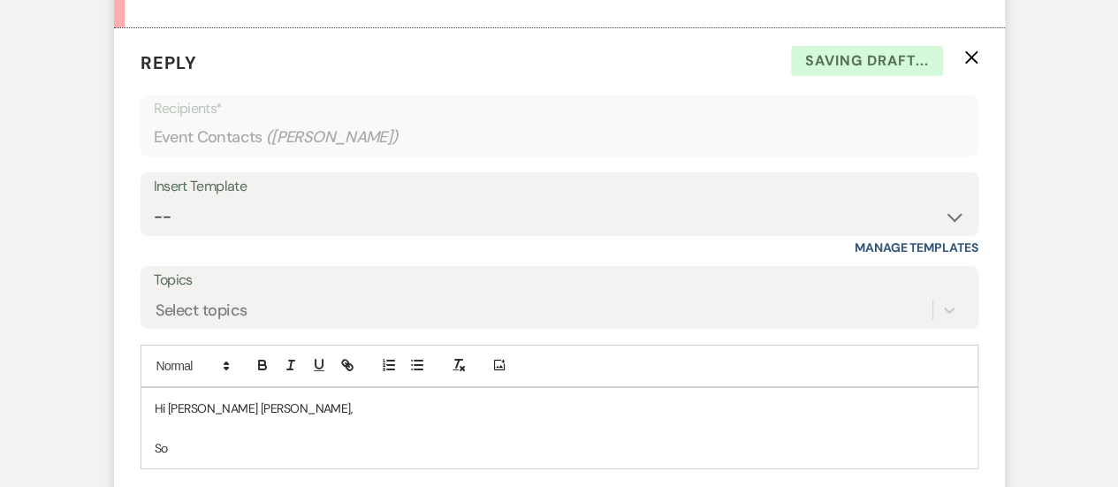
scroll to position [3203, 0]
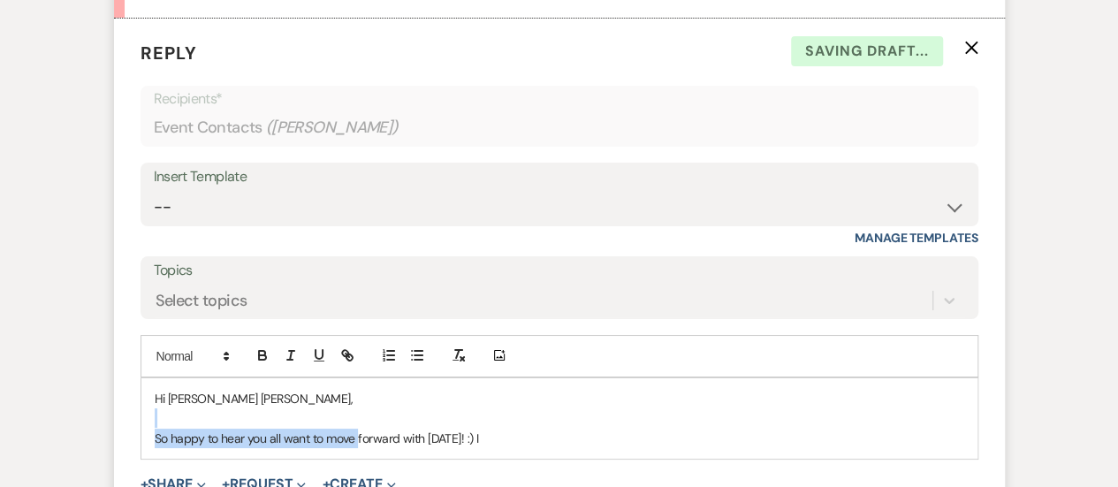
drag, startPoint x: 359, startPoint y: 470, endPoint x: 565, endPoint y: 485, distance: 206.5
click at [358, 459] on div "Hi [PERSON_NAME] [PERSON_NAME], So happy to hear you all want to move forward w…" at bounding box center [559, 418] width 836 height 80
click at [189, 448] on p "So happy to hear you all want to move forward with [DATE]! :) I" at bounding box center [560, 438] width 810 height 19
click at [157, 448] on p "So happy to hear you all want to move forward with [DATE]! :) I" at bounding box center [560, 438] width 810 height 19
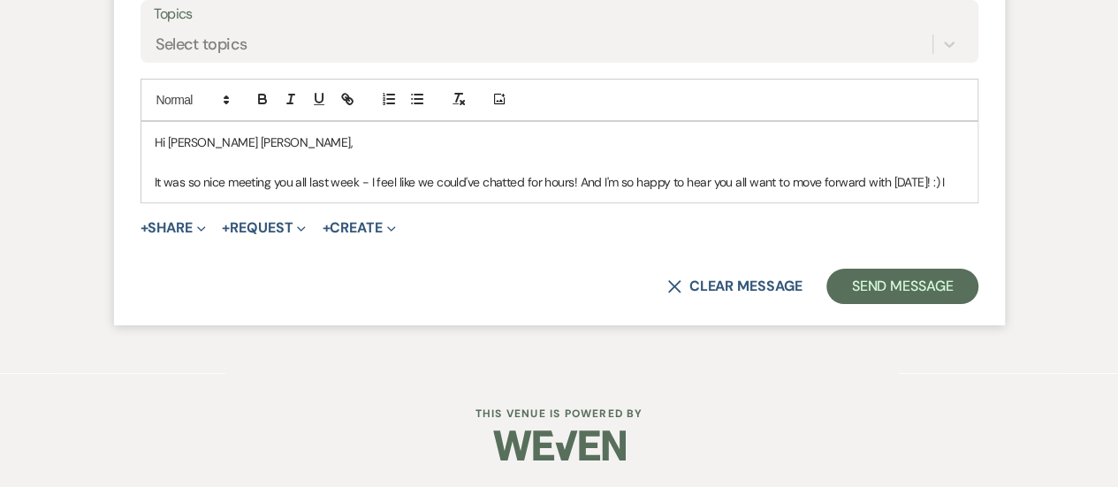
scroll to position [3468, 0]
click at [235, 192] on p "It was so nice meeting you all last week - I feel like we could've chatted for …" at bounding box center [560, 181] width 810 height 19
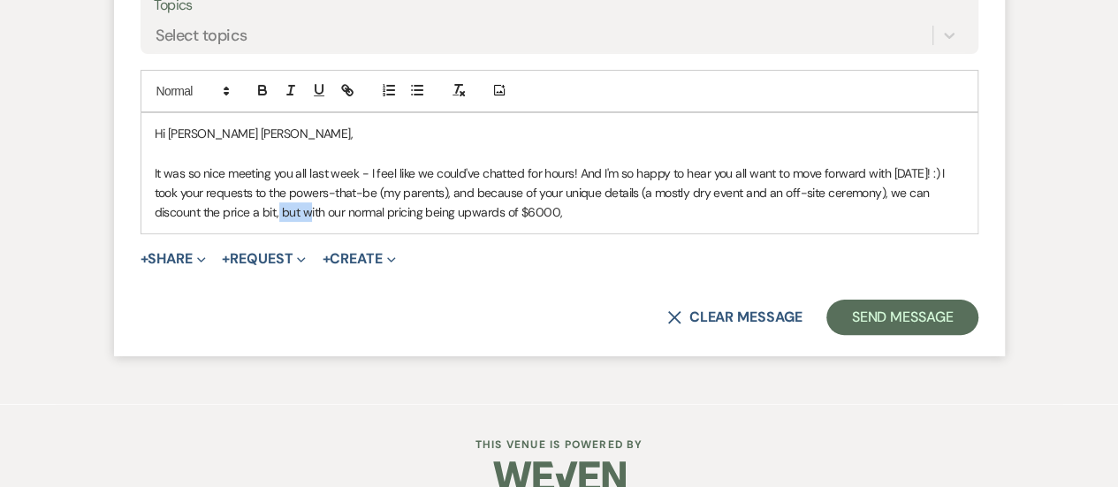
drag, startPoint x: 297, startPoint y: 253, endPoint x: 273, endPoint y: 252, distance: 23.9
click at [273, 223] on p "It was so nice meeting you all last week - I feel like we could've chatted for …" at bounding box center [560, 193] width 810 height 59
drag, startPoint x: 932, startPoint y: 254, endPoint x: 599, endPoint y: 257, distance: 332.4
click at [599, 223] on p "It was so nice meeting you all last week - I feel like we could've chatted for …" at bounding box center [560, 193] width 810 height 59
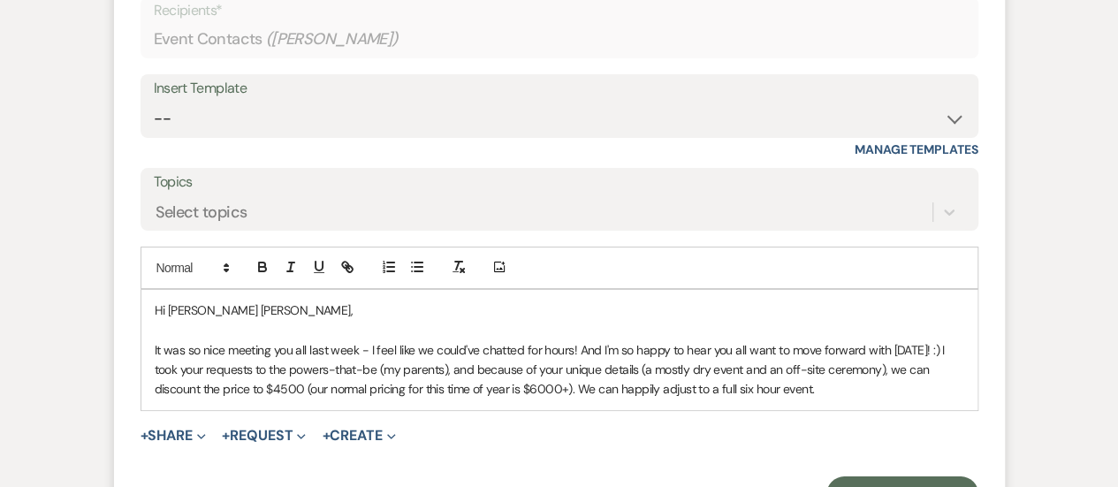
scroll to position [3380, 0]
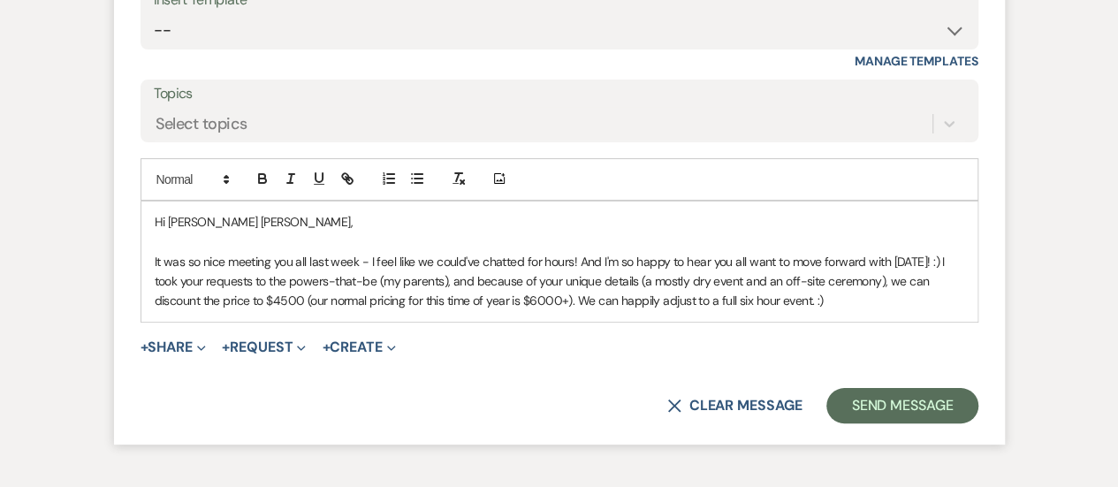
click at [191, 311] on p "It was so nice meeting you all last week - I feel like we could've chatted for …" at bounding box center [560, 281] width 810 height 59
click at [408, 311] on p "It was so nice meeting you all last week - I feel like we could've chatted for …" at bounding box center [560, 281] width 810 height 59
click at [568, 311] on p "It was so nice meeting you all last week - I feel like we could've chatted for …" at bounding box center [560, 281] width 810 height 59
click at [971, 322] on div "Hi [PERSON_NAME] [PERSON_NAME], It was so nice meeting you all last week - I fe…" at bounding box center [559, 262] width 836 height 120
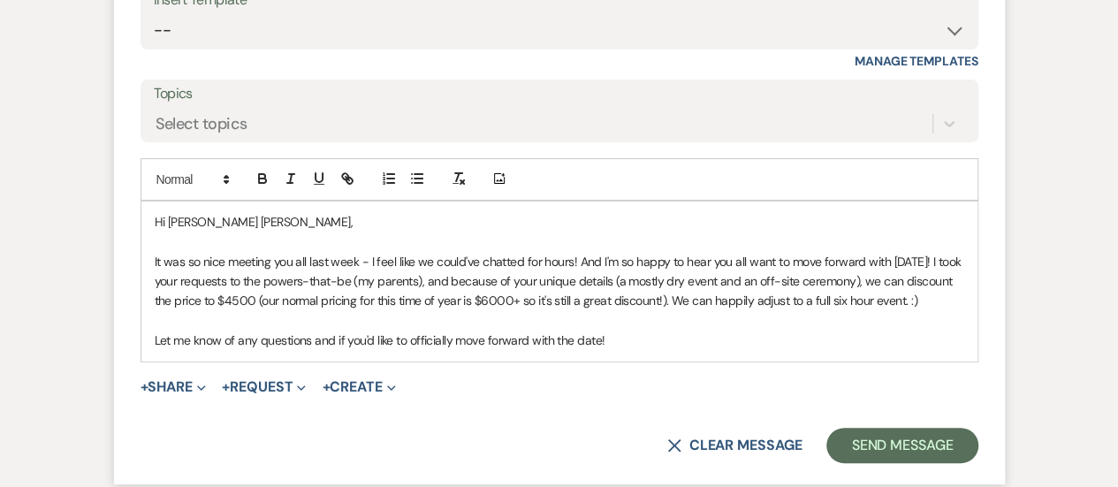
click at [972, 342] on div "Hi [PERSON_NAME] [PERSON_NAME], It was so nice meeting you all last week - I fe…" at bounding box center [559, 282] width 836 height 160
click at [721, 311] on p "It was so nice meeting you all last week - I feel like we could've chatted for …" at bounding box center [560, 281] width 810 height 59
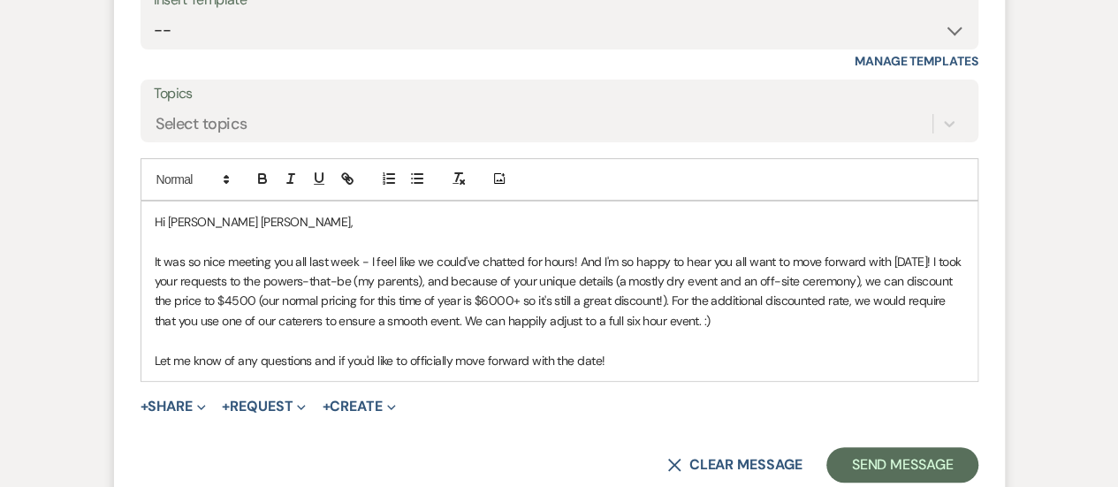
click at [715, 332] on p "It was so nice meeting you all last week - I feel like we could've chatted for …" at bounding box center [560, 292] width 810 height 80
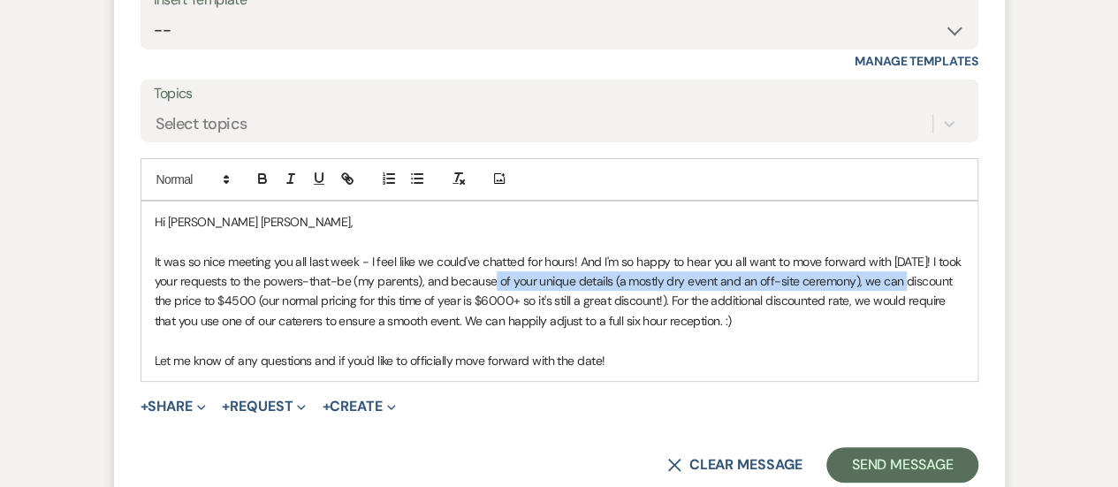
drag, startPoint x: 921, startPoint y: 324, endPoint x: 507, endPoint y: 320, distance: 413.7
click at [507, 320] on p "It was so nice meeting you all last week - I feel like we could've chatted for …" at bounding box center [560, 292] width 810 height 80
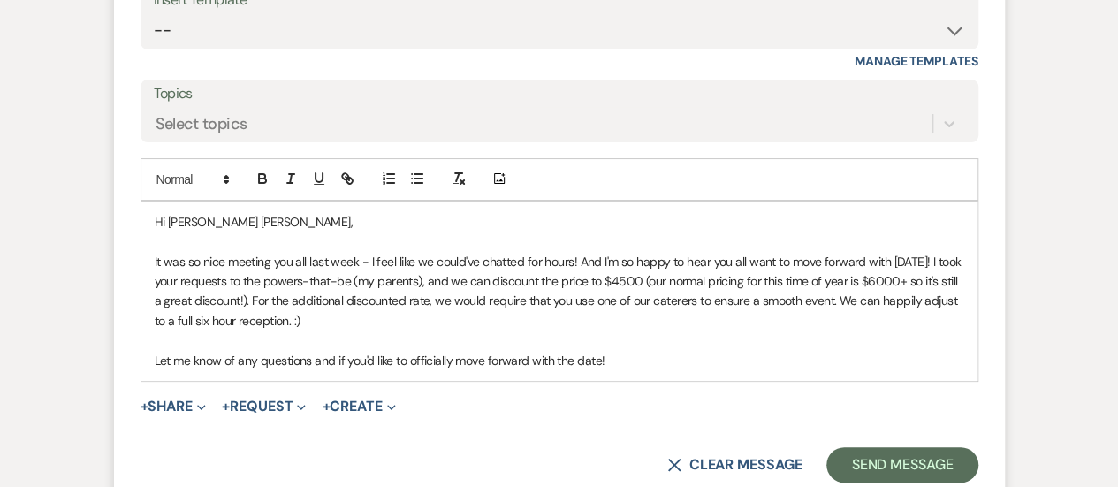
click at [695, 370] on p "Let me know of any questions and if you'd like to officially move forward with …" at bounding box center [560, 360] width 810 height 19
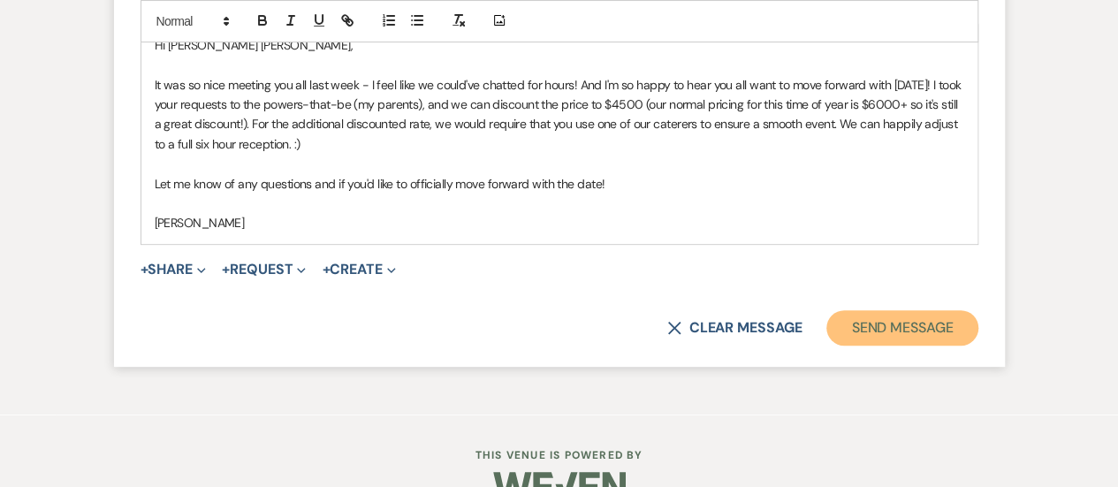
click at [890, 346] on button "Send Message" at bounding box center [902, 327] width 151 height 35
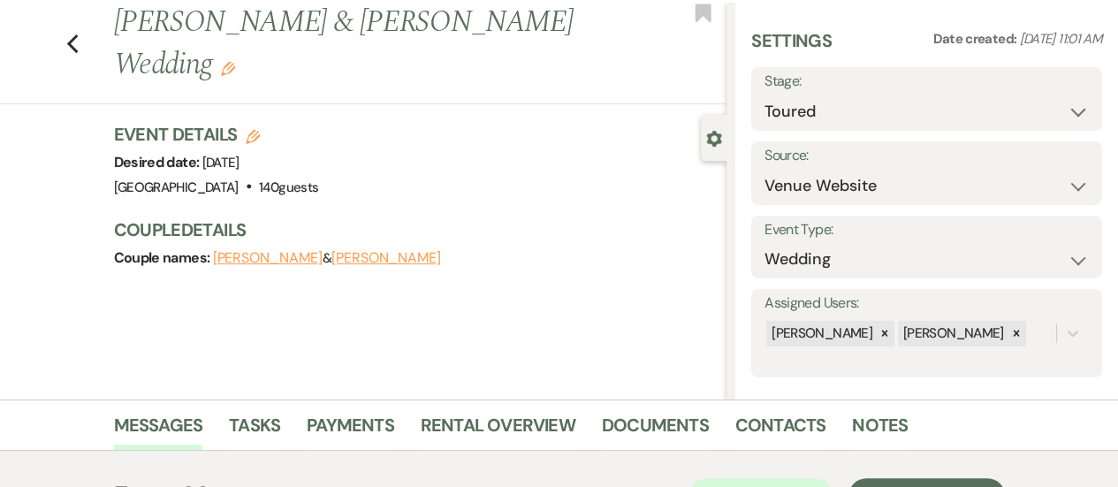
scroll to position [0, 0]
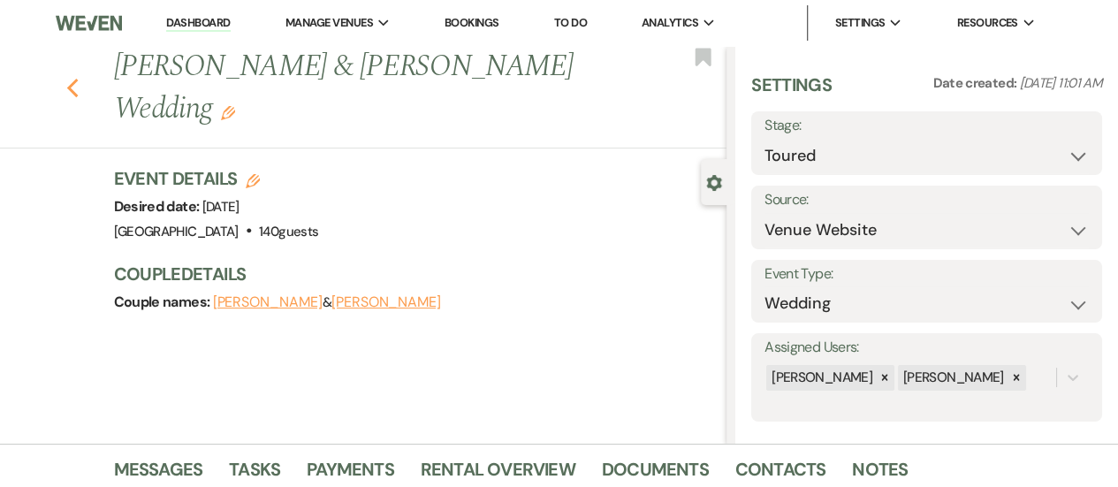
click at [80, 78] on icon "Previous" at bounding box center [72, 88] width 13 height 21
select select "5"
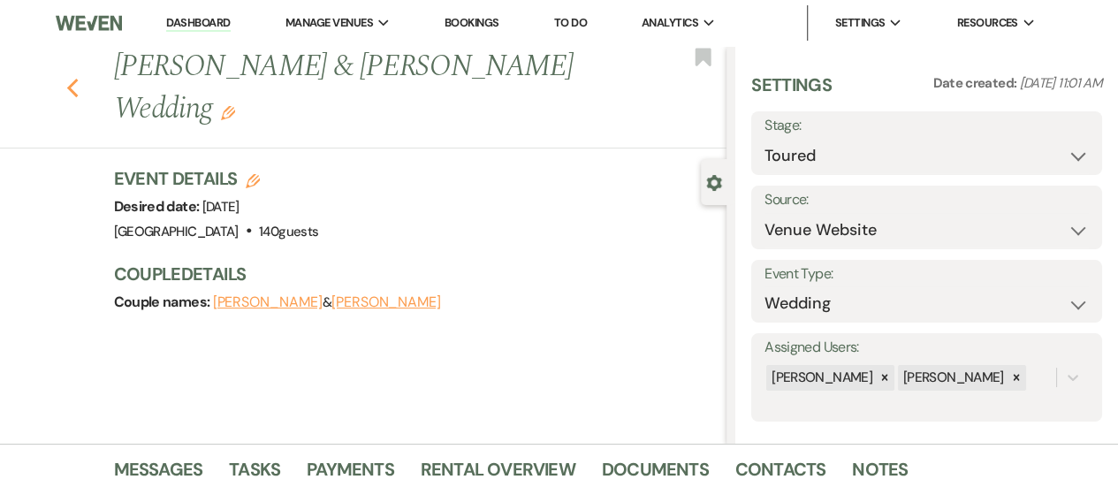
select select "5"
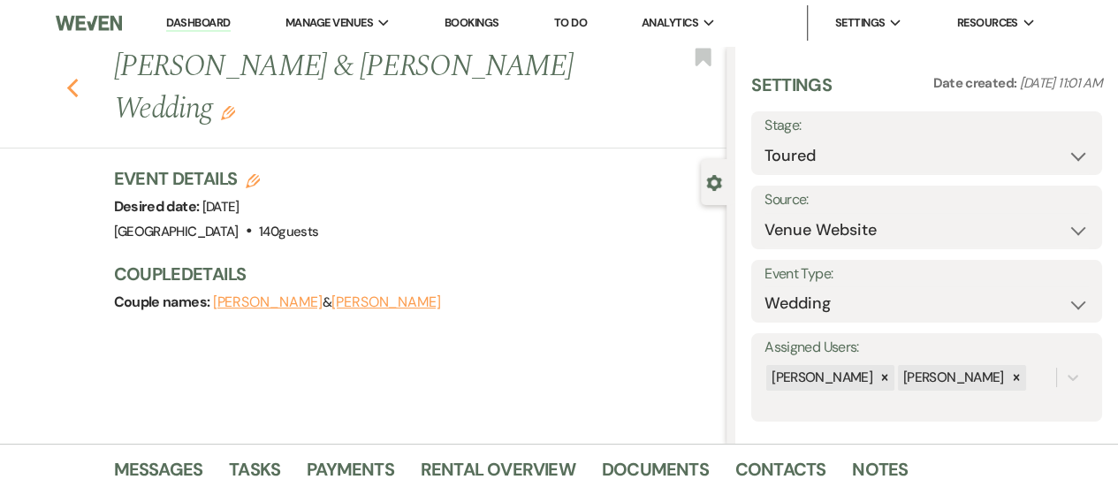
select select "5"
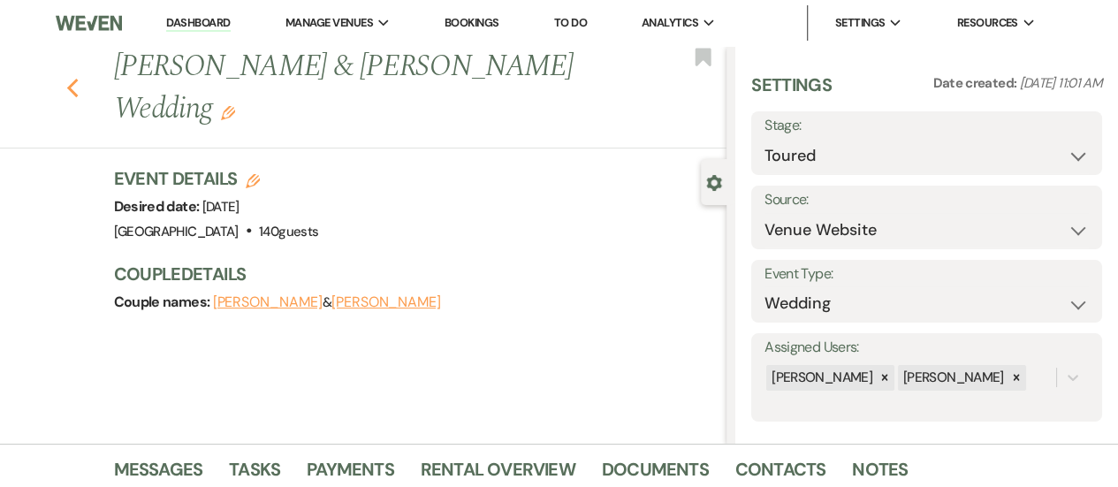
select select "5"
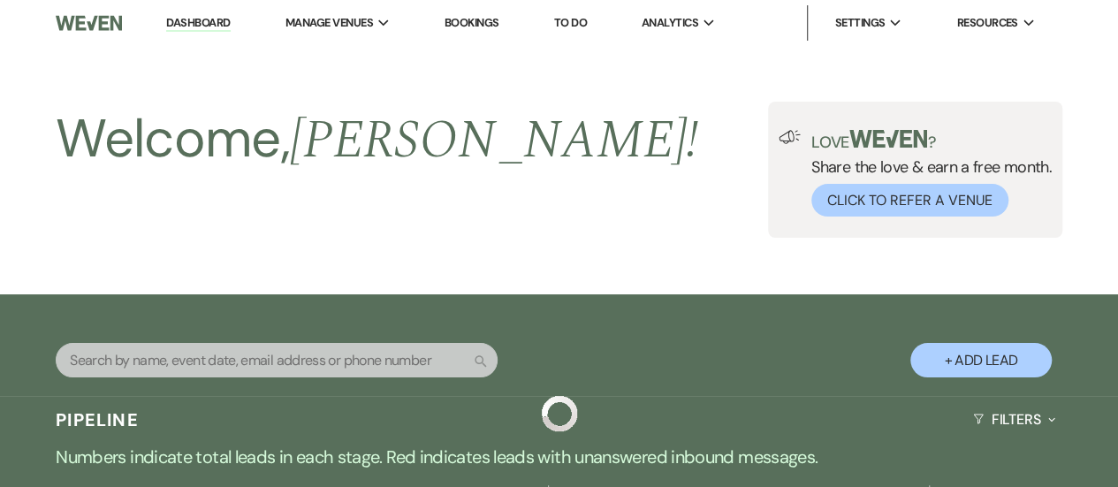
scroll to position [350, 0]
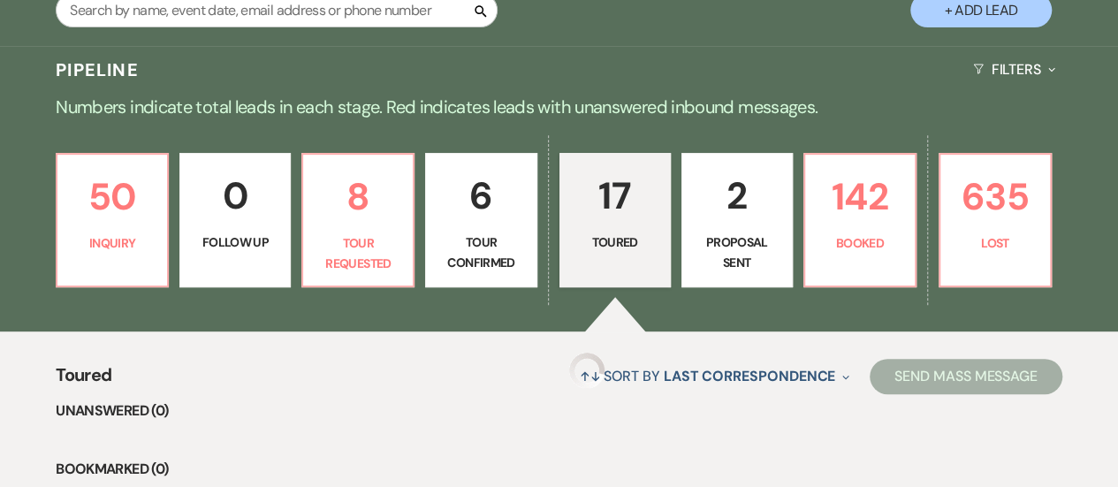
select select "5"
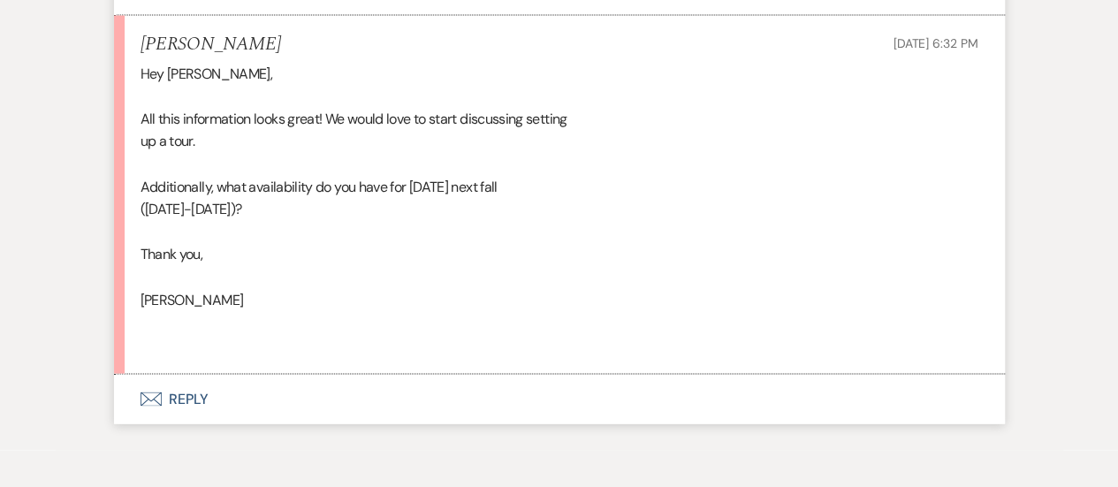
scroll to position [1688, 0]
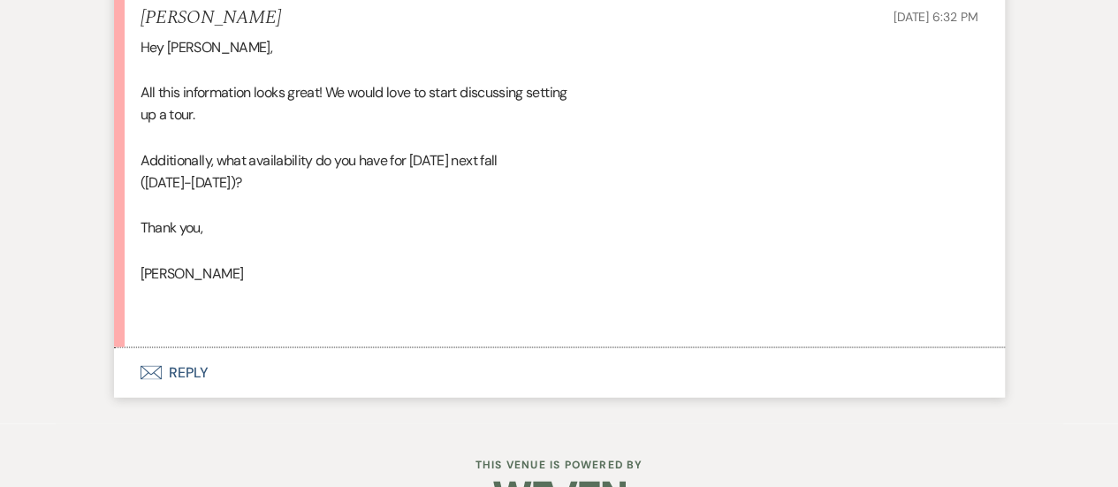
click at [503, 374] on button "Envelope Reply" at bounding box center [559, 373] width 891 height 50
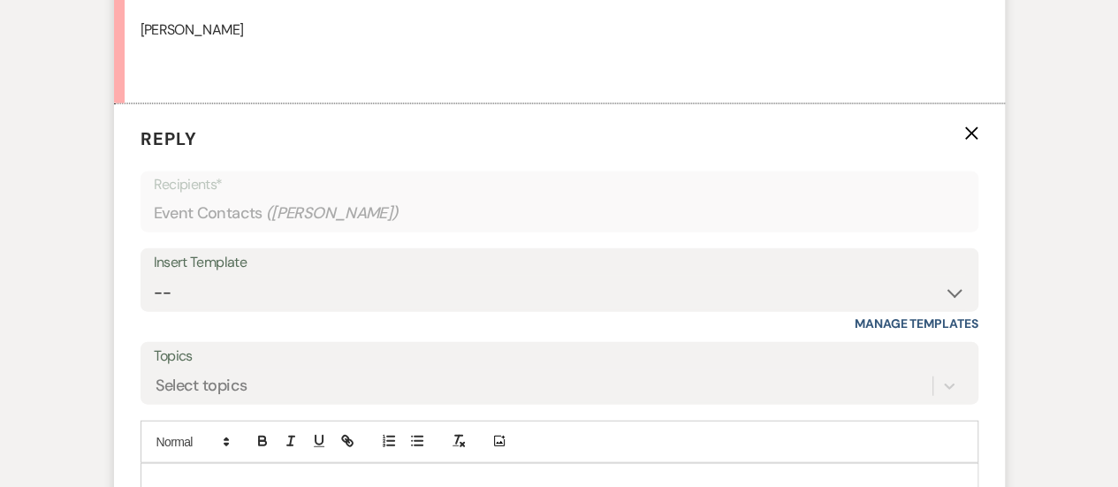
scroll to position [2042, 0]
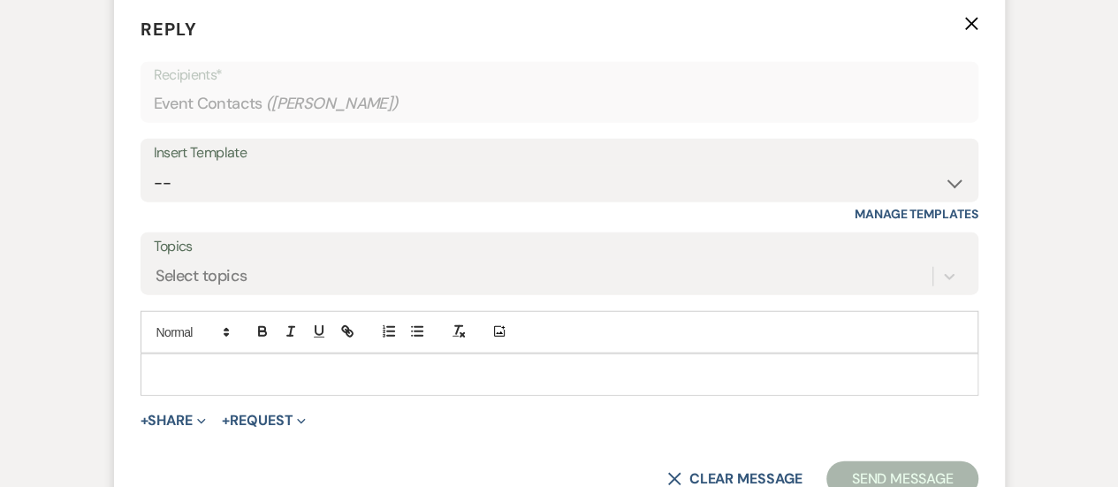
click at [503, 356] on div at bounding box center [559, 374] width 836 height 41
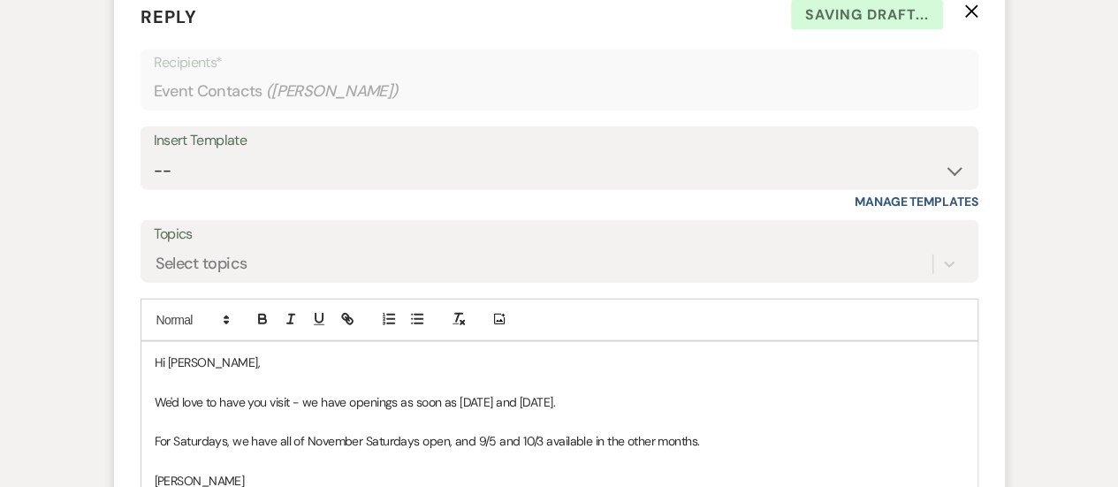
scroll to position [1789, 0]
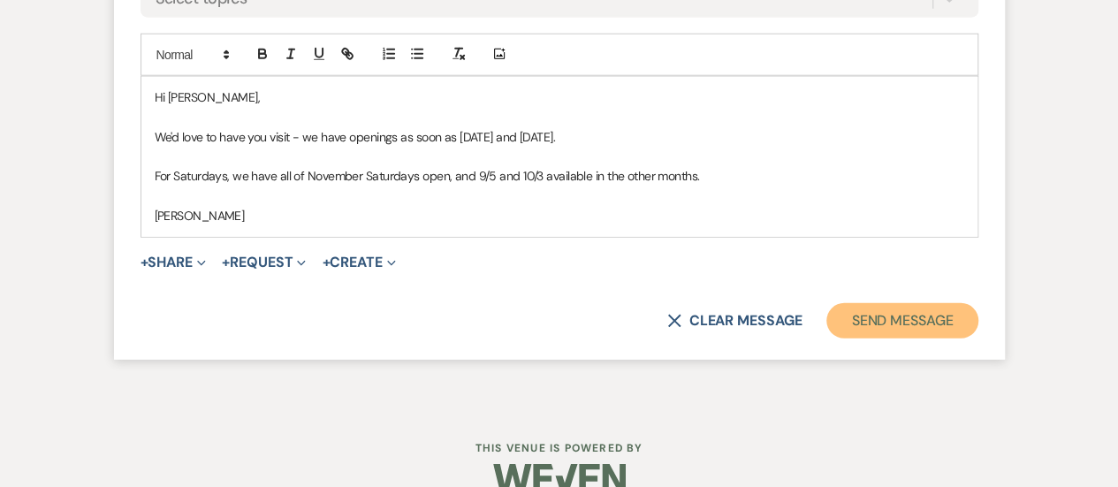
click at [862, 332] on button "Send Message" at bounding box center [902, 320] width 151 height 35
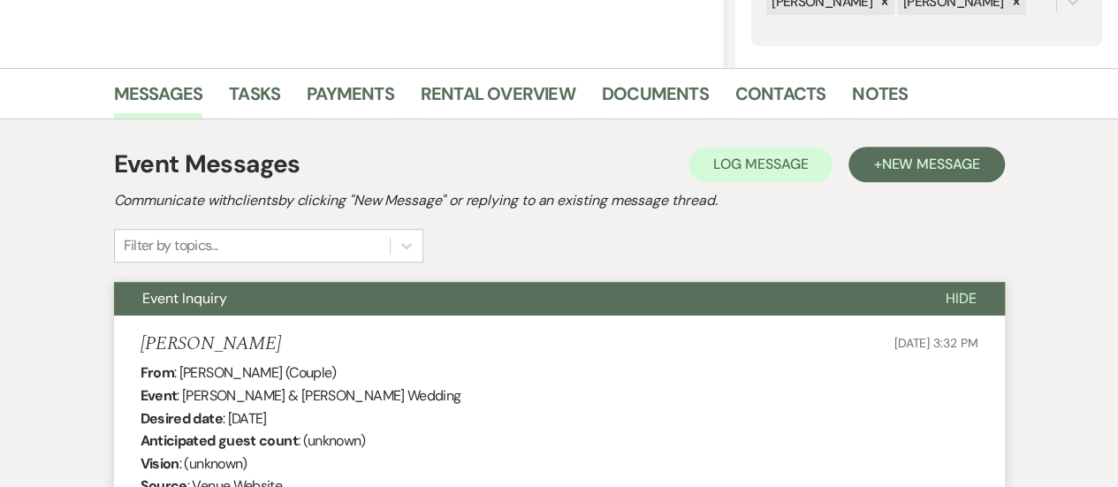
scroll to position [0, 0]
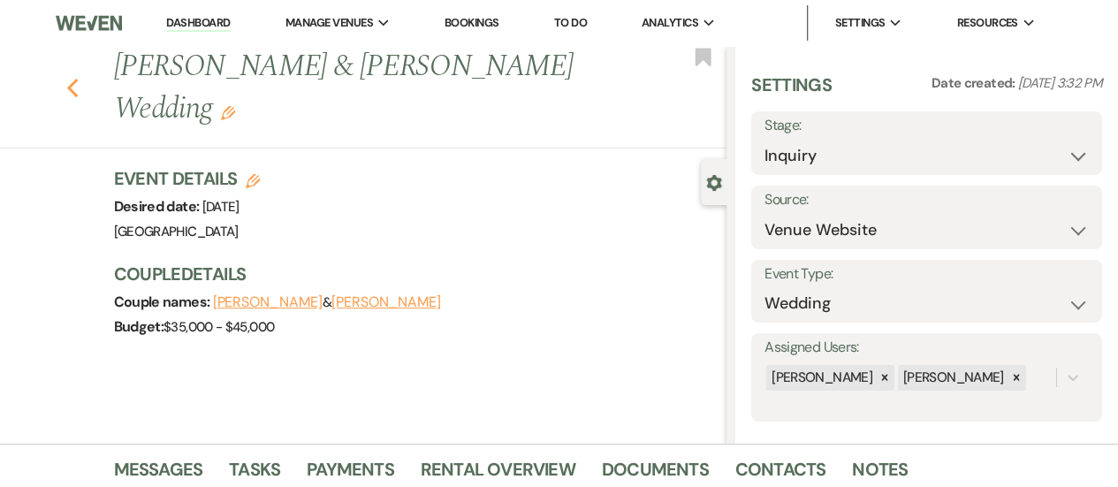
click at [79, 89] on icon "Previous" at bounding box center [72, 88] width 13 height 21
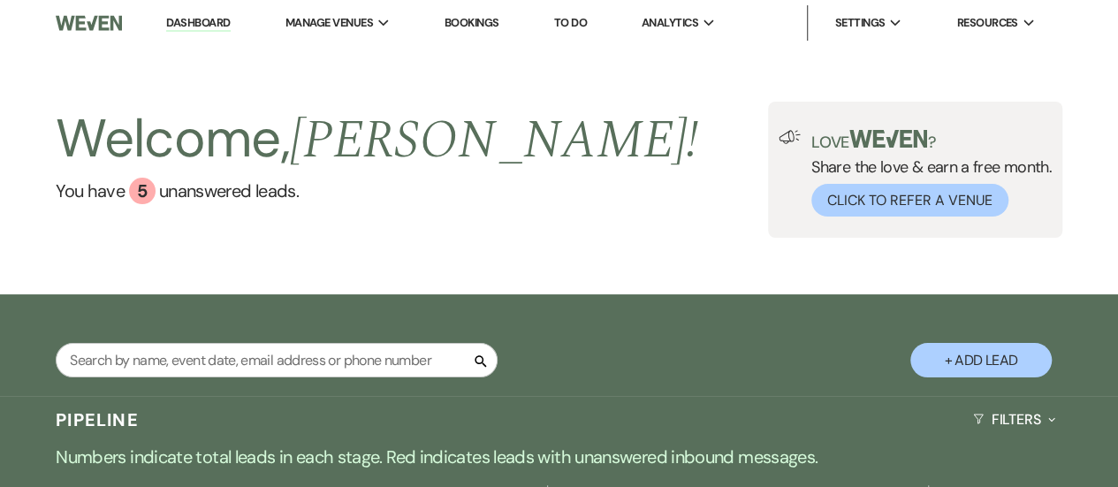
click at [216, 16] on link "Dashboard" at bounding box center [198, 23] width 64 height 17
